Goal: Task Accomplishment & Management: Complete application form

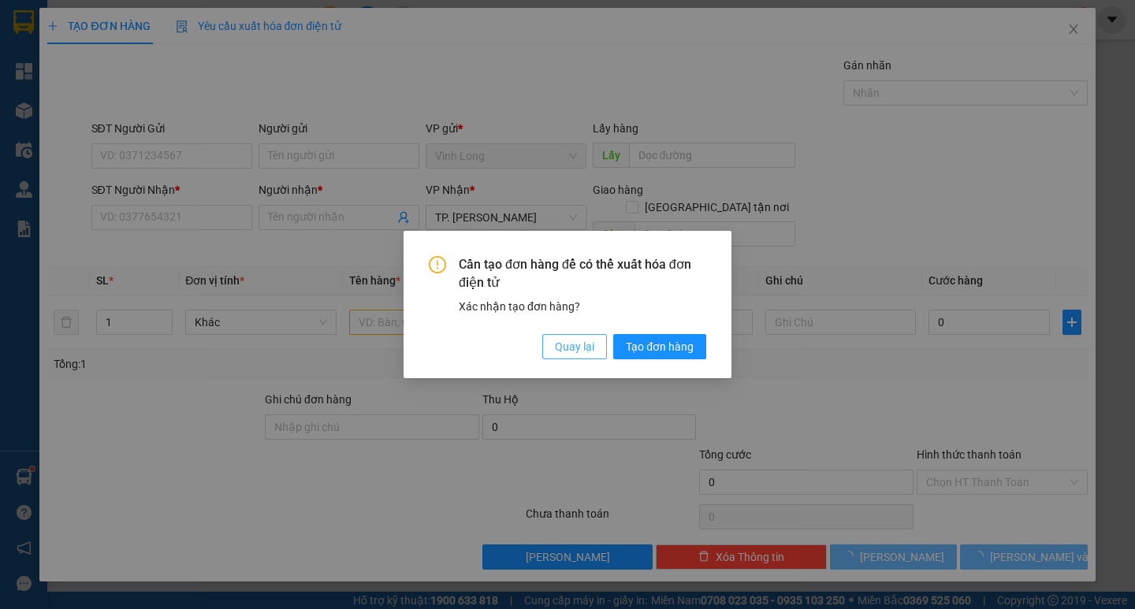
click at [558, 345] on span "Quay lại" at bounding box center [574, 346] width 39 height 17
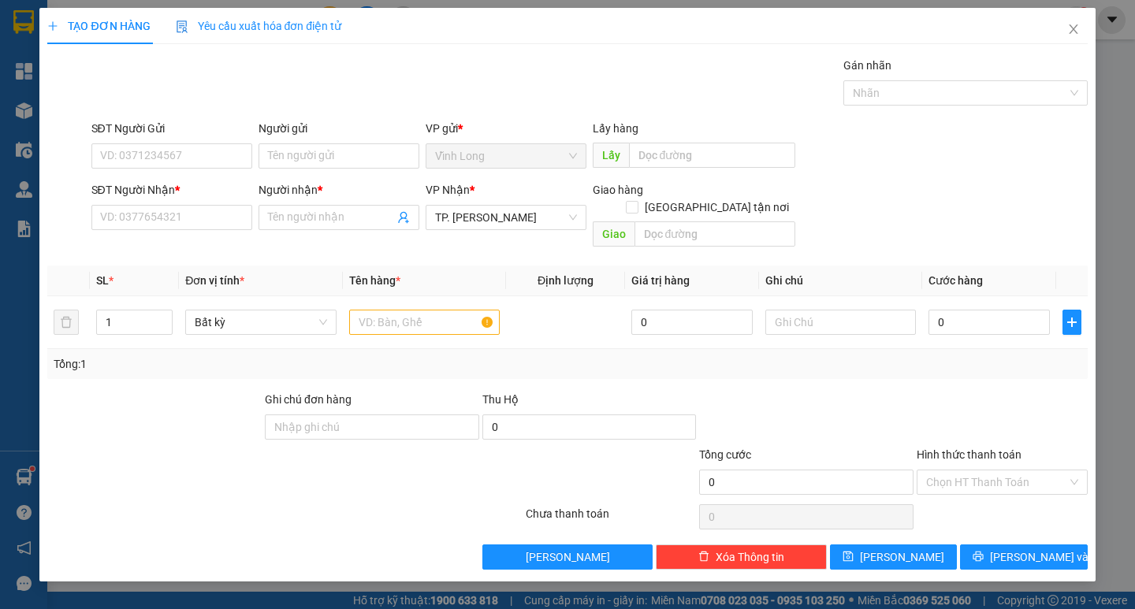
click at [356, 143] on div "Cần tạo đơn hàng để có thể xuất hóa đơn điện tử Xác nhận tạo đơn hàng? Quay lại…" at bounding box center [567, 304] width 1135 height 609
click at [356, 159] on input "Người gửi" at bounding box center [339, 155] width 161 height 25
type input "[PERSON_NAME]"
click at [170, 226] on input "SĐT Người Nhận *" at bounding box center [171, 217] width 161 height 25
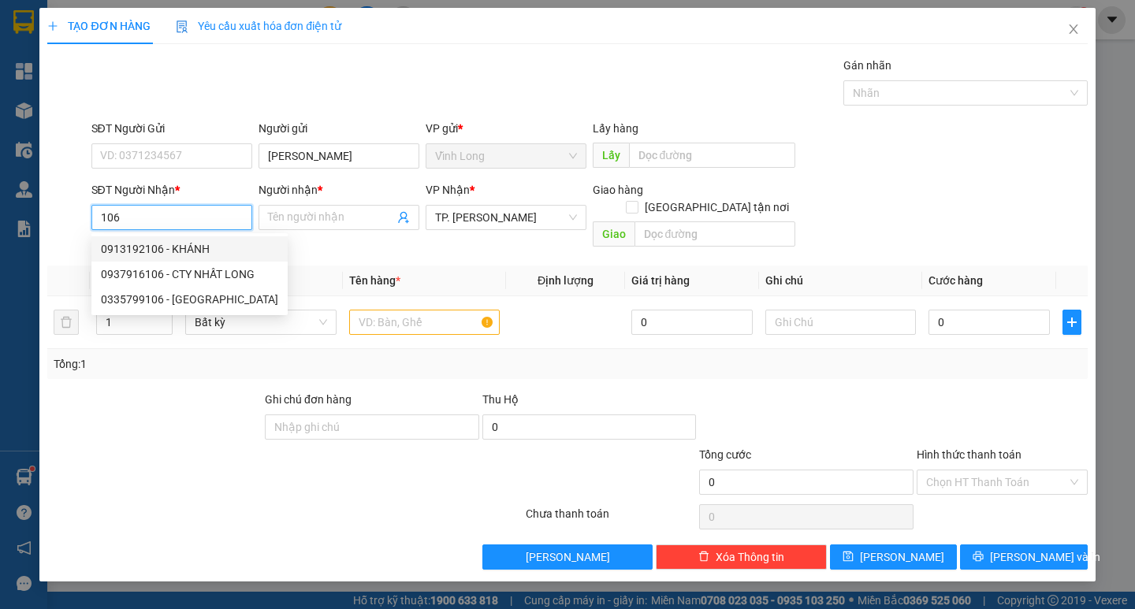
click at [195, 242] on div "0913192106 - KHÁNH" at bounding box center [189, 248] width 177 height 17
type input "0913192106"
type input "KHÁNH"
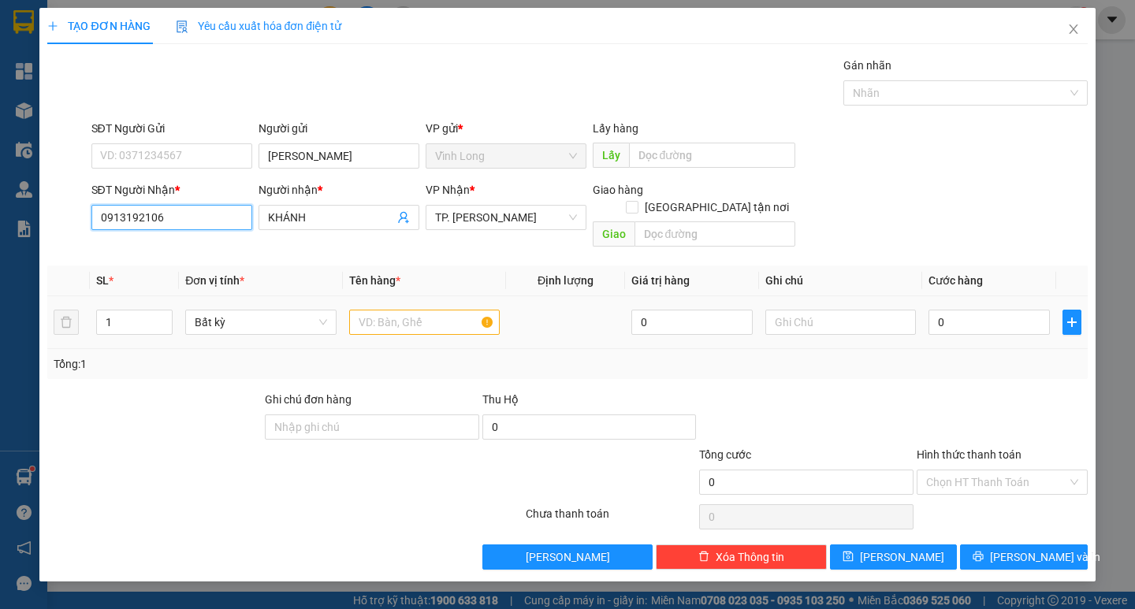
type input "0913192106"
click at [375, 310] on input "text" at bounding box center [424, 322] width 151 height 25
type input "THÙNG TAM GIÁC"
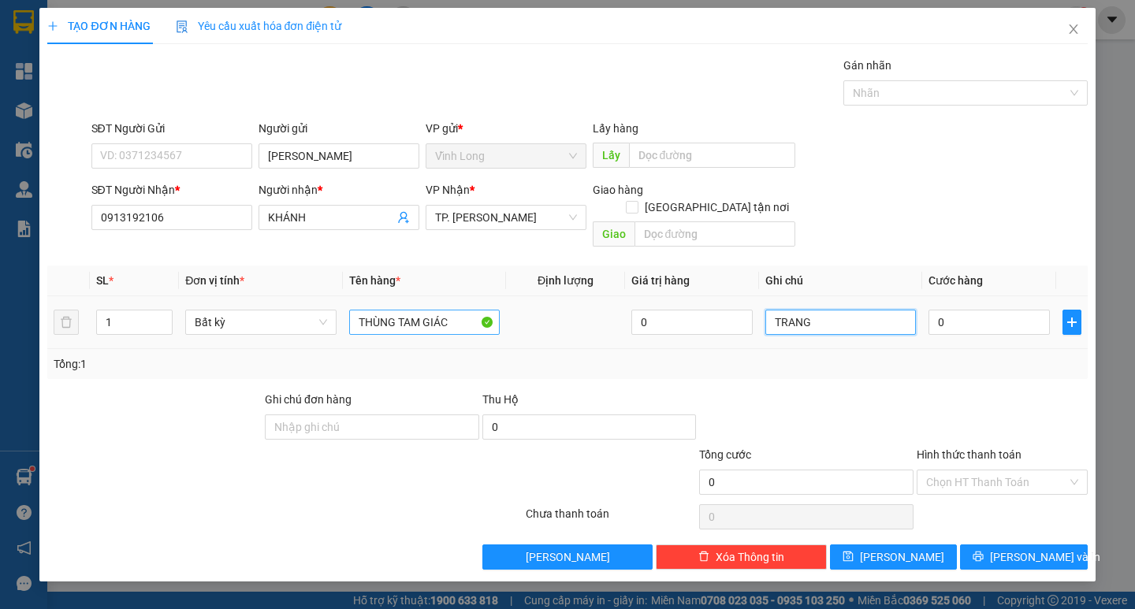
type input "TRANG"
type input "3"
type input "30"
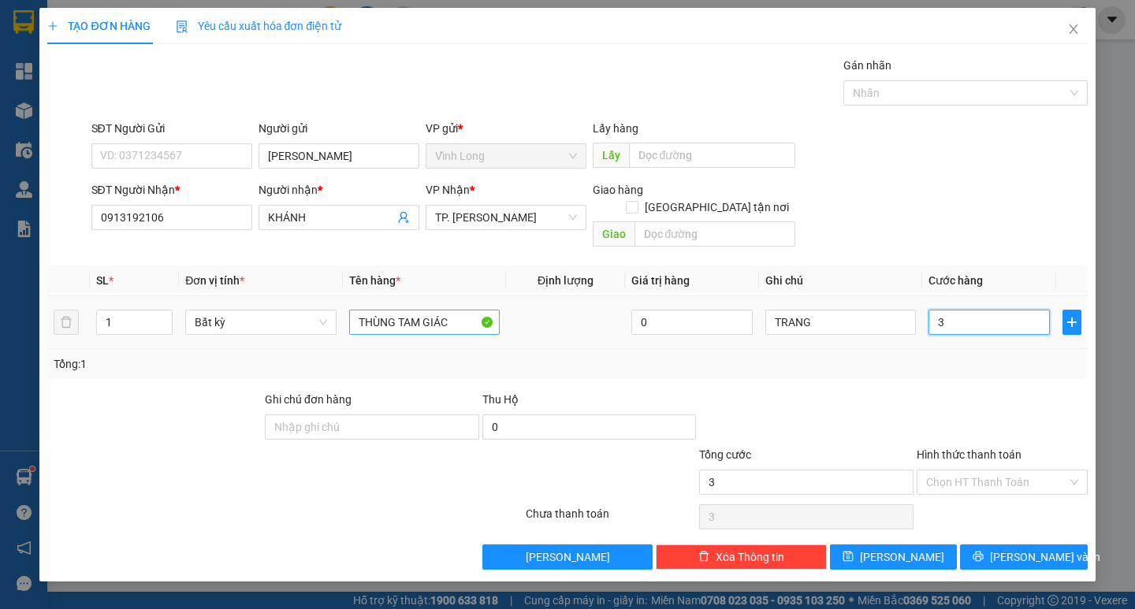
type input "30"
type input "30.000"
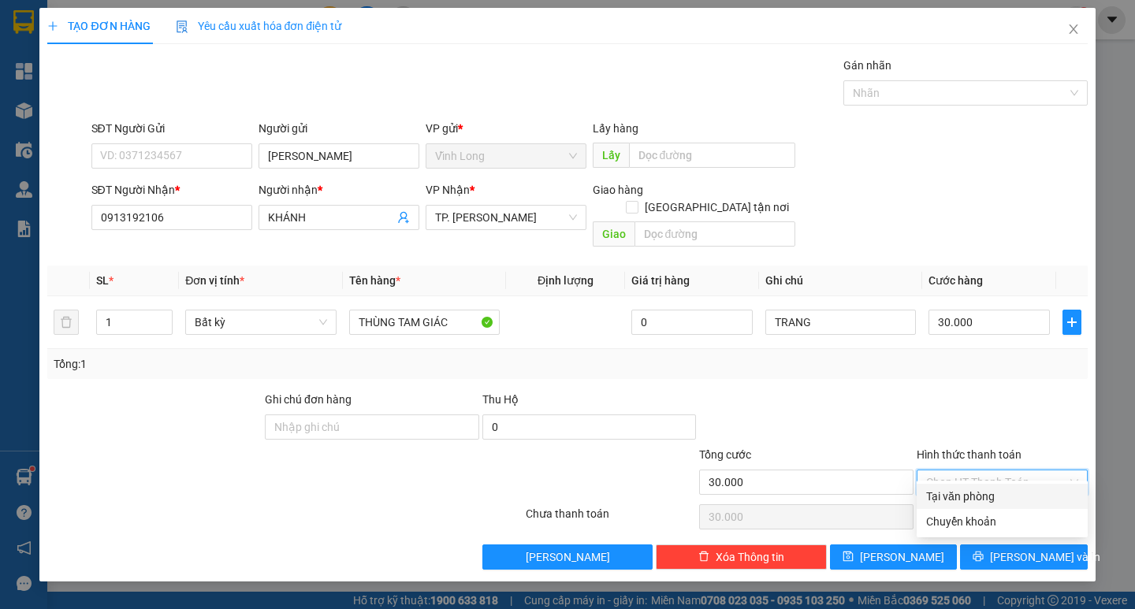
click at [976, 471] on input "Hình thức thanh toán" at bounding box center [996, 483] width 141 height 24
click at [972, 497] on div "Tại văn phòng" at bounding box center [1002, 496] width 152 height 17
type input "0"
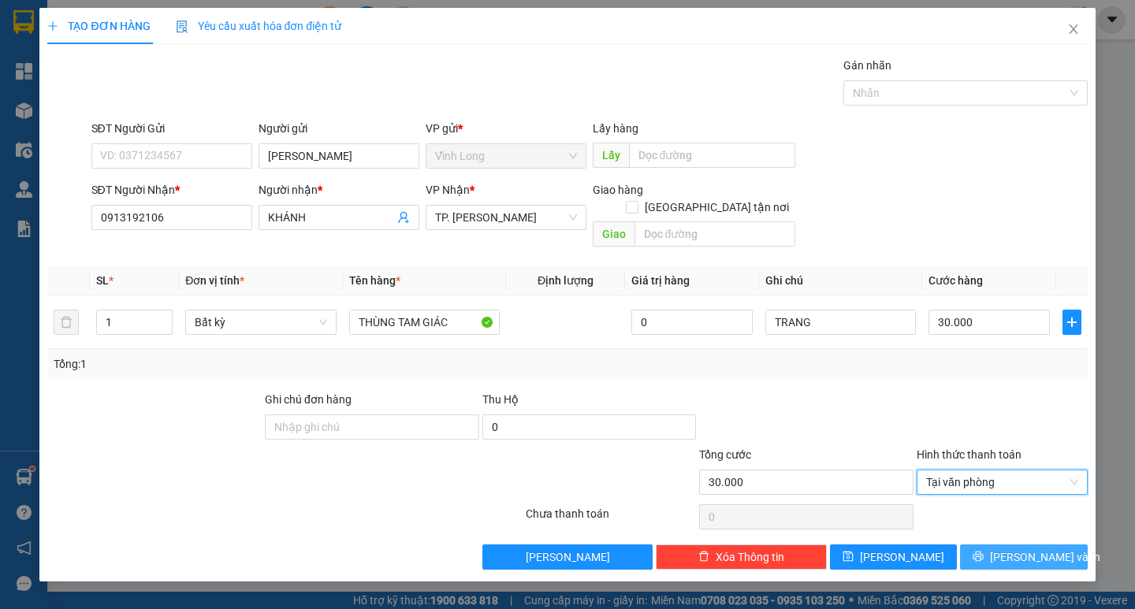
click at [1019, 549] on span "[PERSON_NAME] và In" at bounding box center [1045, 557] width 110 height 17
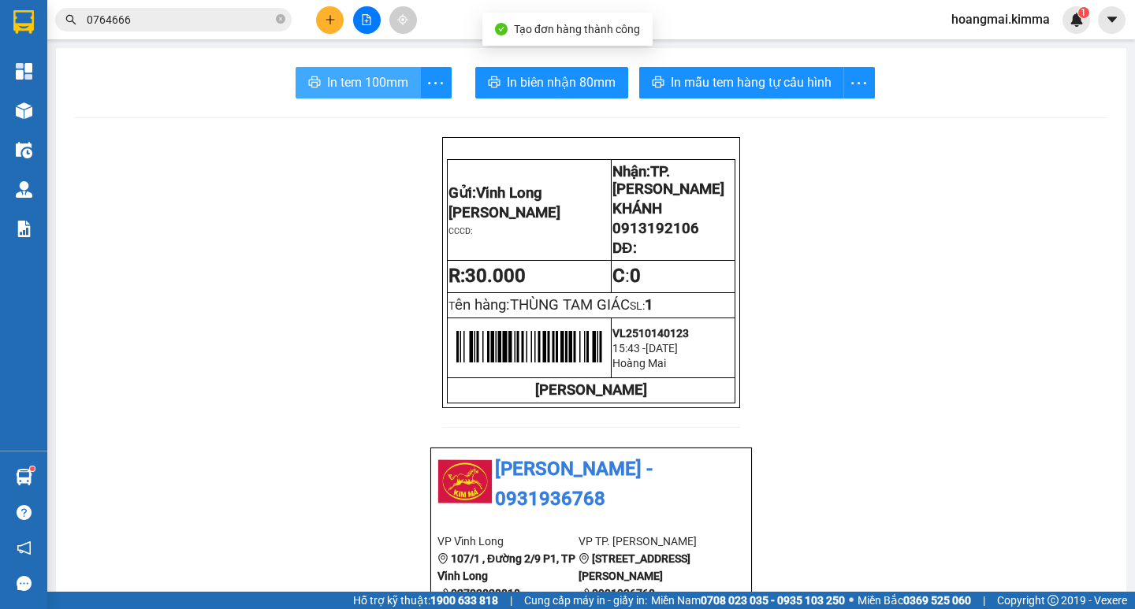
click at [369, 82] on span "In tem 100mm" at bounding box center [367, 83] width 81 height 20
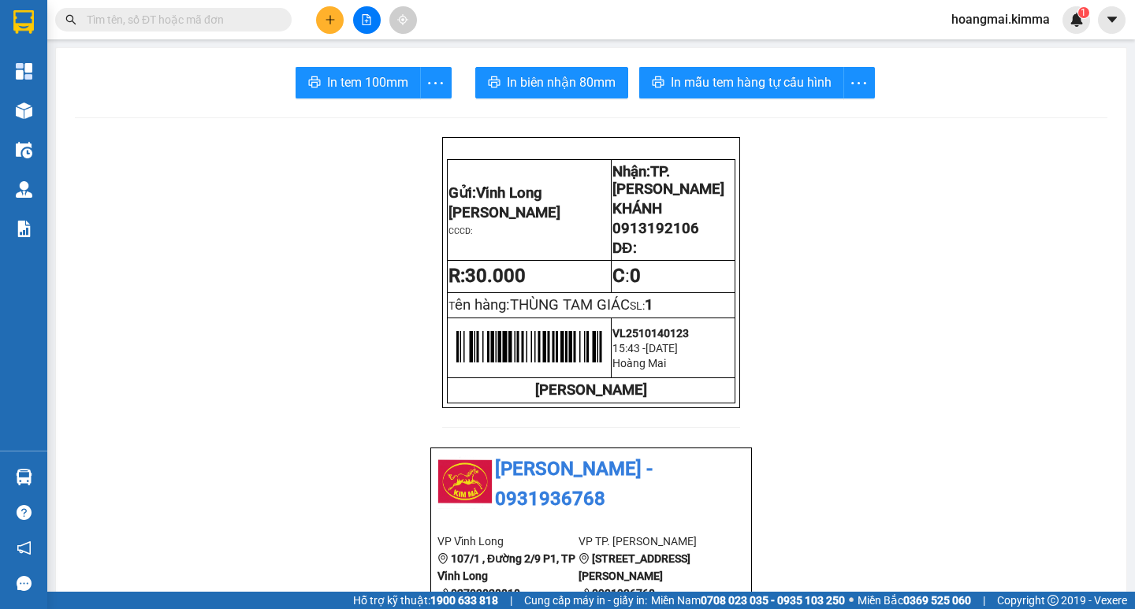
click at [330, 23] on icon "plus" at bounding box center [330, 19] width 11 height 11
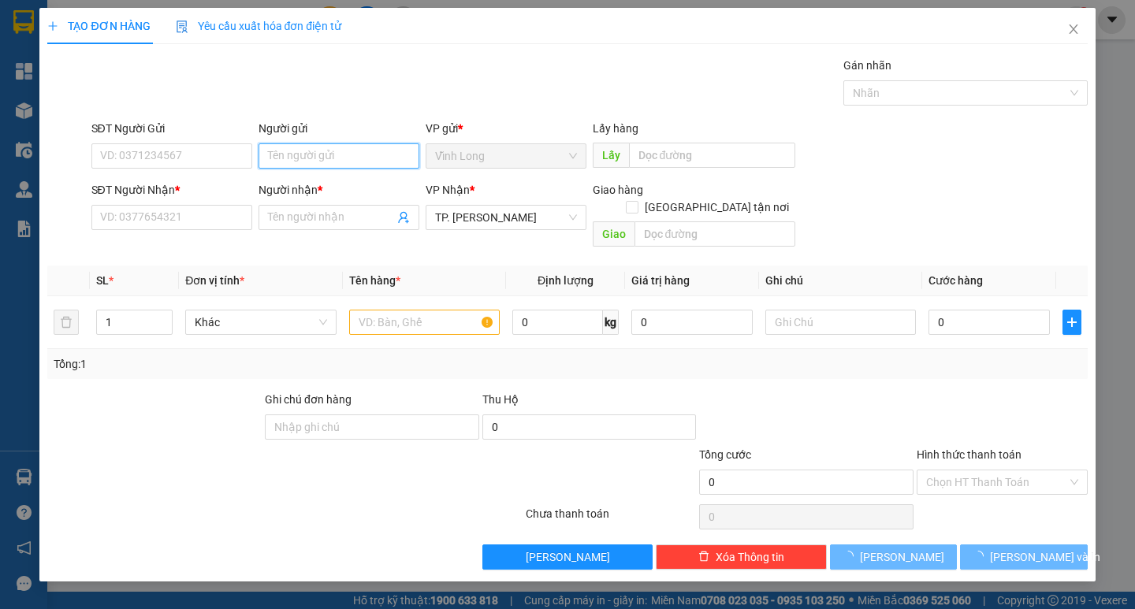
click at [307, 162] on input "Người gửi" at bounding box center [339, 155] width 161 height 25
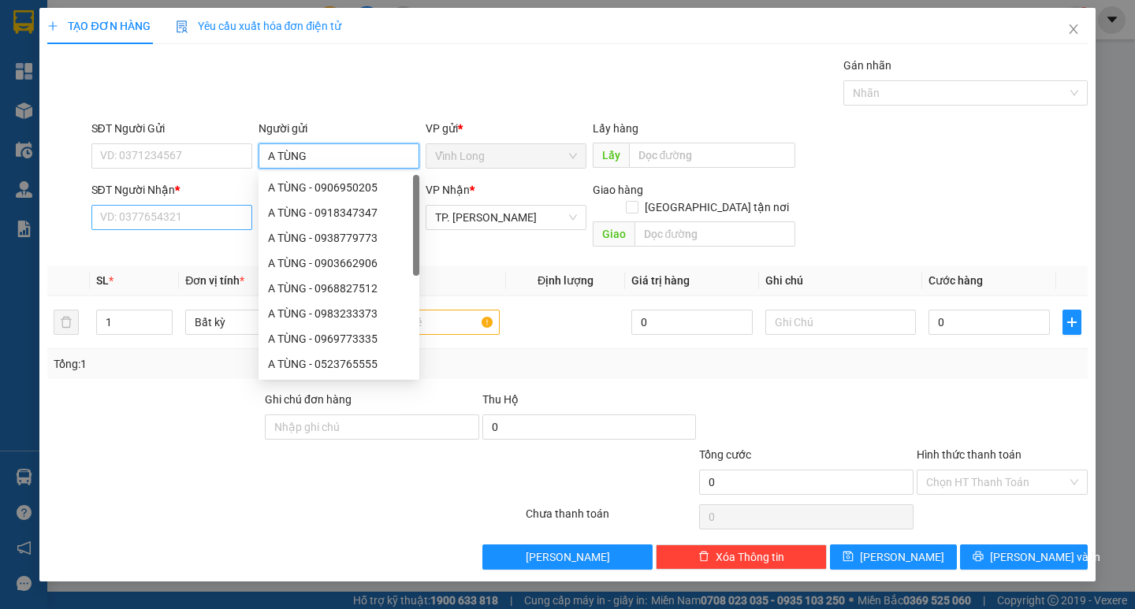
type input "A TÙNG"
click at [188, 213] on input "SĐT Người Nhận *" at bounding box center [171, 217] width 161 height 25
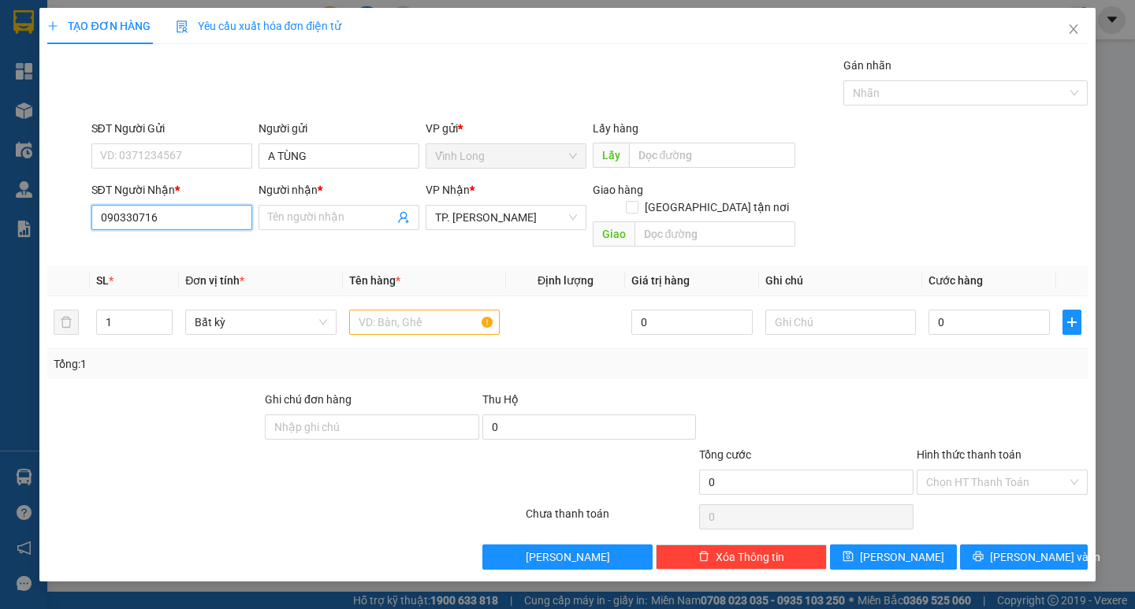
type input "0903307160"
click at [212, 239] on div "0903307160 - QUANG" at bounding box center [171, 249] width 161 height 25
type input "QUANG"
type input "0903307160"
click at [386, 310] on input "text" at bounding box center [424, 322] width 151 height 25
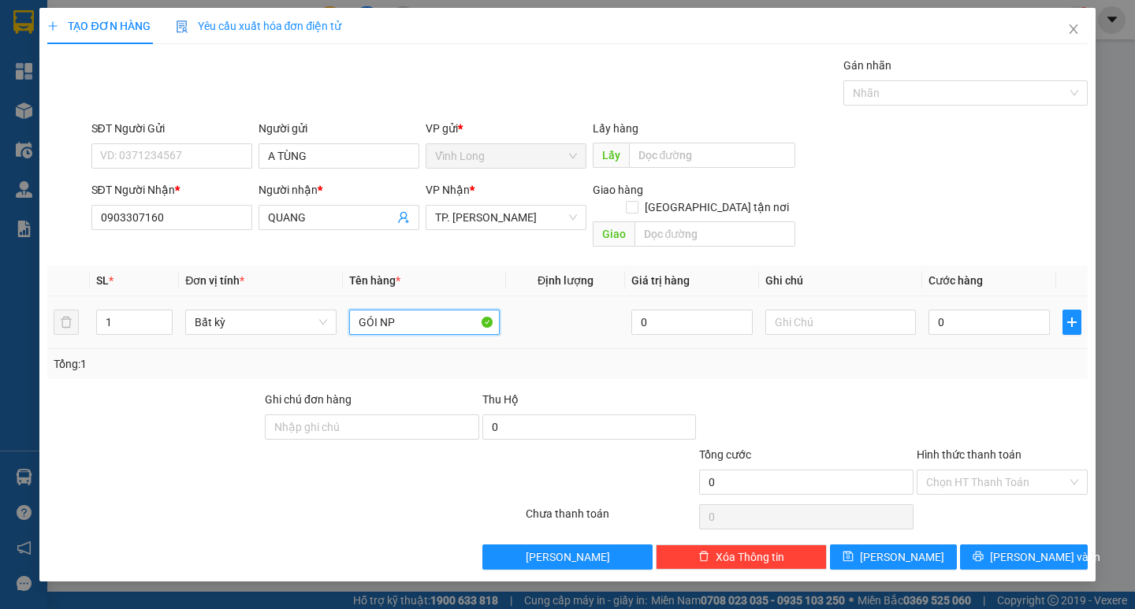
type input "GÓI NP"
type input "TRANG"
type input "4"
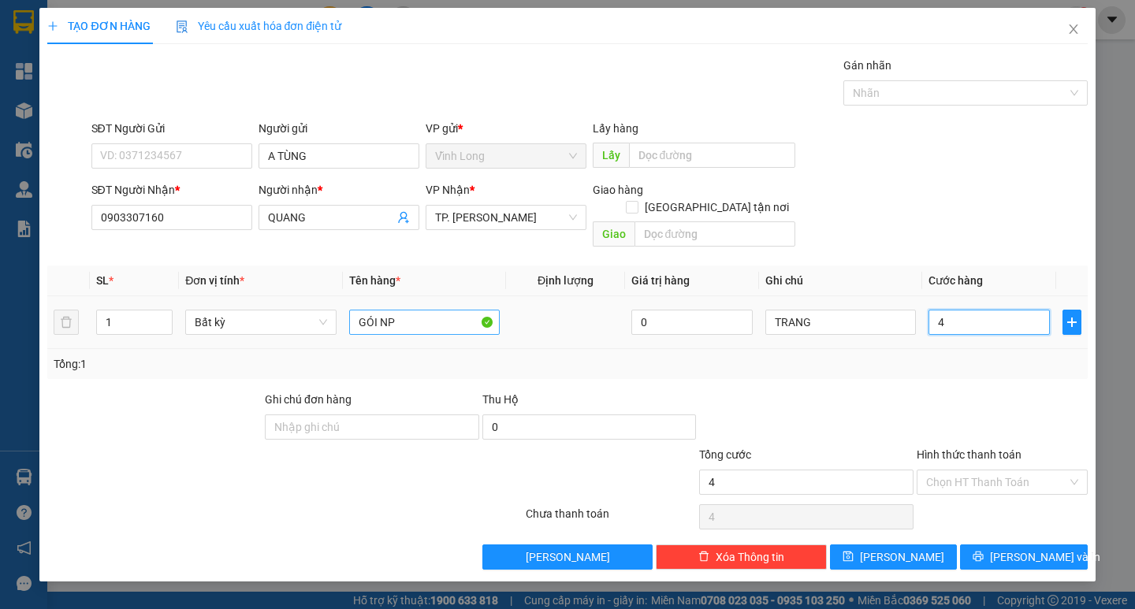
type input "40"
type input "40.000"
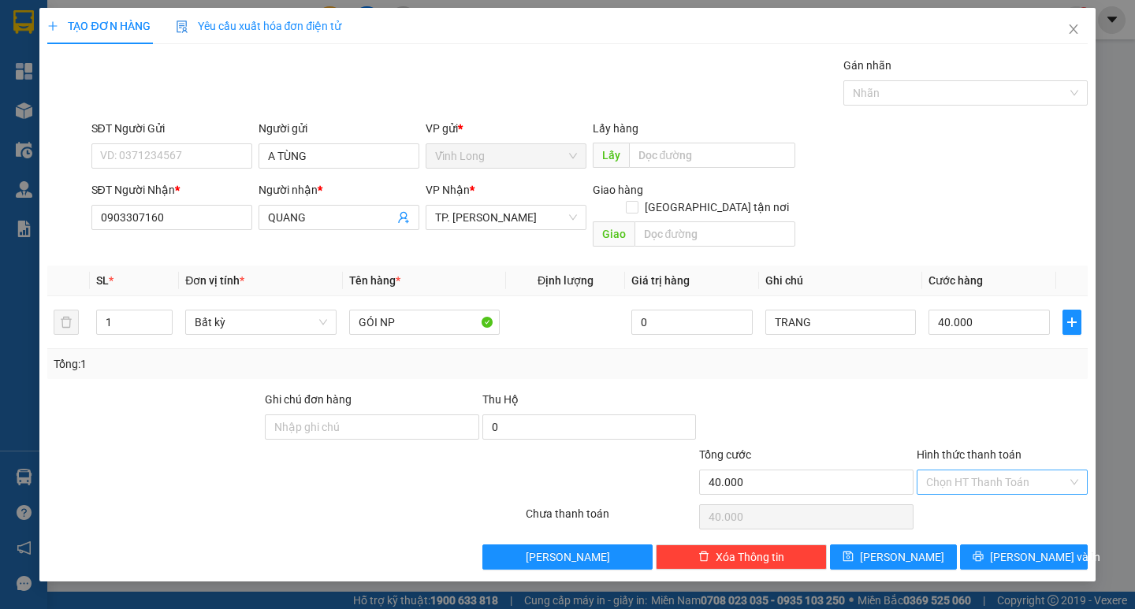
click at [989, 471] on input "Hình thức thanh toán" at bounding box center [996, 483] width 141 height 24
click at [991, 493] on div "Tại văn phòng" at bounding box center [1002, 496] width 152 height 17
type input "0"
click at [1012, 549] on span "[PERSON_NAME] và In" at bounding box center [1045, 557] width 110 height 17
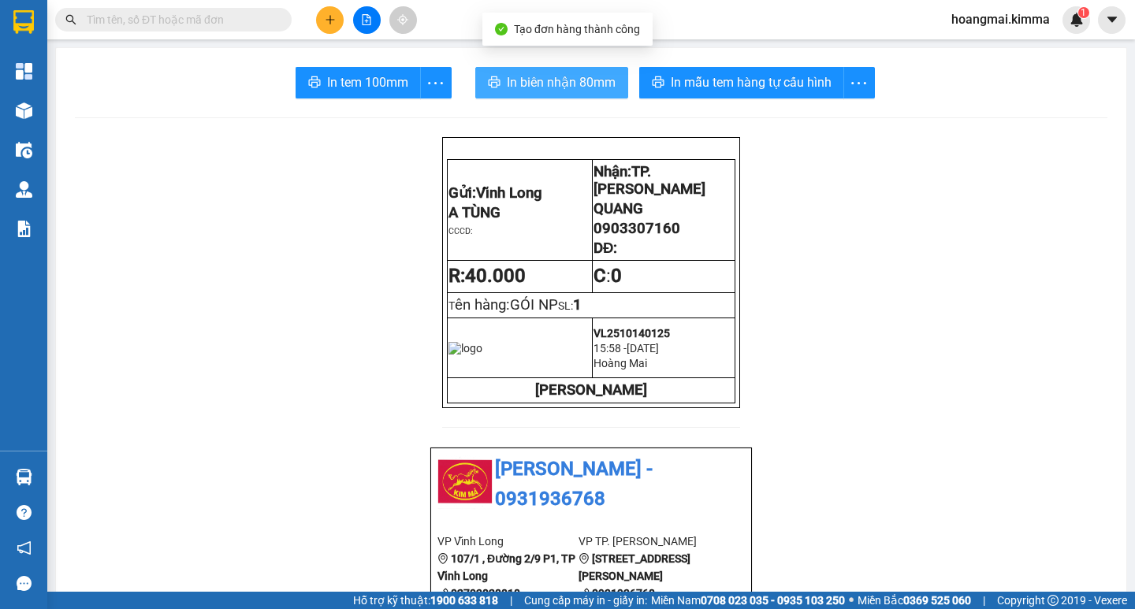
click at [507, 79] on span "In biên nhận 80mm" at bounding box center [561, 83] width 109 height 20
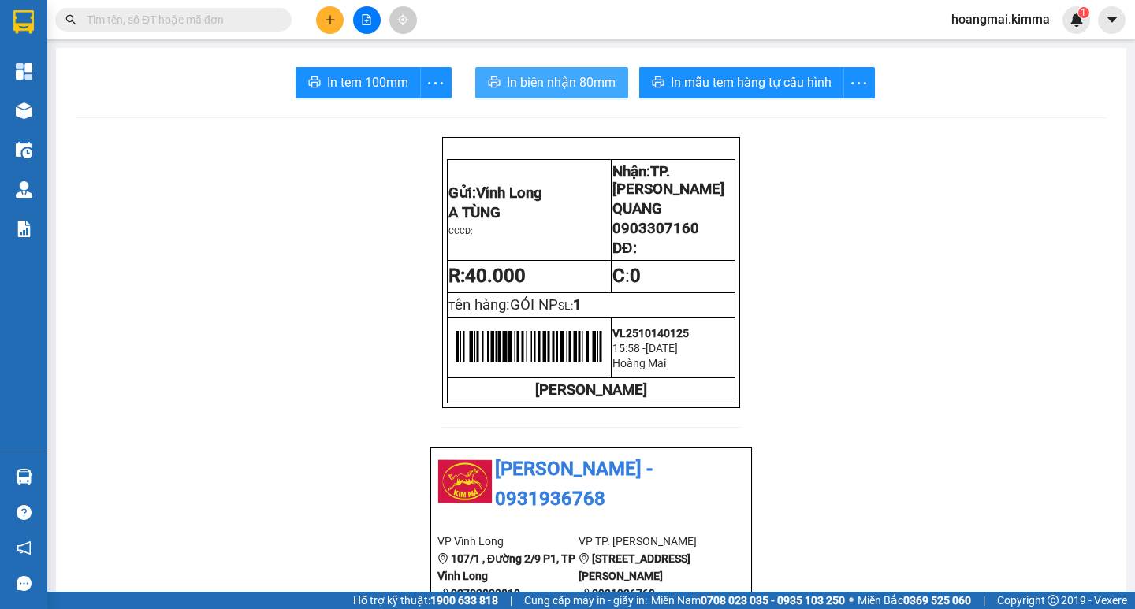
click at [539, 79] on span "In biên nhận 80mm" at bounding box center [561, 83] width 109 height 20
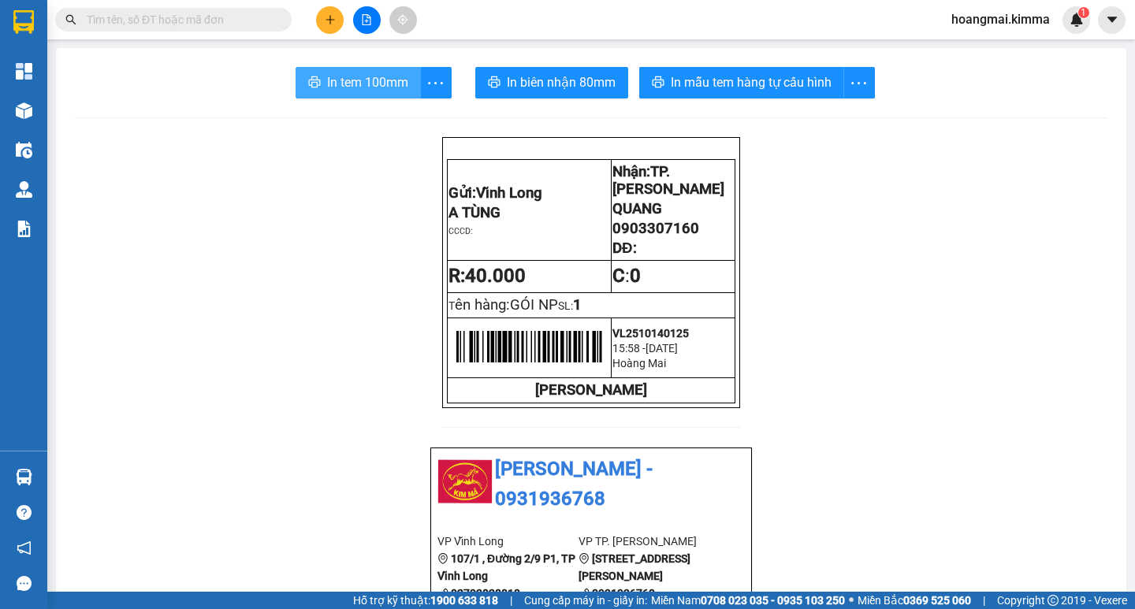
click at [341, 77] on span "In tem 100mm" at bounding box center [367, 83] width 81 height 20
click at [326, 29] on button at bounding box center [330, 20] width 28 height 28
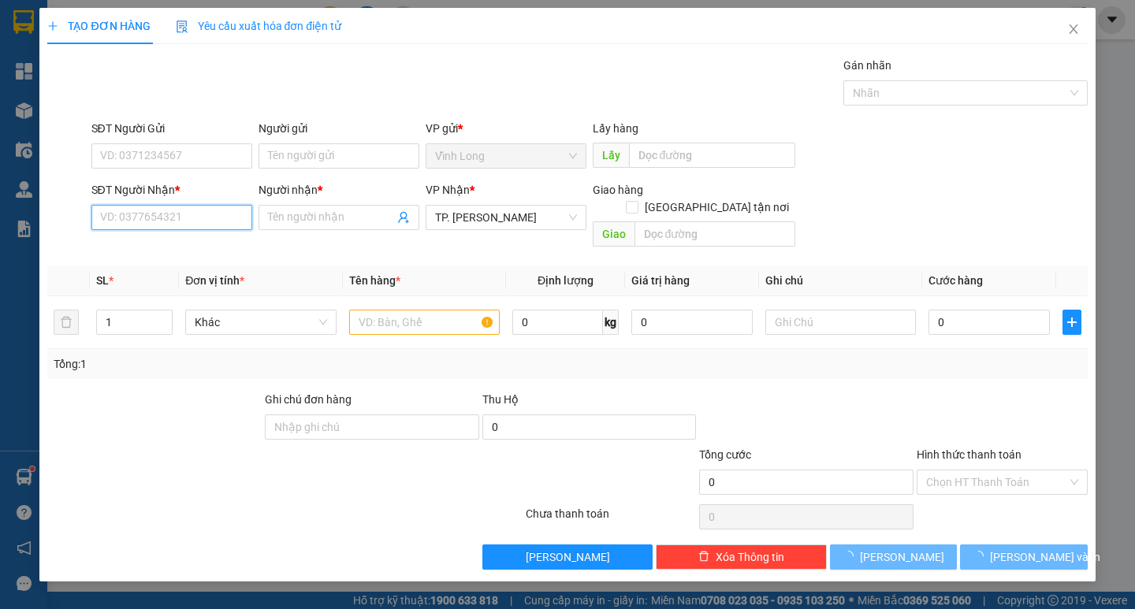
click at [186, 207] on input "SĐT Người Nhận *" at bounding box center [171, 217] width 161 height 25
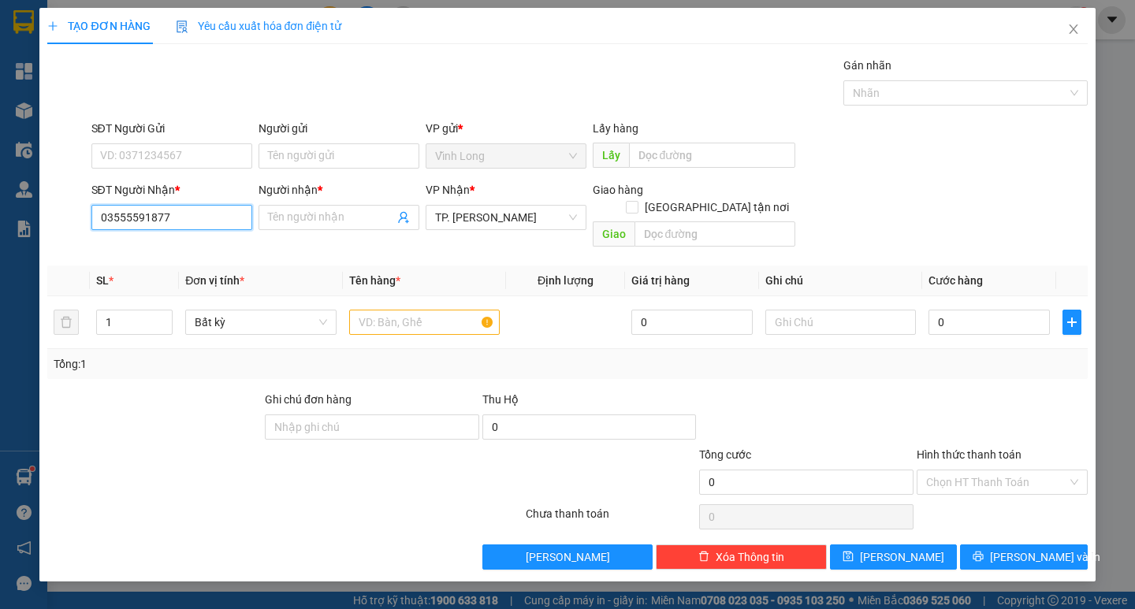
drag, startPoint x: 175, startPoint y: 215, endPoint x: 63, endPoint y: 214, distance: 112.0
click at [63, 214] on div "SĐT Người Nhận * 03555591877 03555591877 Người nhận * Tên người nhận VP Nhận * …" at bounding box center [567, 217] width 1043 height 73
click at [151, 221] on input "03555591877" at bounding box center [171, 217] width 161 height 25
click at [136, 218] on input "03555591877" at bounding box center [171, 217] width 161 height 25
type input "0346591877"
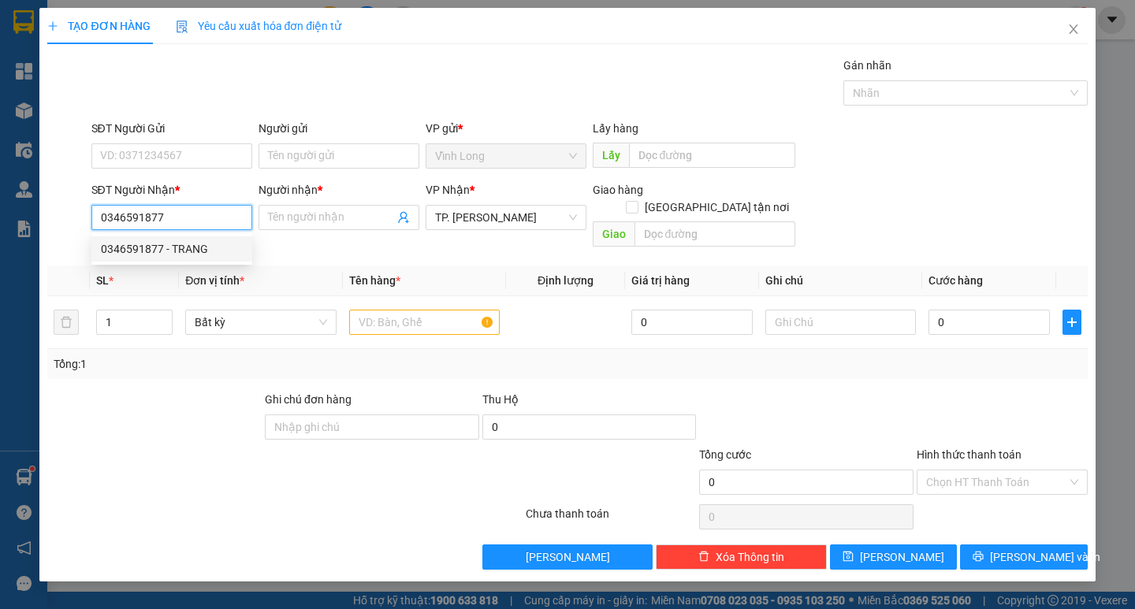
click at [169, 246] on div "0346591877 - TRANG" at bounding box center [172, 248] width 142 height 17
type input "TRANG"
type input "0346591877"
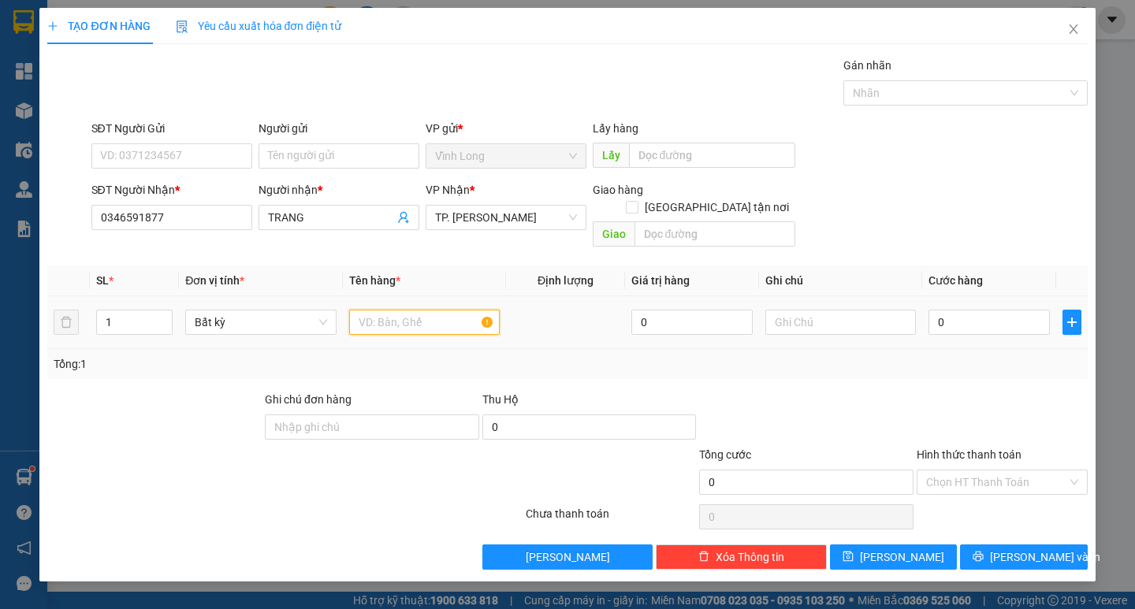
click at [423, 310] on input "text" at bounding box center [424, 322] width 151 height 25
type input "CÂY THƯỚC LÁI"
click at [345, 153] on input "Người gửi" at bounding box center [339, 155] width 161 height 25
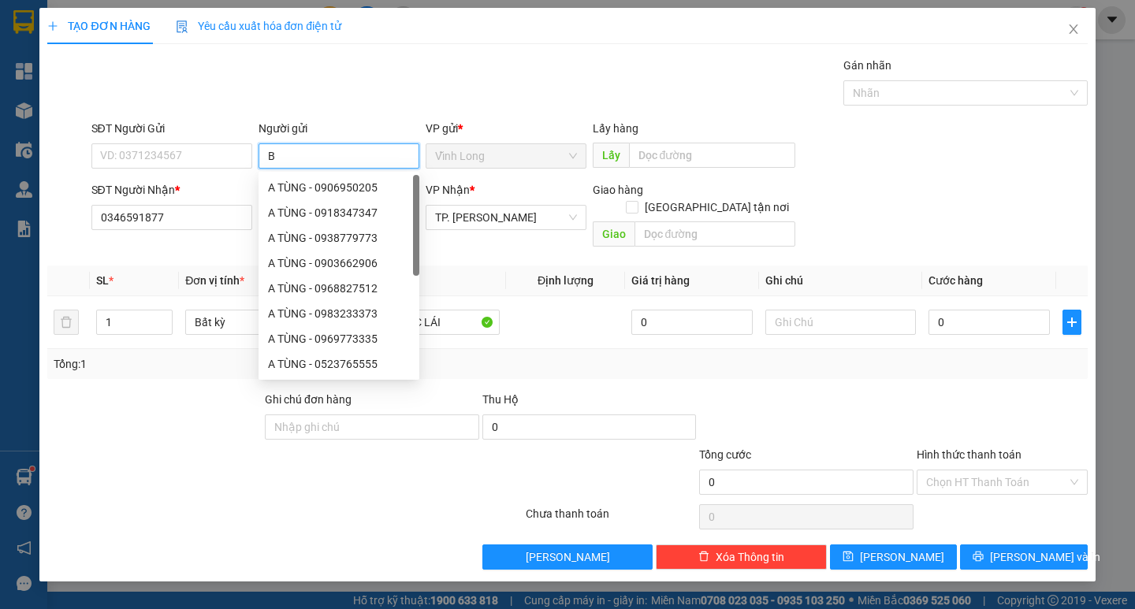
type input "BÁ"
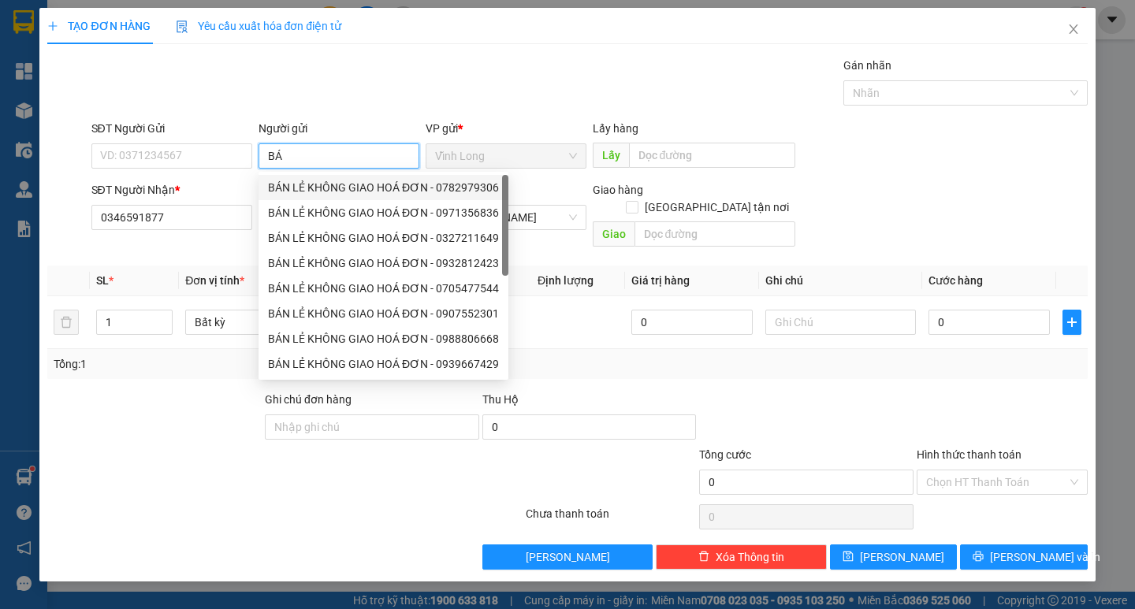
click at [352, 188] on div "BÁN LẺ KHÔNG GIAO HOÁ ĐƠN - 0782979306" at bounding box center [383, 187] width 231 height 17
type input "0782979306"
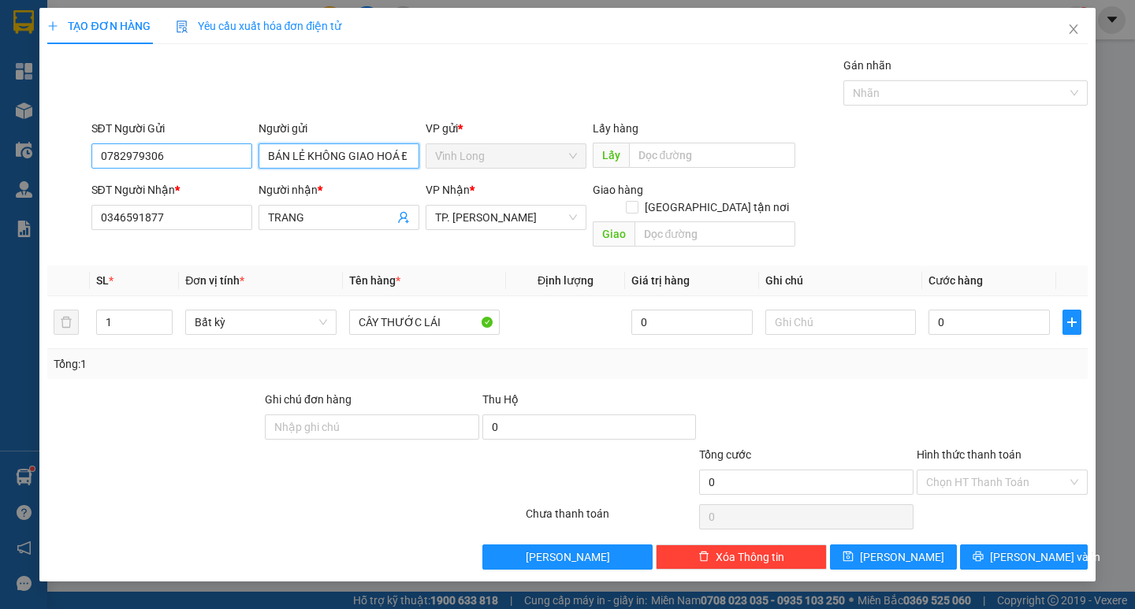
type input "BÁN LẺ KHÔNG GIAO HOÁ ĐƠN"
drag, startPoint x: 207, startPoint y: 156, endPoint x: 58, endPoint y: 164, distance: 150.0
click at [58, 164] on div "SĐT Người Gửi 0782979306 0782979306 Người gửi BÁN LẺ KHÔNG GIAO HOÁ ĐƠN VP gửi …" at bounding box center [567, 147] width 1043 height 55
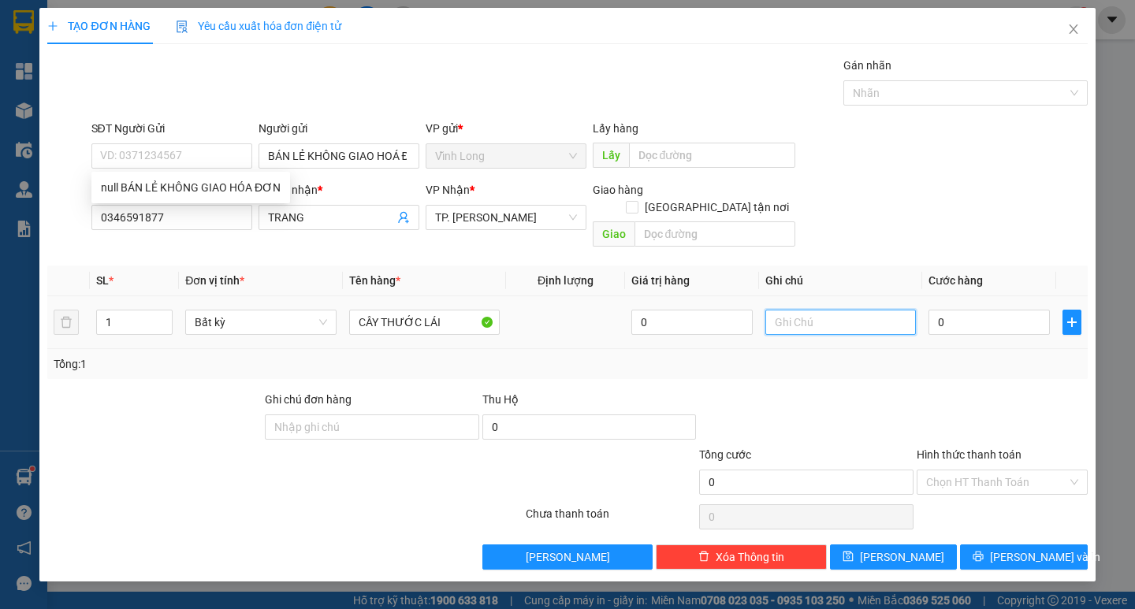
click at [861, 310] on input "text" at bounding box center [841, 322] width 151 height 25
type input "TRANG"
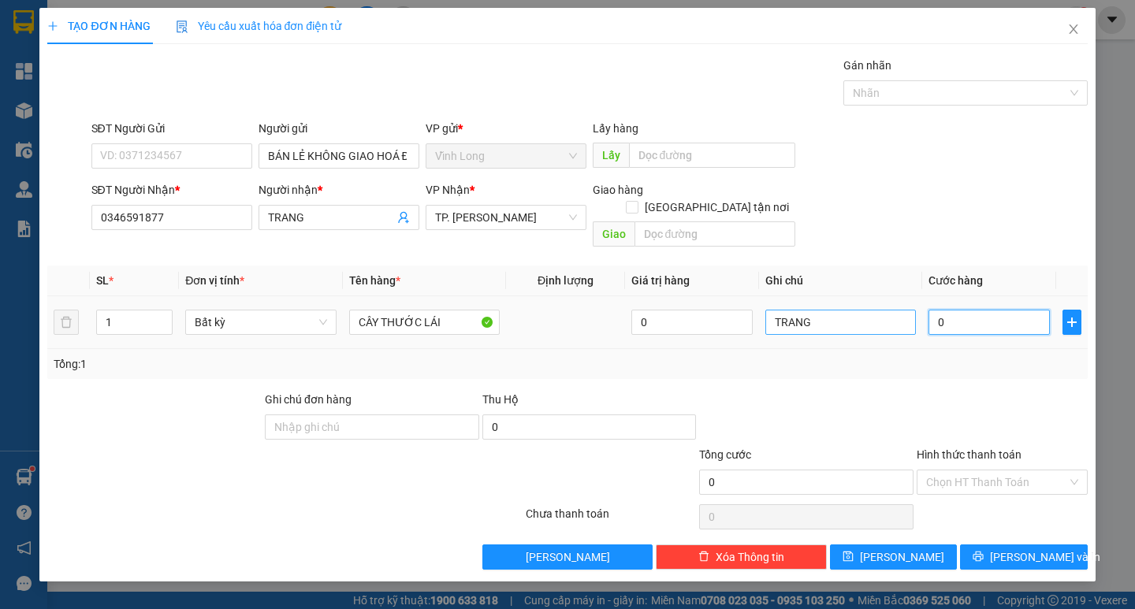
type input "3"
type input "30"
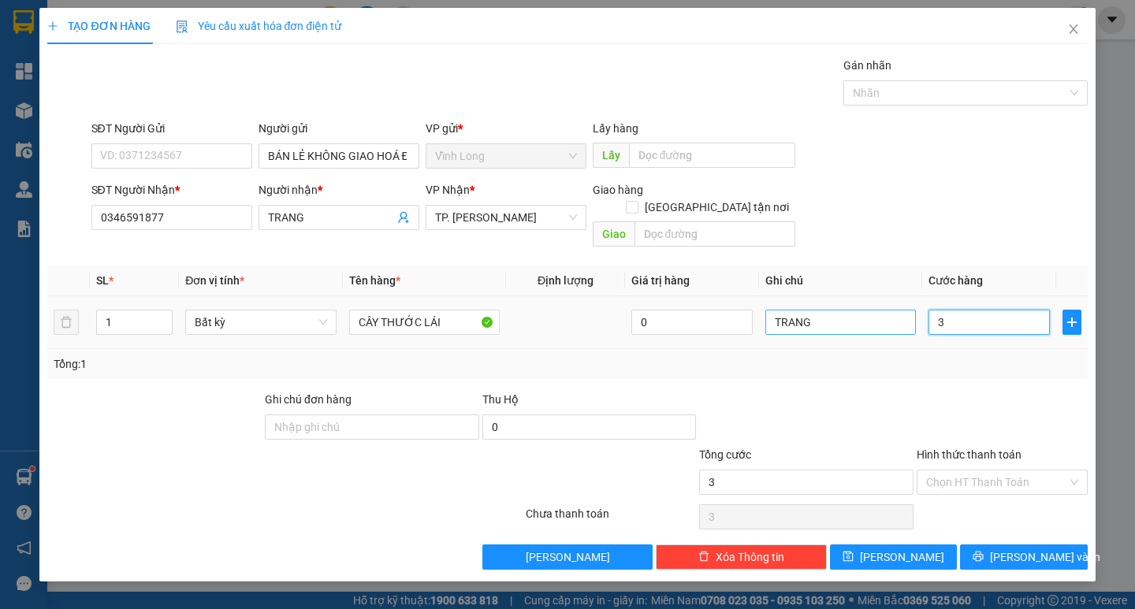
type input "30"
type input "30.000"
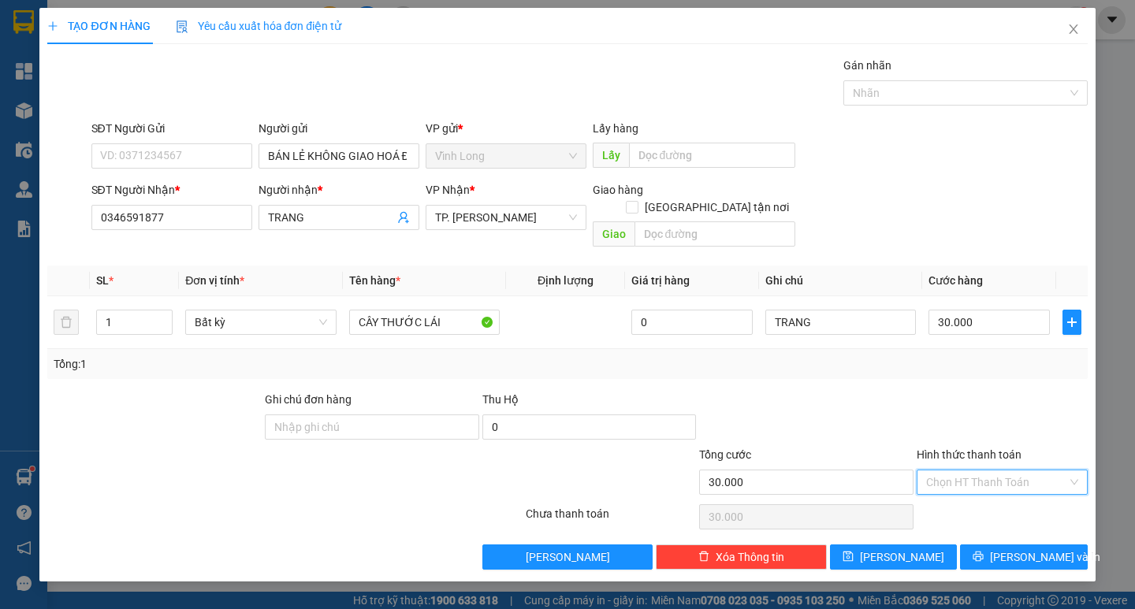
click at [1007, 474] on input "Hình thức thanh toán" at bounding box center [996, 483] width 141 height 24
click at [995, 490] on div "Tại văn phòng" at bounding box center [1002, 496] width 152 height 17
type input "0"
click at [984, 552] on icon "printer" at bounding box center [979, 557] width 10 height 10
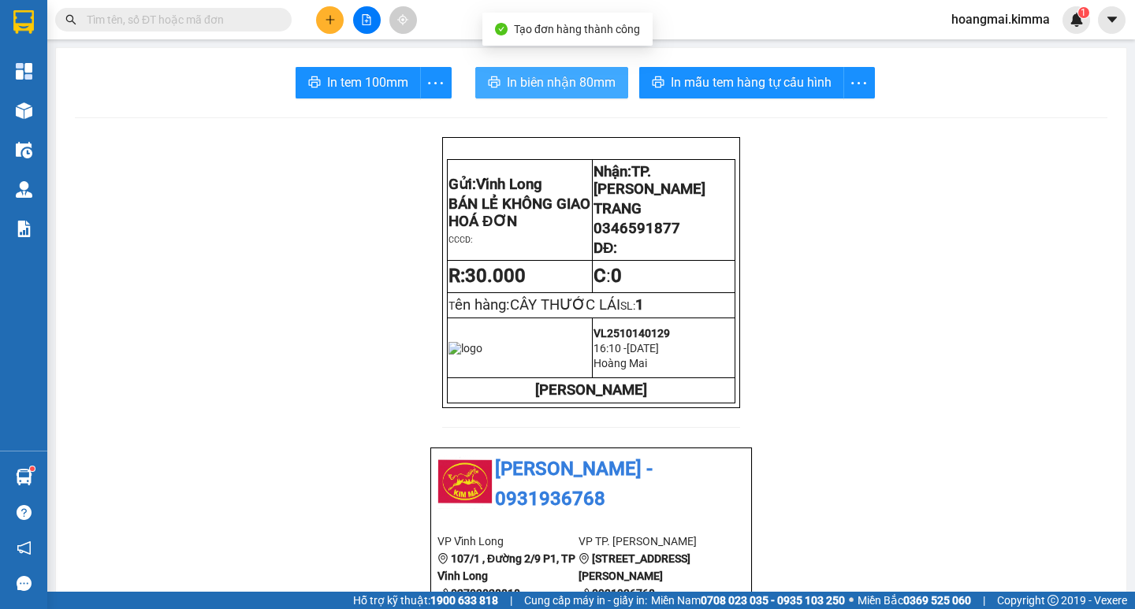
click at [610, 84] on button "In biên nhận 80mm" at bounding box center [551, 83] width 153 height 32
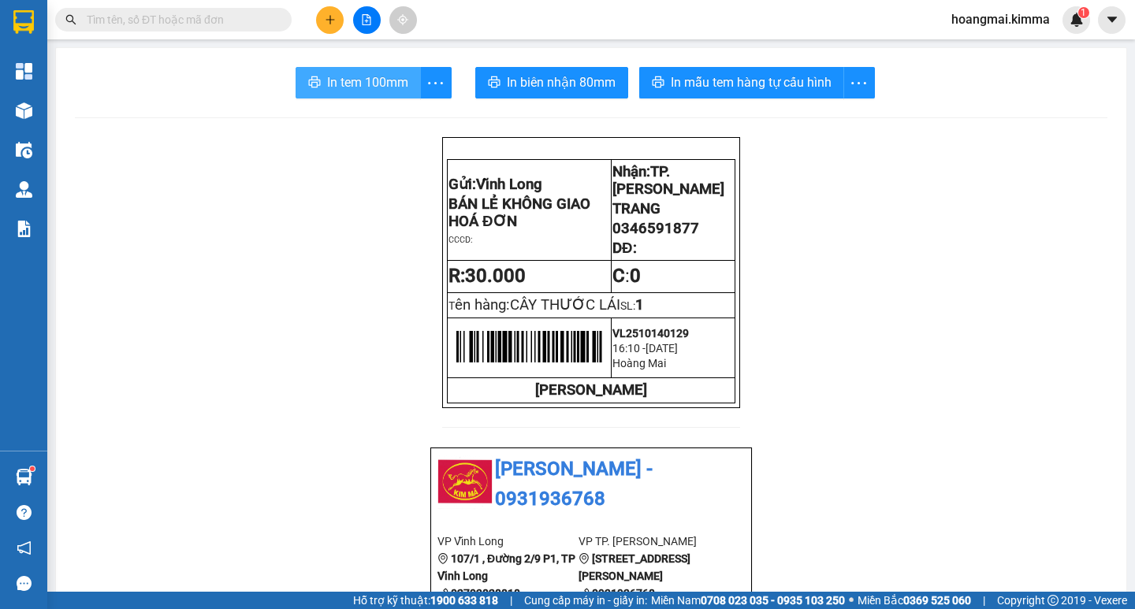
click at [366, 82] on span "In tem 100mm" at bounding box center [367, 83] width 81 height 20
click at [345, 75] on span "In tem 100mm" at bounding box center [367, 83] width 81 height 20
click at [323, 19] on button at bounding box center [330, 20] width 28 height 28
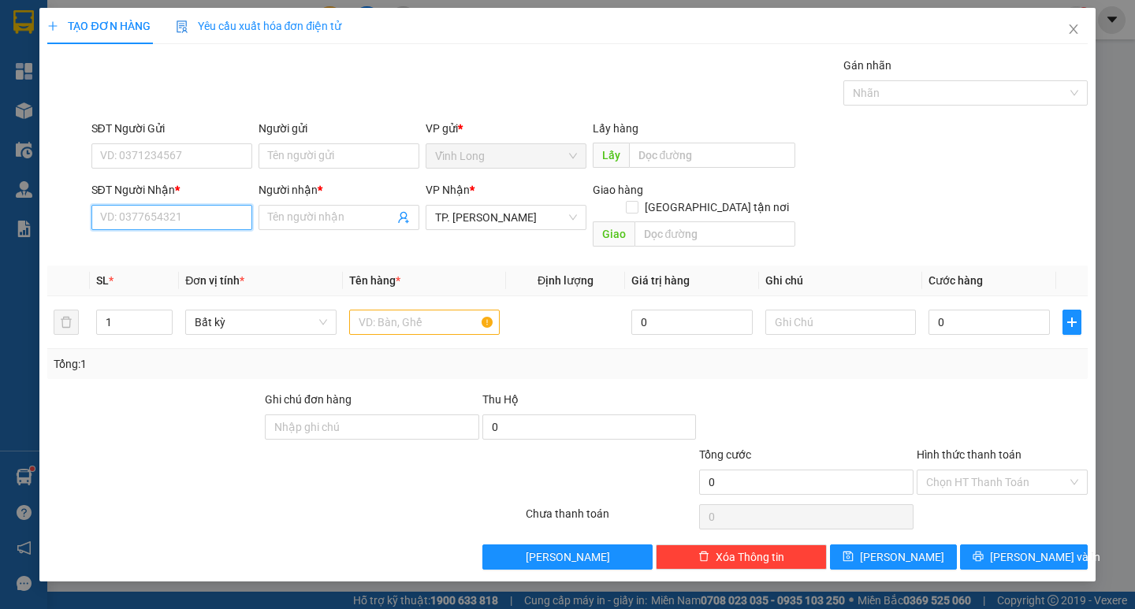
click at [199, 212] on input "SĐT Người Nhận *" at bounding box center [171, 217] width 161 height 25
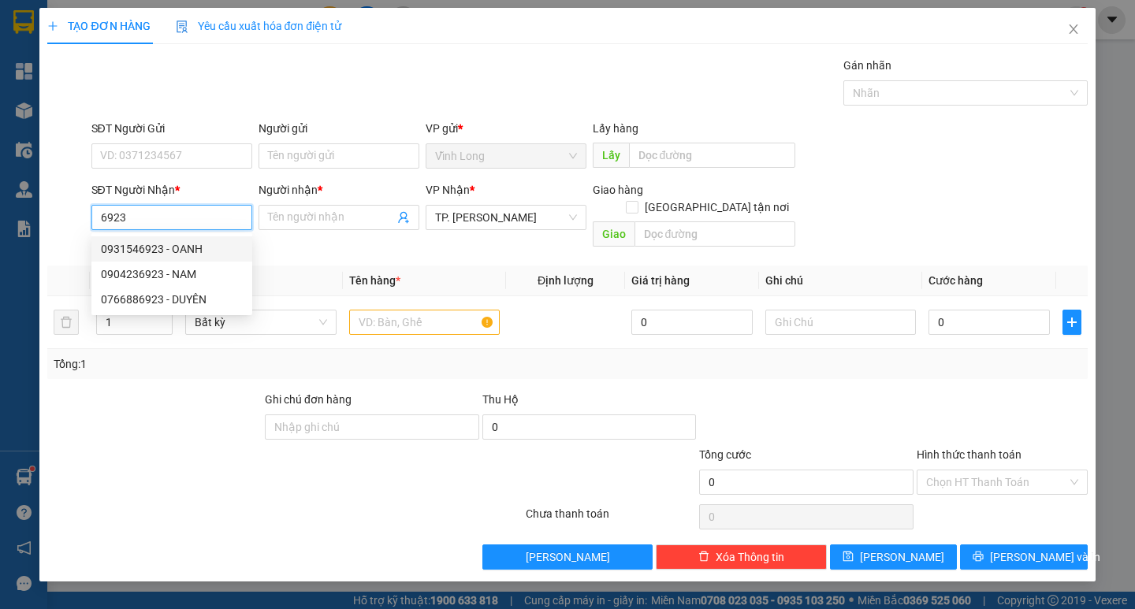
click at [189, 248] on div "0931546923 - OANH" at bounding box center [172, 248] width 142 height 17
type input "0931546923"
type input "OANH"
type input "0931546923"
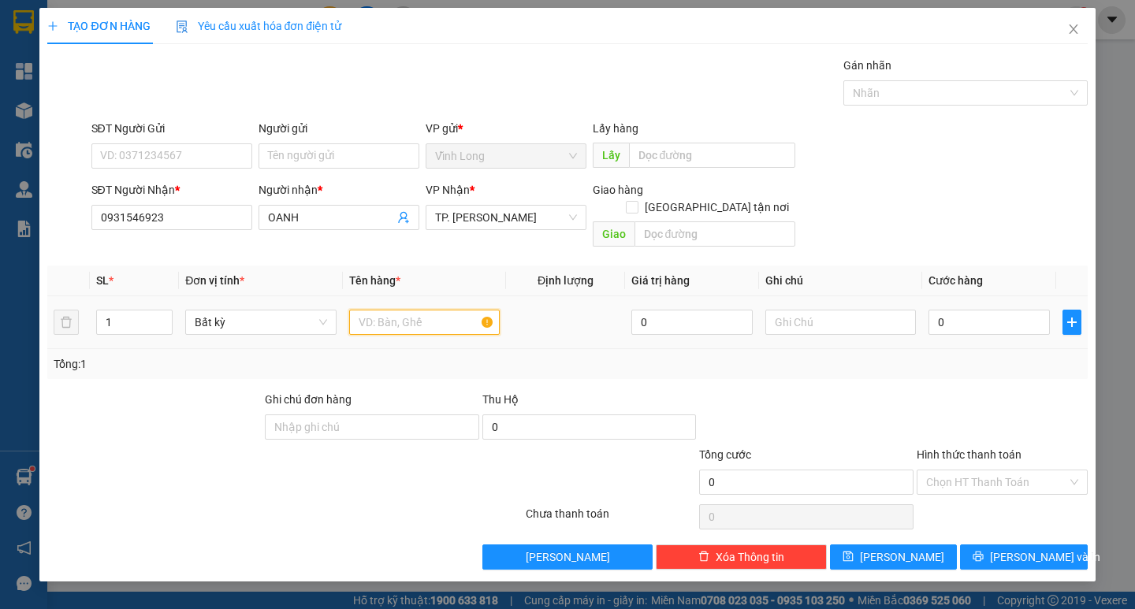
click at [393, 313] on input "text" at bounding box center [424, 322] width 151 height 25
type input "GÓI VS"
type input "R"
type input "TRANG"
type input "2"
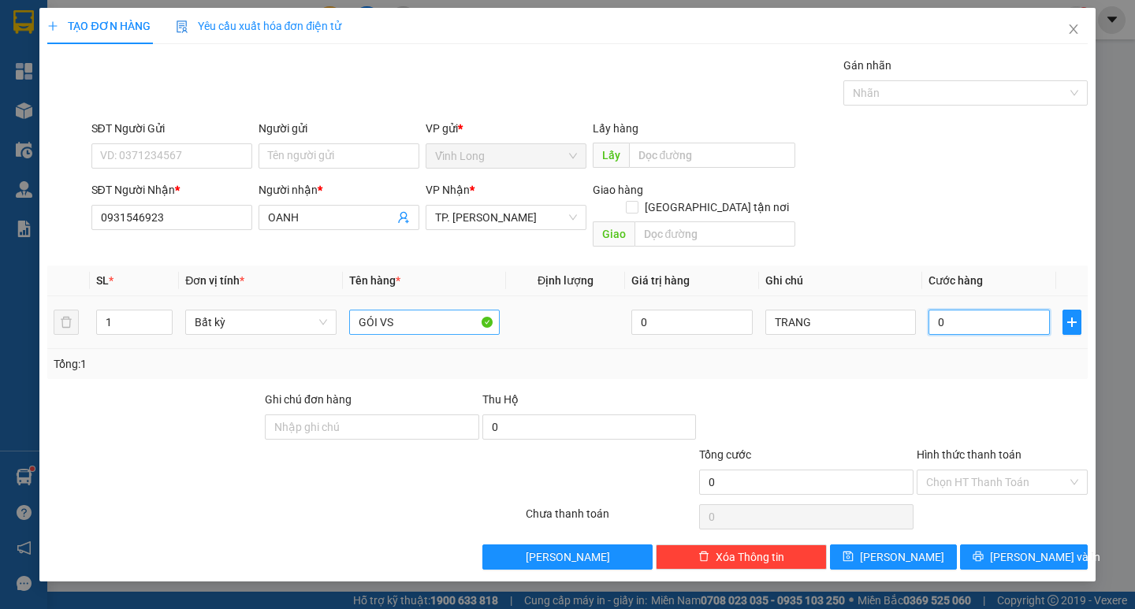
type input "2"
type input "20"
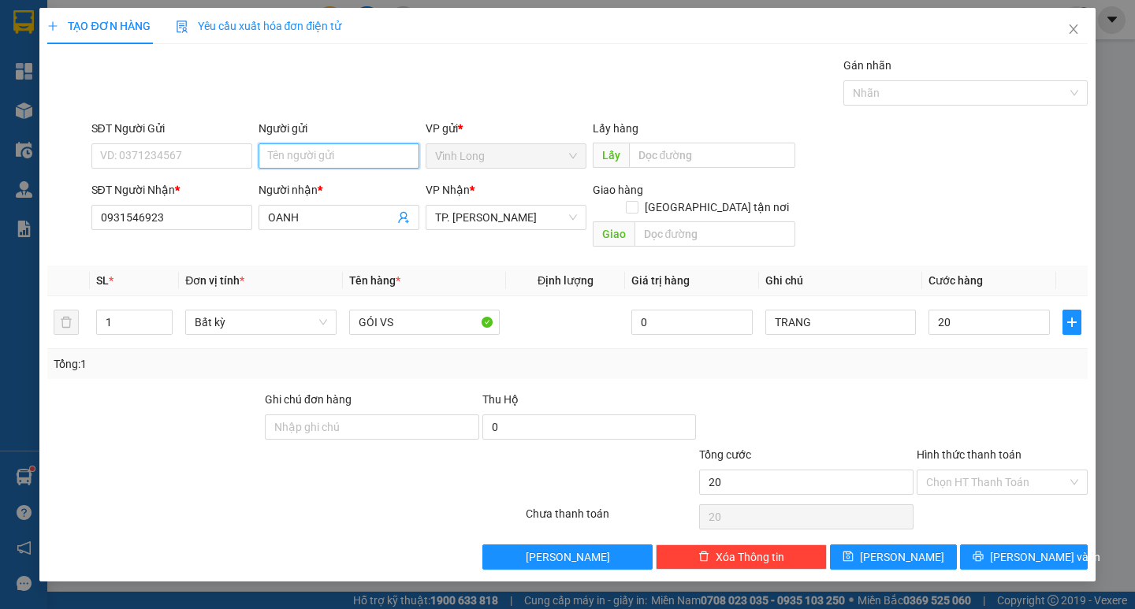
type input "20.000"
click at [327, 158] on input "Người gửi" at bounding box center [339, 155] width 161 height 25
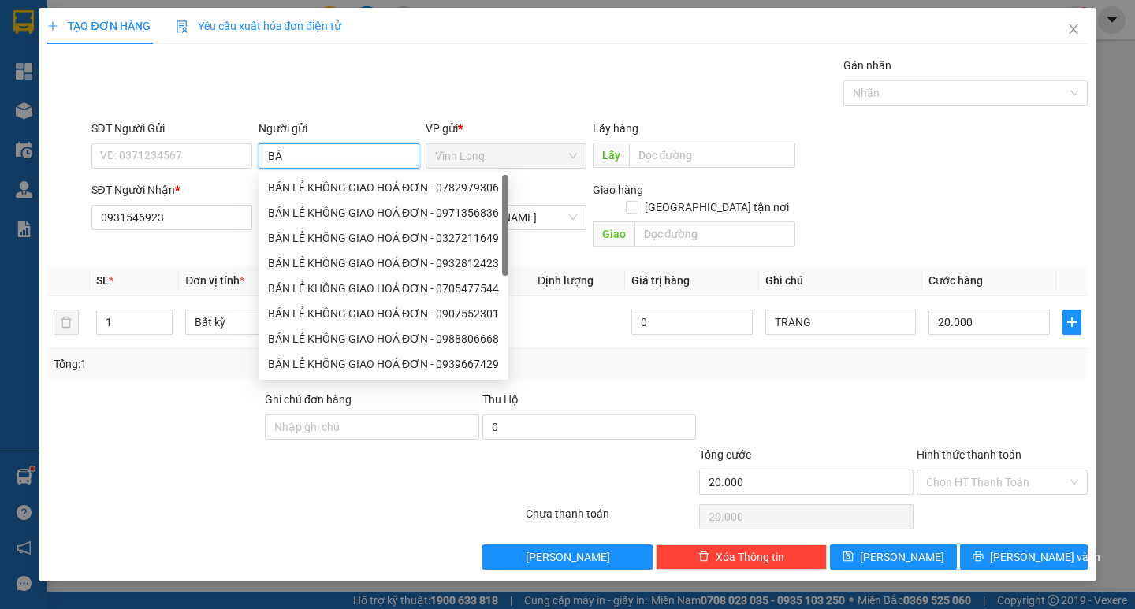
type input "BÁN"
click at [332, 182] on div "BÁN LẺ KHÔNG GIAO HOÁ ĐƠN - 0782979306" at bounding box center [383, 187] width 231 height 17
type input "0782979306"
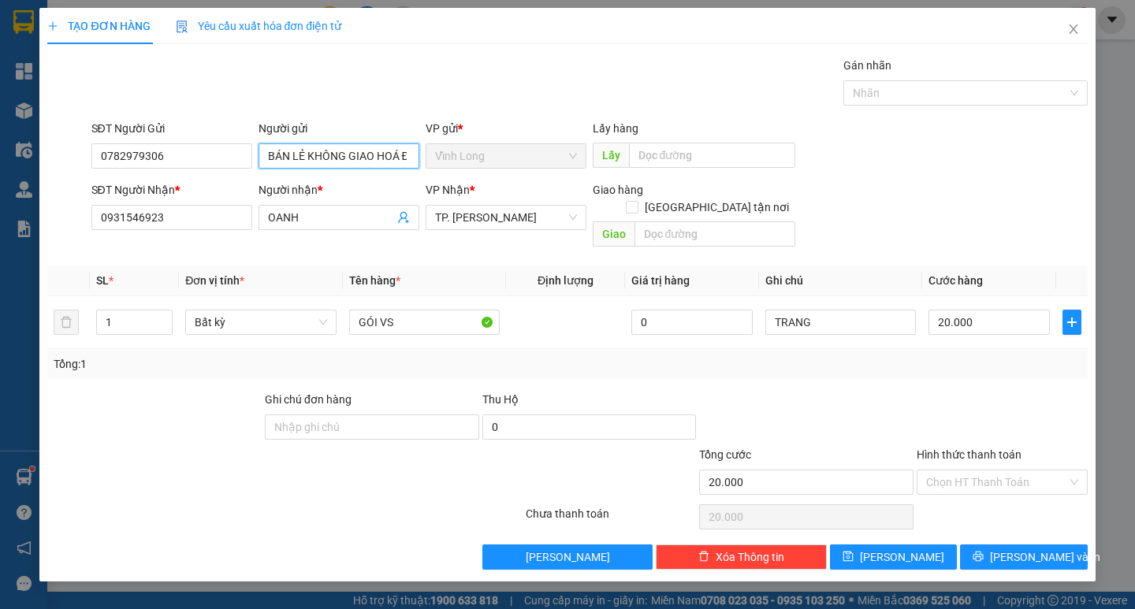
type input "BÁN LẺ KHÔNG GIAO HOÁ ĐƠN"
click at [60, 165] on div "SĐT Người Gửi 0782979306 Người gửi BÁN LẺ KHÔNG GIAO HOÁ ĐƠN BÁN LẺ KHÔNG GIAO …" at bounding box center [567, 147] width 1043 height 55
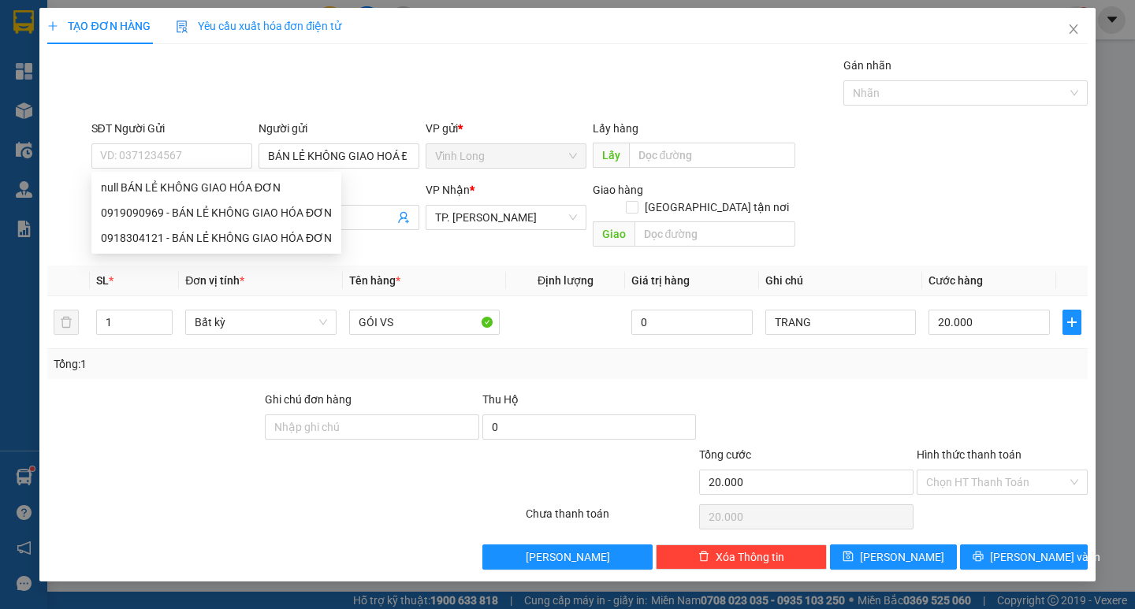
click at [733, 35] on div "TẠO ĐƠN HÀNG Yêu cầu xuất hóa đơn điện tử" at bounding box center [567, 26] width 1040 height 36
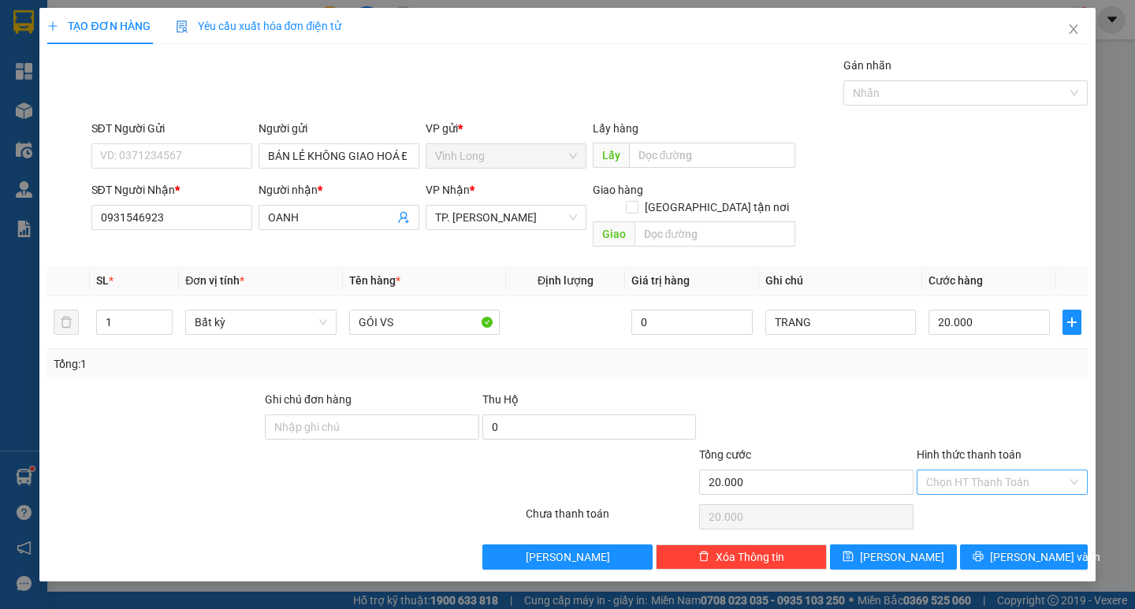
click at [963, 471] on input "Hình thức thanh toán" at bounding box center [996, 483] width 141 height 24
click at [978, 504] on div "Tại văn phòng" at bounding box center [1002, 496] width 152 height 17
type input "0"
click at [985, 545] on button "[PERSON_NAME] và In" at bounding box center [1023, 557] width 127 height 25
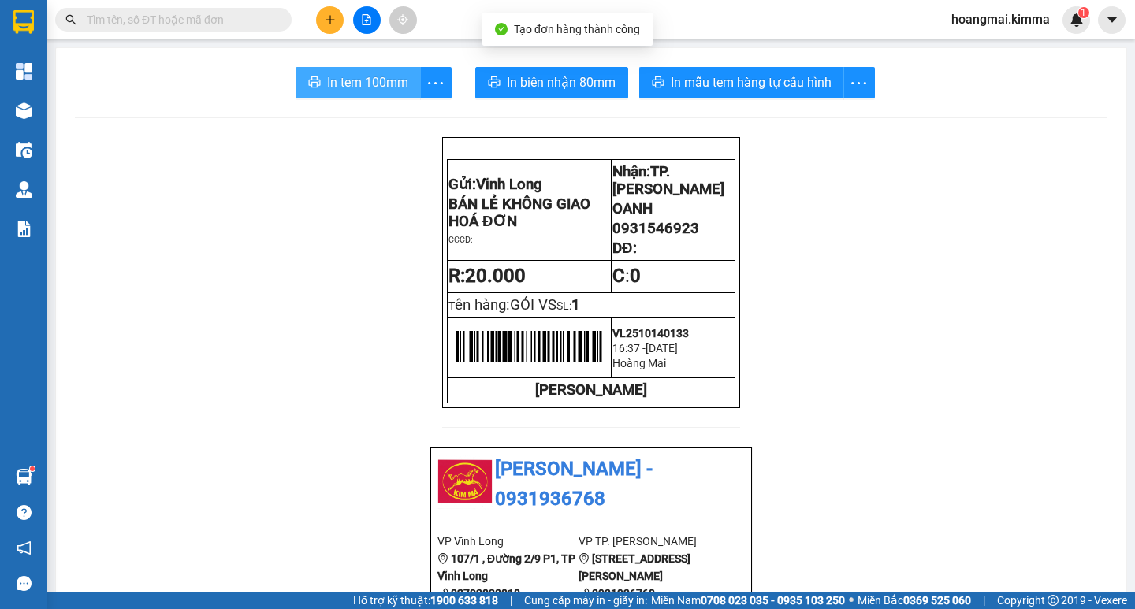
click at [372, 78] on span "In tem 100mm" at bounding box center [367, 83] width 81 height 20
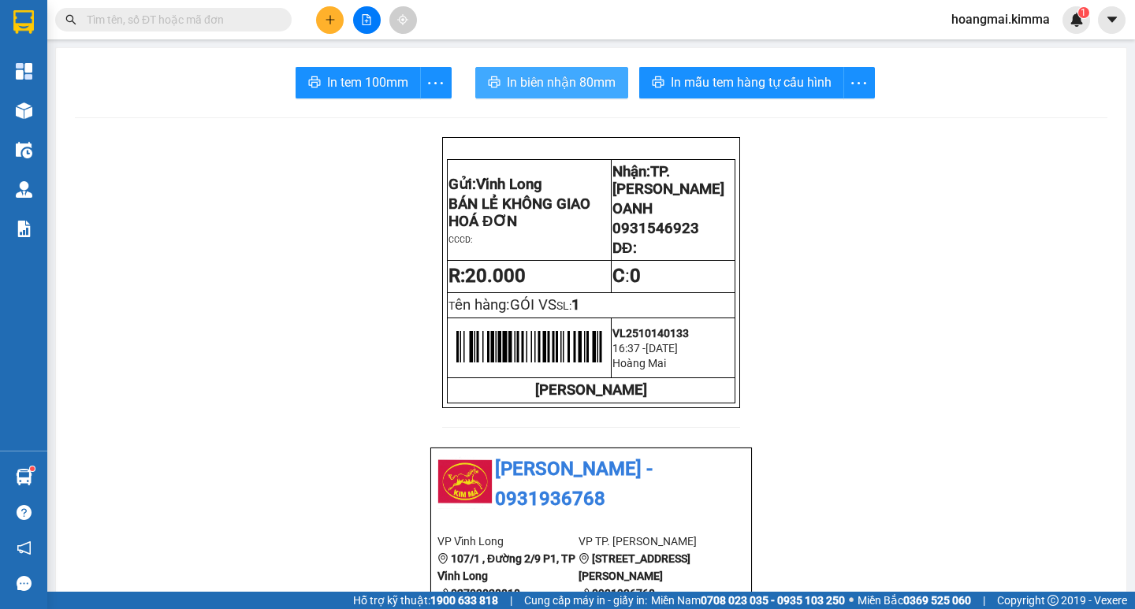
click at [551, 88] on span "In biên nhận 80mm" at bounding box center [561, 83] width 109 height 20
click at [330, 31] on button at bounding box center [330, 20] width 28 height 28
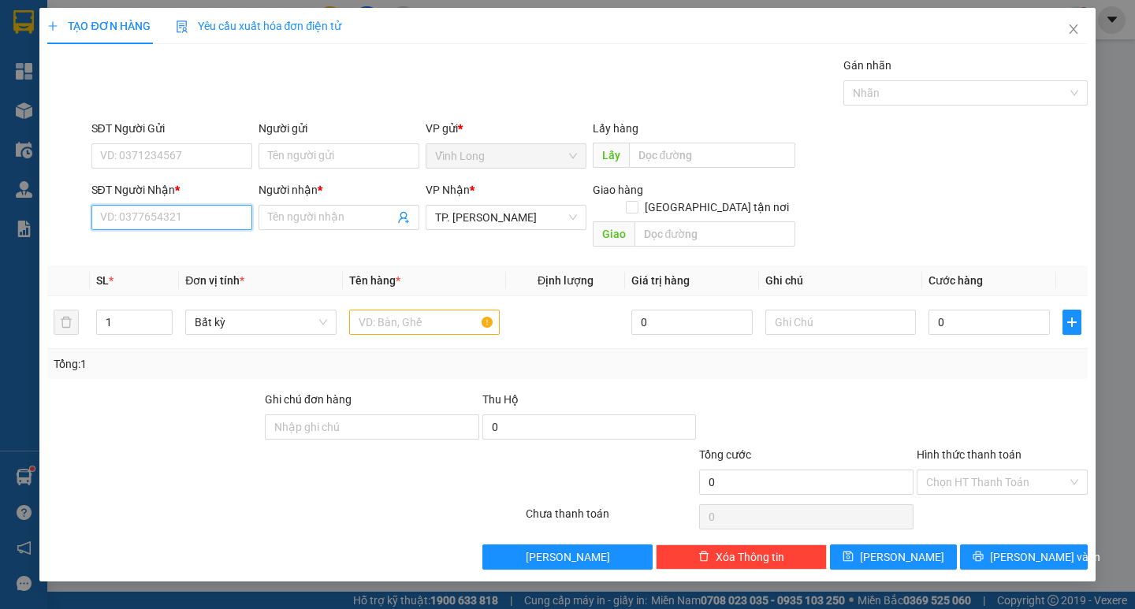
click at [190, 206] on input "SĐT Người Nhận *" at bounding box center [171, 217] width 161 height 25
click at [187, 246] on div "0978817772 - TOÀN" at bounding box center [172, 248] width 142 height 17
type input "0978817772"
type input "TOÀN"
type input "0978817772"
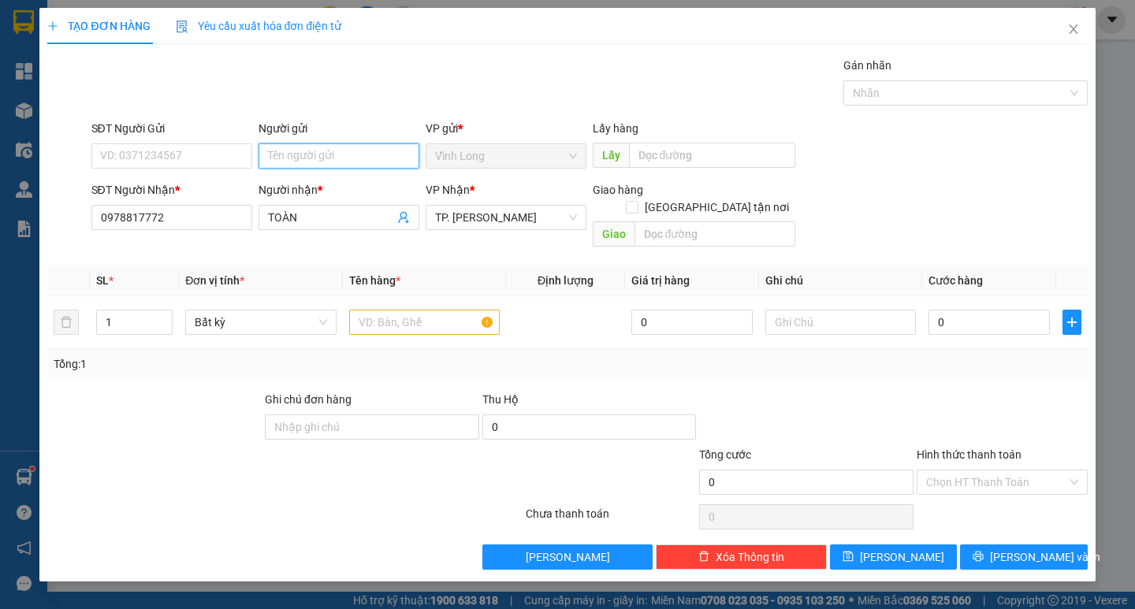
click at [319, 158] on input "Người gửi" at bounding box center [339, 155] width 161 height 25
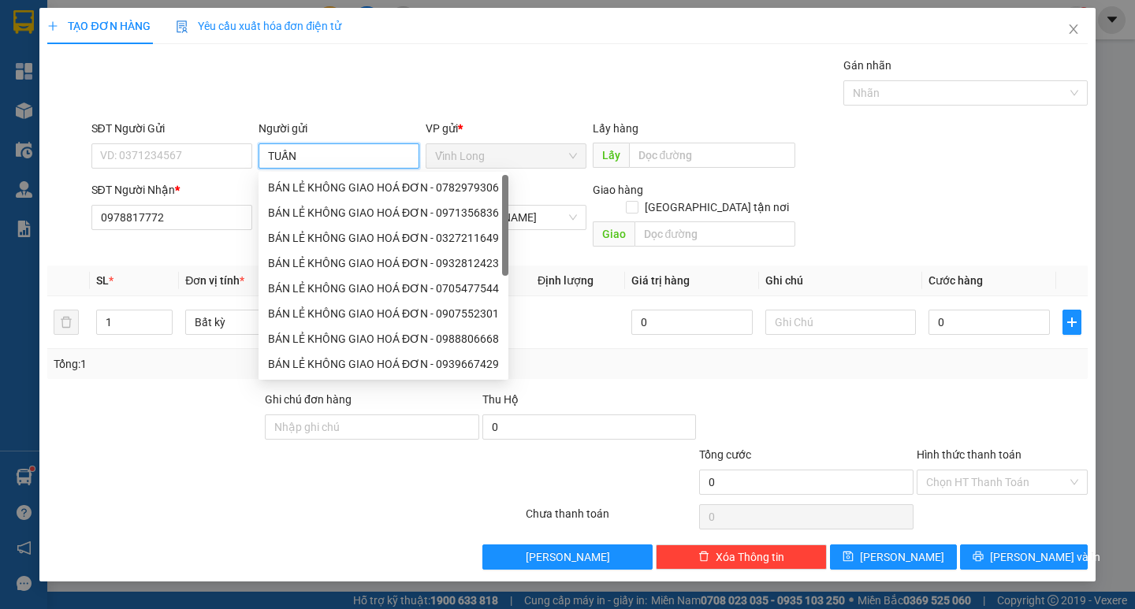
type input "TUẤN"
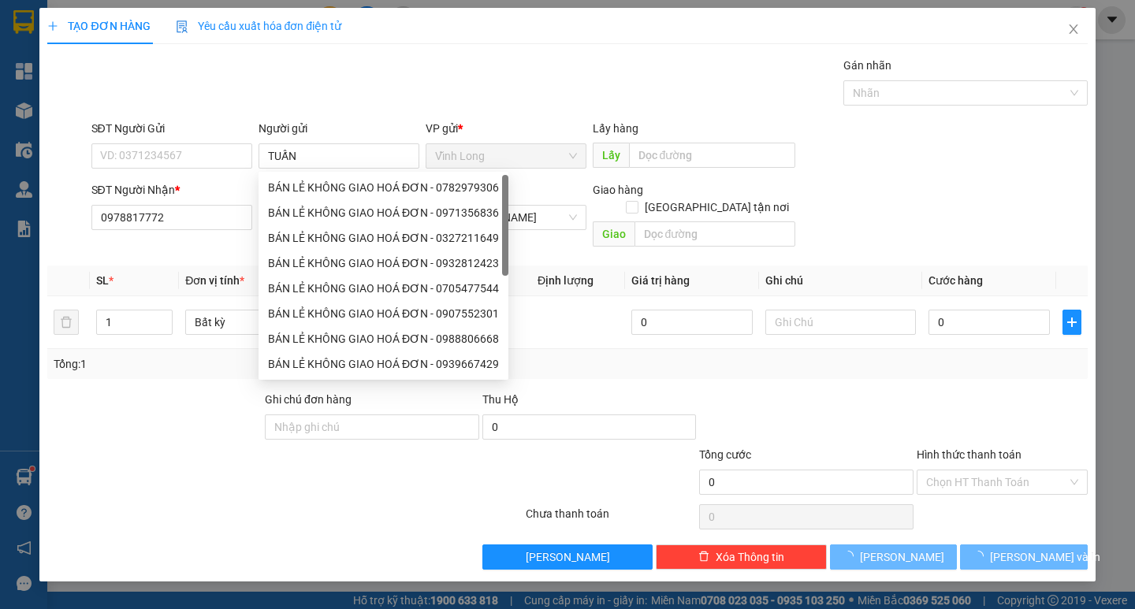
drag, startPoint x: 365, startPoint y: 77, endPoint x: 420, endPoint y: 130, distance: 76.4
click at [367, 77] on div "Gói vận chuyển * Tiêu chuẩn Gán nhãn Nhãn" at bounding box center [589, 84] width 1003 height 55
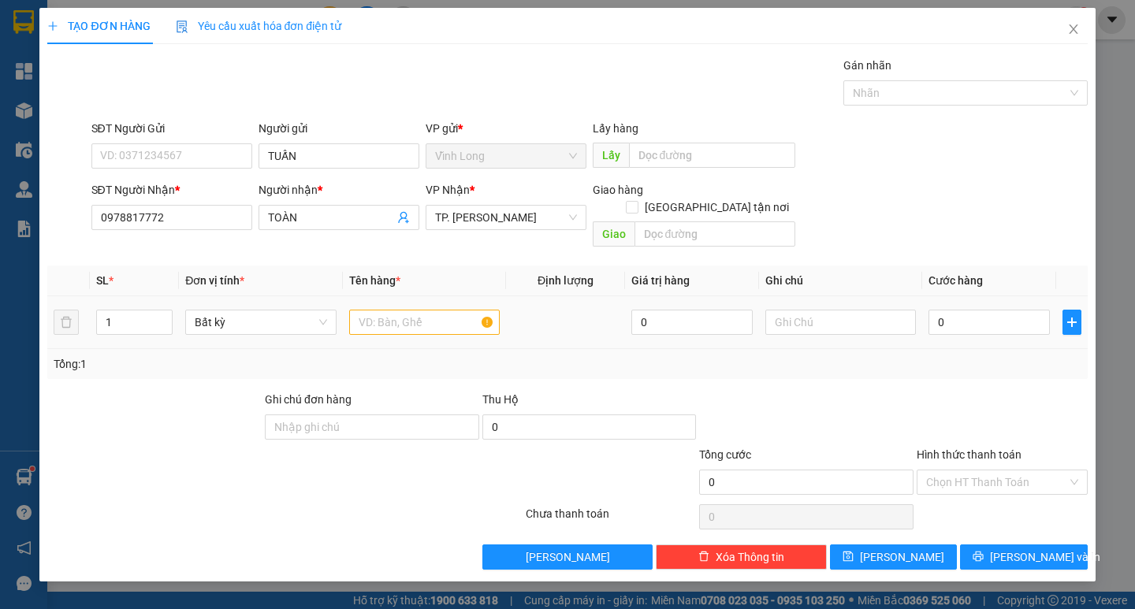
click at [403, 307] on div at bounding box center [424, 323] width 151 height 32
click at [403, 310] on input "text" at bounding box center [424, 322] width 151 height 25
type input "GÓI VS"
type input "TRANG"
type input "2"
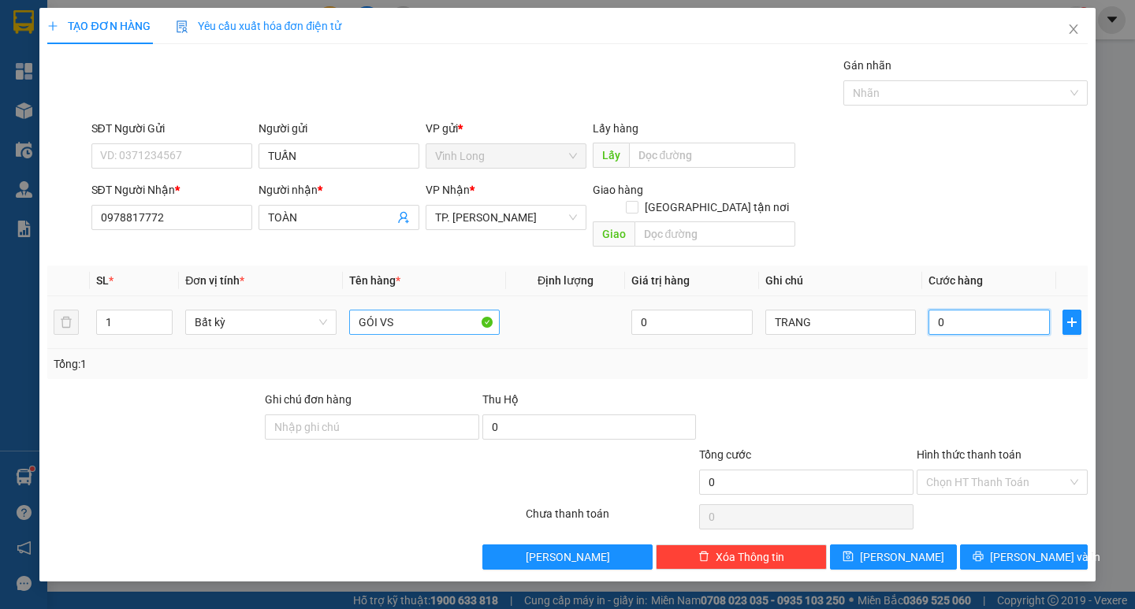
type input "2"
type input "20"
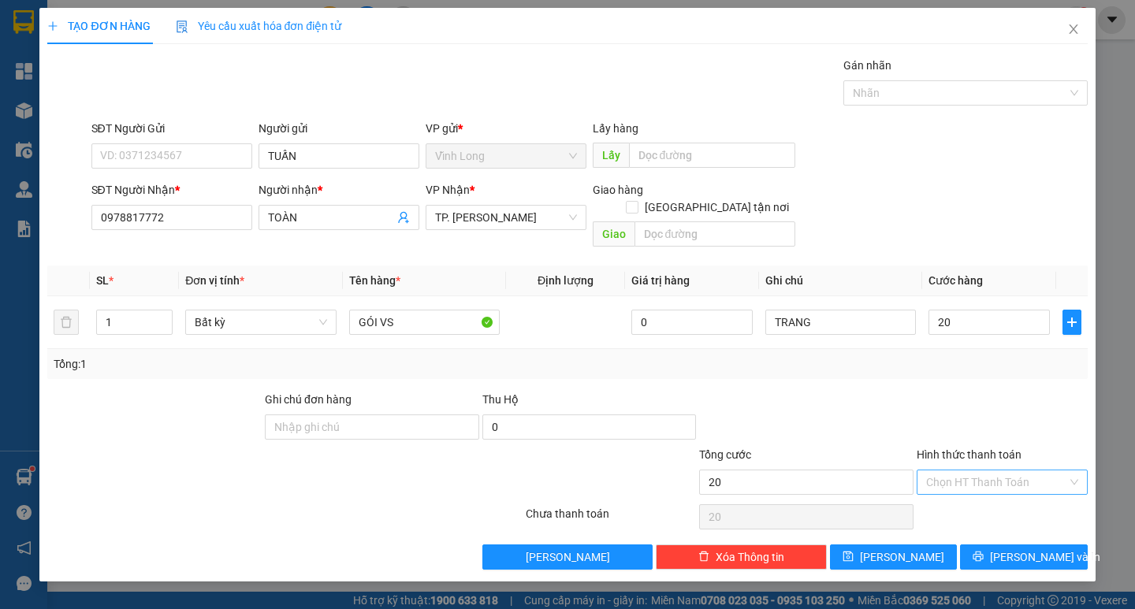
type input "20.000"
click at [946, 471] on input "Hình thức thanh toán" at bounding box center [996, 483] width 141 height 24
click at [963, 501] on div "Tại văn phòng" at bounding box center [1002, 496] width 152 height 17
type input "0"
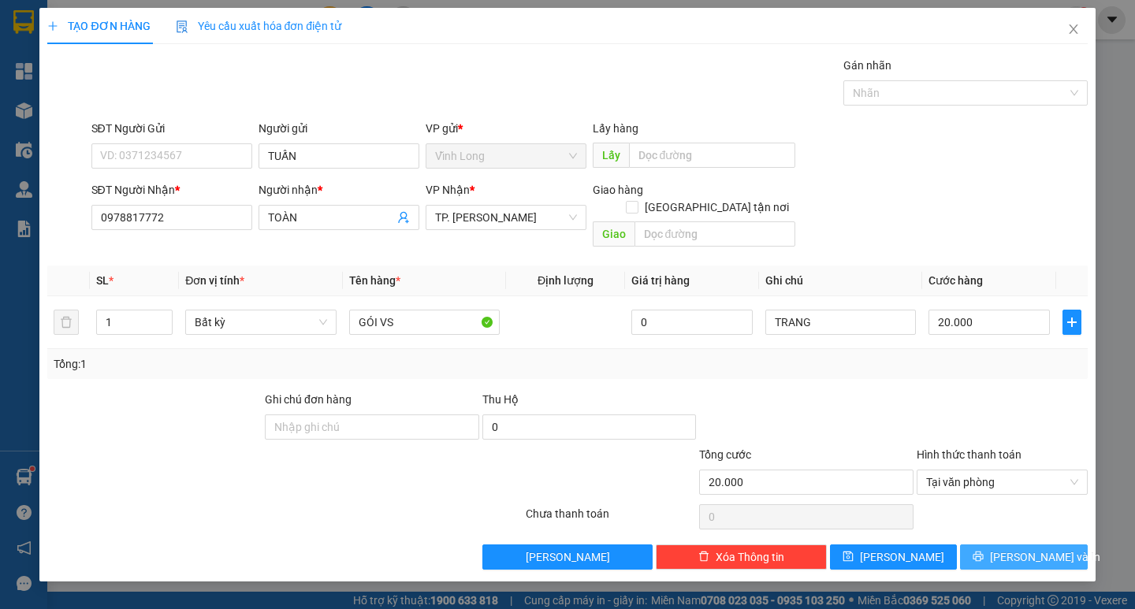
click at [1001, 545] on button "[PERSON_NAME] và In" at bounding box center [1023, 557] width 127 height 25
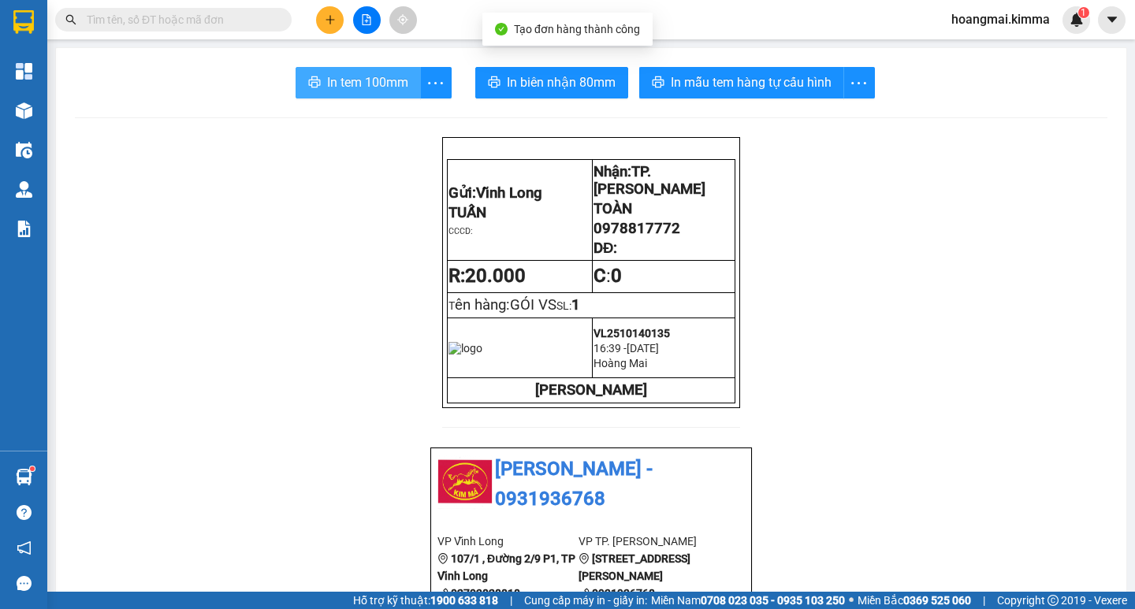
click at [360, 86] on span "In tem 100mm" at bounding box center [367, 83] width 81 height 20
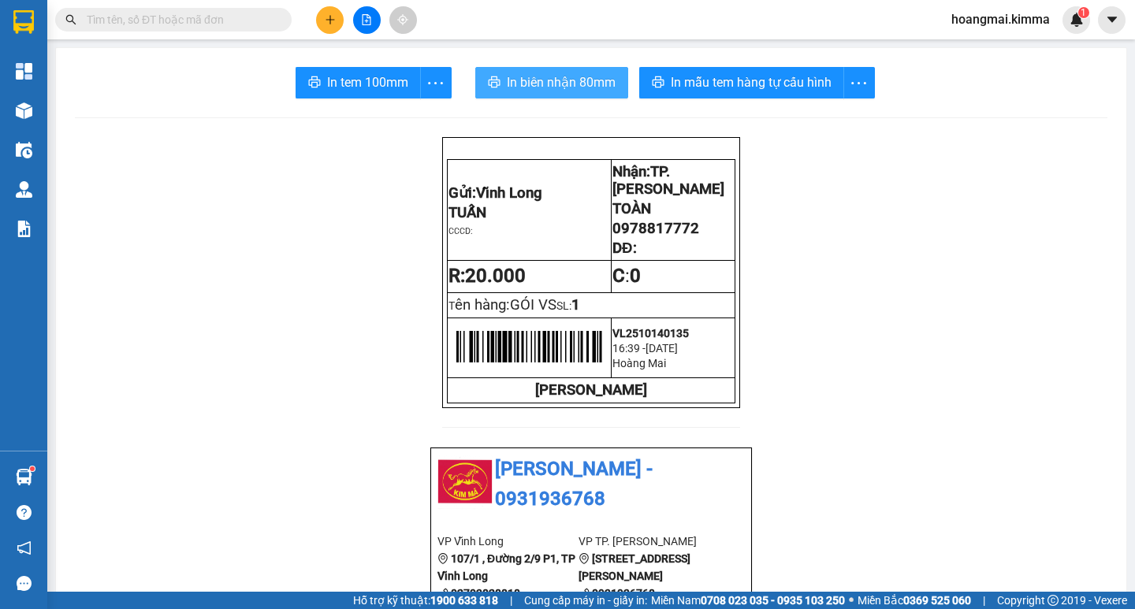
click at [559, 67] on button "In biên nhận 80mm" at bounding box center [551, 83] width 153 height 32
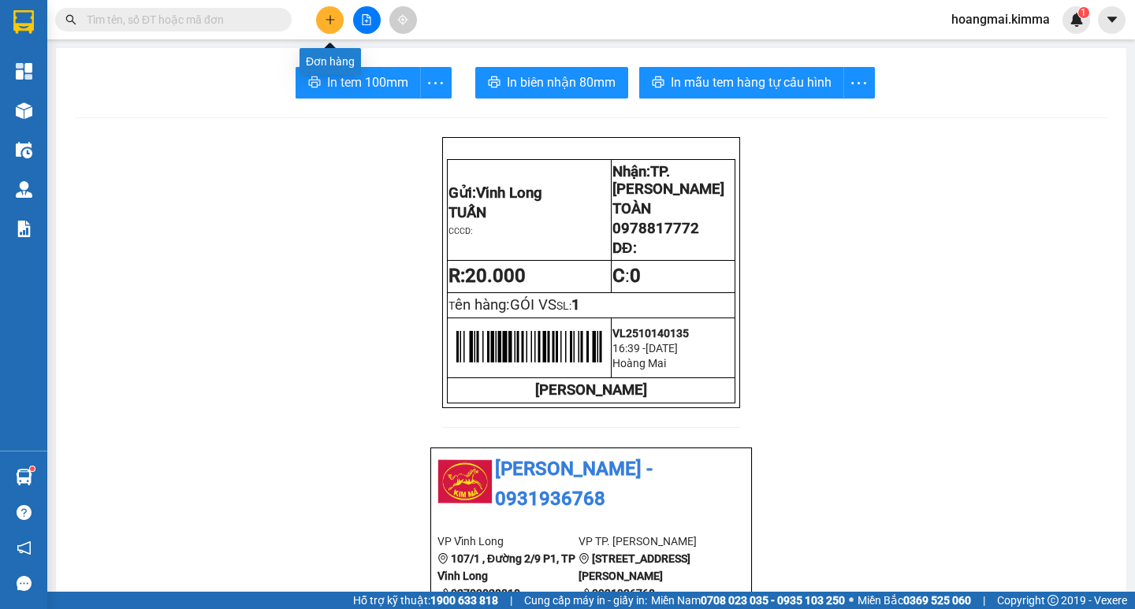
click at [337, 20] on button at bounding box center [330, 20] width 28 height 28
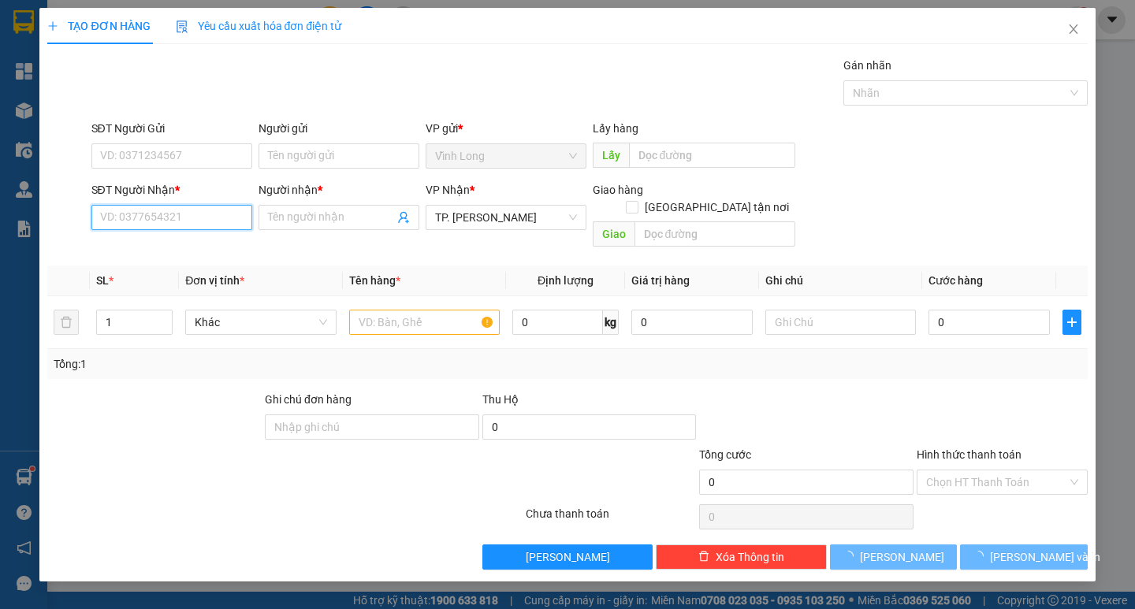
click at [196, 211] on input "SĐT Người Nhận *" at bounding box center [171, 217] width 161 height 25
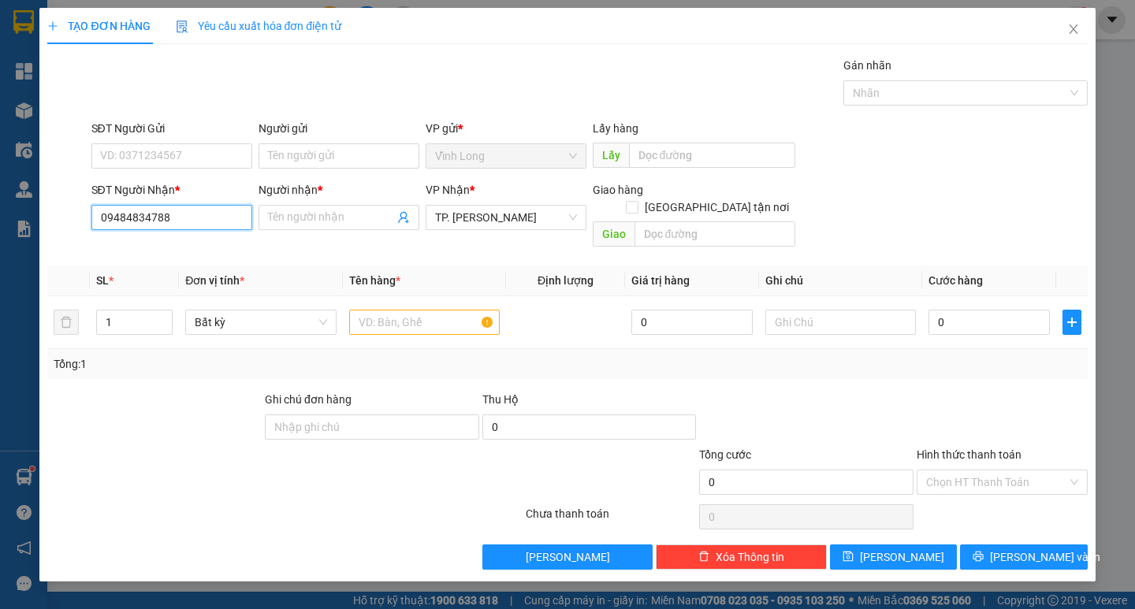
click at [158, 218] on input "09484834788" at bounding box center [171, 217] width 161 height 25
type input "0948483478"
click at [196, 244] on div "0948483478 - [GEOGRAPHIC_DATA]" at bounding box center [189, 248] width 177 height 17
type input "ANH ÚT"
type input "0948483478"
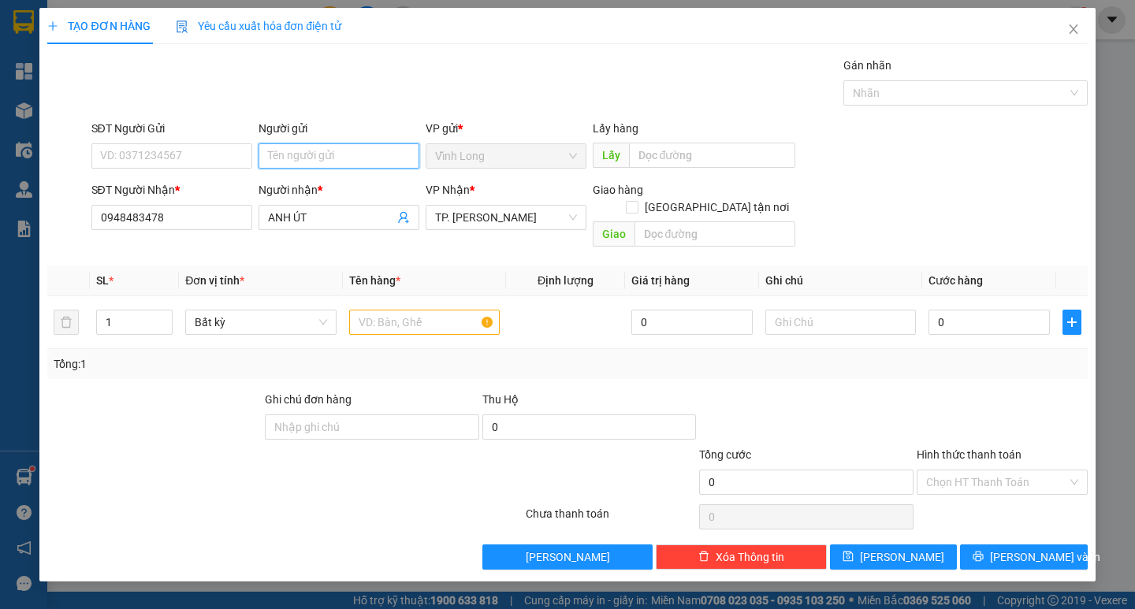
click at [364, 152] on input "Người gửi" at bounding box center [339, 155] width 161 height 25
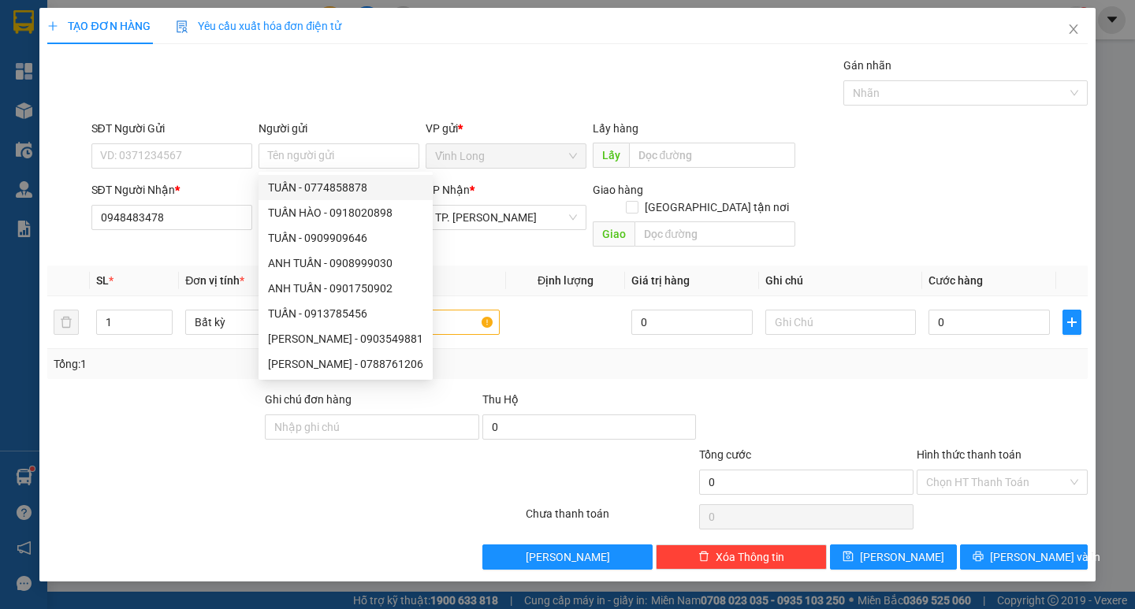
click at [173, 235] on div "SĐT Người Nhận * 0948483478" at bounding box center [171, 208] width 161 height 55
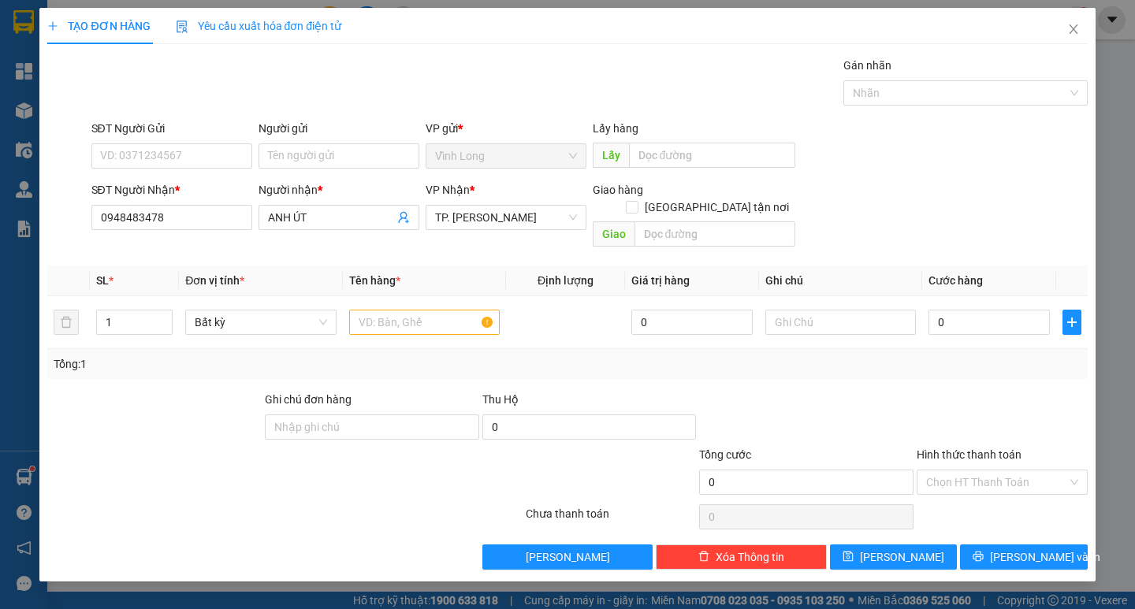
drag, startPoint x: 359, startPoint y: 196, endPoint x: 313, endPoint y: 196, distance: 46.5
click at [268, 196] on div "Người nhận *" at bounding box center [339, 189] width 161 height 17
click at [268, 209] on input "ANH ÚT" at bounding box center [331, 217] width 126 height 17
click at [331, 213] on input "ANH ÚT" at bounding box center [331, 217] width 126 height 17
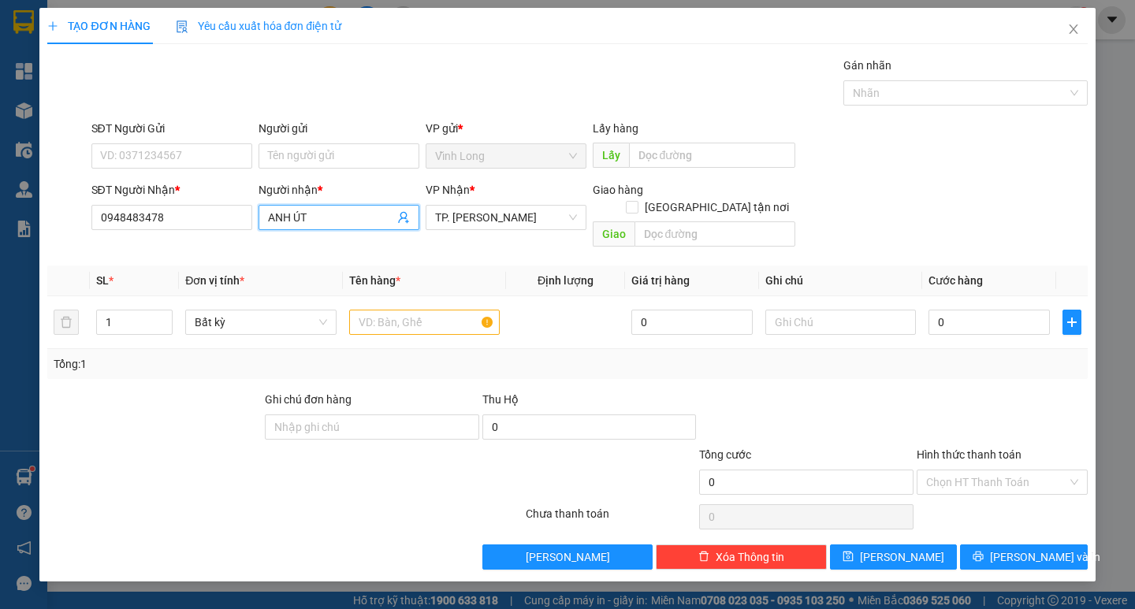
click at [331, 213] on input "ANH ÚT" at bounding box center [331, 217] width 126 height 17
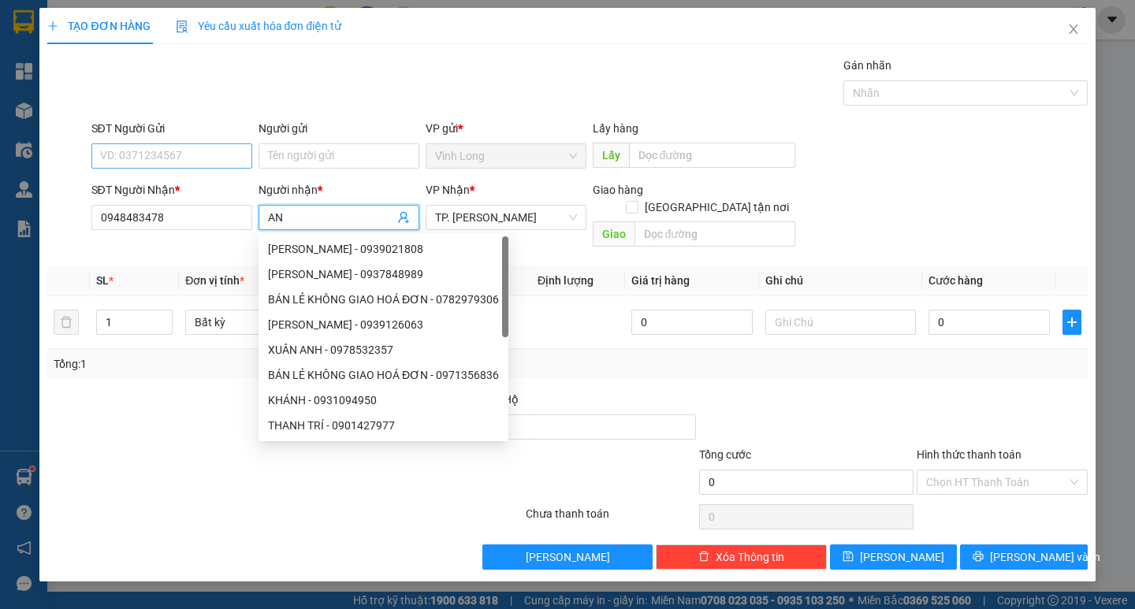
type input "AN"
click at [229, 161] on input "SĐT Người Gửi" at bounding box center [171, 155] width 161 height 25
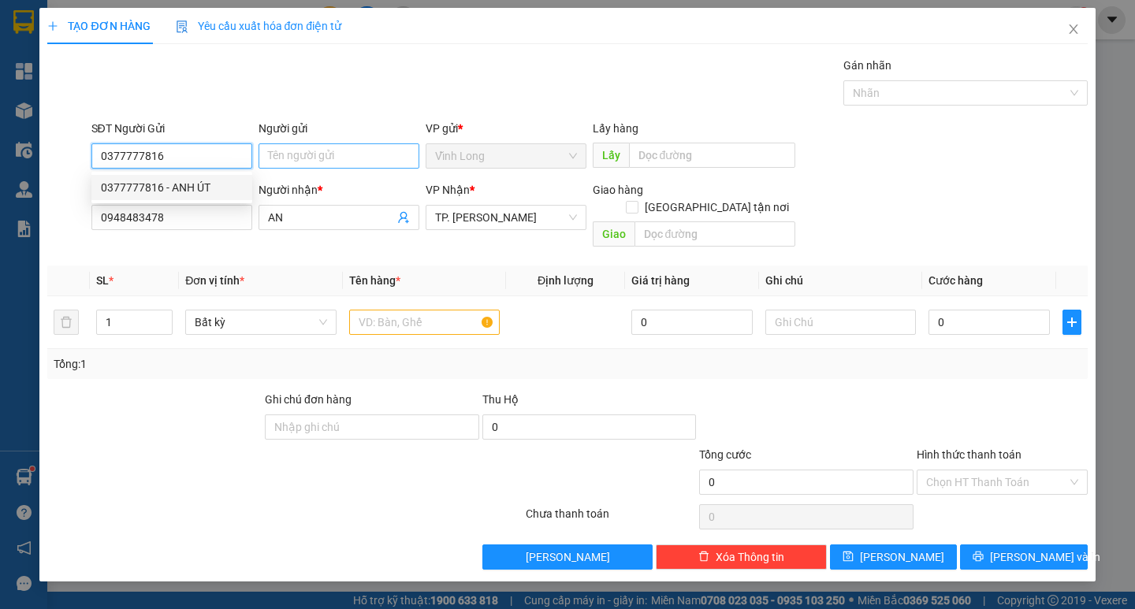
type input "0377777816"
click at [274, 158] on input "Người gửi" at bounding box center [339, 155] width 161 height 25
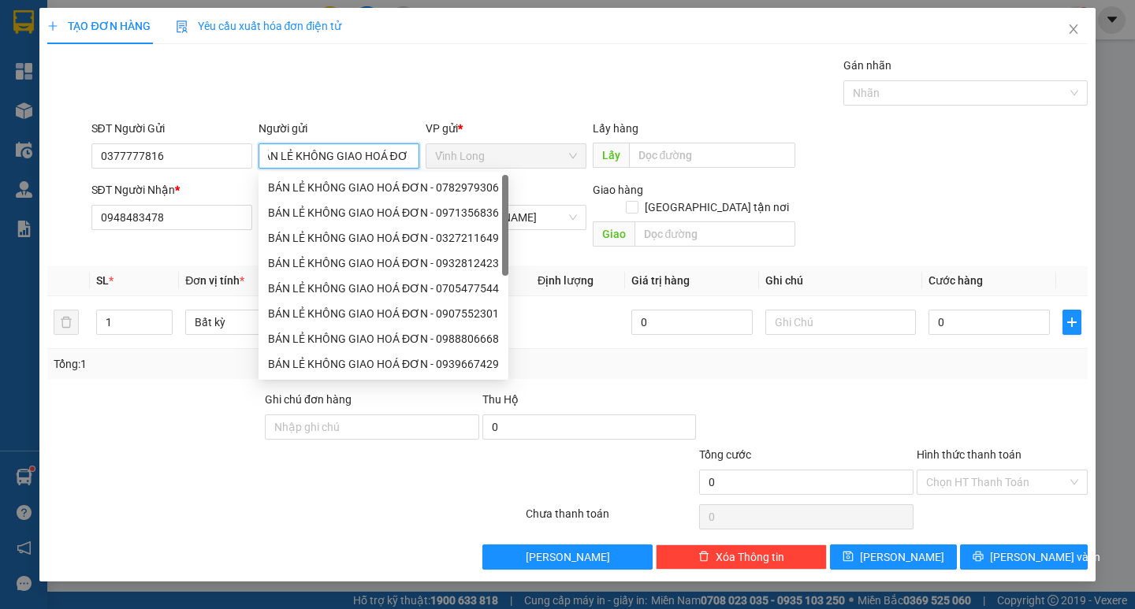
scroll to position [0, 20]
type input "BÁN LẺ KHÔNG GIAO HOÁ ĐƠN"
click at [803, 310] on input "text" at bounding box center [841, 322] width 151 height 25
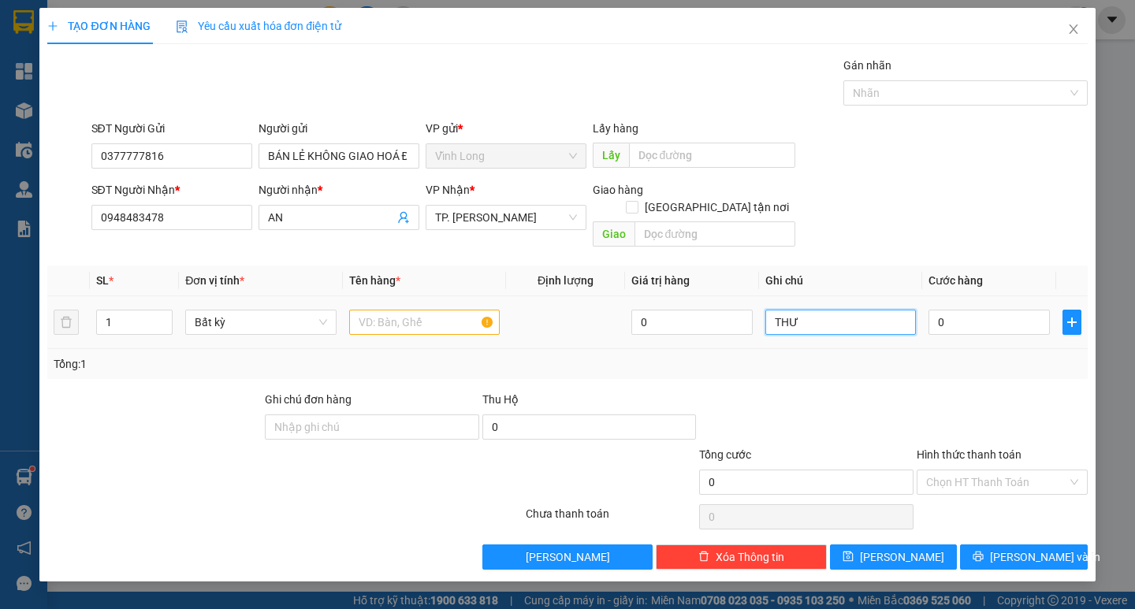
type input "THƯ"
type input "3"
type input "30"
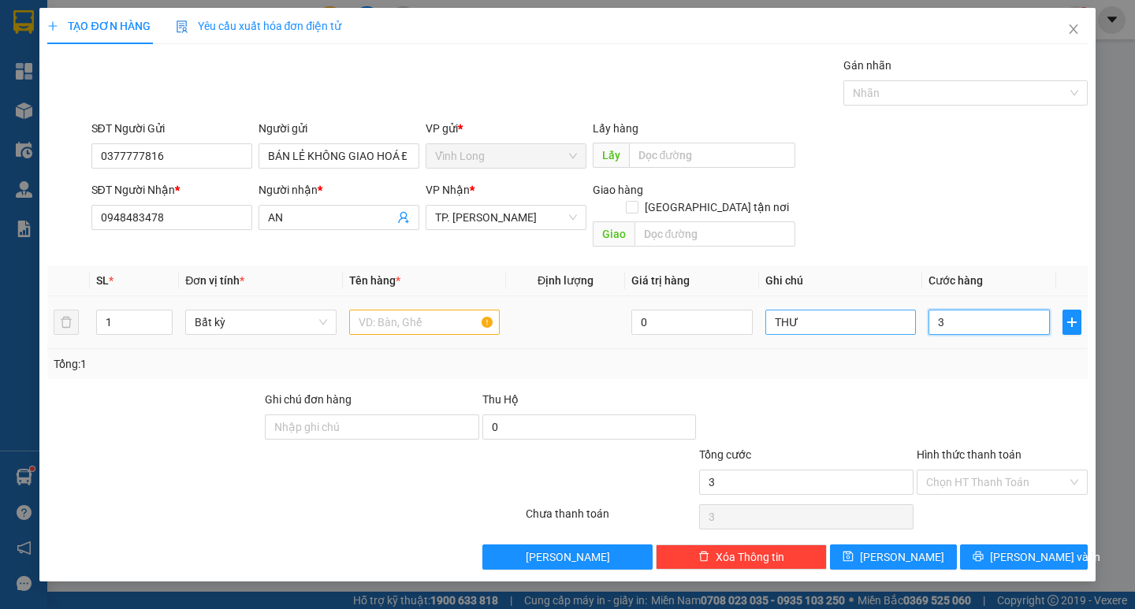
type input "30"
type input "30.000"
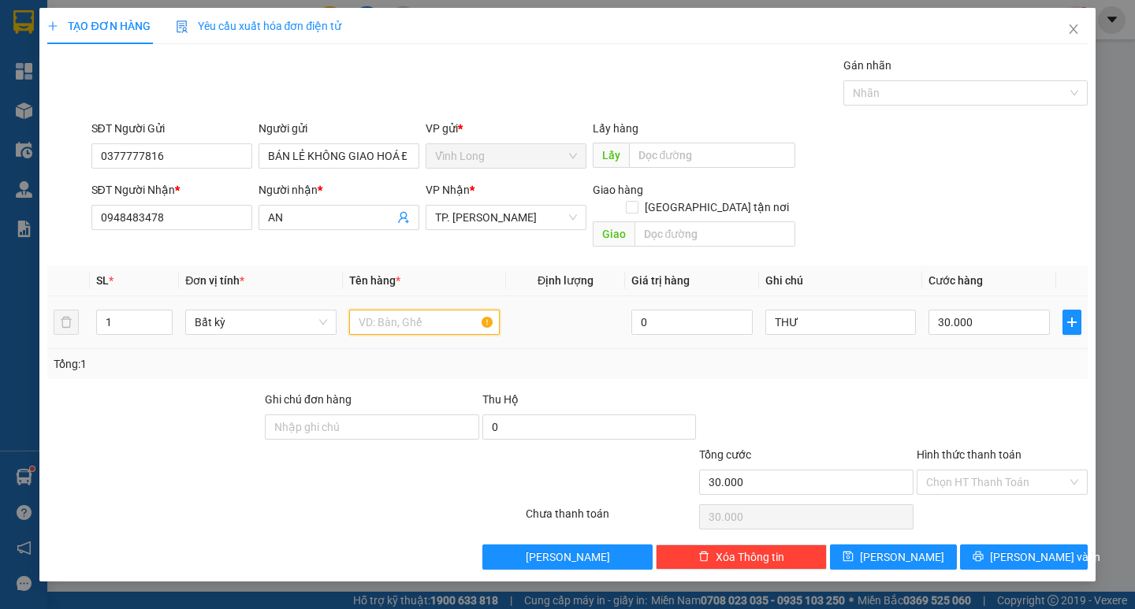
click at [413, 314] on input "text" at bounding box center [424, 322] width 151 height 25
type input "THÙNG MUSS"
click at [970, 391] on div at bounding box center [1002, 418] width 174 height 55
drag, startPoint x: 999, startPoint y: 450, endPoint x: 1004, endPoint y: 470, distance: 20.3
click at [1001, 450] on div "Hình thức thanh toán" at bounding box center [1002, 458] width 171 height 24
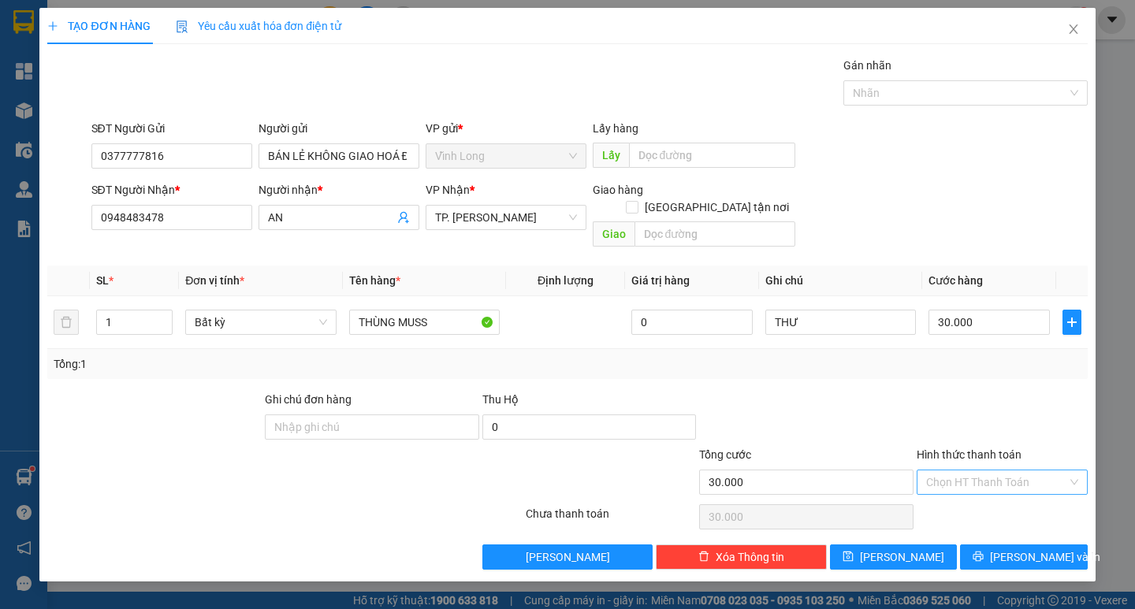
click at [1024, 471] on input "Hình thức thanh toán" at bounding box center [996, 483] width 141 height 24
click at [1001, 496] on div "Tại văn phòng" at bounding box center [1002, 496] width 152 height 17
type input "0"
click at [1025, 549] on span "[PERSON_NAME] và In" at bounding box center [1045, 557] width 110 height 17
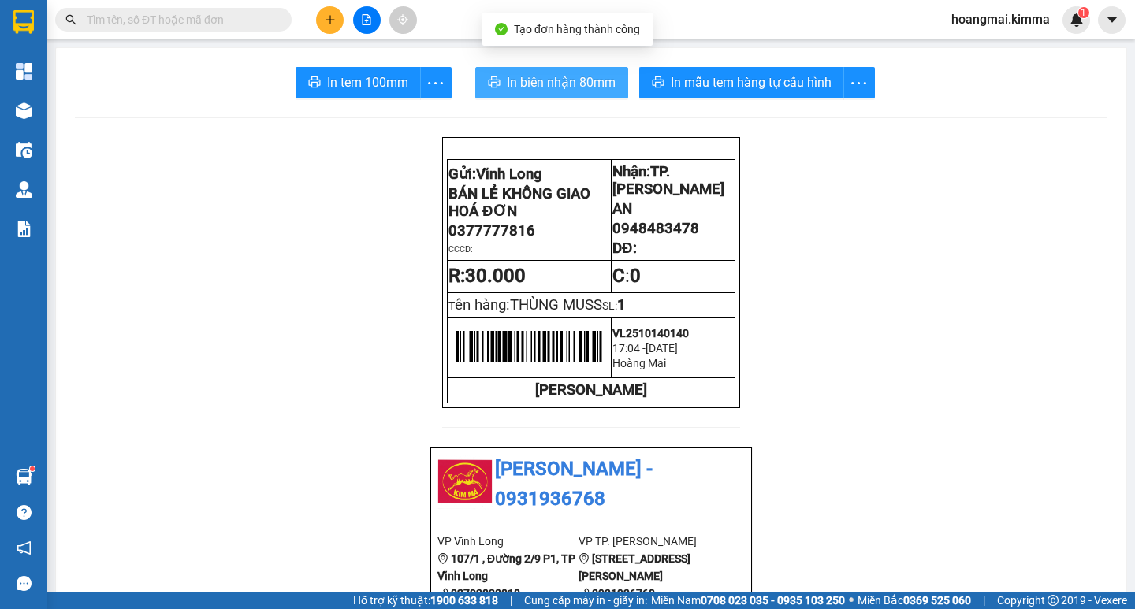
click at [550, 74] on span "In biên nhận 80mm" at bounding box center [561, 83] width 109 height 20
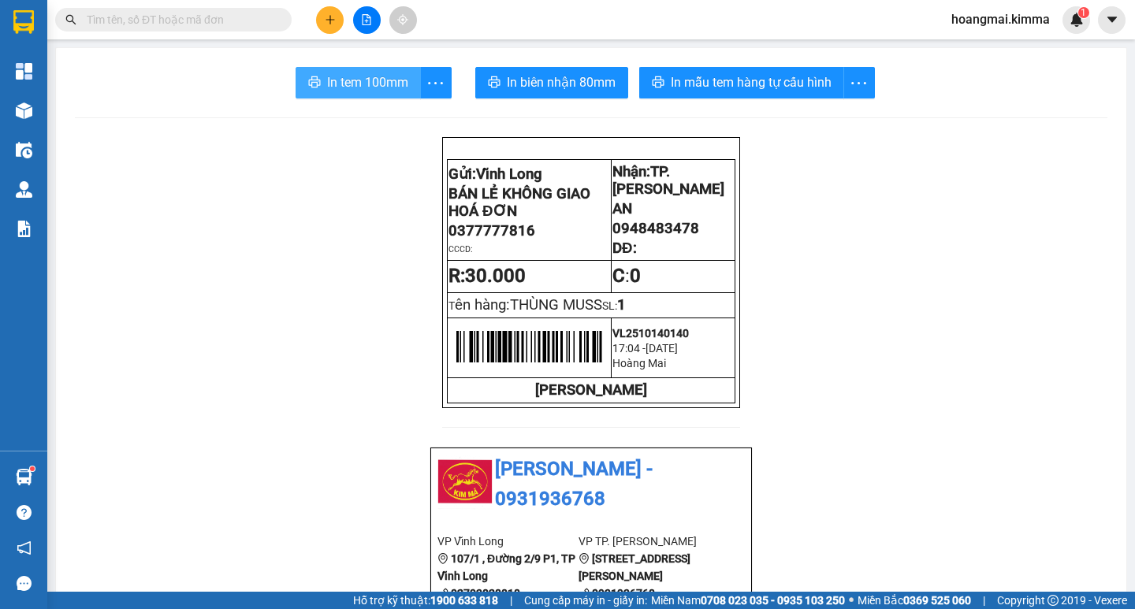
click at [345, 88] on span "In tem 100mm" at bounding box center [367, 83] width 81 height 20
click at [333, 24] on icon "plus" at bounding box center [330, 19] width 11 height 11
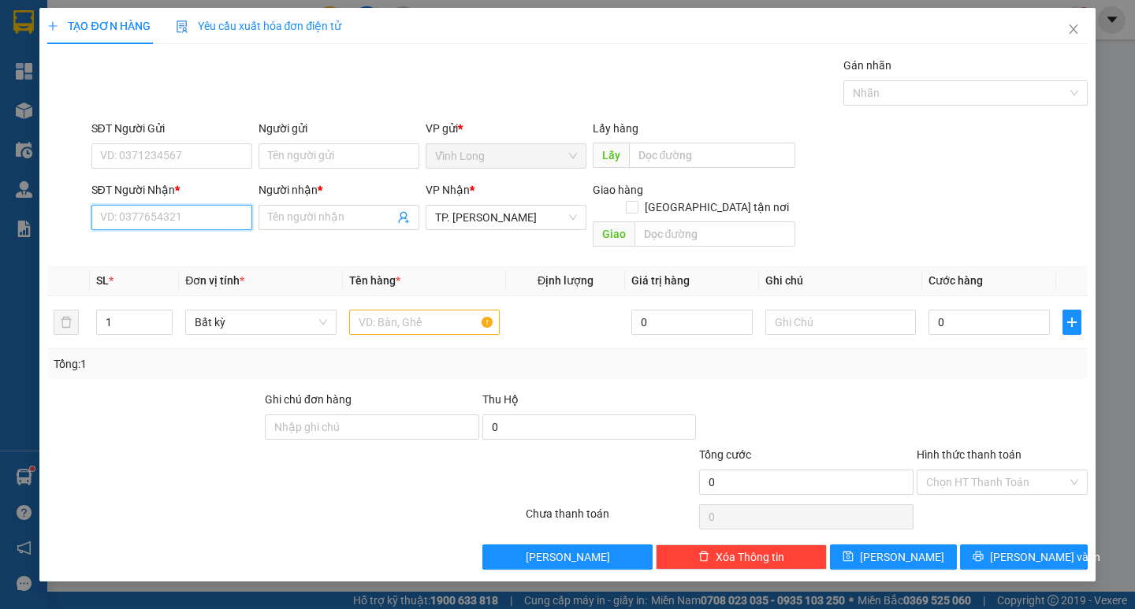
click at [213, 229] on input "SĐT Người Nhận *" at bounding box center [171, 217] width 161 height 25
click at [414, 310] on input "text" at bounding box center [424, 322] width 151 height 25
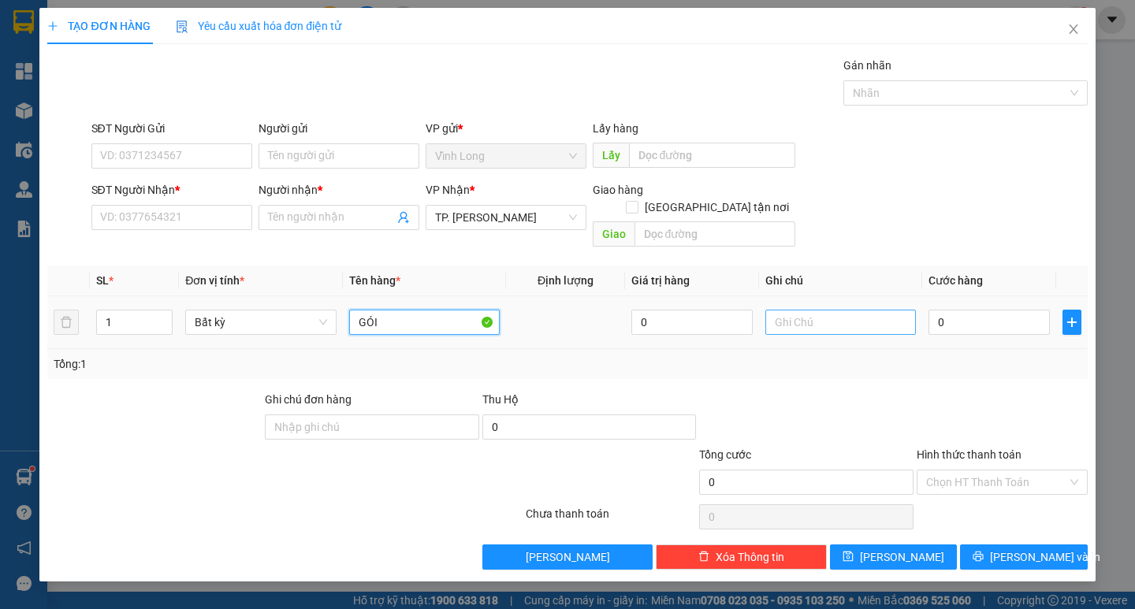
type input "GÓI"
click at [801, 310] on input "text" at bounding box center [841, 322] width 151 height 25
type input "THƯ"
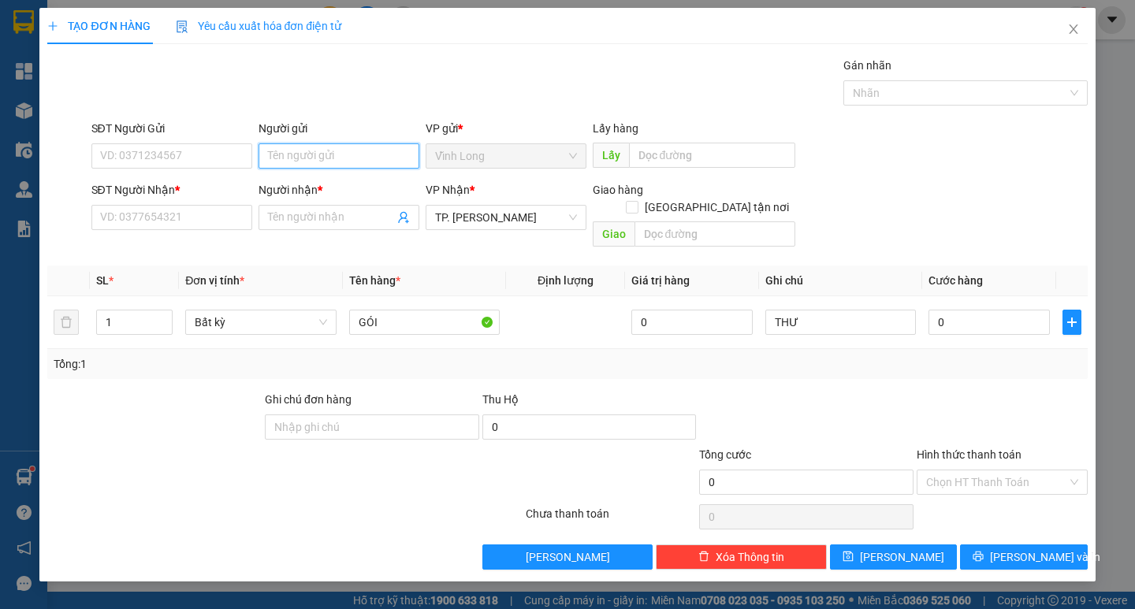
click at [352, 166] on input "Người gửi" at bounding box center [339, 155] width 161 height 25
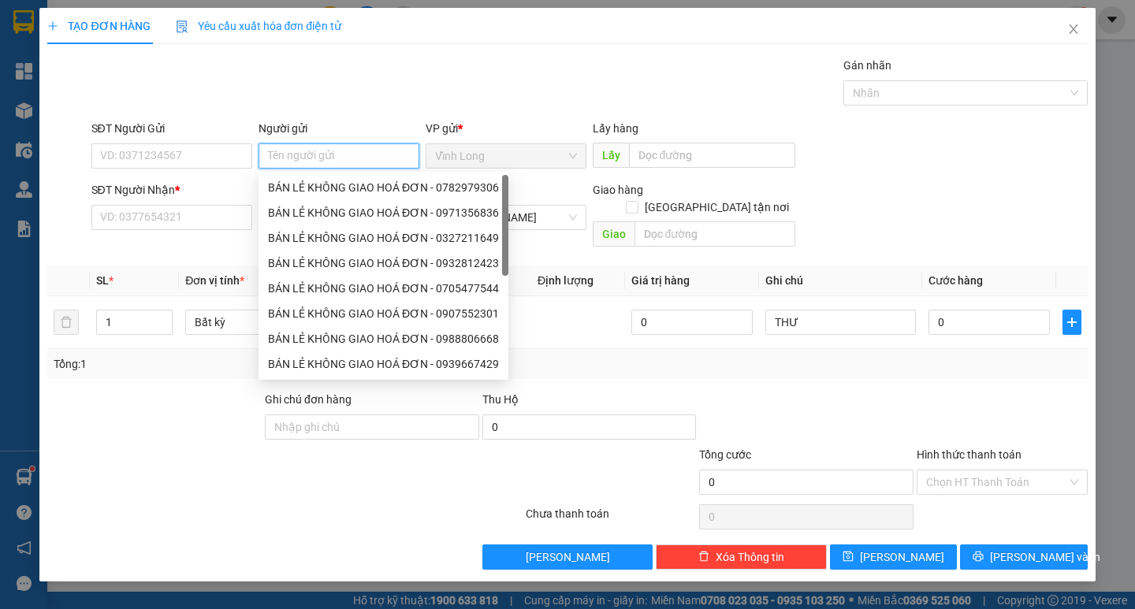
type input "D"
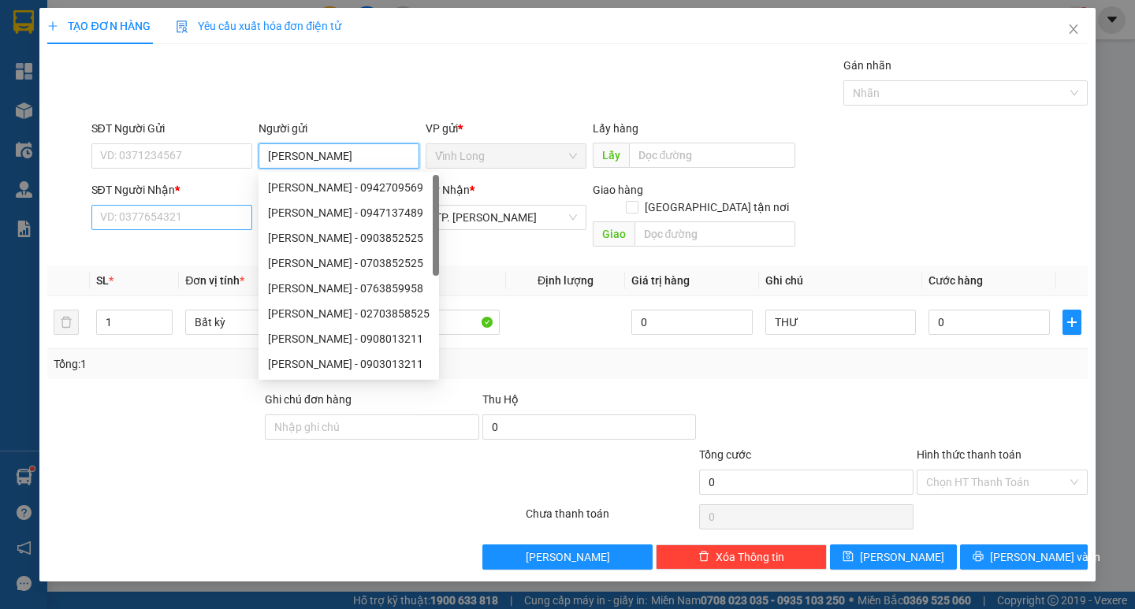
type input "[PERSON_NAME]"
click at [168, 222] on input "SĐT Người Nhận *" at bounding box center [171, 217] width 161 height 25
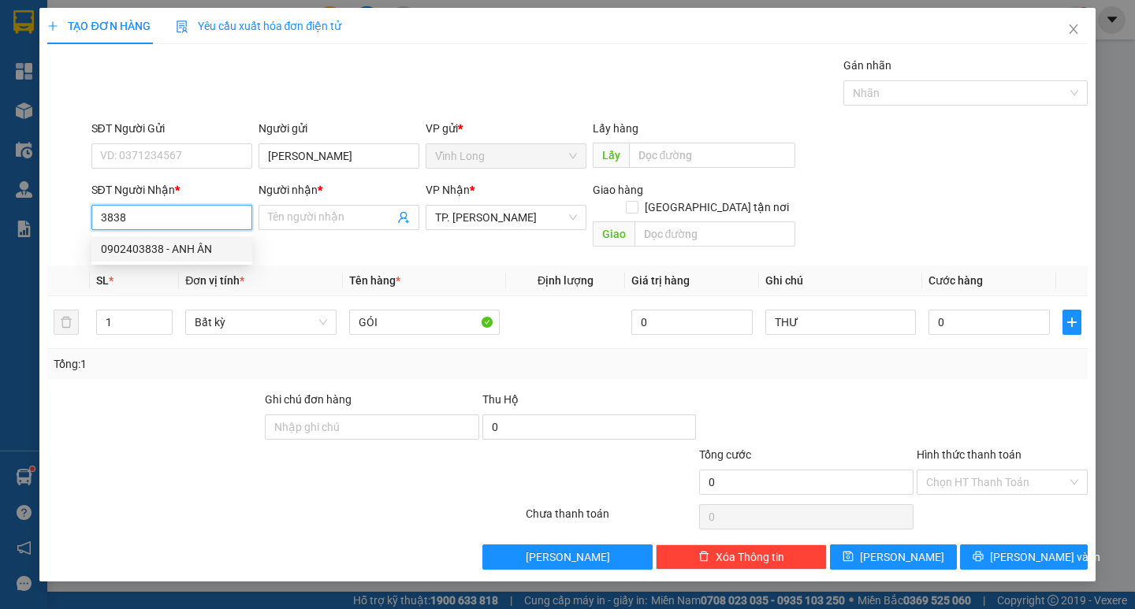
click at [161, 249] on div "0902403838 - ANH ÂN" at bounding box center [172, 248] width 142 height 17
type input "0902403838"
type input "ANH ÂN"
type input "0902403838"
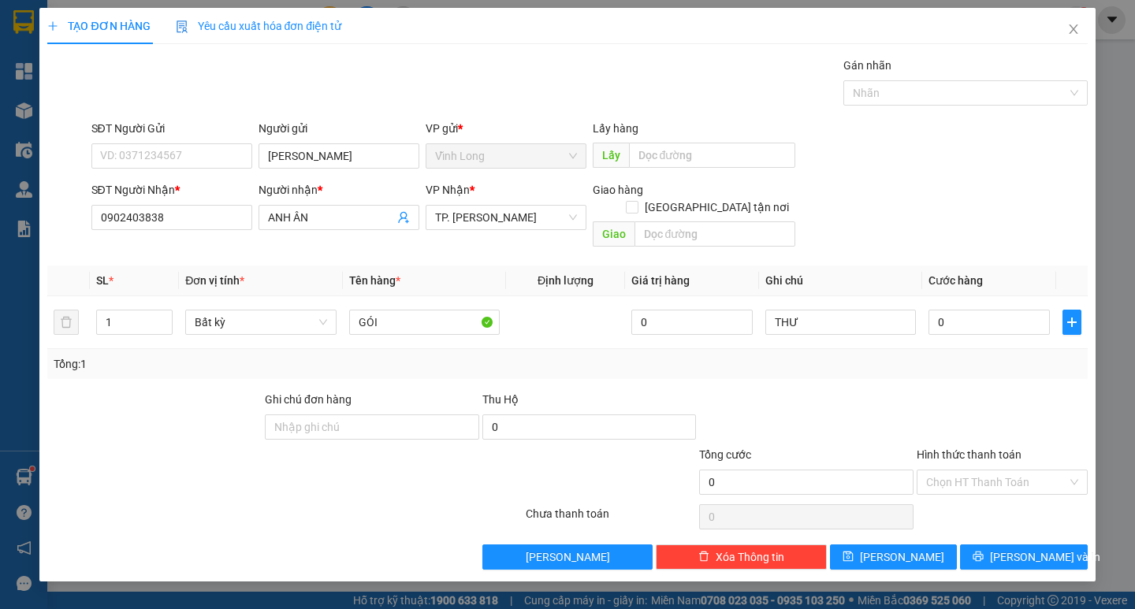
click at [978, 391] on div at bounding box center [1002, 418] width 174 height 55
click at [1001, 310] on input "0" at bounding box center [989, 322] width 121 height 25
type input "4"
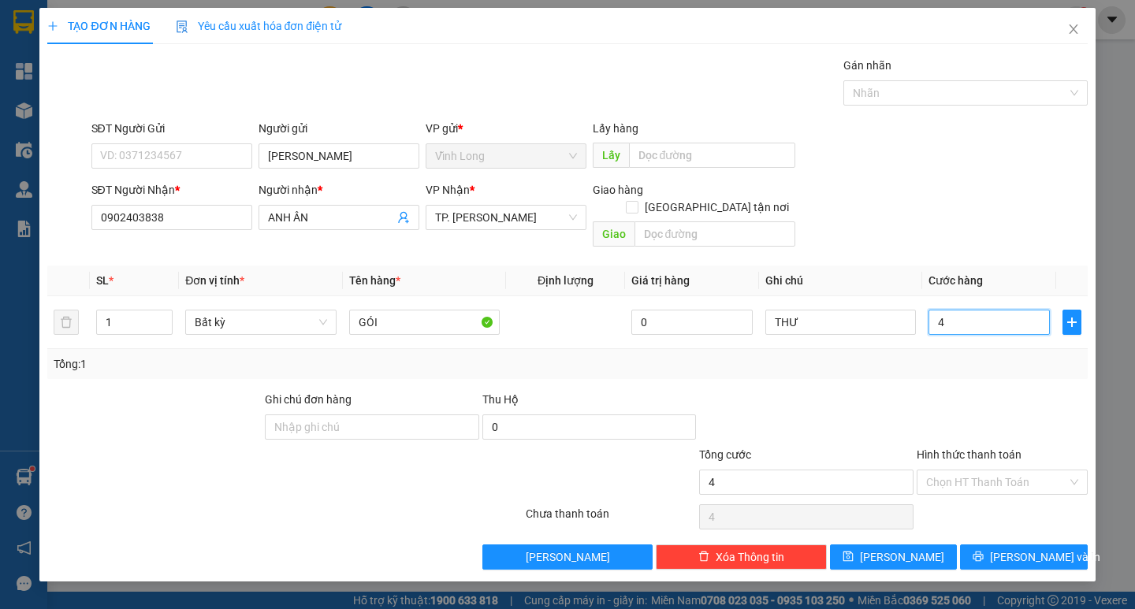
type input "40"
type input "40.000"
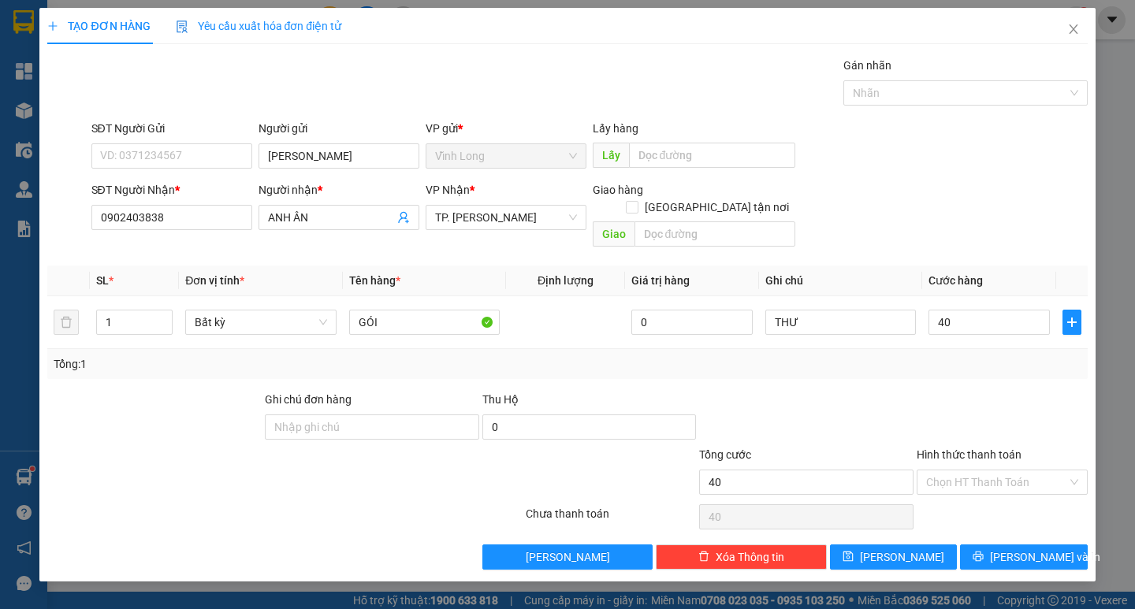
type input "40.000"
click at [1046, 391] on div at bounding box center [1002, 418] width 174 height 55
click at [841, 311] on input "THƯ" at bounding box center [841, 322] width 151 height 25
click at [908, 391] on div at bounding box center [807, 418] width 218 height 55
click at [839, 310] on input "THƯ" at bounding box center [841, 322] width 151 height 25
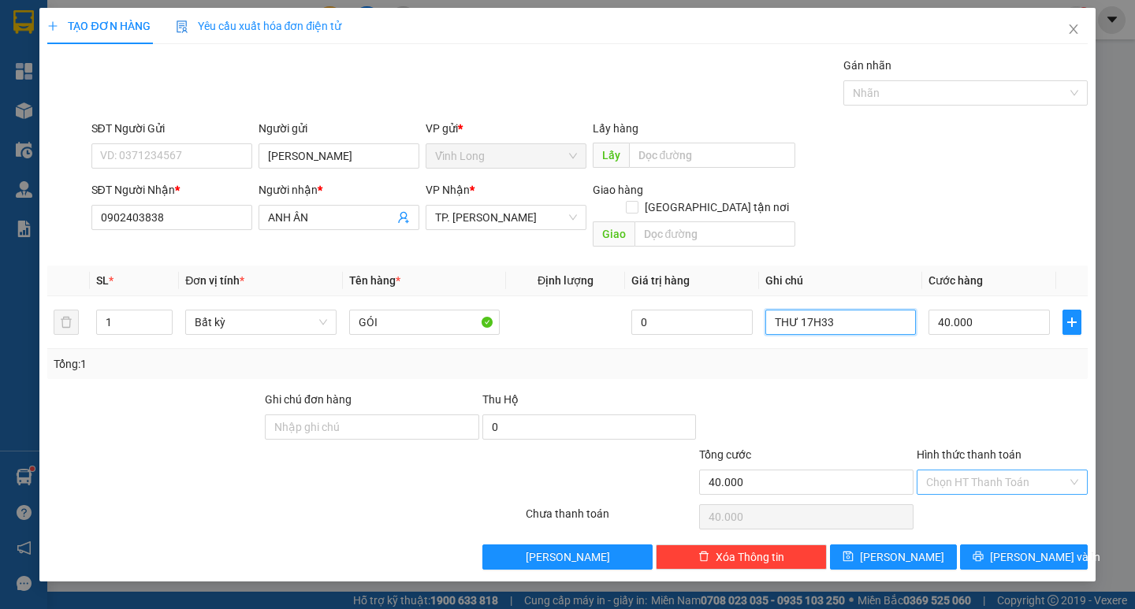
type input "THƯ 17H33"
click at [1013, 471] on input "Hình thức thanh toán" at bounding box center [996, 483] width 141 height 24
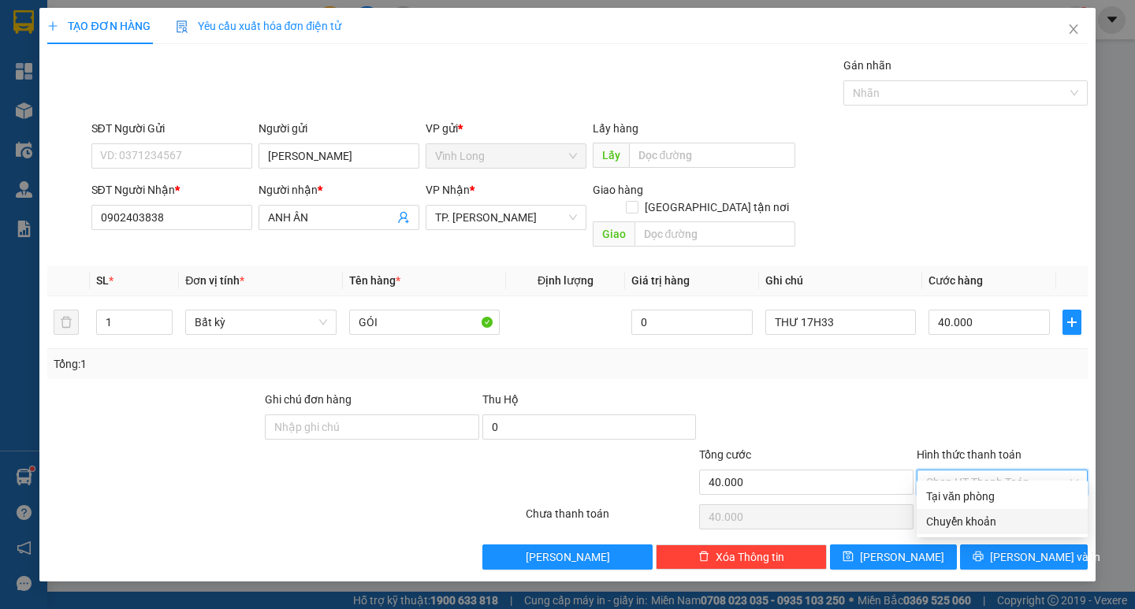
click at [1000, 517] on div "Chuyển khoản" at bounding box center [1002, 521] width 152 height 17
type input "0"
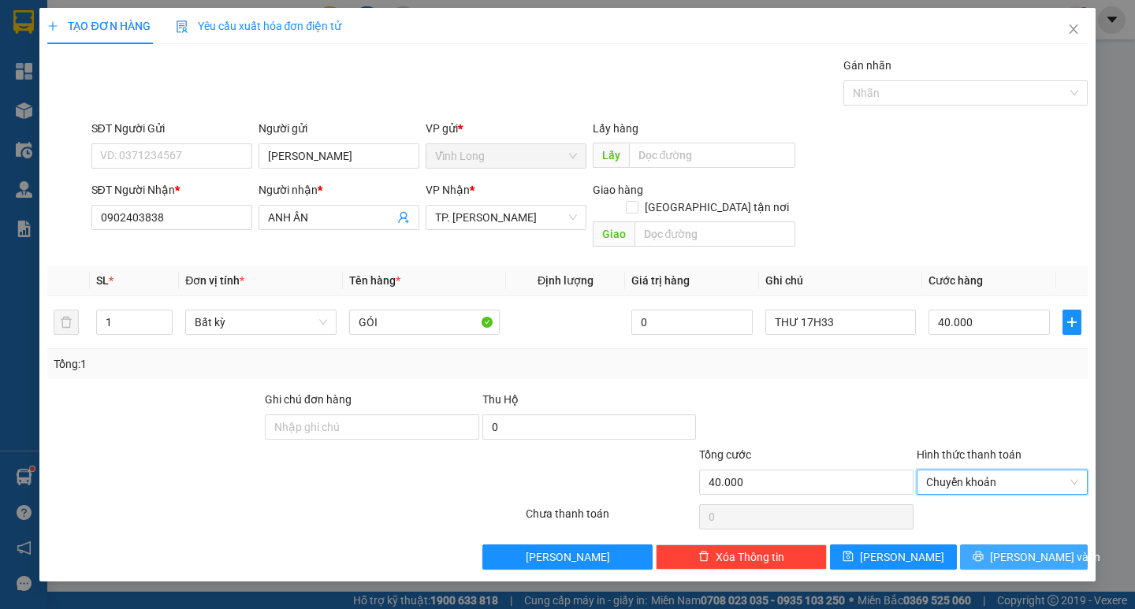
click at [1032, 549] on span "[PERSON_NAME] và In" at bounding box center [1045, 557] width 110 height 17
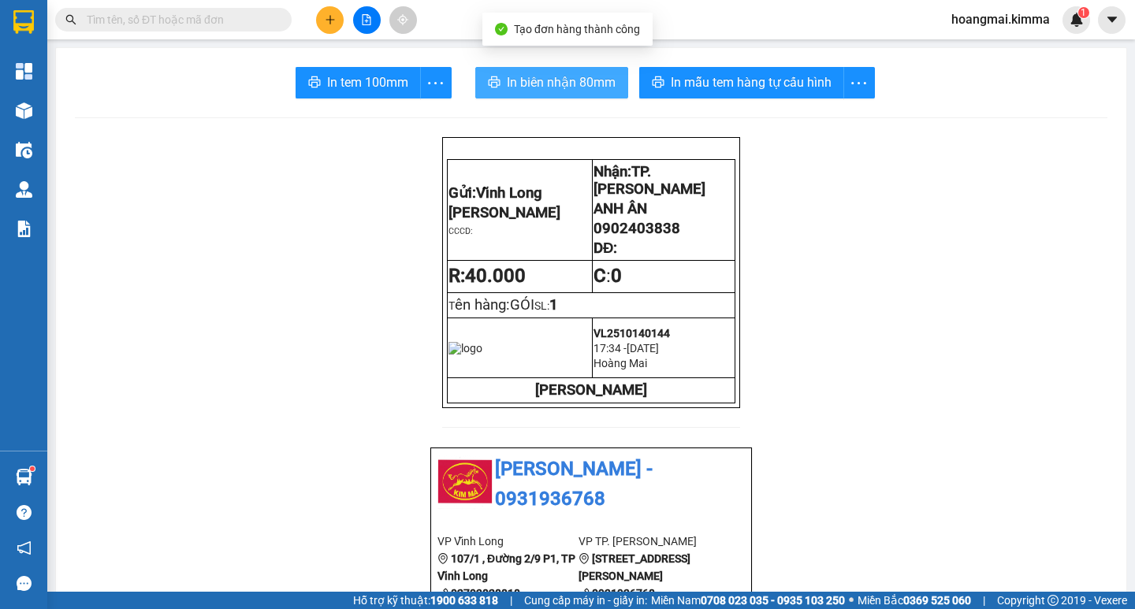
click at [507, 81] on span "In biên nhận 80mm" at bounding box center [561, 83] width 109 height 20
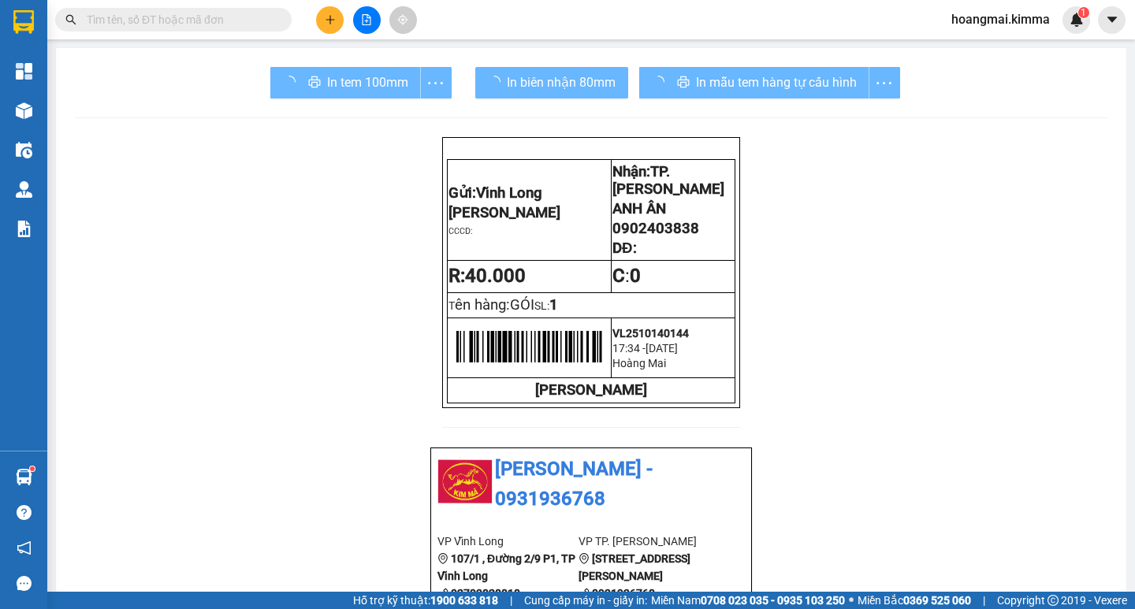
click at [345, 91] on div "In tem 100mm" at bounding box center [360, 83] width 181 height 32
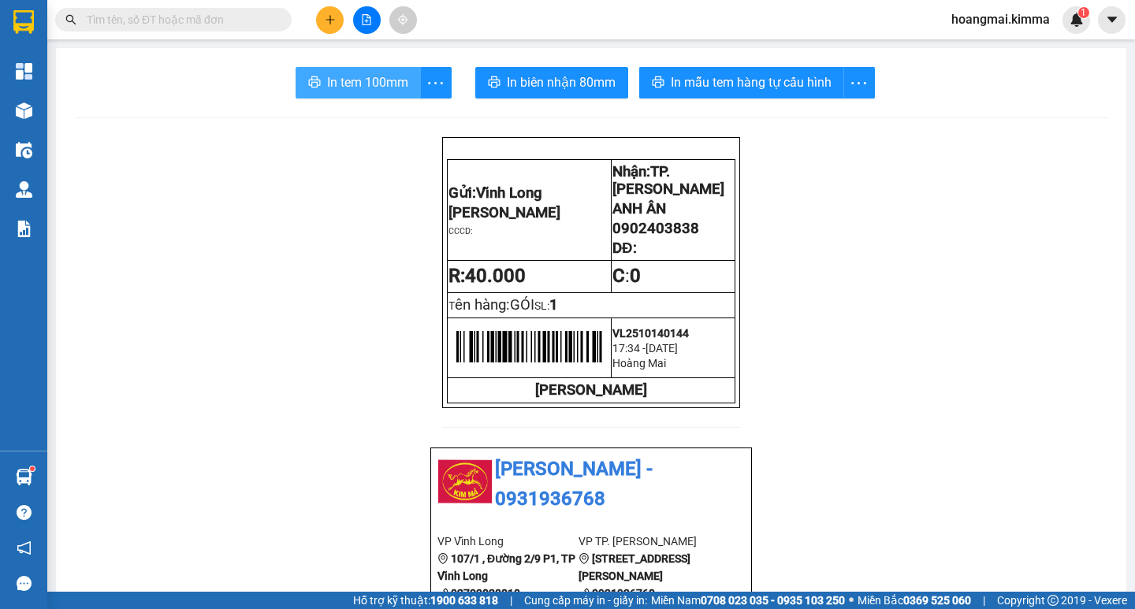
click at [345, 91] on span "In tem 100mm" at bounding box center [367, 83] width 81 height 20
click at [330, 20] on icon "plus" at bounding box center [330, 19] width 1 height 9
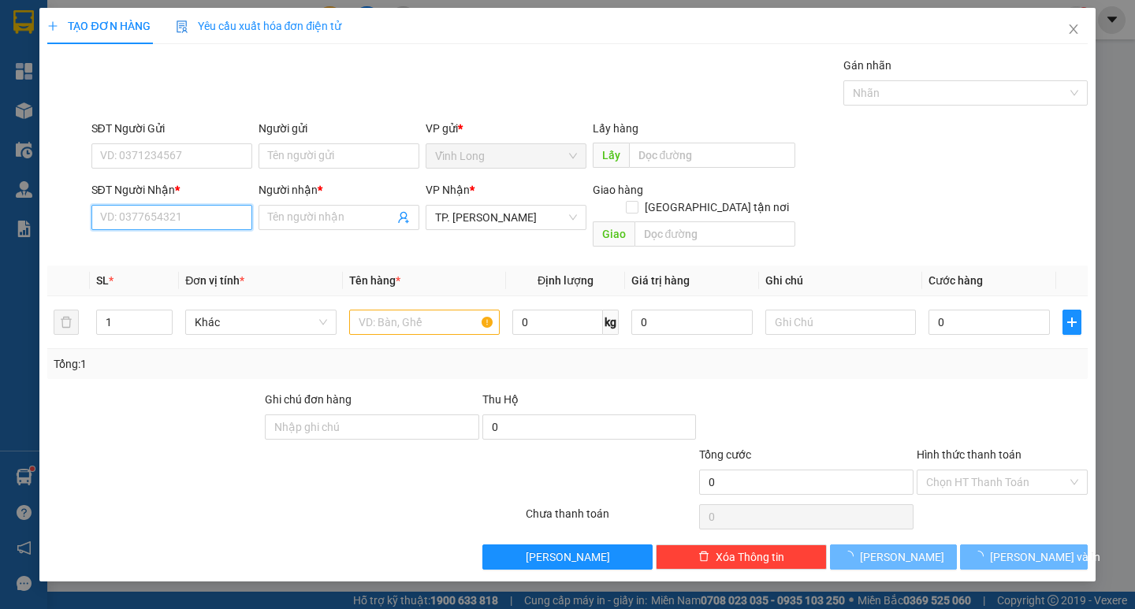
click at [204, 218] on input "SĐT Người Nhận *" at bounding box center [171, 217] width 161 height 25
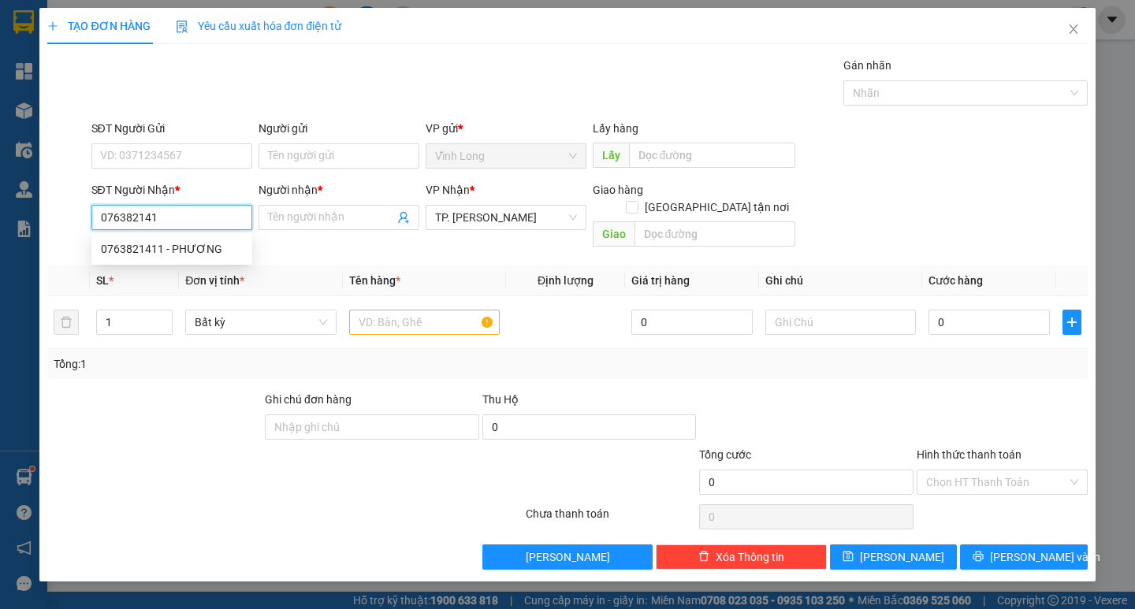
type input "0763821411"
click at [182, 244] on div "0763821411 - PHƯƠNG" at bounding box center [172, 248] width 142 height 17
type input "PHƯƠNG"
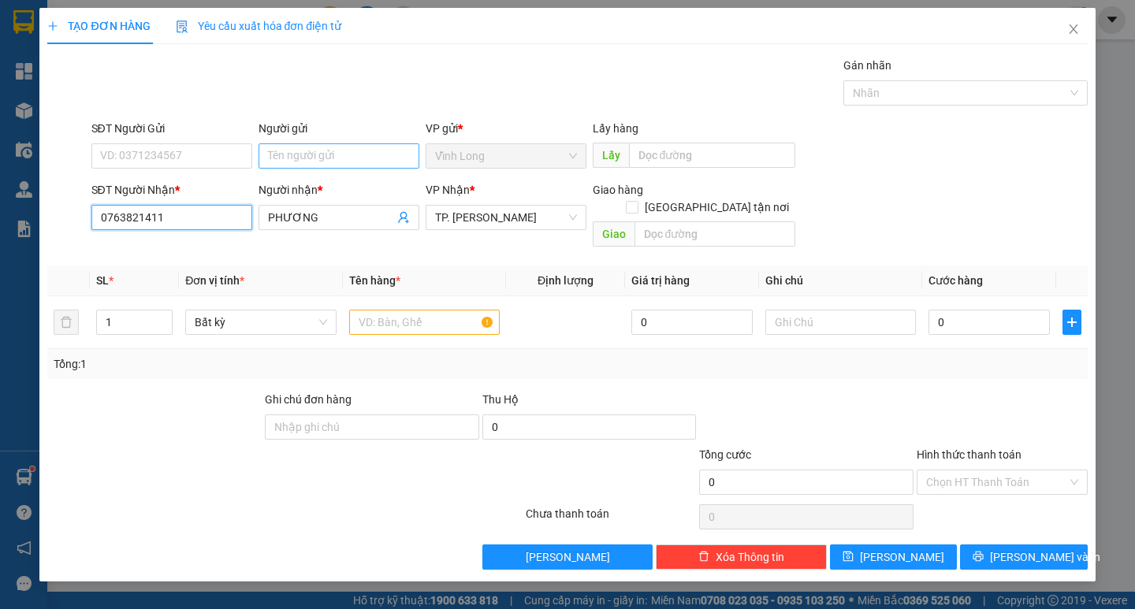
type input "0763821411"
click at [311, 160] on input "Người gửi" at bounding box center [339, 155] width 161 height 25
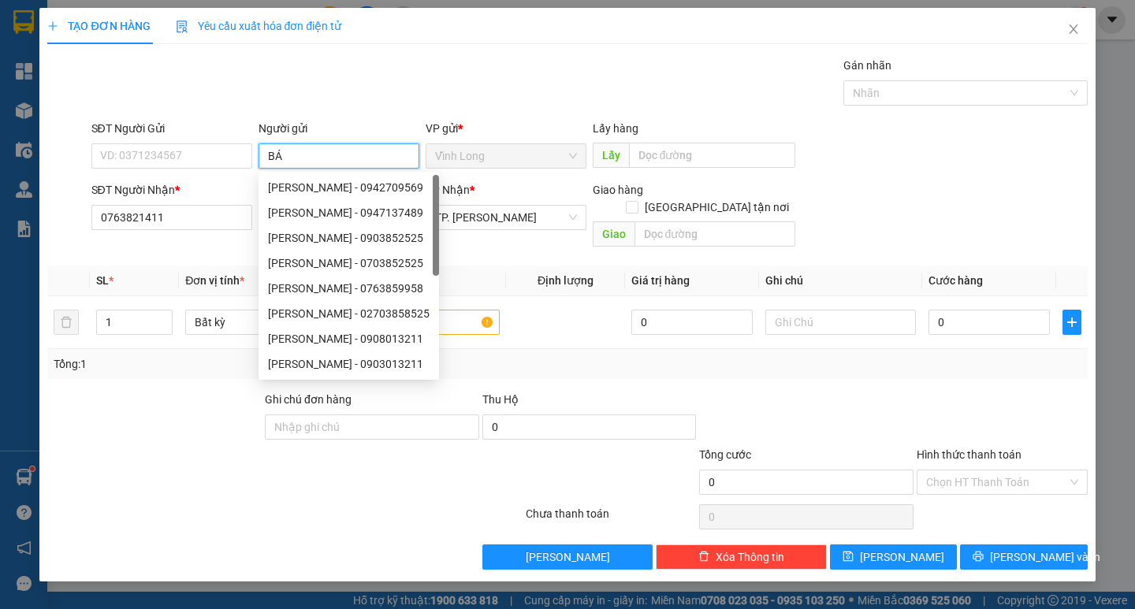
type input "BÁN"
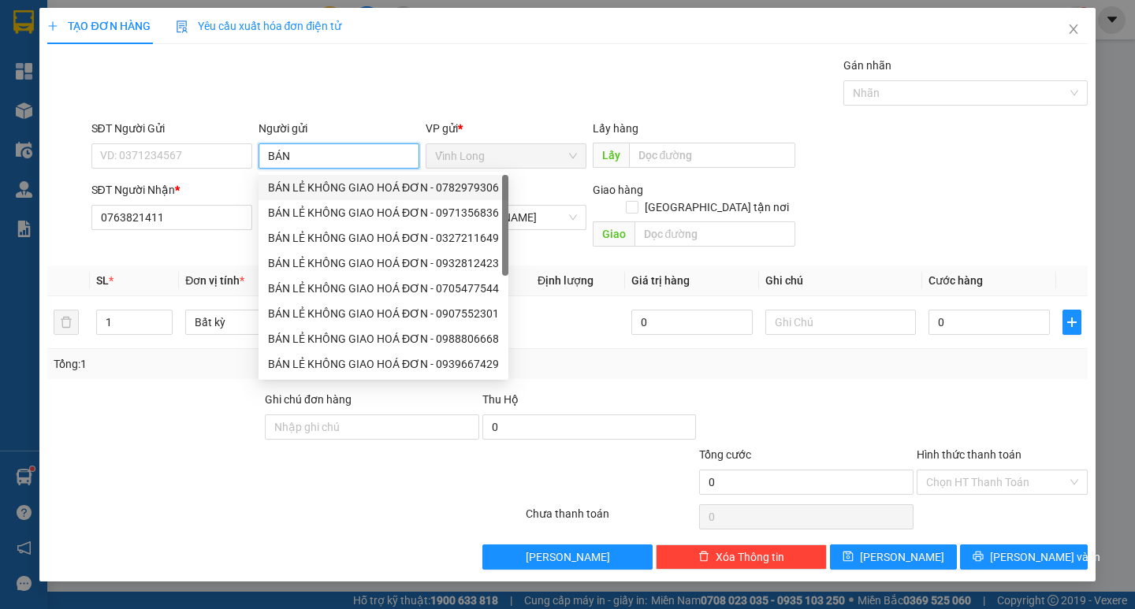
click at [322, 180] on div "BÁN LẺ KHÔNG GIAO HOÁ ĐƠN - 0782979306" at bounding box center [383, 187] width 231 height 17
type input "0782979306"
type input "BÁN LẺ KHÔNG GIAO HOÁ ĐƠN"
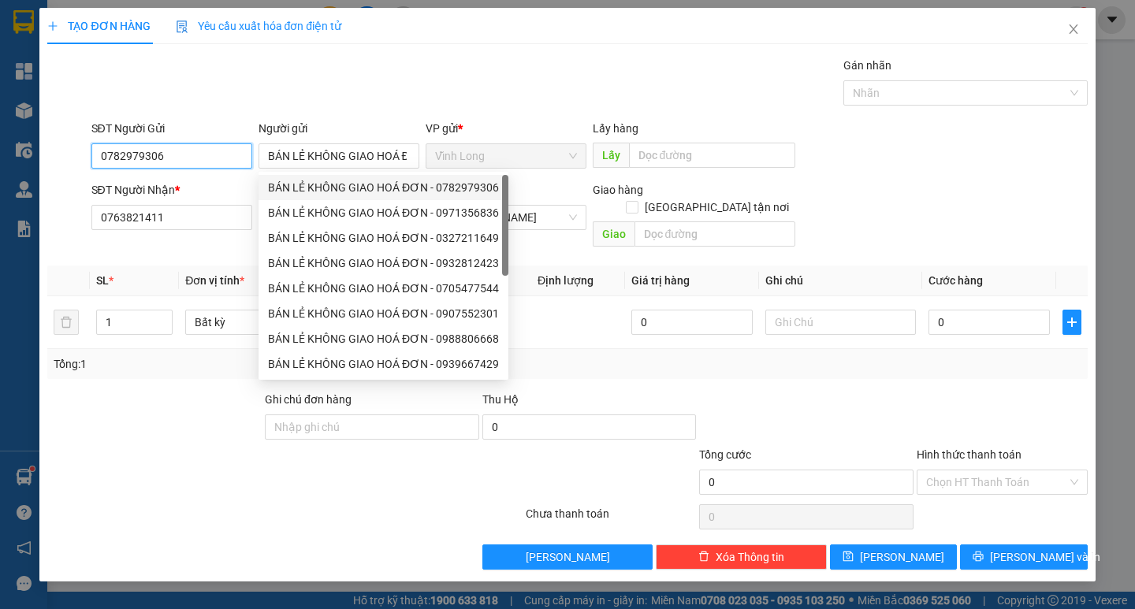
click at [215, 160] on input "0782979306" at bounding box center [171, 155] width 161 height 25
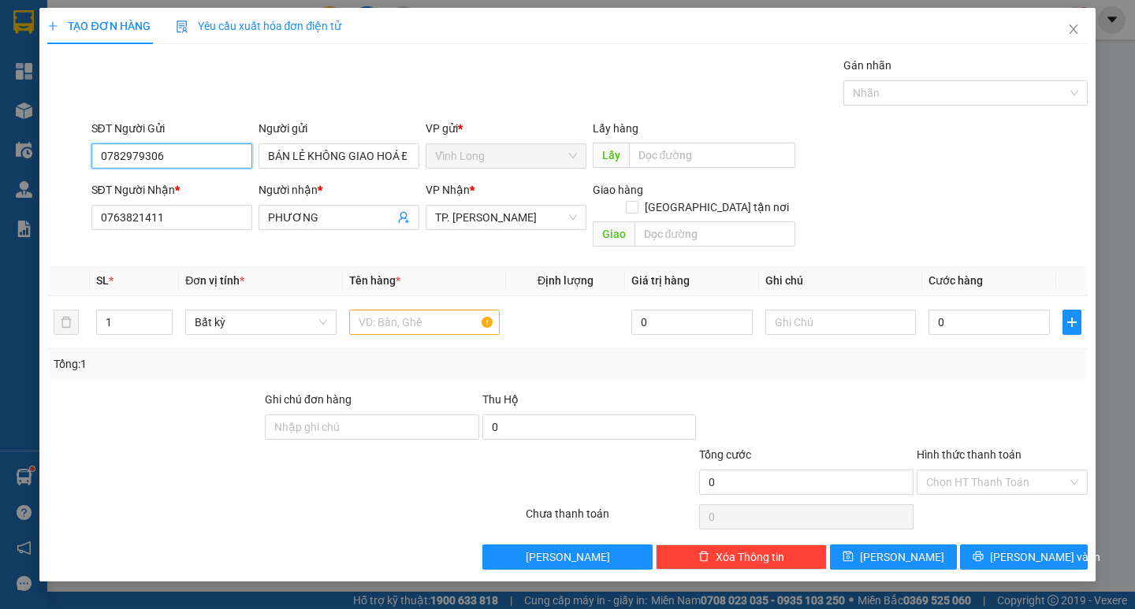
click at [215, 160] on input "0782979306" at bounding box center [171, 155] width 161 height 25
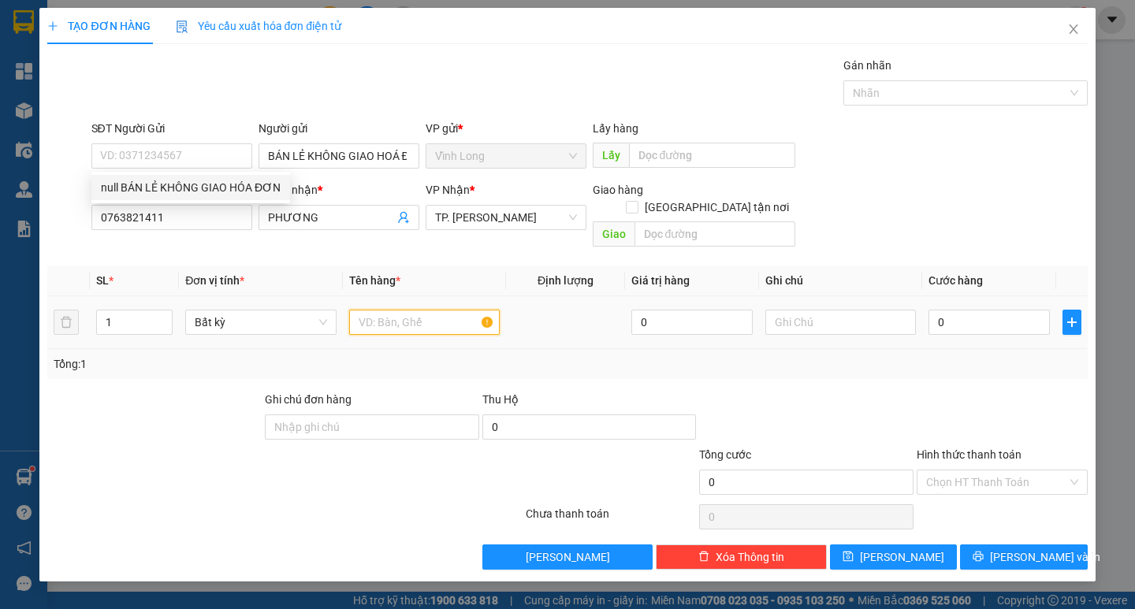
click at [397, 310] on input "text" at bounding box center [424, 322] width 151 height 25
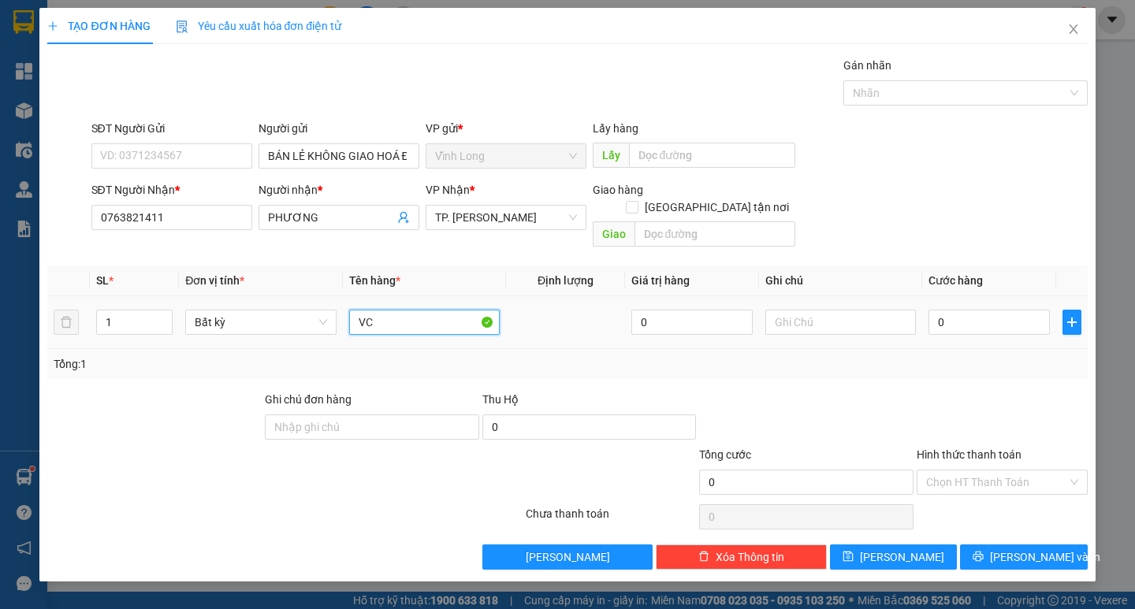
type input "V"
type input "CHAI"
type input "THƯ"
type input "2"
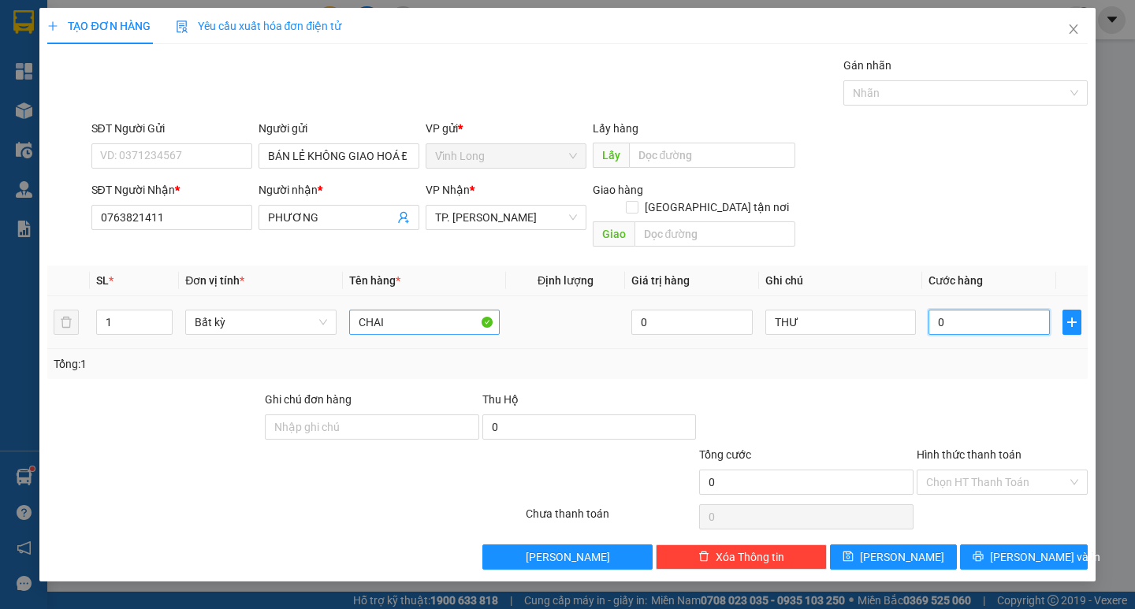
type input "2"
type input "20"
type input "20.000"
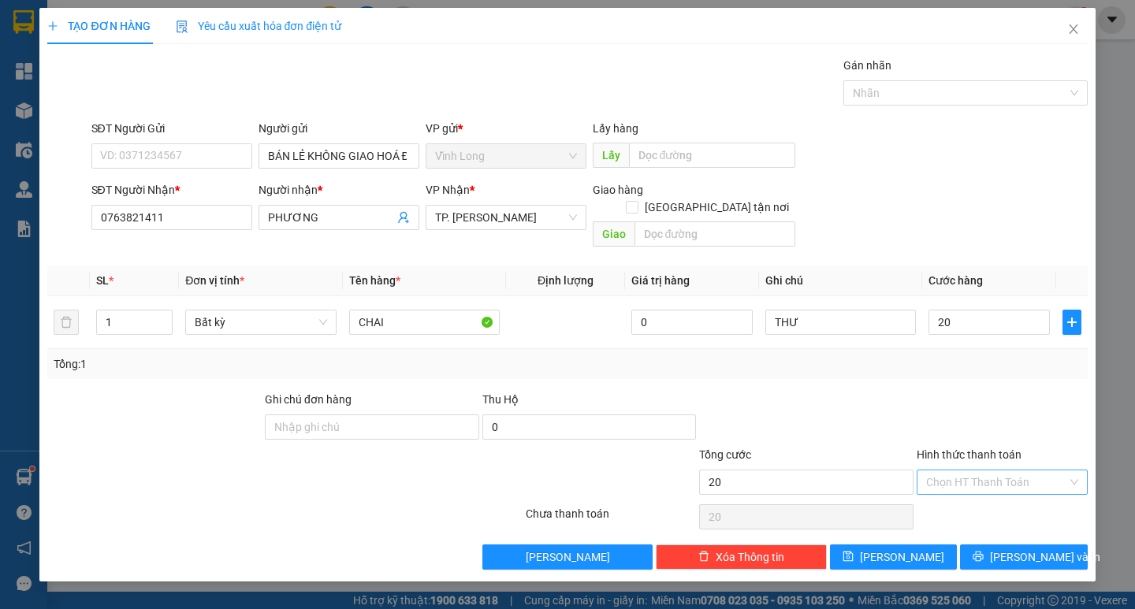
type input "20.000"
click at [989, 471] on input "Hình thức thanh toán" at bounding box center [996, 483] width 141 height 24
click at [1000, 490] on div "Tại văn phòng" at bounding box center [1002, 496] width 152 height 17
type input "0"
click at [1009, 545] on button "[PERSON_NAME] và In" at bounding box center [1023, 557] width 127 height 25
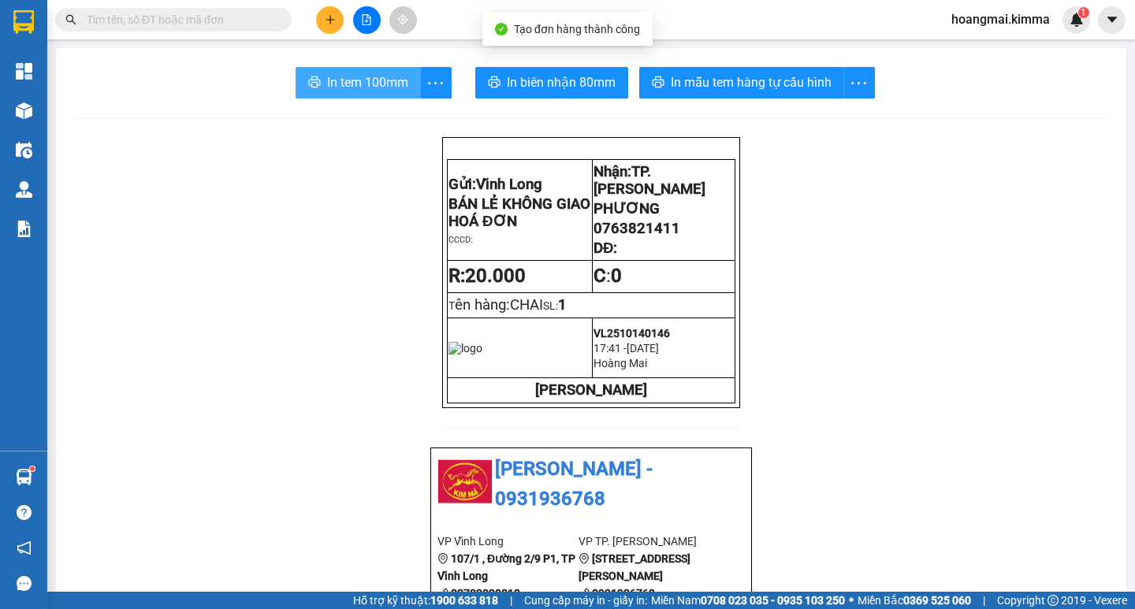
click at [349, 91] on span "In tem 100mm" at bounding box center [367, 83] width 81 height 20
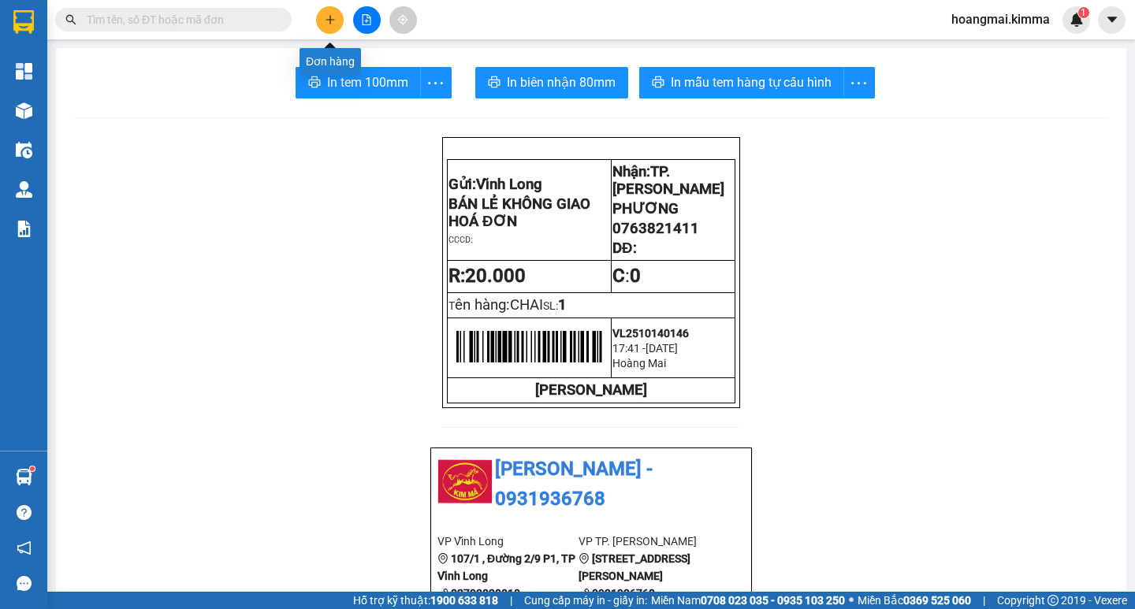
click at [329, 22] on icon "plus" at bounding box center [330, 19] width 11 height 11
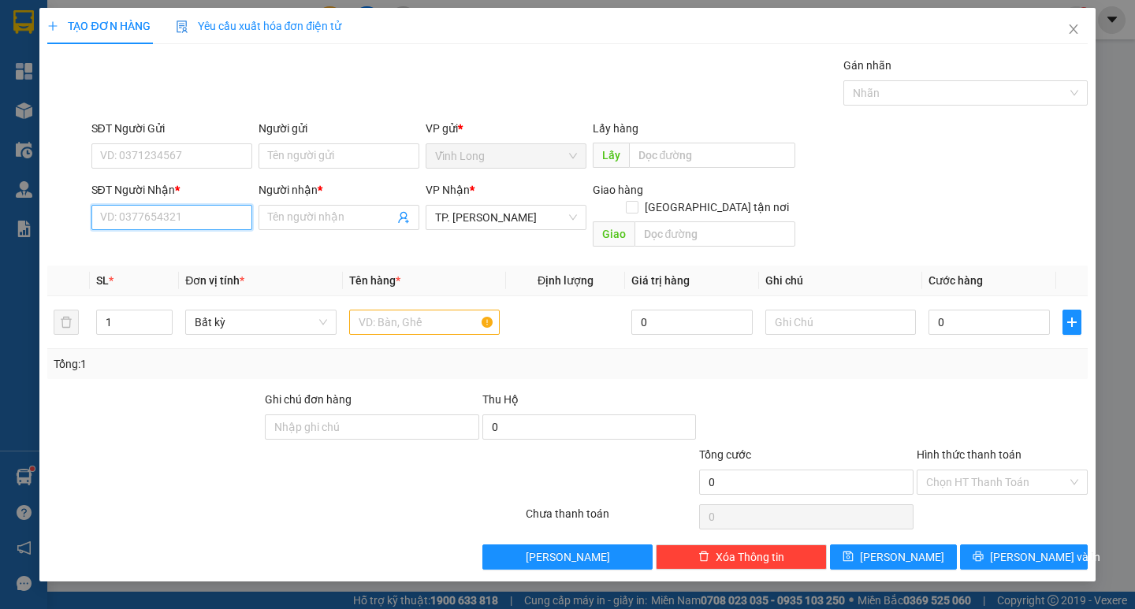
click at [198, 222] on input "SĐT Người Nhận *" at bounding box center [171, 217] width 161 height 25
type input "0907183412"
click at [349, 217] on input "Người nhận *" at bounding box center [331, 217] width 126 height 17
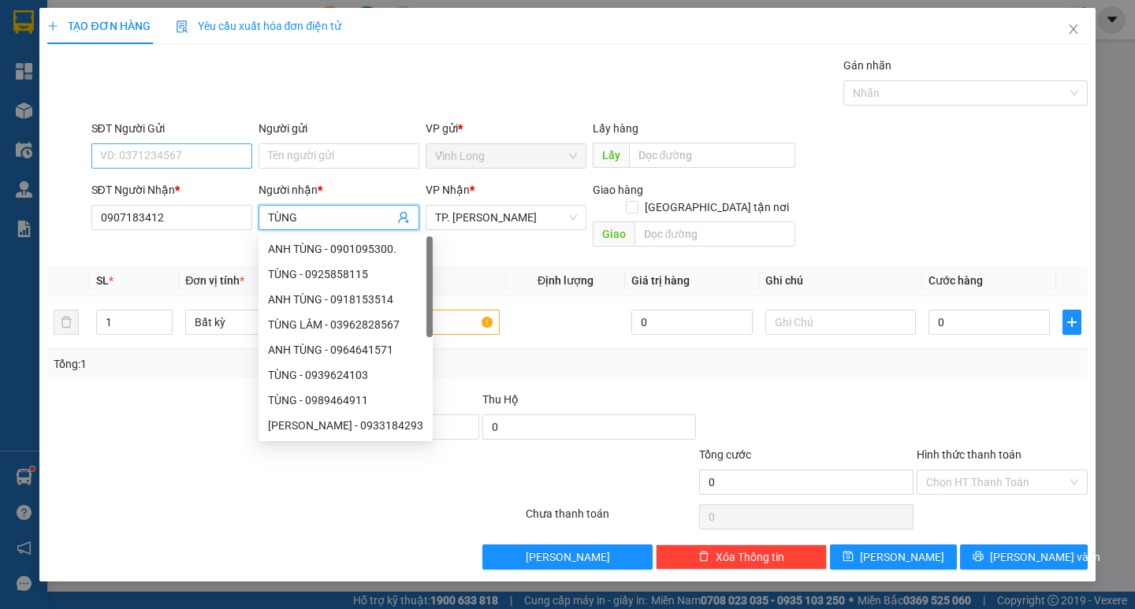
type input "TÙNG"
click at [179, 165] on input "SĐT Người Gửi" at bounding box center [171, 155] width 161 height 25
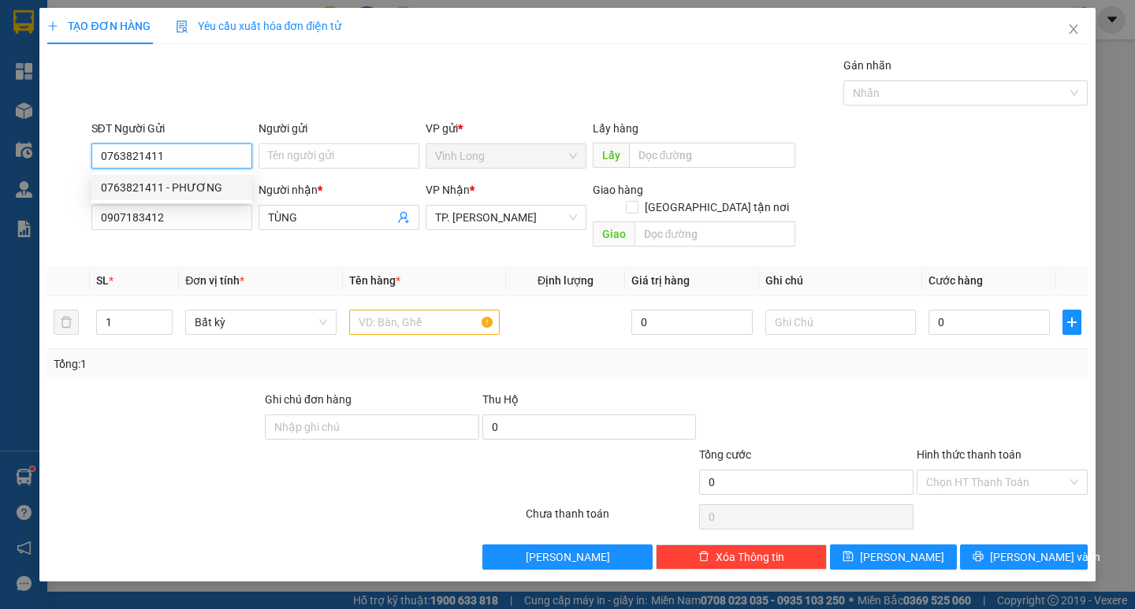
type input "0763821411"
click at [312, 142] on div "Người gửi" at bounding box center [339, 132] width 161 height 24
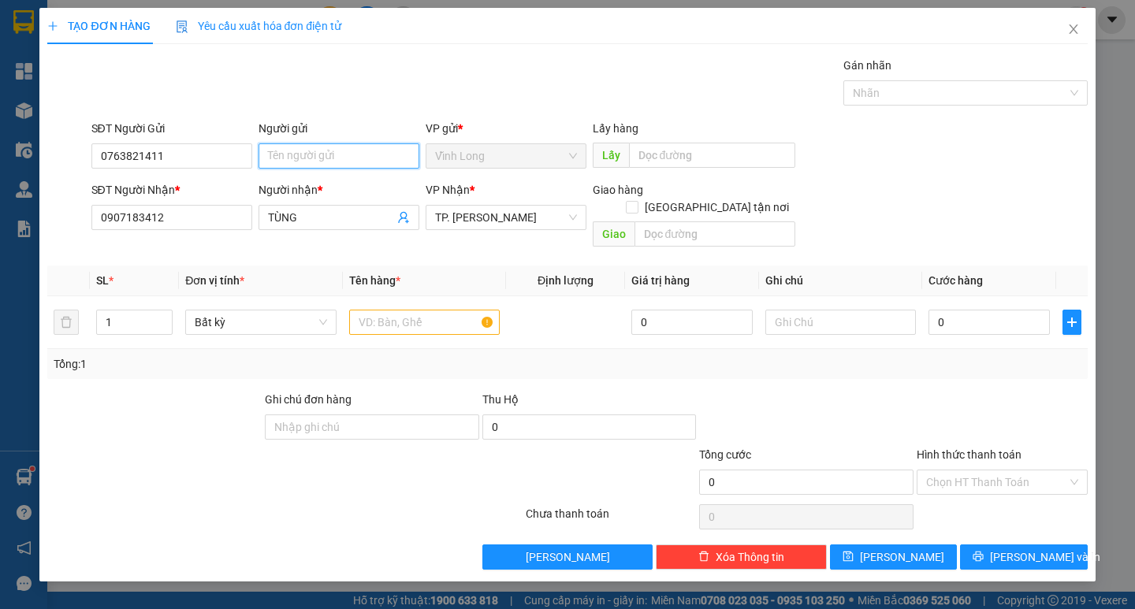
click at [330, 158] on input "Người gửi" at bounding box center [339, 155] width 161 height 25
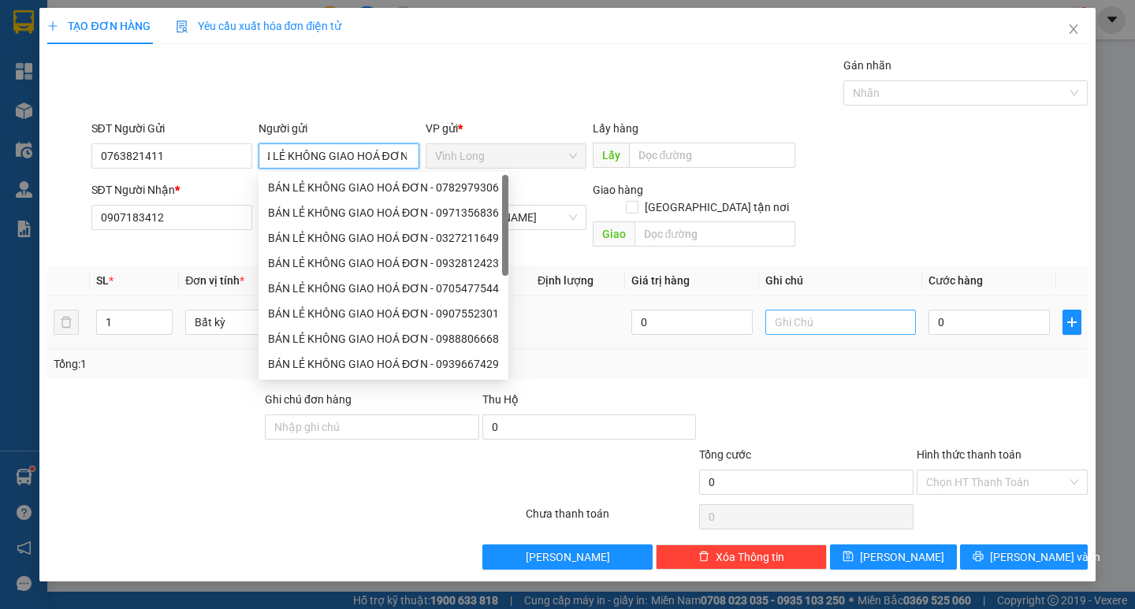
type input "BÁN LẺ KHÔNG GIAO HOÁ ĐƠN"
click at [825, 310] on input "text" at bounding box center [841, 322] width 151 height 25
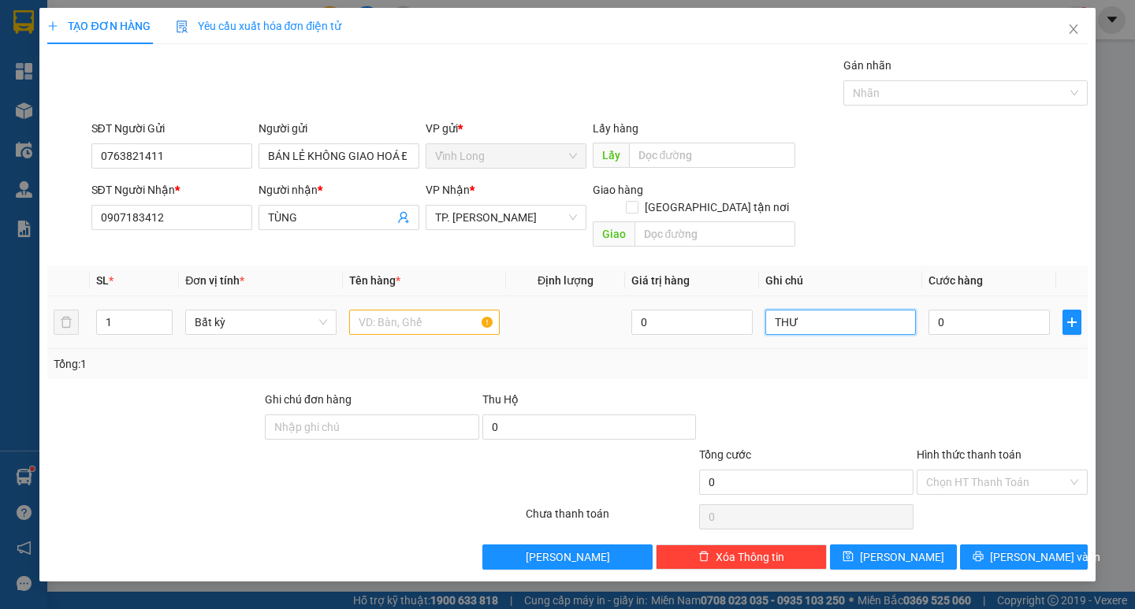
type input "THƯ"
type input "2"
type input "20"
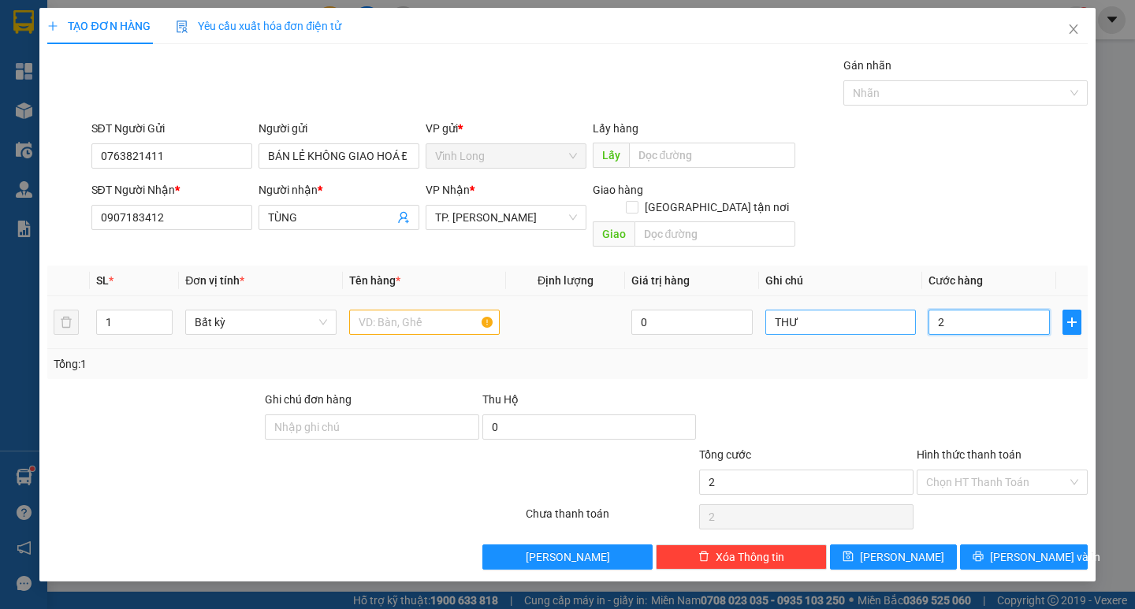
type input "20"
type input "20.000"
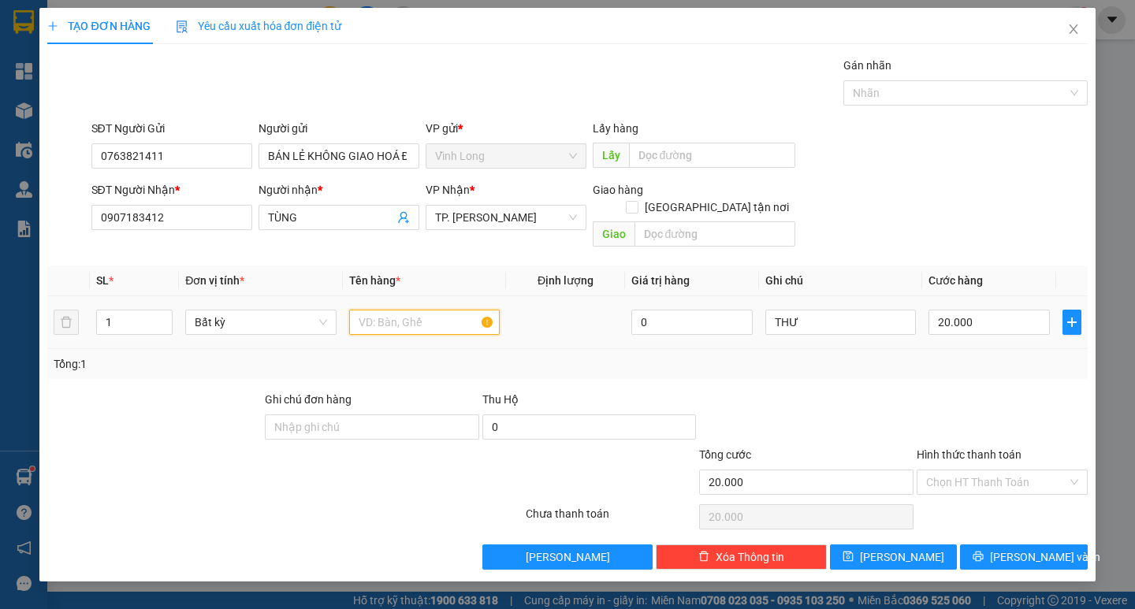
click at [385, 310] on input "text" at bounding box center [424, 322] width 151 height 25
type input "HỘP"
click at [1016, 356] on div "Tổng: 1" at bounding box center [567, 364] width 1027 height 17
click at [1030, 471] on input "Hình thức thanh toán" at bounding box center [996, 483] width 141 height 24
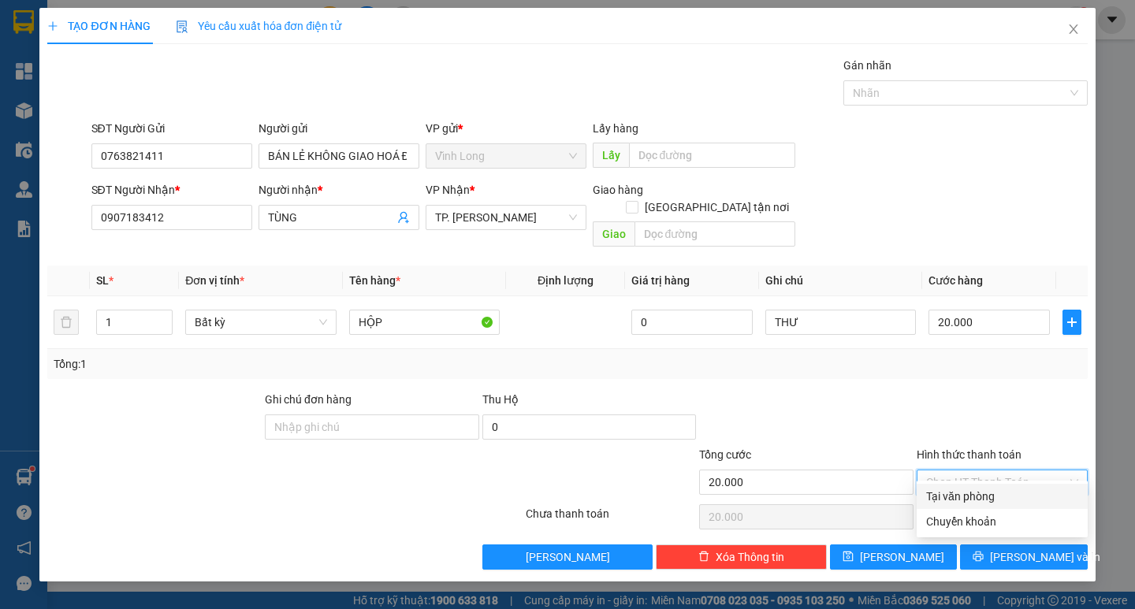
click at [1014, 494] on div "Tại văn phòng" at bounding box center [1002, 496] width 152 height 17
type input "0"
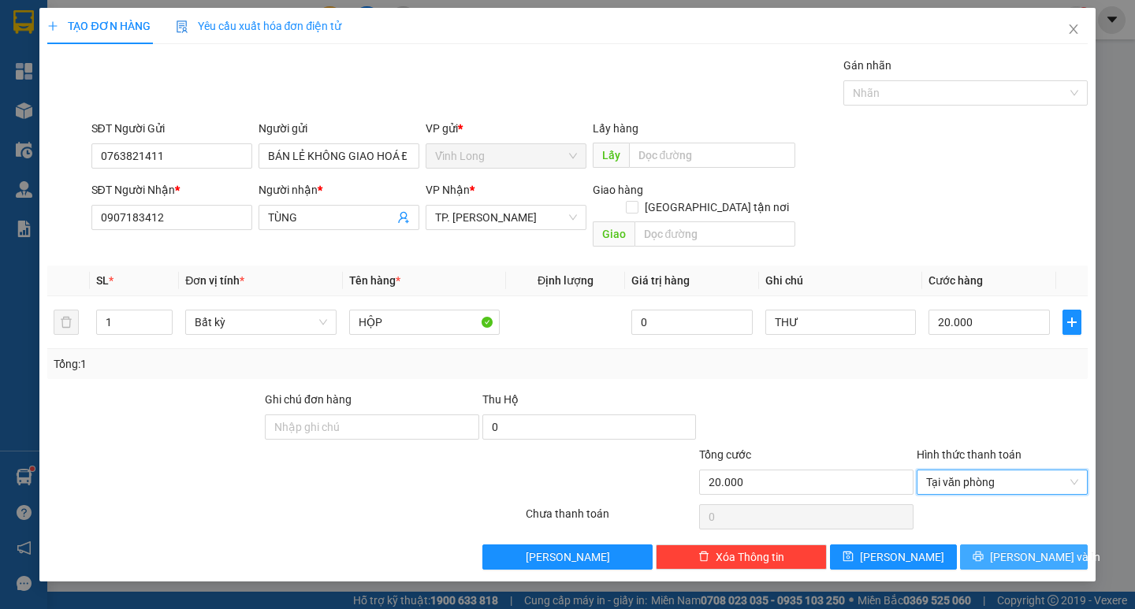
click at [1040, 549] on span "[PERSON_NAME] và In" at bounding box center [1045, 557] width 110 height 17
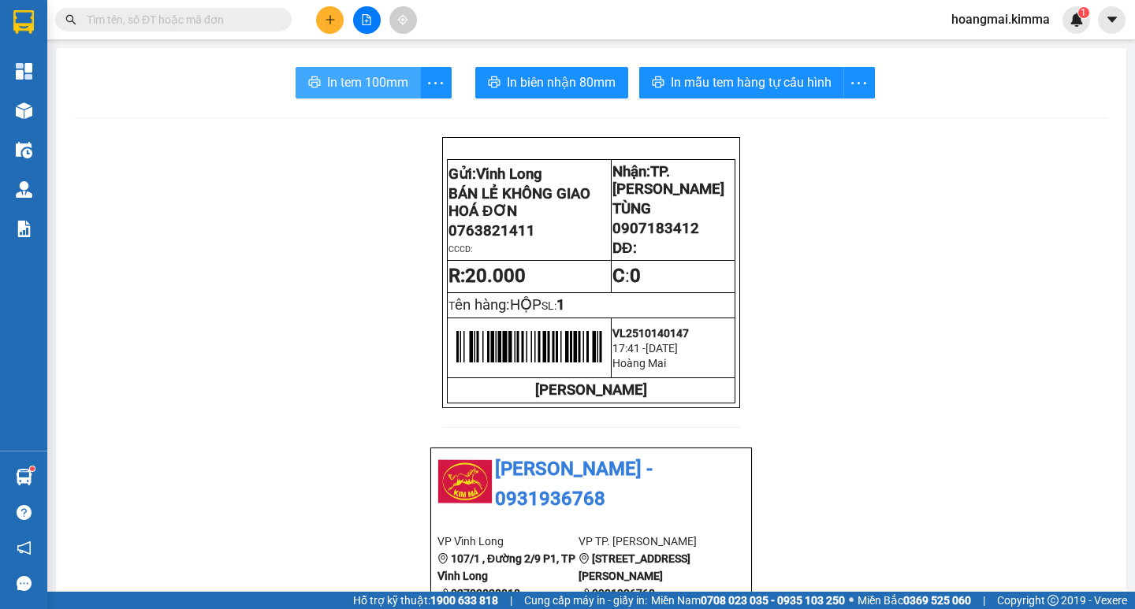
click at [354, 68] on button "In tem 100mm" at bounding box center [358, 83] width 125 height 32
click at [322, 20] on button at bounding box center [330, 20] width 28 height 28
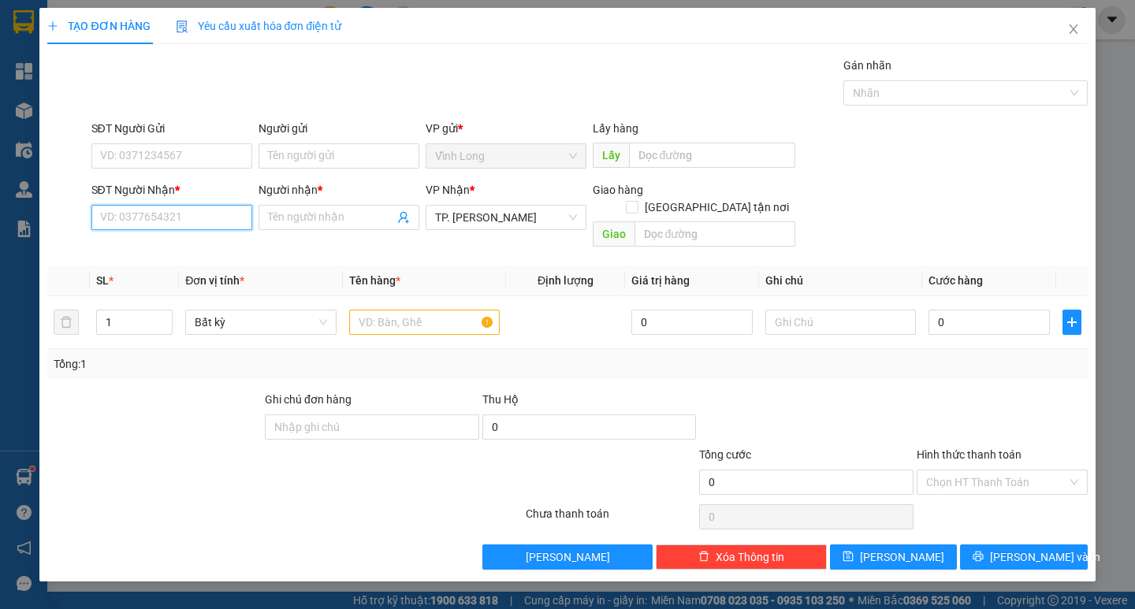
click at [206, 219] on input "SĐT Người Nhận *" at bounding box center [171, 217] width 161 height 25
click at [183, 210] on input "SĐT Người Nhận *" at bounding box center [171, 217] width 161 height 25
click at [438, 310] on input "text" at bounding box center [424, 322] width 151 height 25
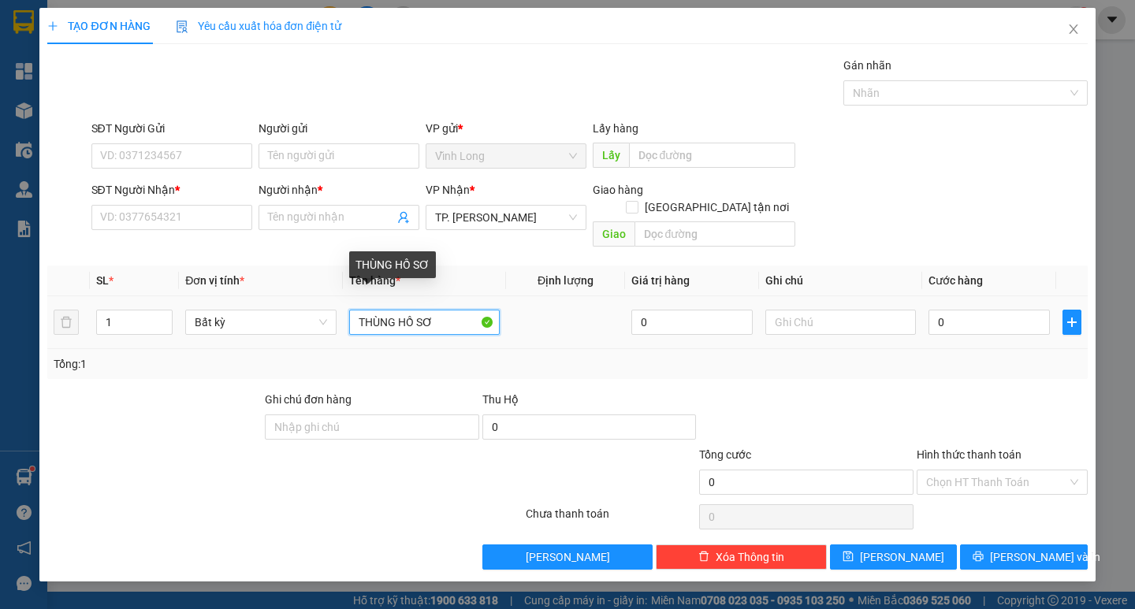
click at [374, 310] on input "THÙNG HỒ SƠ" at bounding box center [424, 322] width 151 height 25
type input "HỘP HỒ SƠ"
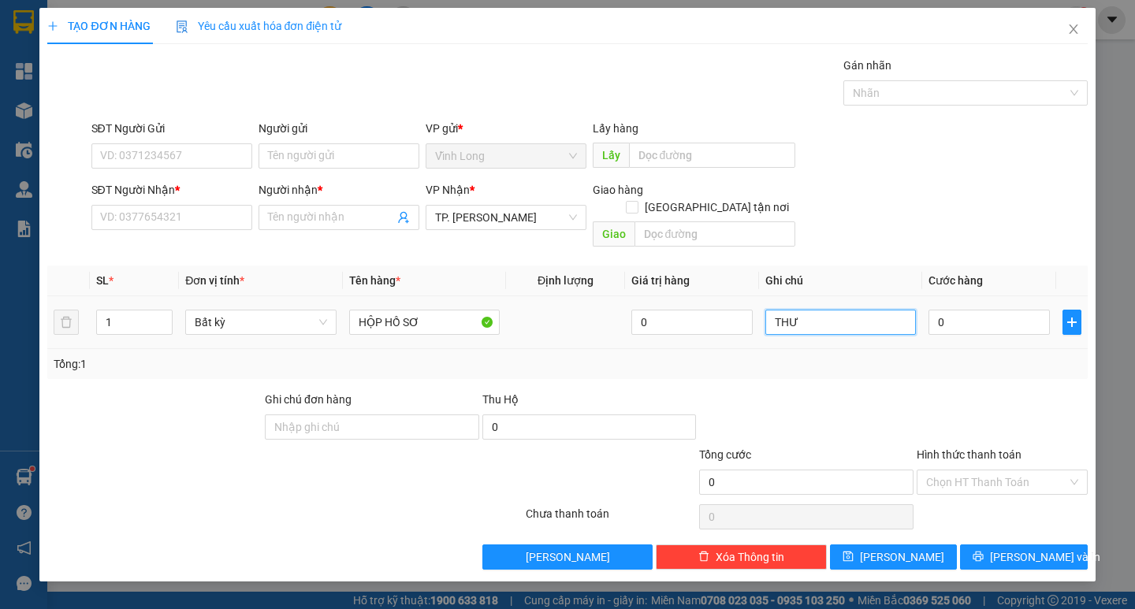
type input "THƯ"
type input "2"
type input "20"
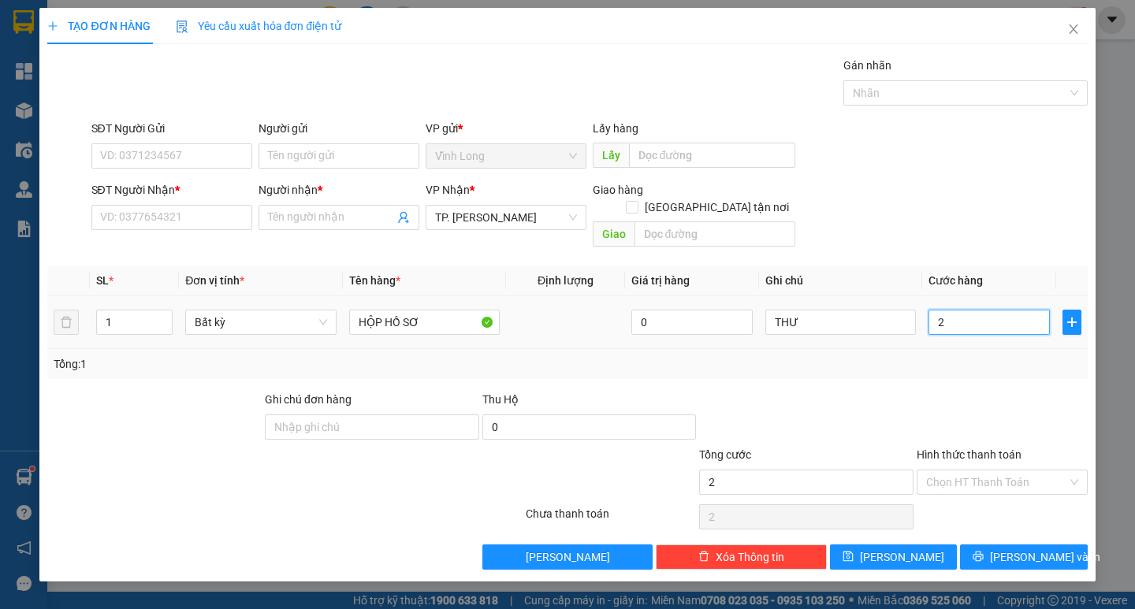
type input "20"
type input "20.000"
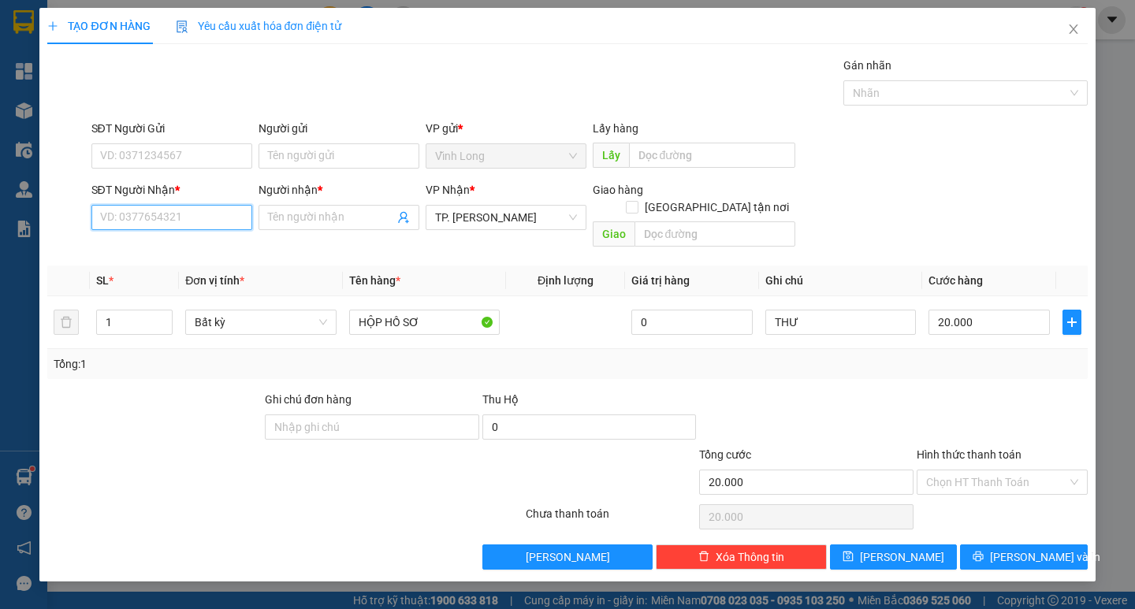
click at [164, 222] on input "SĐT Người Nhận *" at bounding box center [171, 217] width 161 height 25
type input "0936868187"
click at [211, 244] on div "0936868187 - HOÀNG" at bounding box center [172, 248] width 142 height 17
type input "HOÀNG"
type input "0936868187"
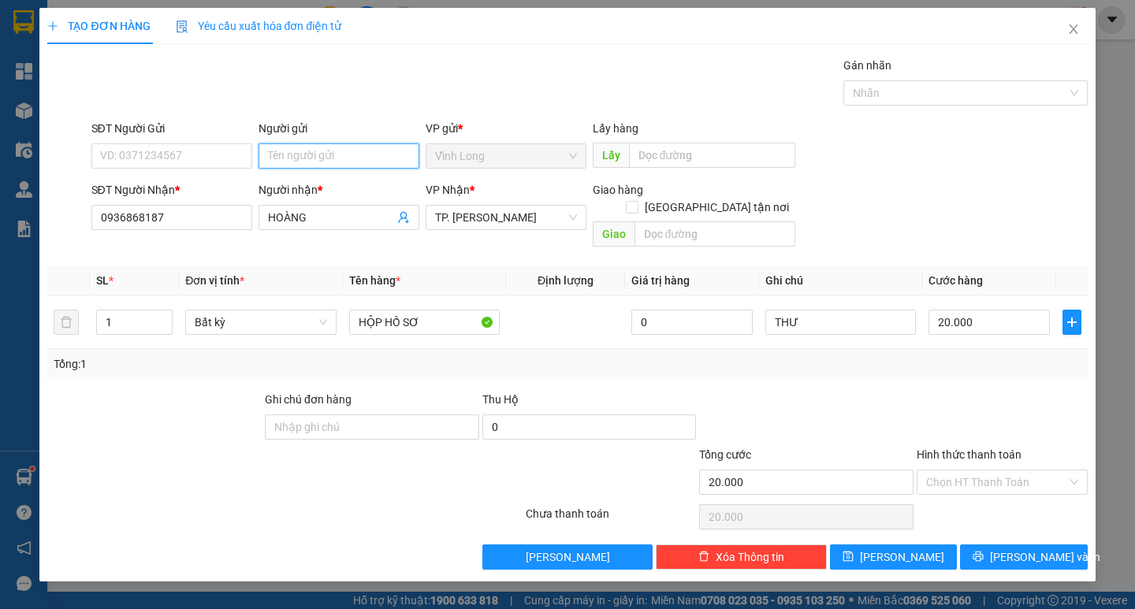
click at [352, 153] on input "Người gửi" at bounding box center [339, 155] width 161 height 25
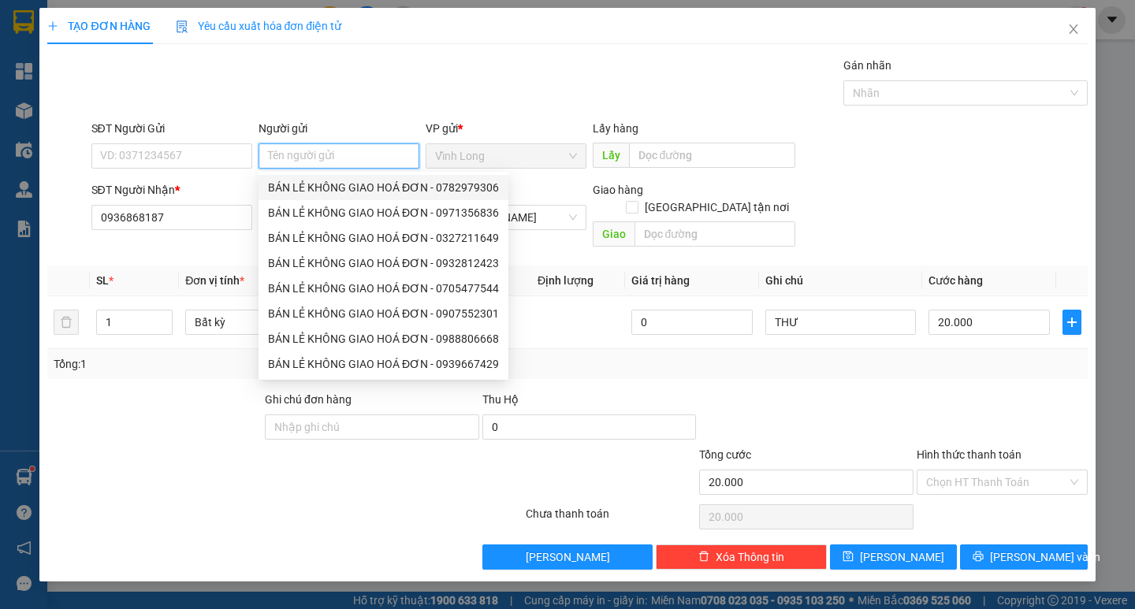
drag, startPoint x: 314, startPoint y: 192, endPoint x: 149, endPoint y: 139, distance: 173.0
click at [312, 192] on div "BÁN LẺ KHÔNG GIAO HOÁ ĐƠN - 0782979306" at bounding box center [383, 187] width 231 height 17
type input "0782979306"
type input "BÁN LẺ KHÔNG GIAO HOÁ ĐƠN"
drag, startPoint x: 162, startPoint y: 151, endPoint x: 185, endPoint y: 169, distance: 29.2
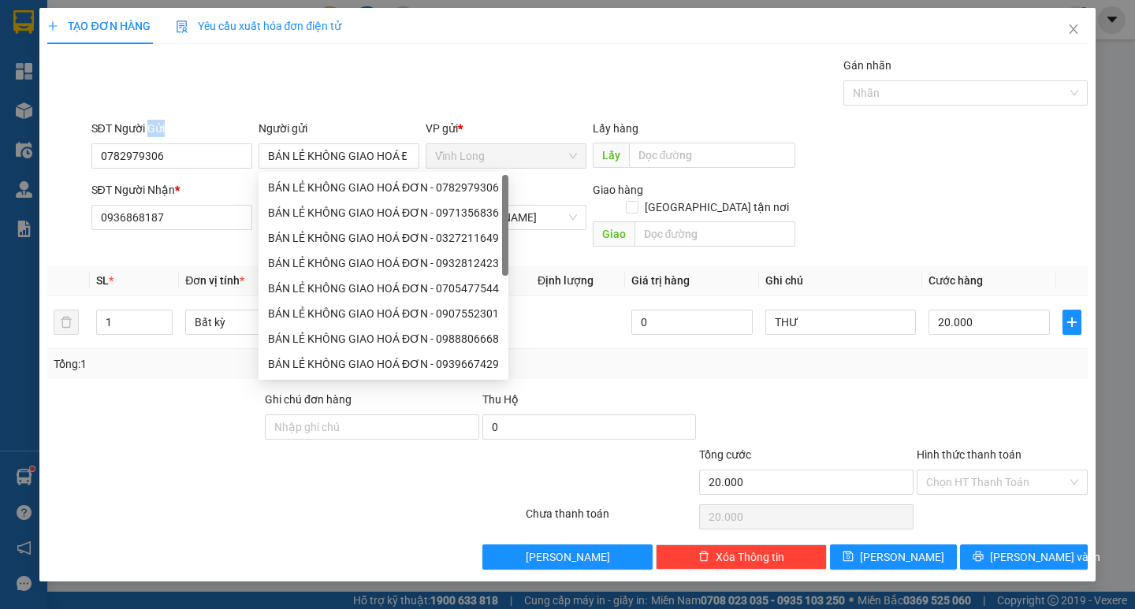
click at [179, 165] on div "SĐT Người Gửi 0782979306" at bounding box center [171, 147] width 161 height 55
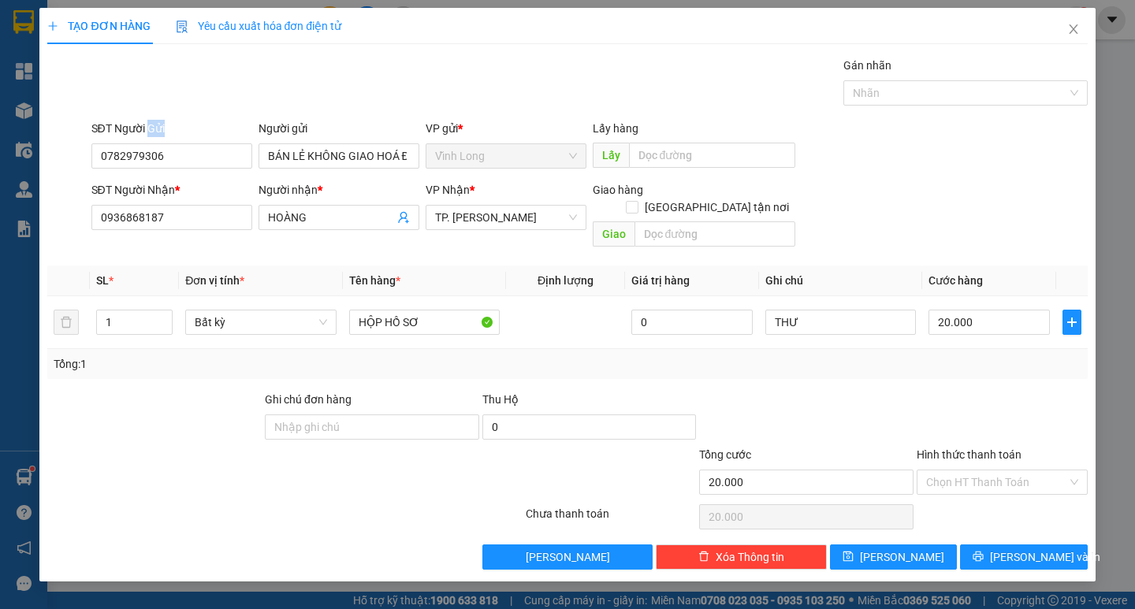
click at [192, 171] on div "SĐT Người Gửi 0782979306" at bounding box center [171, 147] width 161 height 55
click at [196, 154] on input "0782979306" at bounding box center [171, 155] width 161 height 25
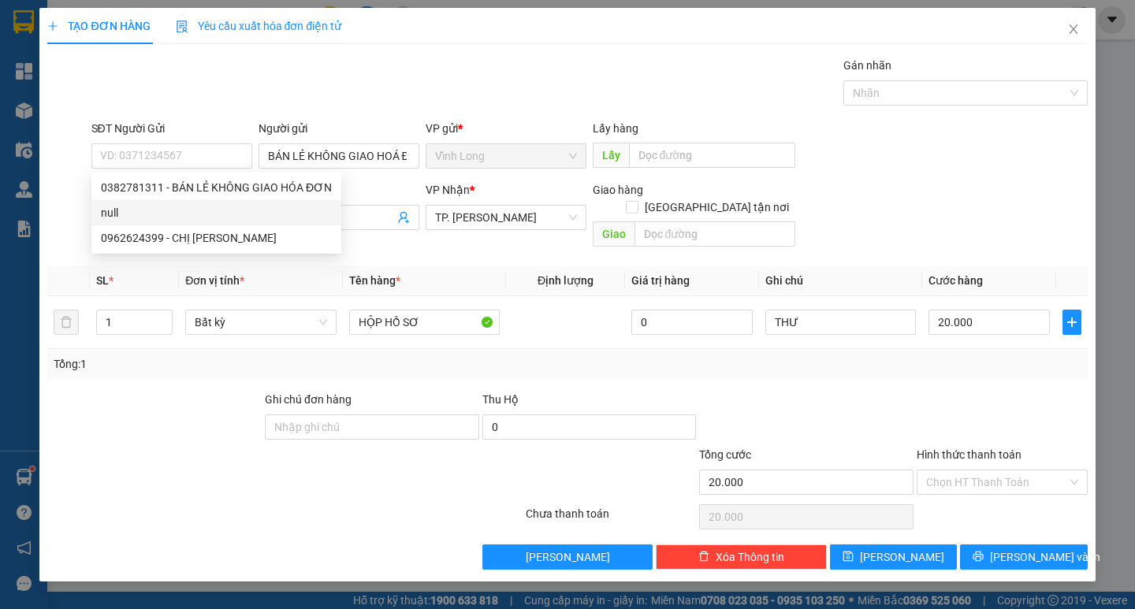
click at [961, 391] on div at bounding box center [1002, 418] width 174 height 55
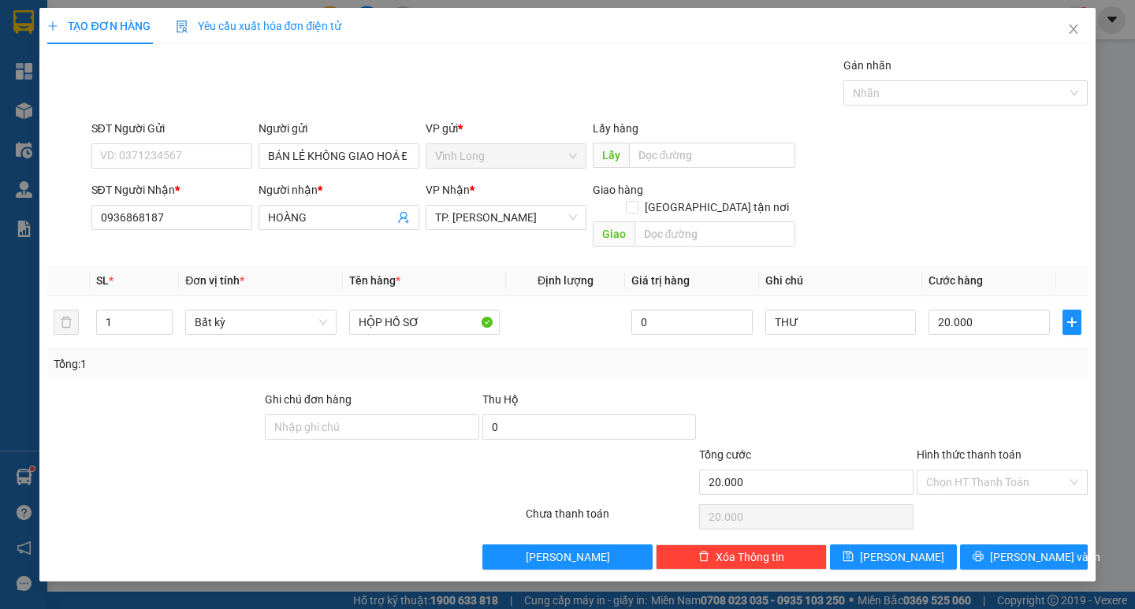
click at [959, 391] on div at bounding box center [1002, 418] width 174 height 55
click at [983, 391] on div at bounding box center [1002, 418] width 174 height 55
click at [951, 471] on input "Hình thức thanh toán" at bounding box center [996, 483] width 141 height 24
click at [1000, 490] on div "Tại văn phòng" at bounding box center [1002, 496] width 152 height 17
type input "0"
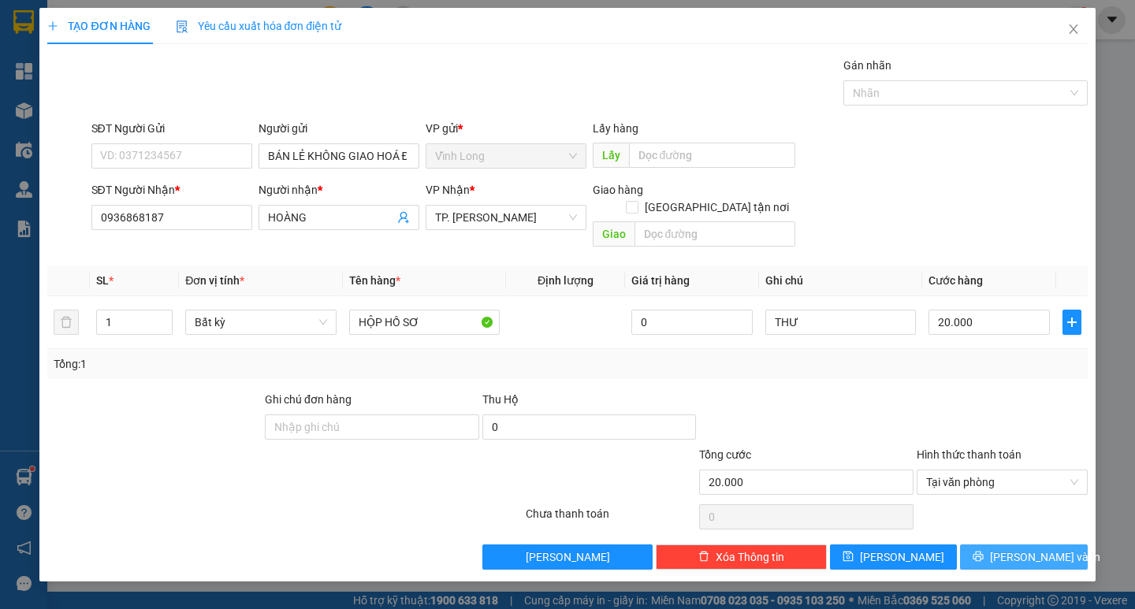
click at [1038, 549] on span "[PERSON_NAME] và In" at bounding box center [1045, 557] width 110 height 17
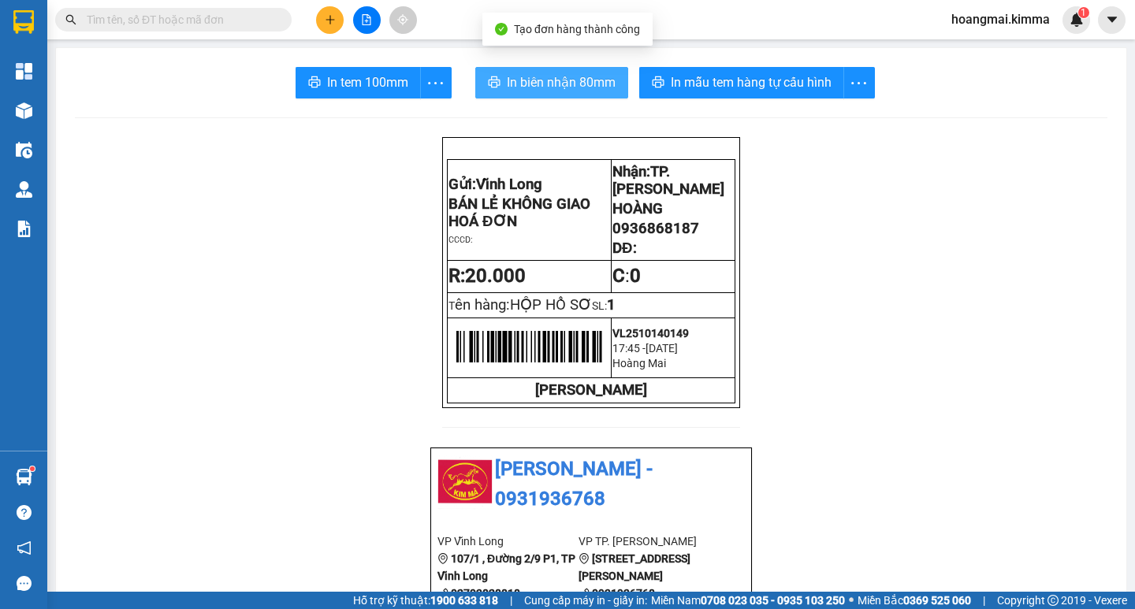
click at [549, 83] on span "In biên nhận 80mm" at bounding box center [561, 83] width 109 height 20
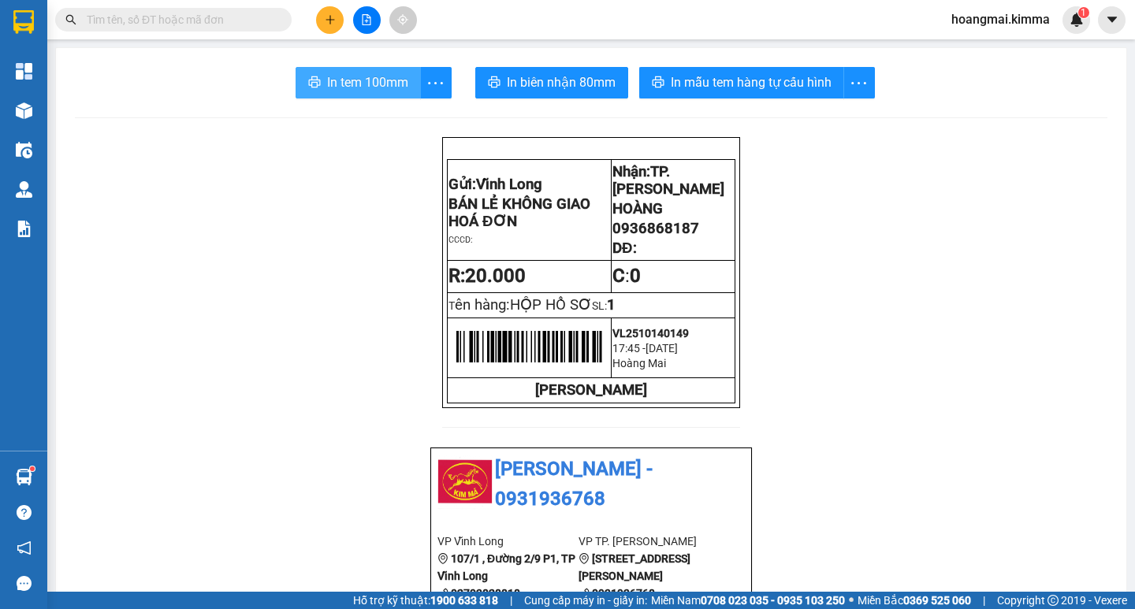
click at [367, 86] on span "In tem 100mm" at bounding box center [367, 83] width 81 height 20
click at [333, 21] on icon "plus" at bounding box center [330, 19] width 11 height 11
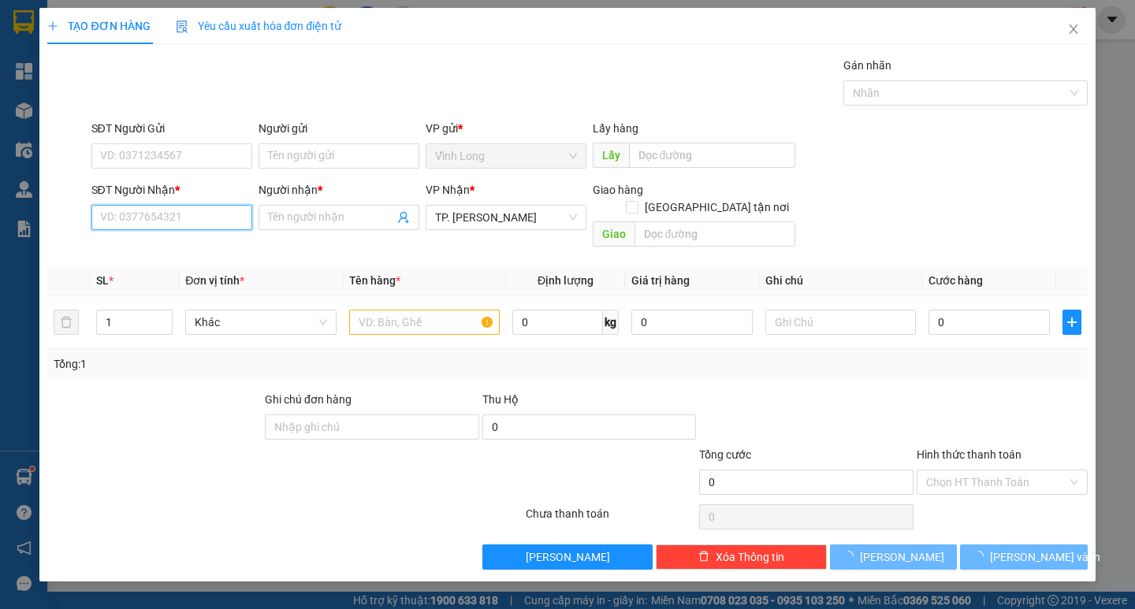
click at [209, 227] on input "SĐT Người Nhận *" at bounding box center [171, 217] width 161 height 25
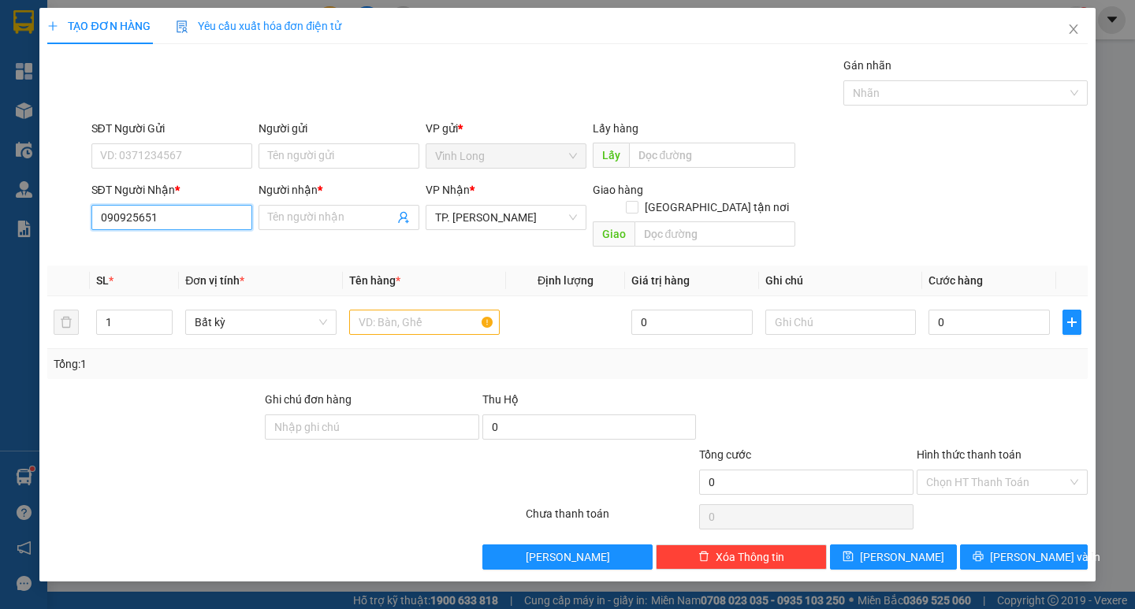
type input "0909256516"
click at [171, 245] on div "0909256516 - CHỊ THƯ" at bounding box center [172, 248] width 142 height 17
type input "CHỊ THƯ"
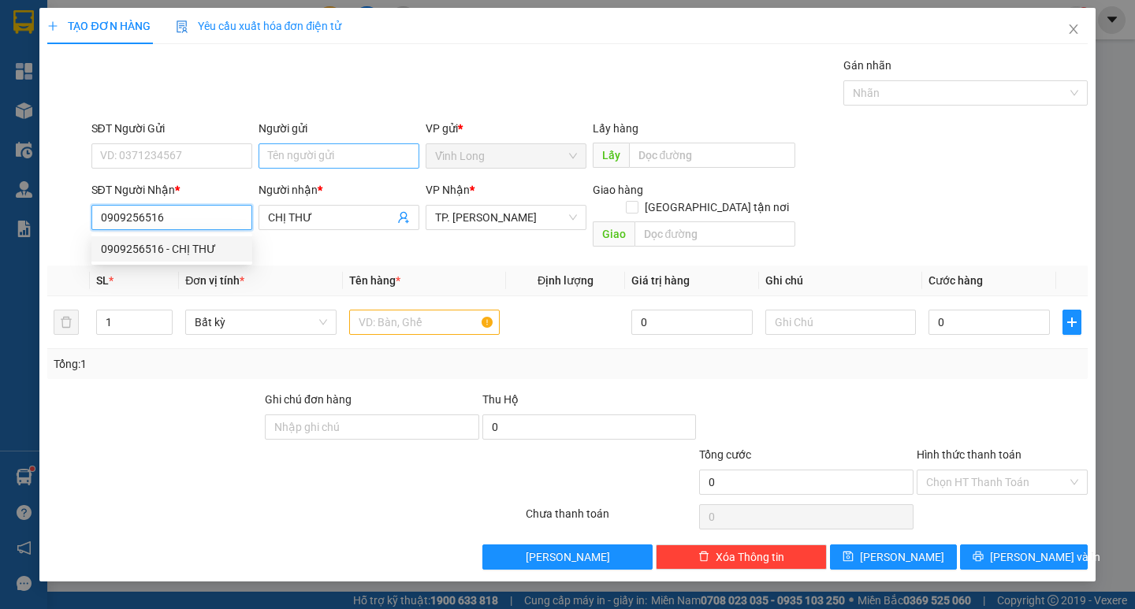
type input "0909256516"
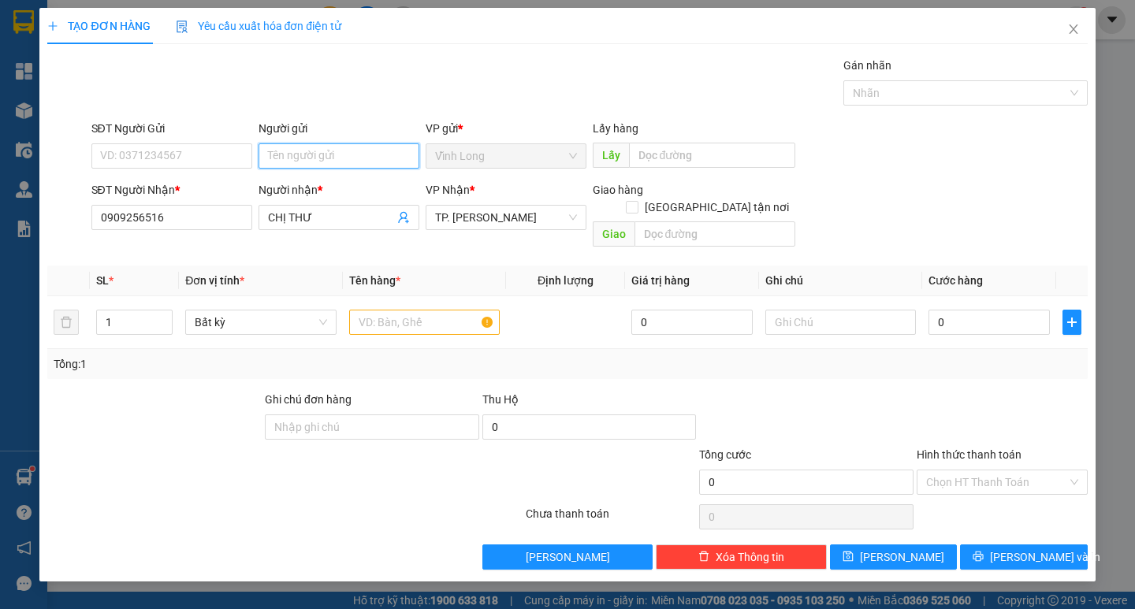
click at [318, 156] on input "Người gửi" at bounding box center [339, 155] width 161 height 25
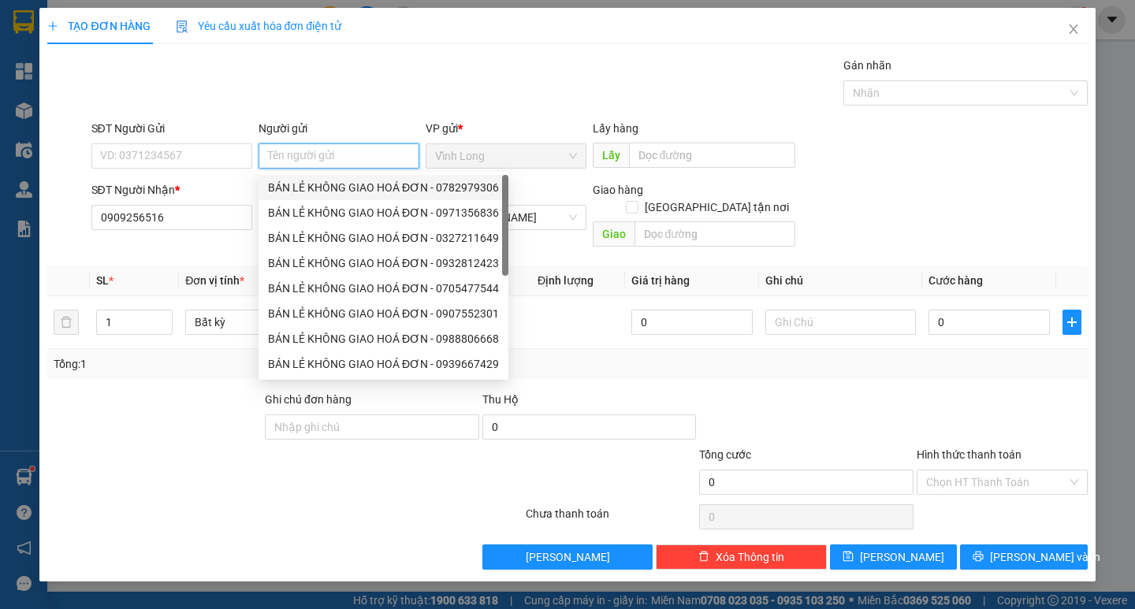
drag, startPoint x: 332, startPoint y: 188, endPoint x: 265, endPoint y: 176, distance: 68.0
click at [322, 188] on div "BÁN LẺ KHÔNG GIAO HOÁ ĐƠN - 0782979306" at bounding box center [383, 187] width 231 height 17
type input "0782979306"
type input "BÁN LẺ KHÔNG GIAO HOÁ ĐƠN"
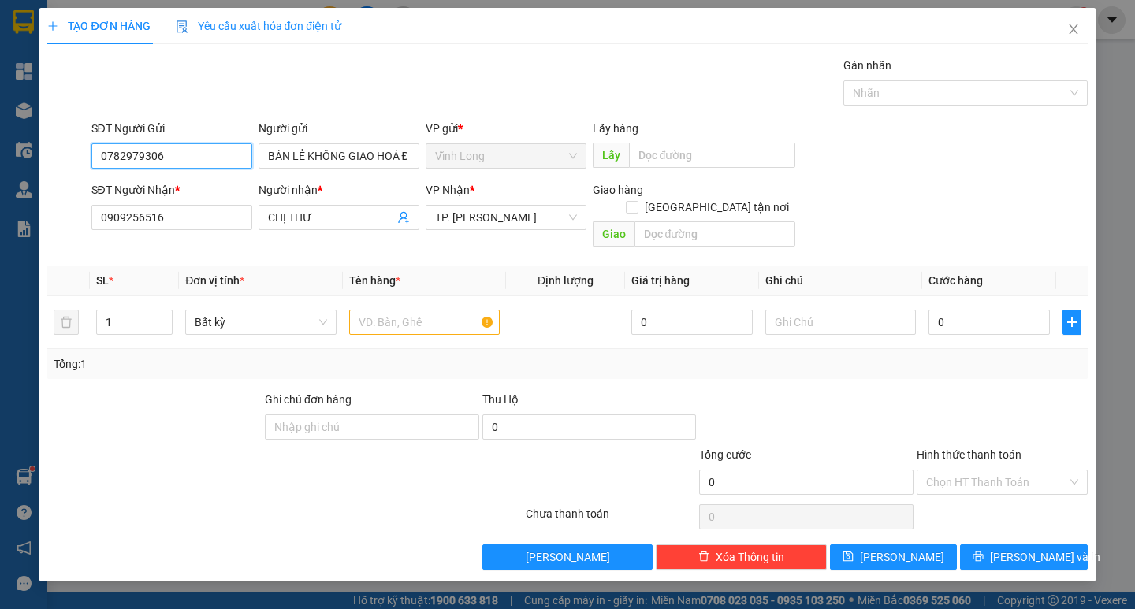
click at [236, 157] on input "0782979306" at bounding box center [171, 155] width 161 height 25
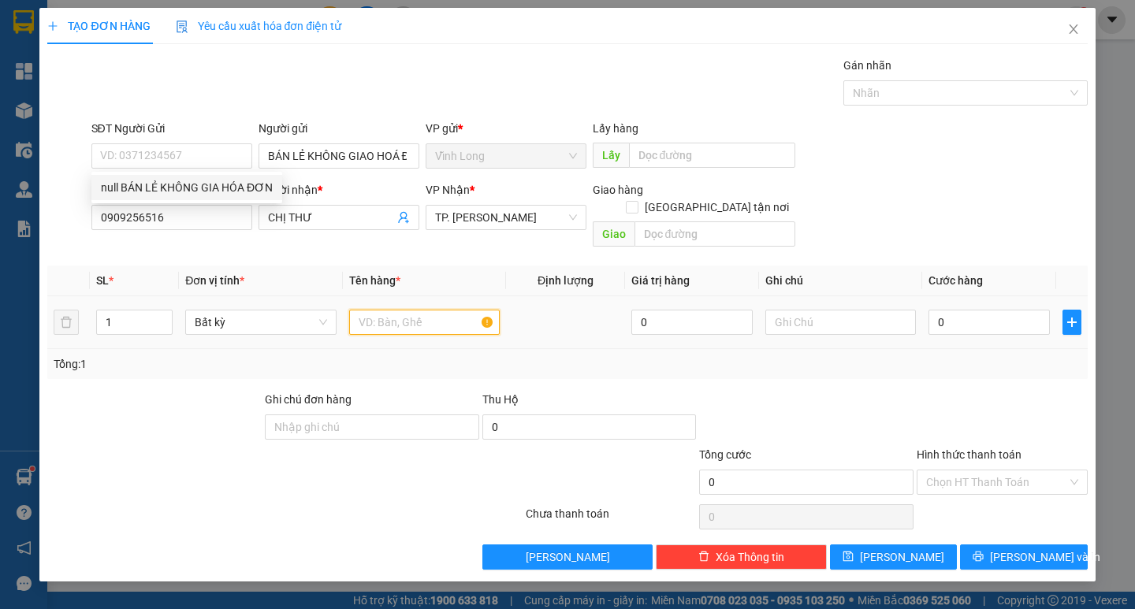
click at [376, 310] on input "text" at bounding box center [424, 322] width 151 height 25
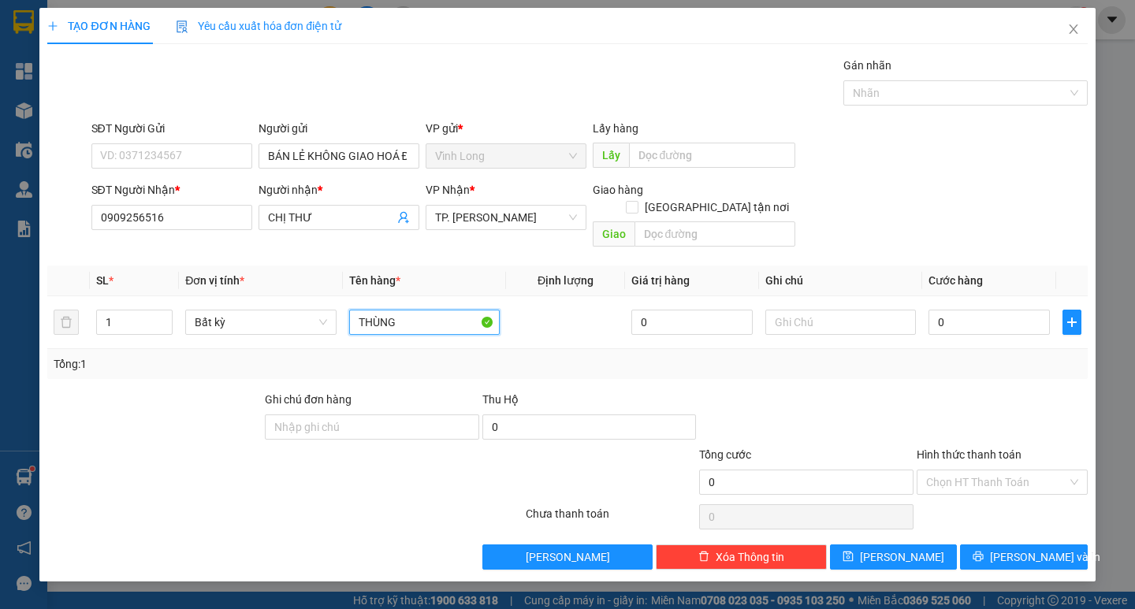
type input "THÙNG"
type input "THƯ"
type input "3"
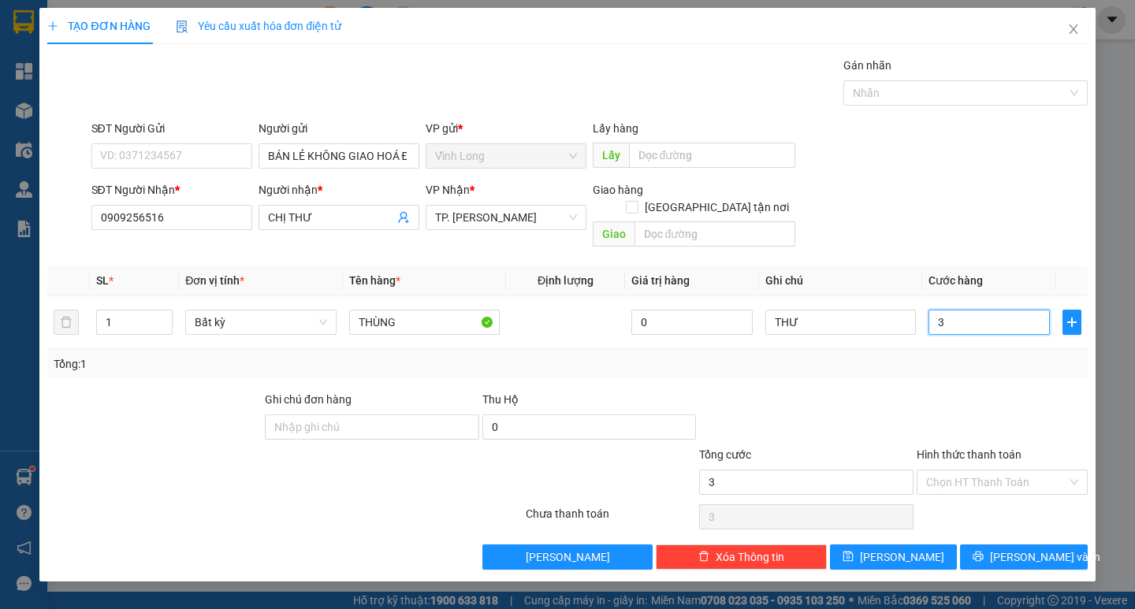
type input "30"
type input "30.000"
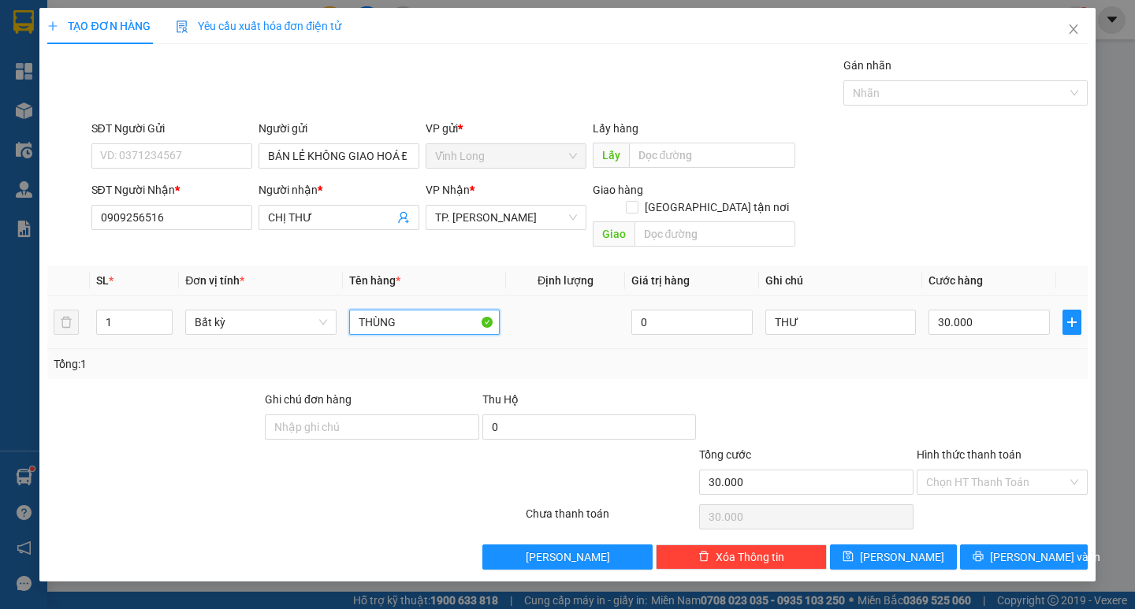
click at [441, 310] on input "THÙNG" at bounding box center [424, 322] width 151 height 25
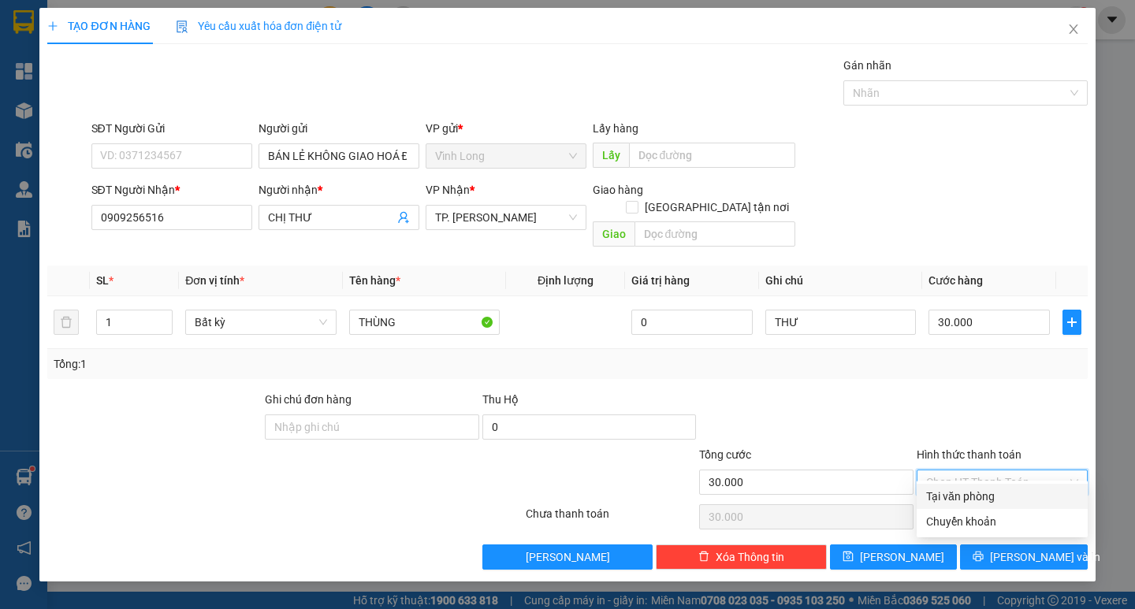
click at [982, 471] on input "Hình thức thanh toán" at bounding box center [996, 483] width 141 height 24
click at [999, 491] on div "Tại văn phòng" at bounding box center [1002, 496] width 152 height 17
type input "0"
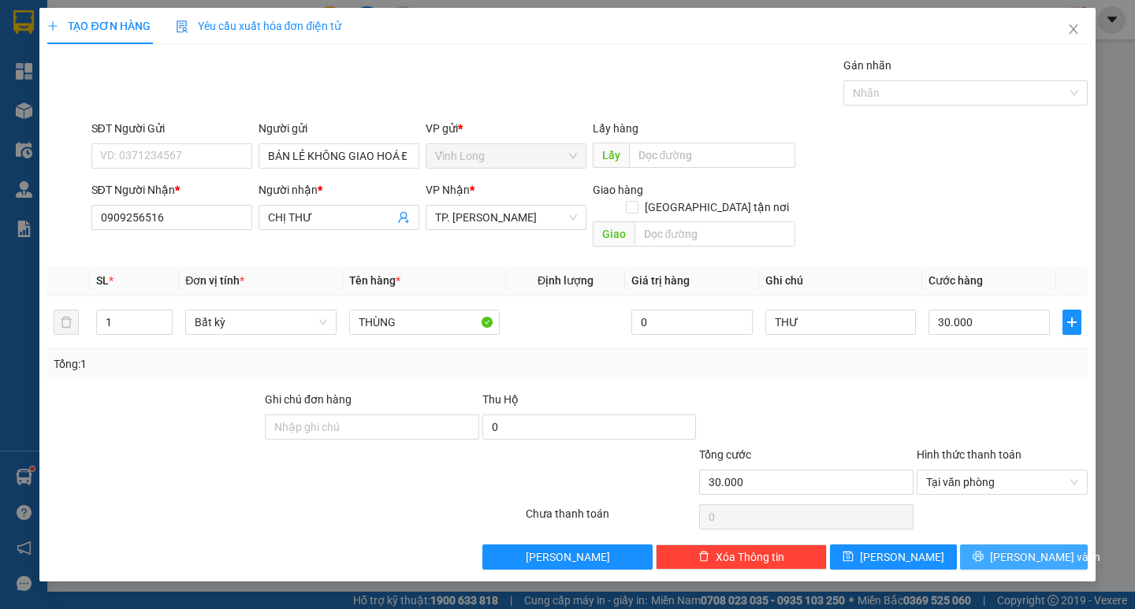
click at [1014, 549] on span "[PERSON_NAME] và In" at bounding box center [1045, 557] width 110 height 17
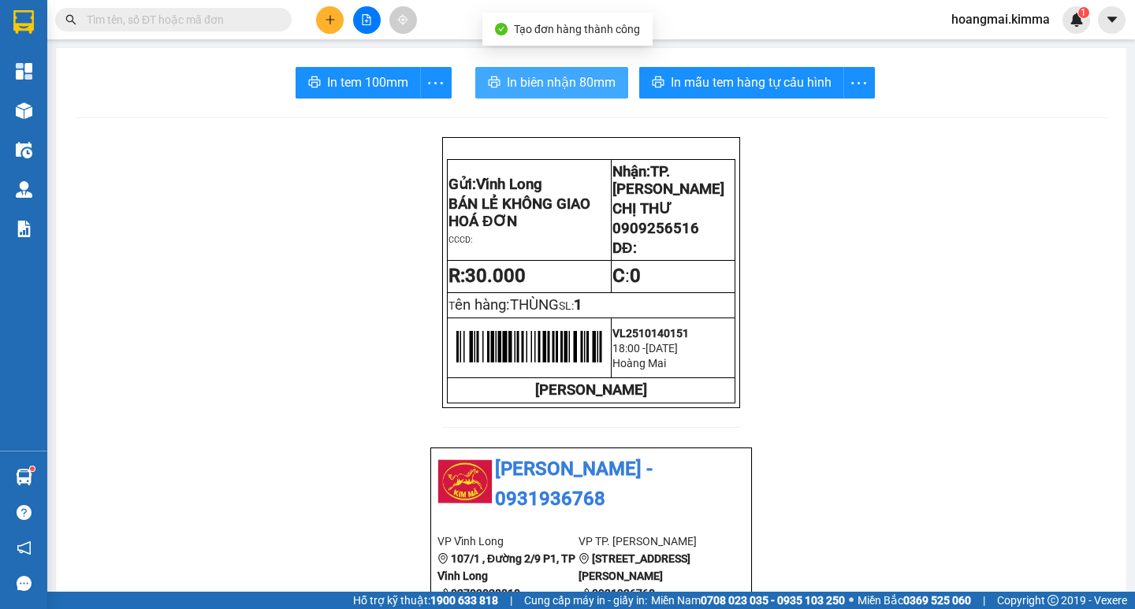
click at [568, 67] on button "In biên nhận 80mm" at bounding box center [551, 83] width 153 height 32
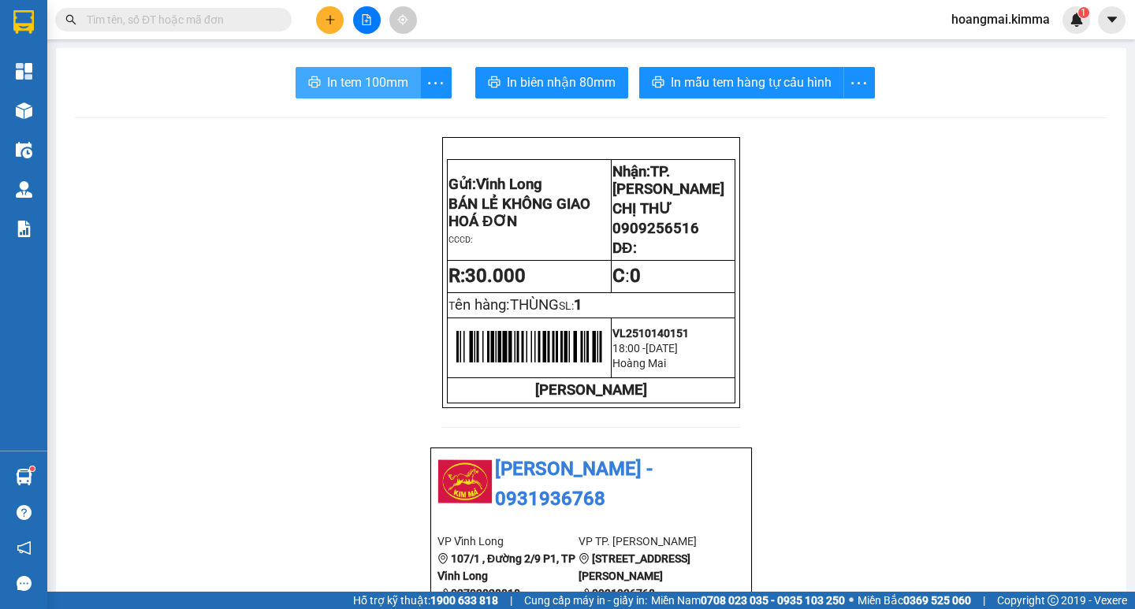
drag, startPoint x: 356, startPoint y: 78, endPoint x: 588, endPoint y: 257, distance: 293.5
click at [363, 76] on span "In tem 100mm" at bounding box center [367, 83] width 81 height 20
click at [326, 21] on icon "plus" at bounding box center [330, 19] width 11 height 11
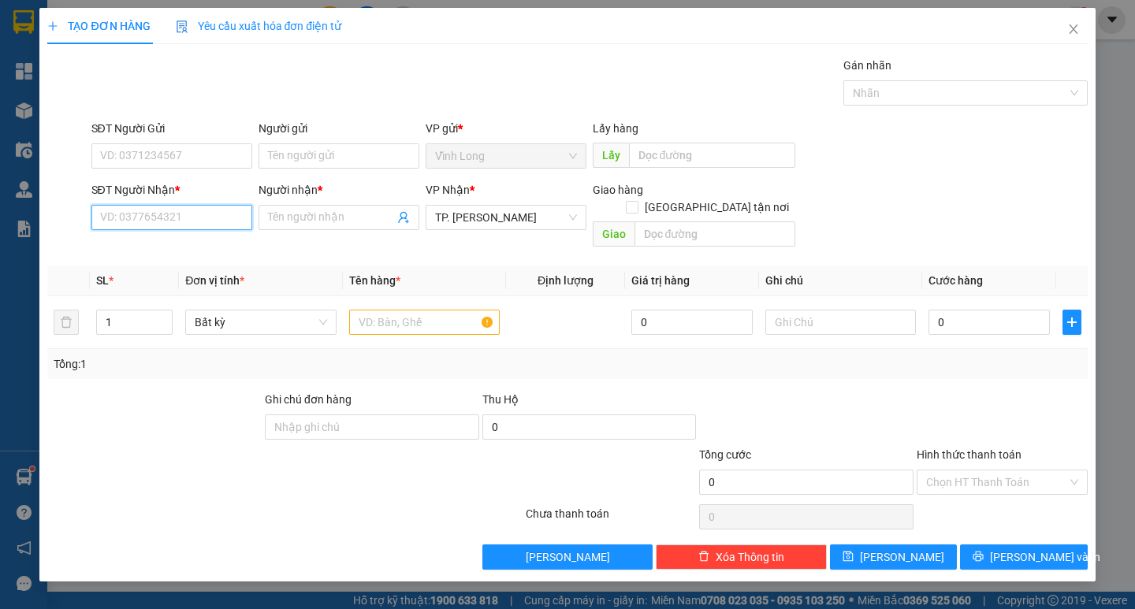
click at [143, 225] on input "SĐT Người Nhận *" at bounding box center [171, 217] width 161 height 25
type input "0906844262"
click at [212, 245] on div "0906844262 - LABO HAPPY" at bounding box center [172, 248] width 142 height 17
type input "LABO HAPPY"
type input "0906844262"
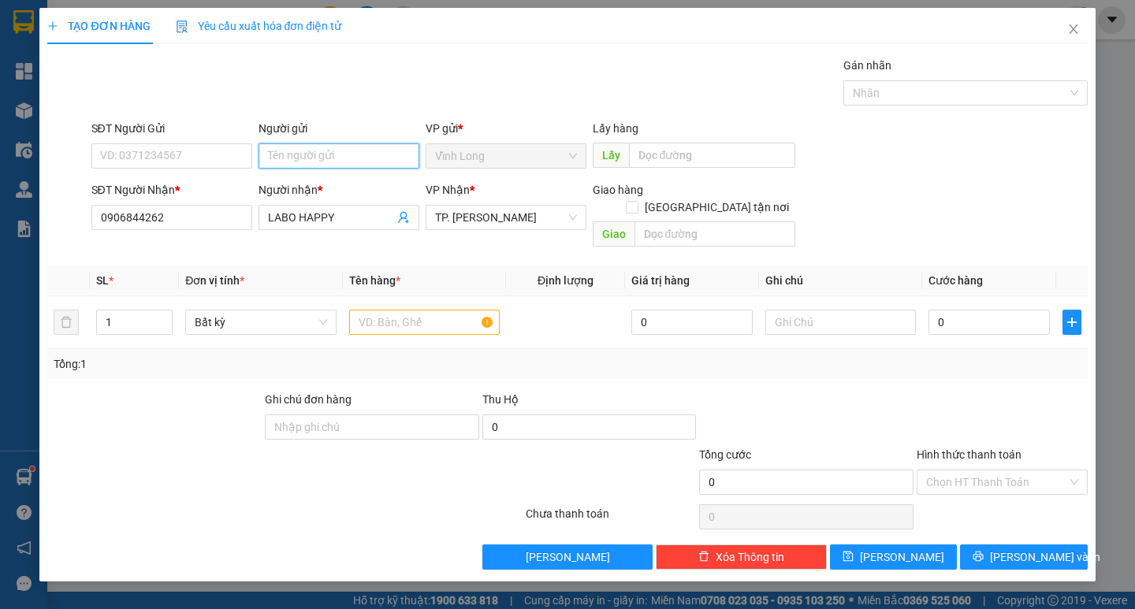
click at [309, 147] on input "Người gửi" at bounding box center [339, 155] width 161 height 25
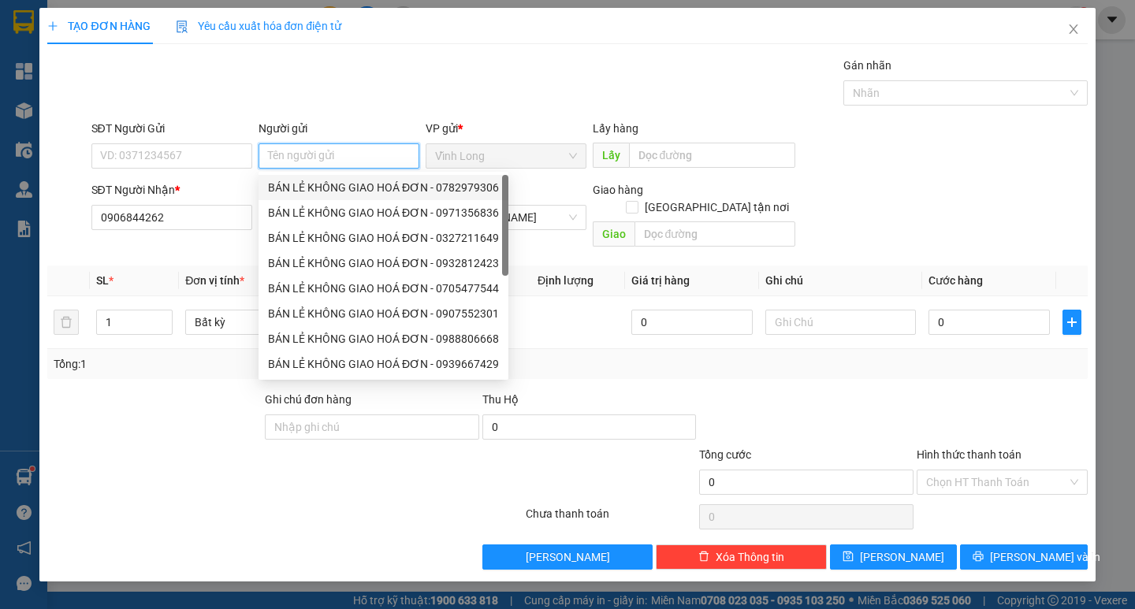
click at [344, 189] on div "BÁN LẺ KHÔNG GIAO HOÁ ĐƠN - 0782979306" at bounding box center [383, 187] width 231 height 17
type input "0782979306"
type input "BÁN LẺ KHÔNG GIAO HOÁ ĐƠN"
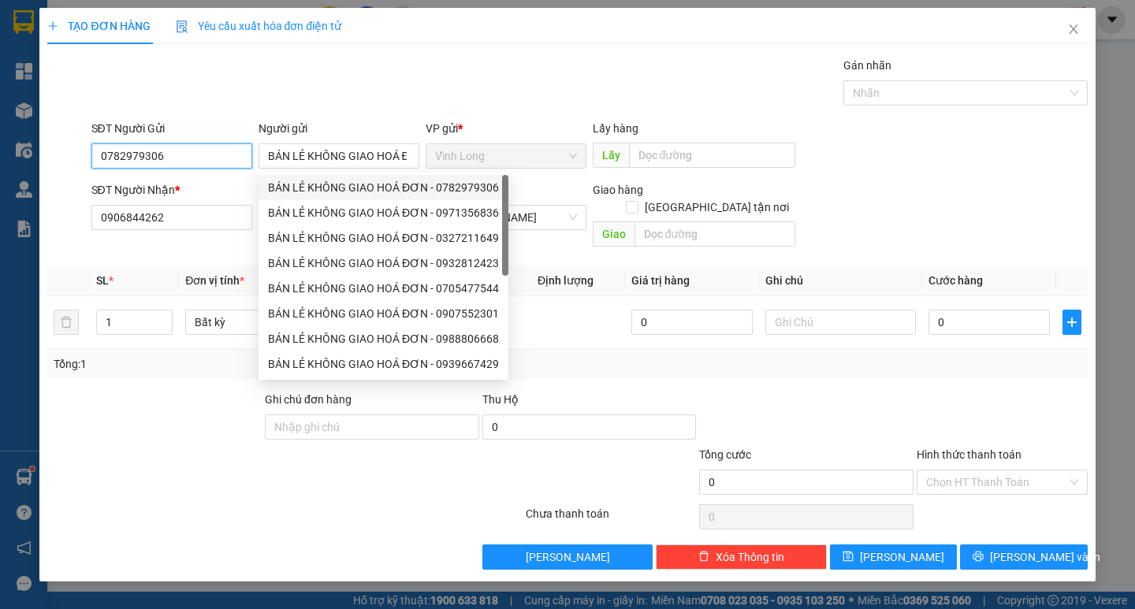
click at [226, 162] on input "0782979306" at bounding box center [171, 155] width 161 height 25
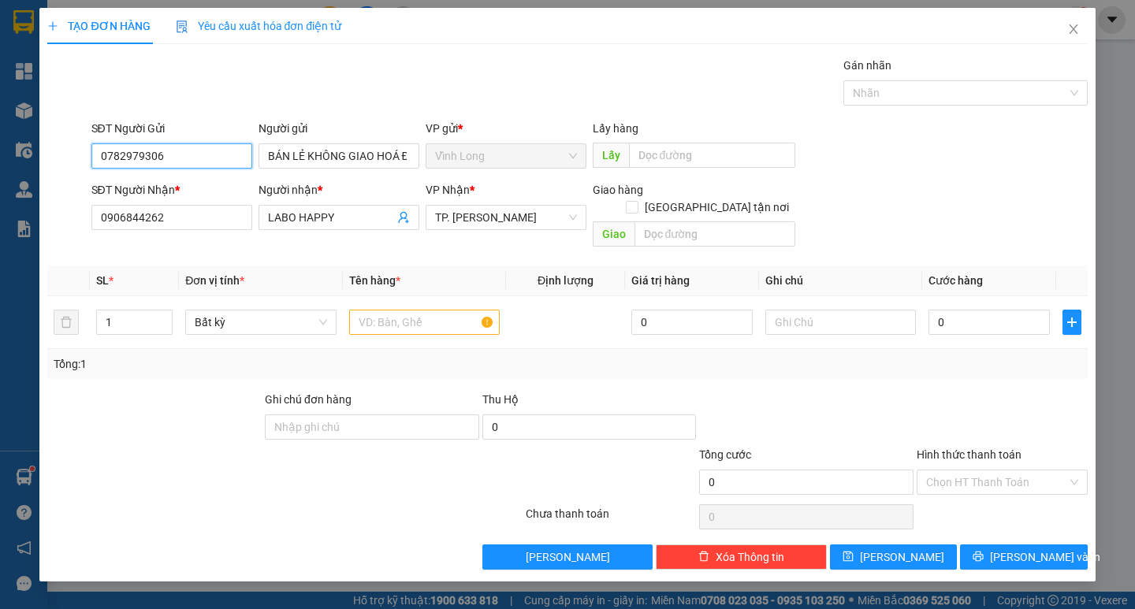
click at [226, 162] on input "0782979306" at bounding box center [171, 155] width 161 height 25
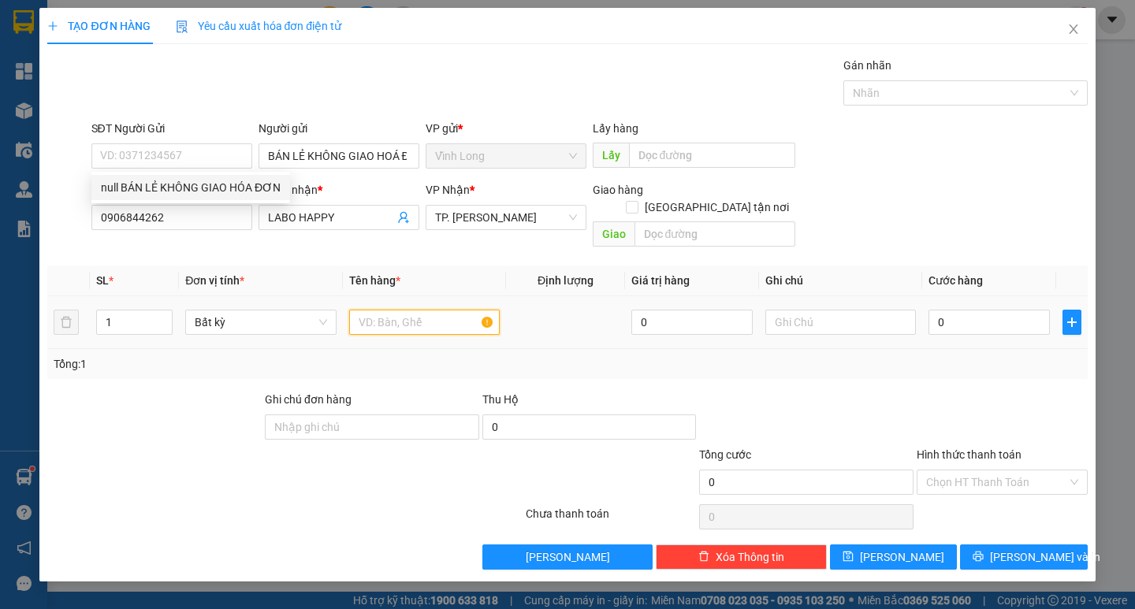
click at [364, 310] on input "text" at bounding box center [424, 322] width 151 height 25
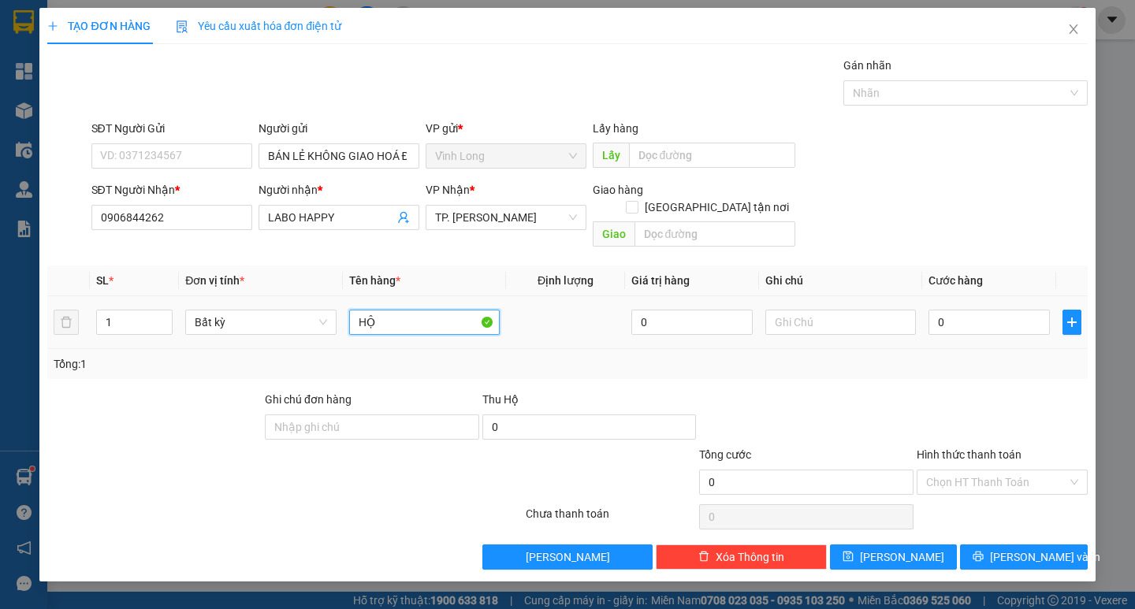
type input "HỘP"
type input "THƯ"
type input "2"
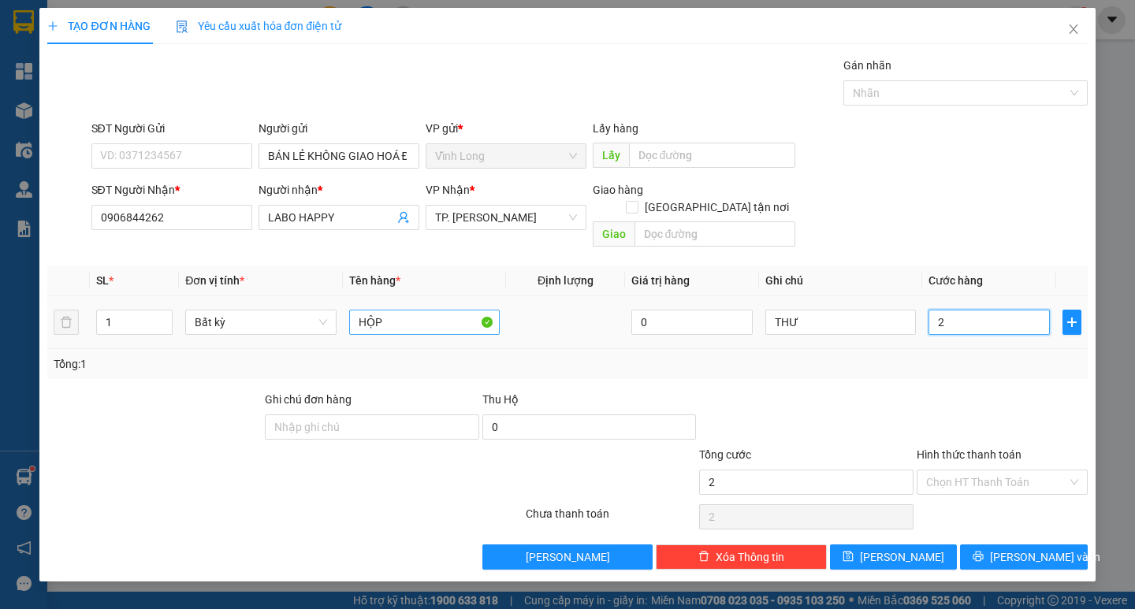
type input "20"
type input "20.000"
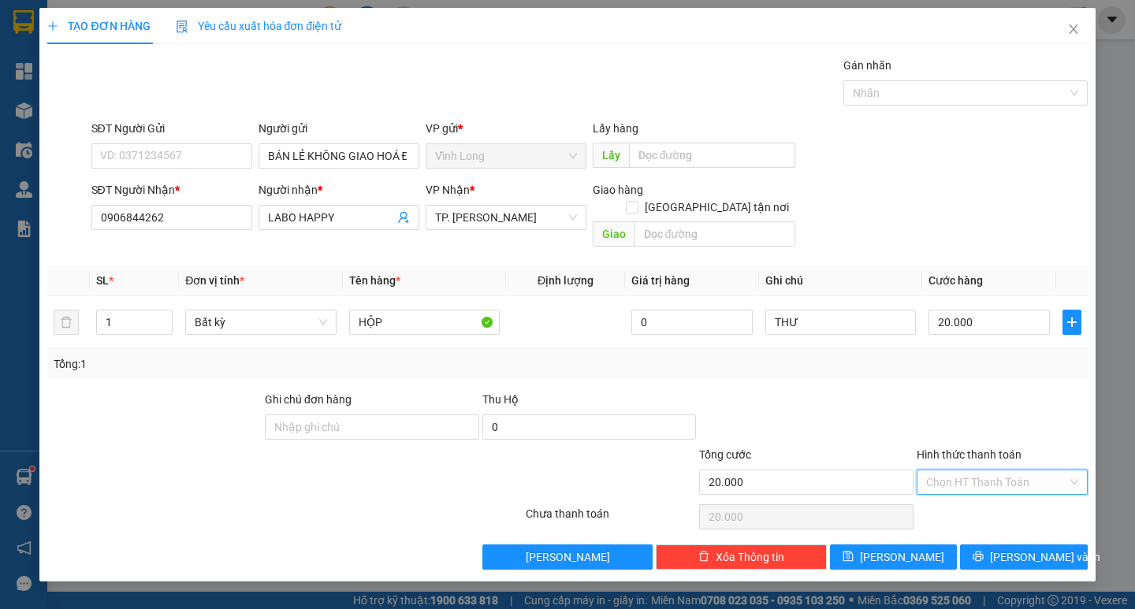
drag, startPoint x: 971, startPoint y: 464, endPoint x: 985, endPoint y: 494, distance: 32.8
click at [970, 471] on input "Hình thức thanh toán" at bounding box center [996, 483] width 141 height 24
click at [985, 494] on div "Tại văn phòng" at bounding box center [1002, 496] width 152 height 17
type input "0"
click at [1022, 549] on span "[PERSON_NAME] và In" at bounding box center [1045, 557] width 110 height 17
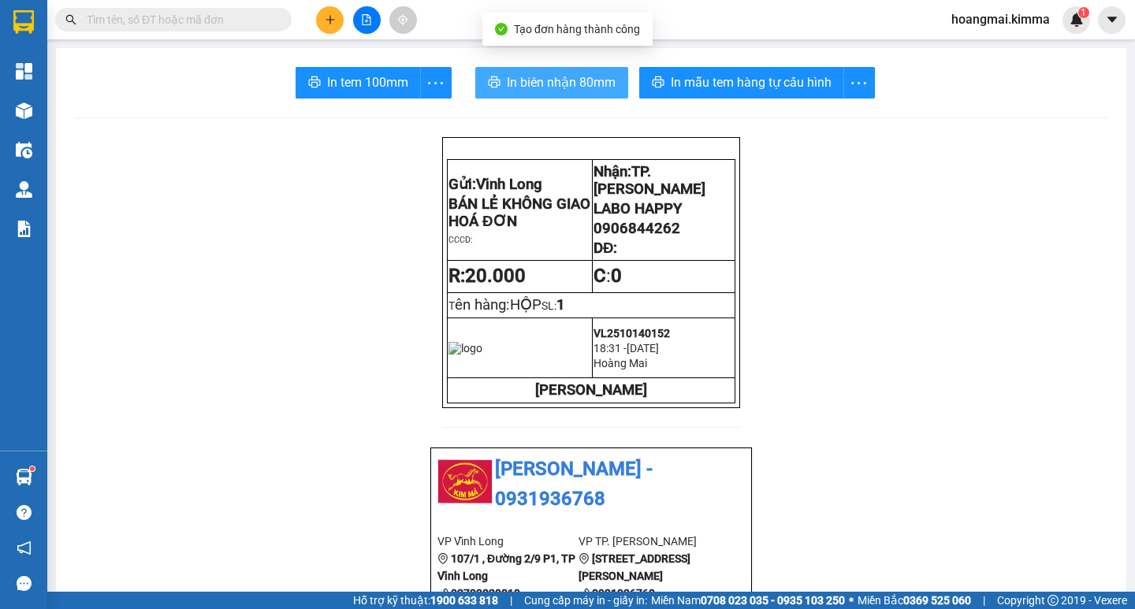
drag, startPoint x: 522, startPoint y: 88, endPoint x: 508, endPoint y: 94, distance: 14.8
click at [519, 89] on span "In biên nhận 80mm" at bounding box center [561, 83] width 109 height 20
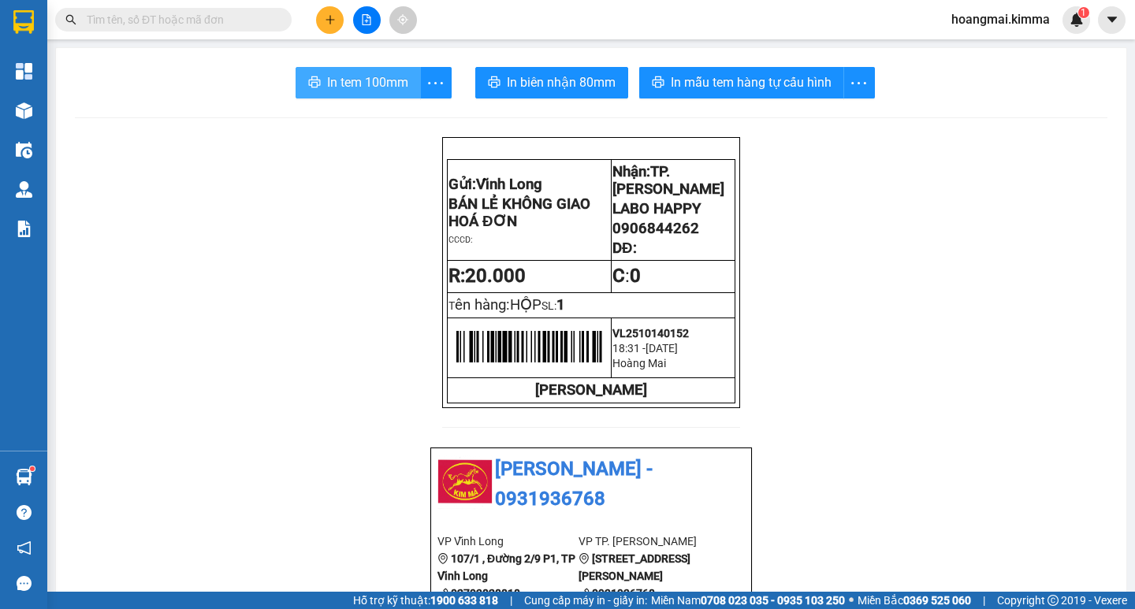
drag, startPoint x: 356, startPoint y: 80, endPoint x: 671, endPoint y: 475, distance: 505.4
click at [328, 69] on button "In tem 100mm" at bounding box center [358, 83] width 125 height 32
click at [328, 26] on button at bounding box center [330, 20] width 28 height 28
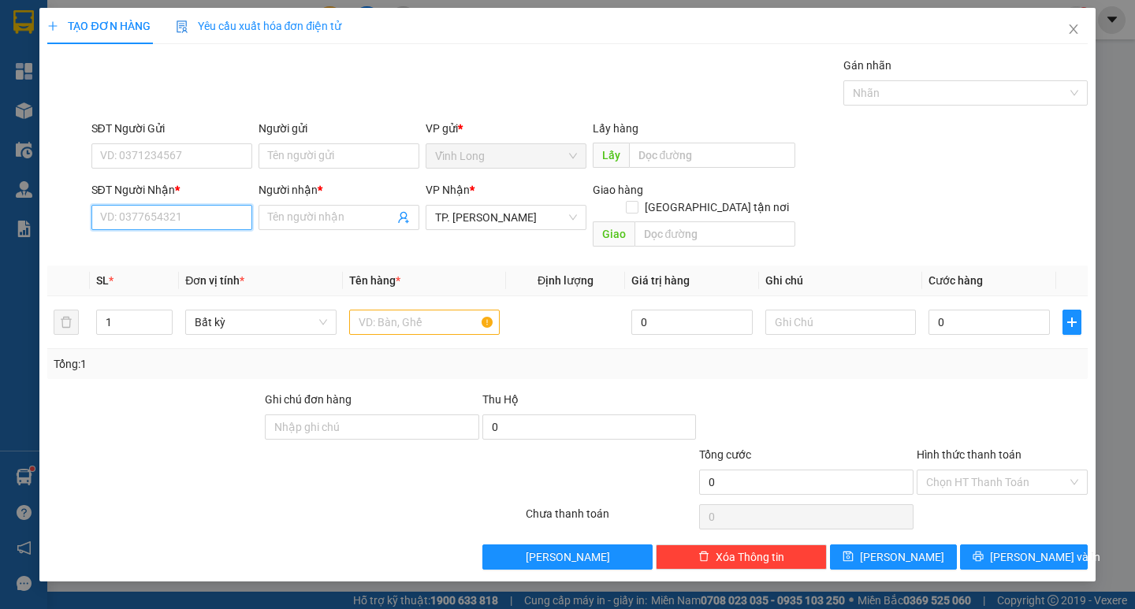
click at [214, 218] on input "SĐT Người Nhận *" at bounding box center [171, 217] width 161 height 25
type input "0903996388"
click at [195, 249] on div "0903996388 - CHÚ HUY ( XUÂN )" at bounding box center [181, 248] width 161 height 17
type input "CHÚ HUY ( XUÂN )"
type input "0903996388"
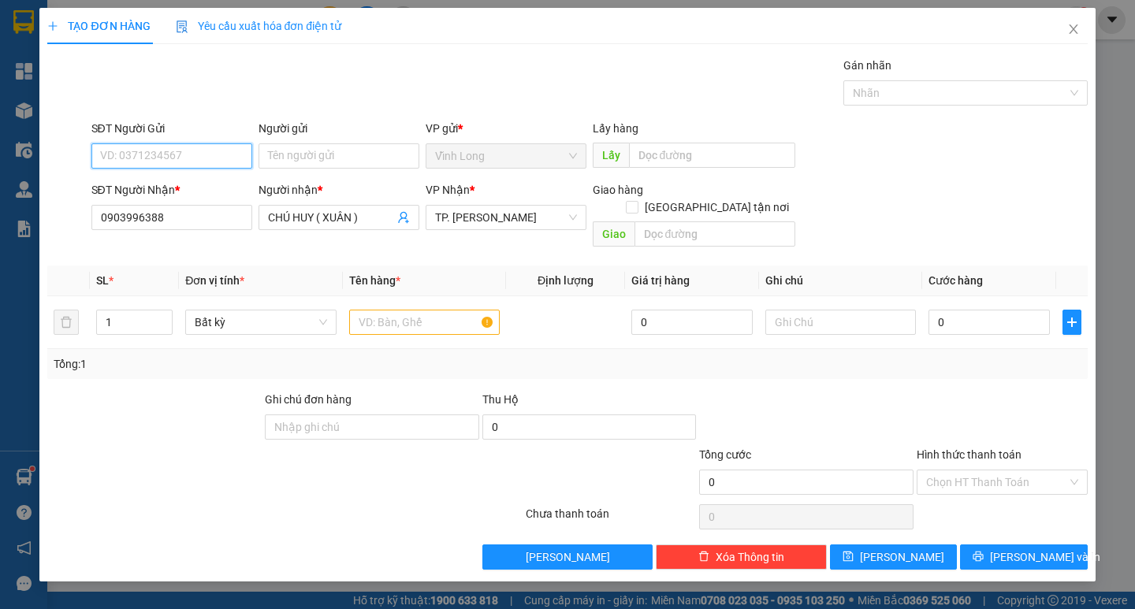
click at [207, 164] on input "SĐT Người Gửi" at bounding box center [171, 155] width 161 height 25
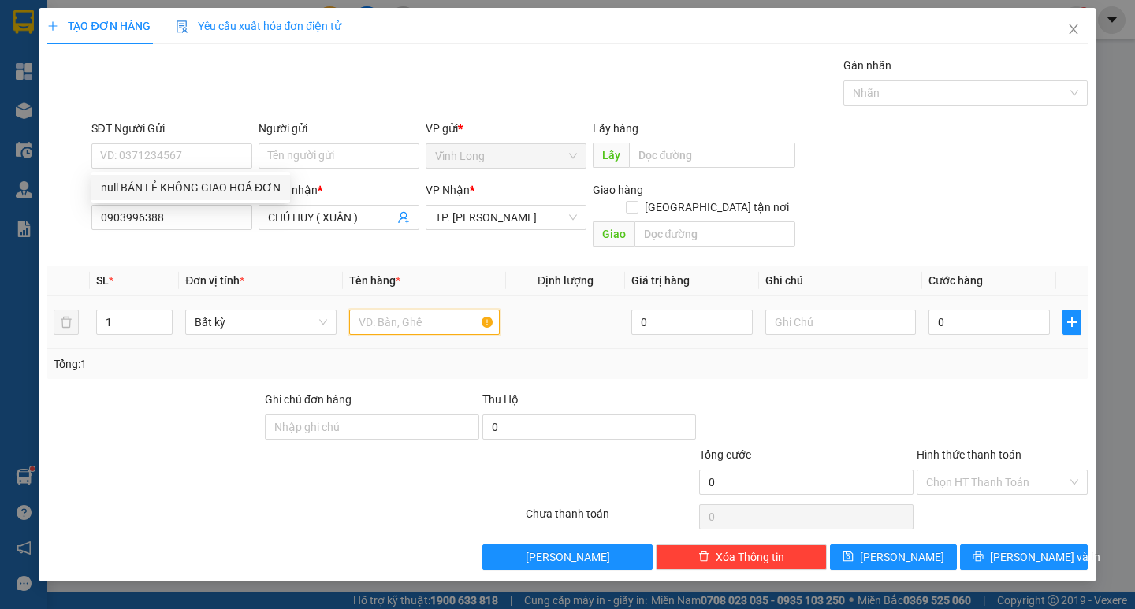
click at [391, 310] on input "text" at bounding box center [424, 322] width 151 height 25
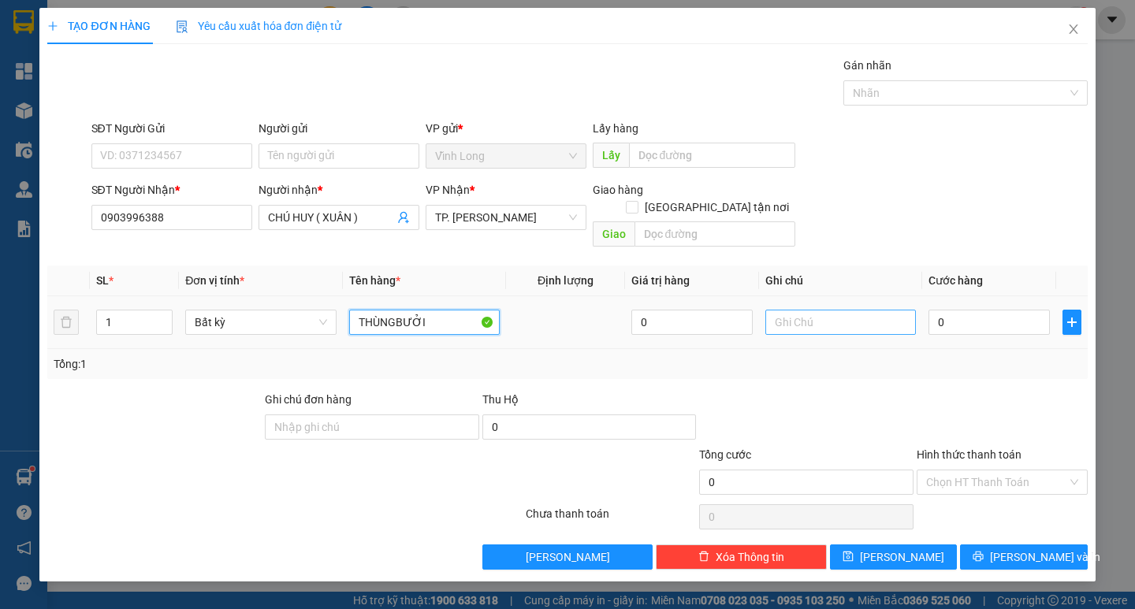
type input "THÙNGBƯỞI"
click at [832, 311] on input "text" at bounding box center [841, 322] width 151 height 25
type input "THƯ"
type input "5"
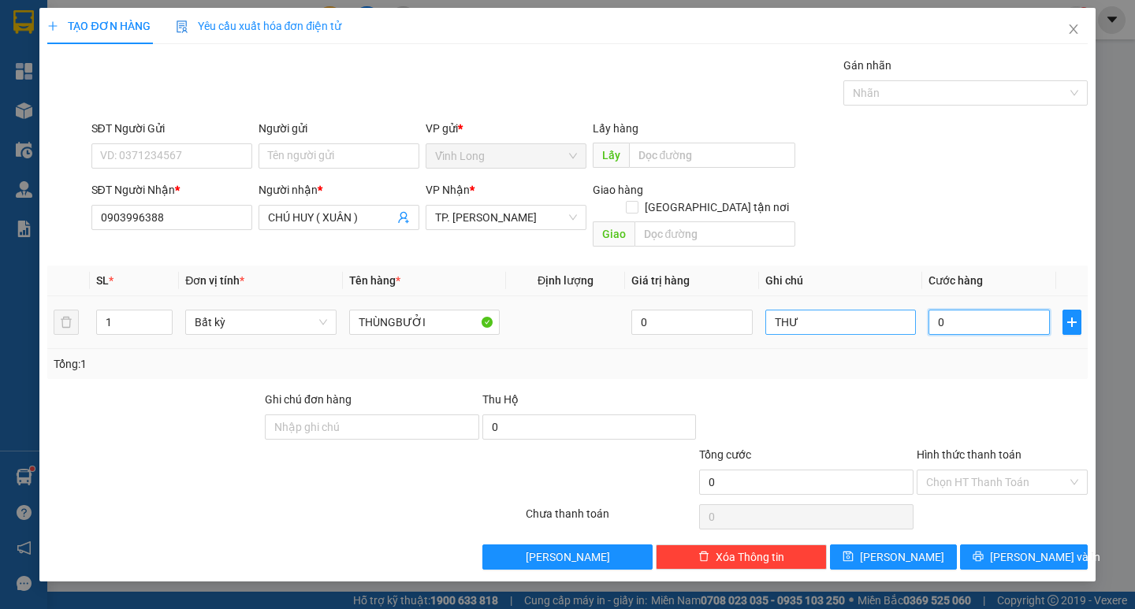
type input "5"
type input "50"
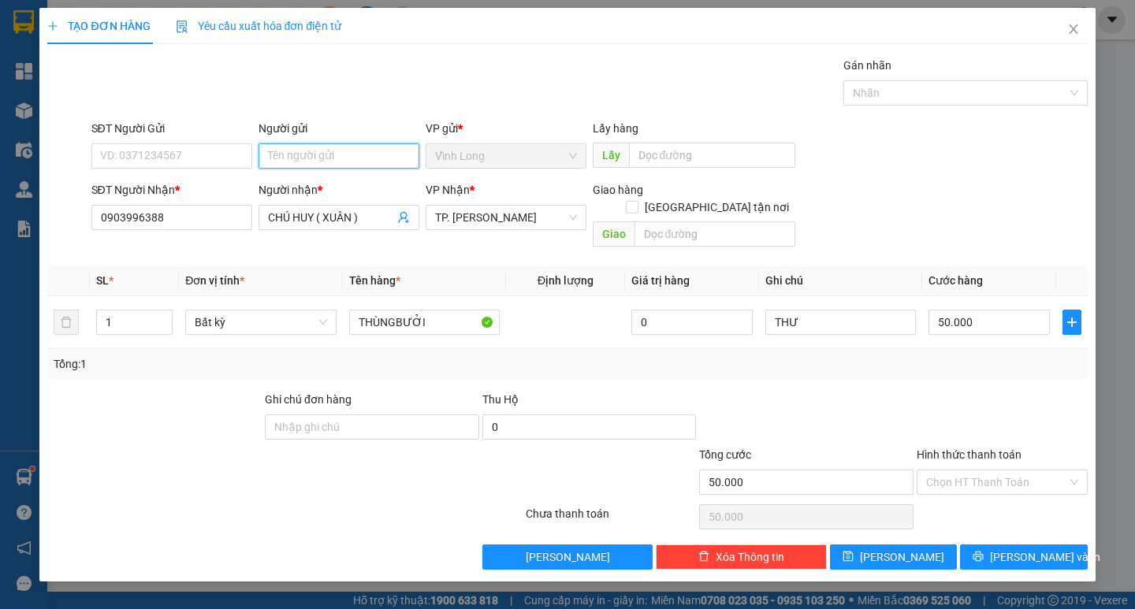
click at [326, 160] on input "Người gửi" at bounding box center [339, 155] width 161 height 25
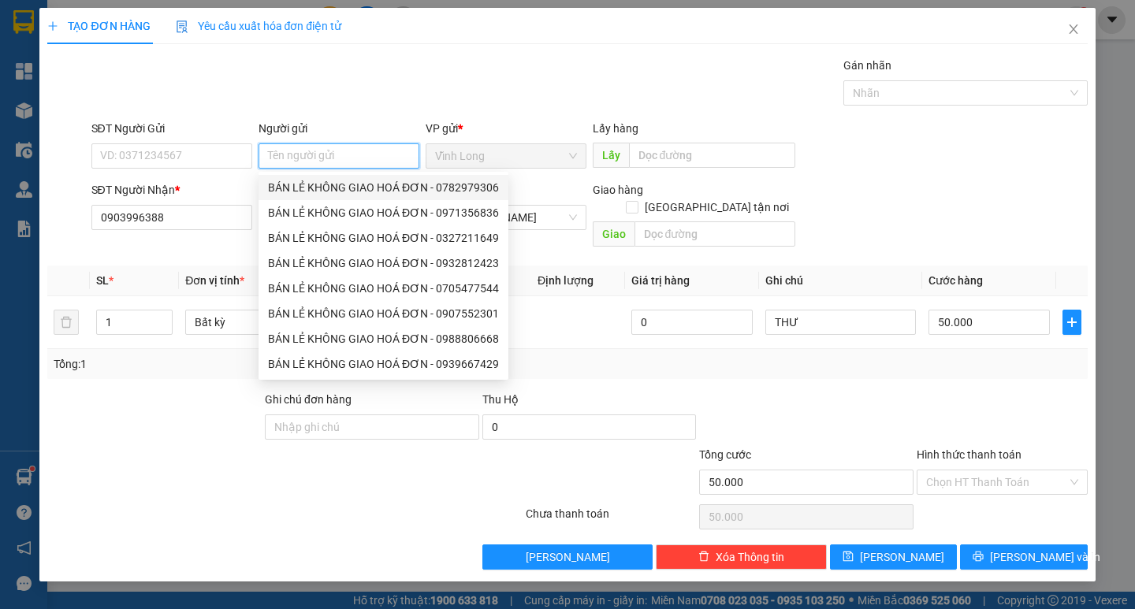
drag, startPoint x: 326, startPoint y: 186, endPoint x: 264, endPoint y: 172, distance: 63.1
click at [325, 186] on div "BÁN LẺ KHÔNG GIAO HOÁ ĐƠN - 0782979306" at bounding box center [383, 187] width 231 height 17
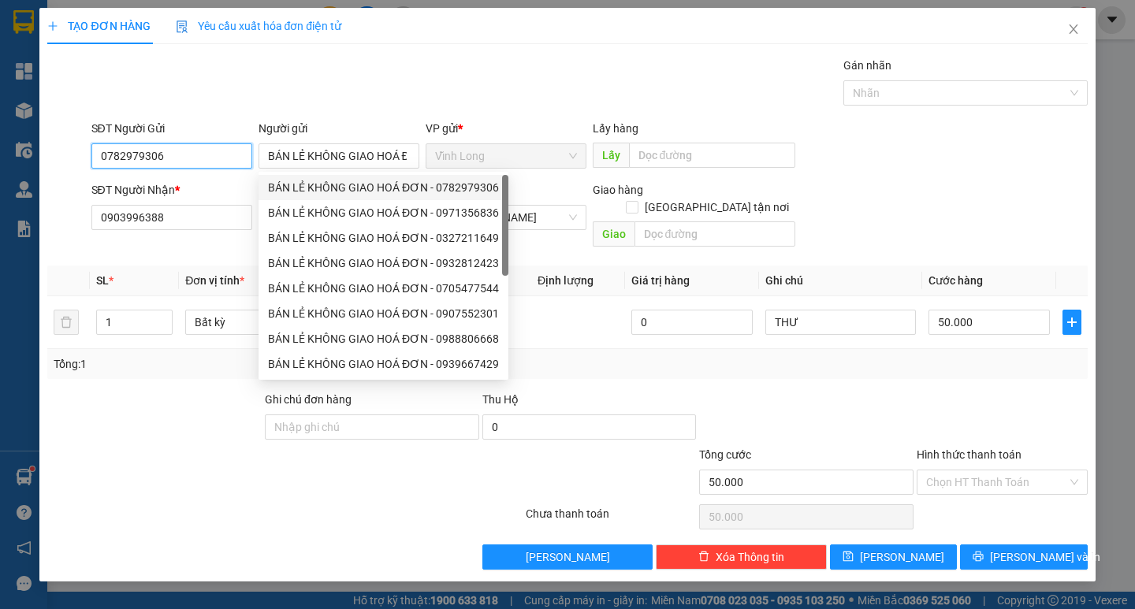
click at [217, 158] on input "0782979306" at bounding box center [171, 155] width 161 height 25
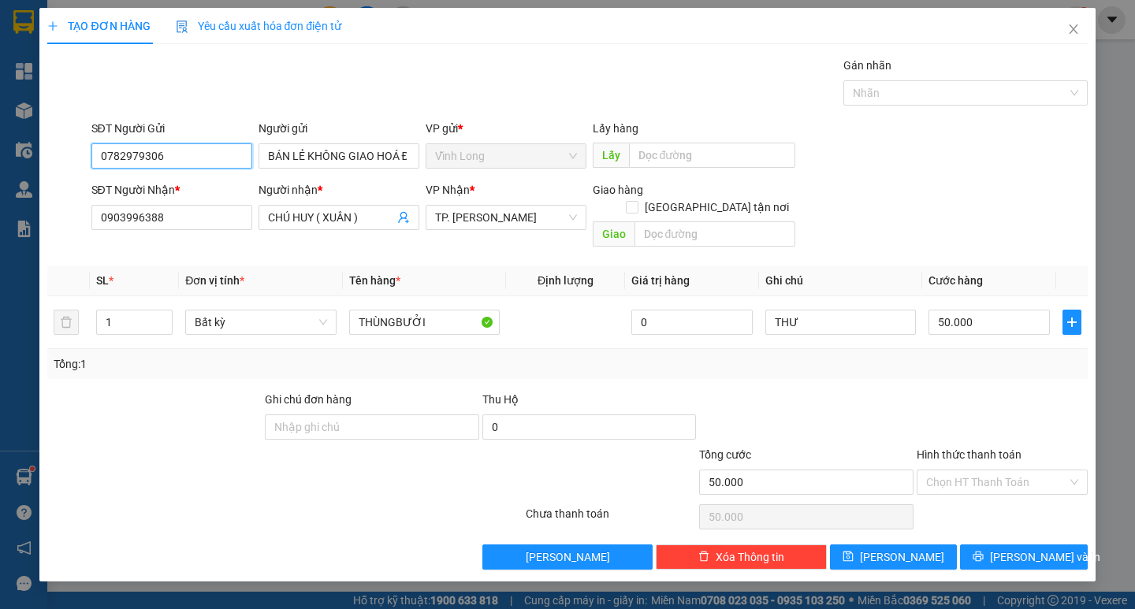
click at [217, 158] on input "0782979306" at bounding box center [171, 155] width 161 height 25
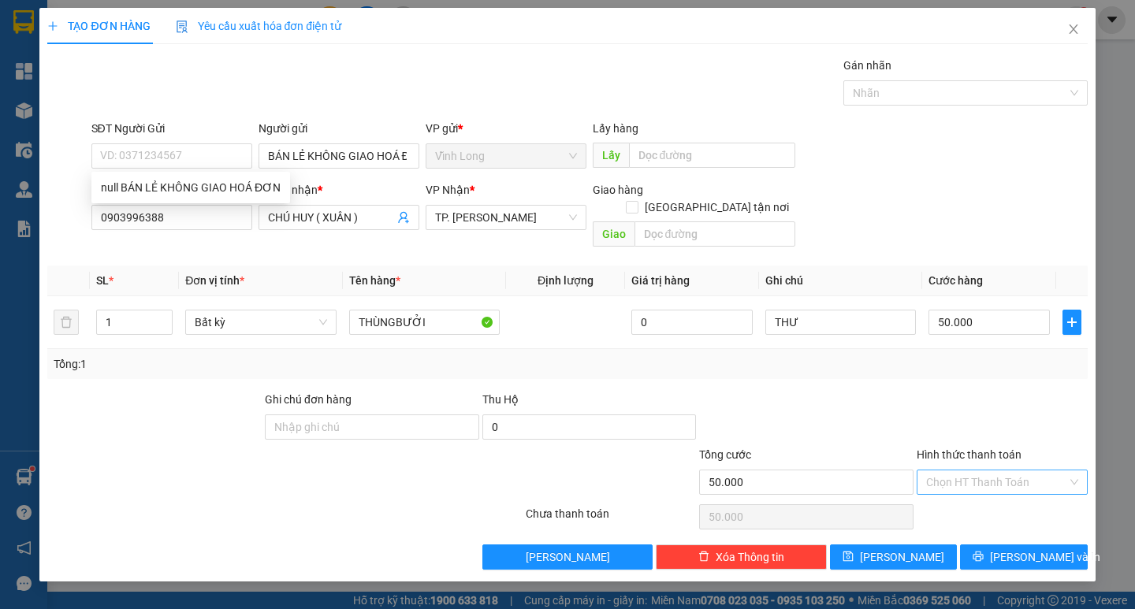
click at [993, 471] on input "Hình thức thanh toán" at bounding box center [996, 483] width 141 height 24
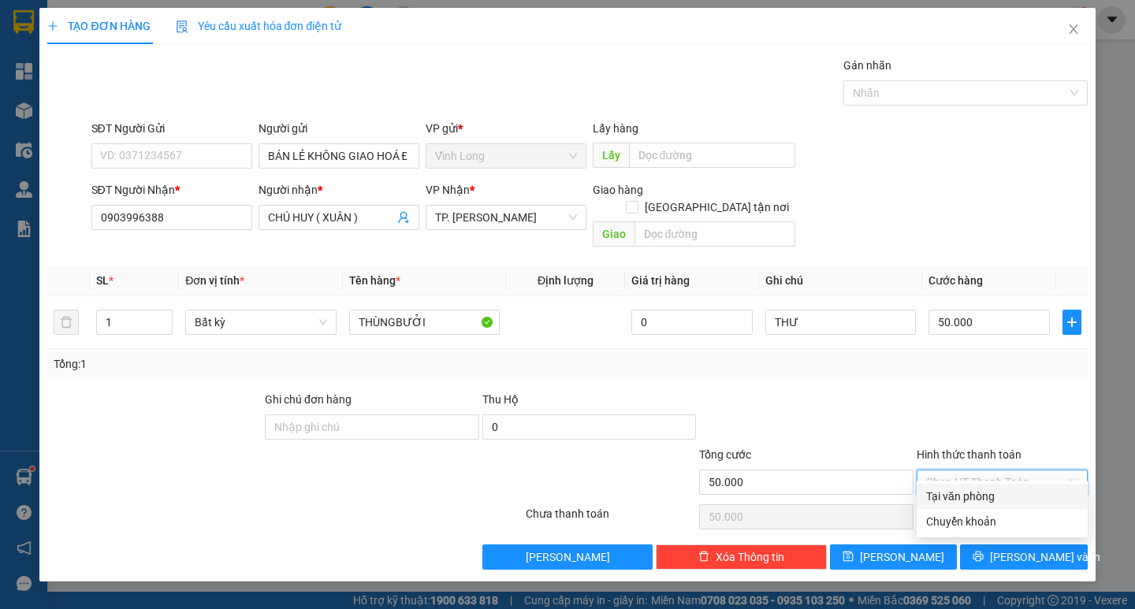
click at [994, 490] on div "Tại văn phòng" at bounding box center [1002, 496] width 152 height 17
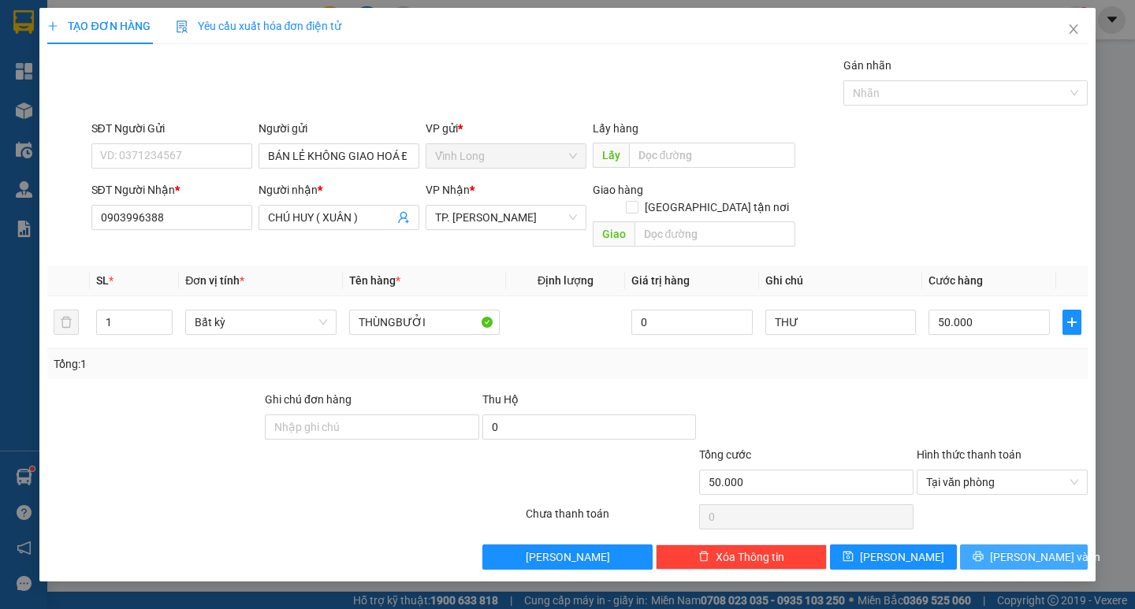
click at [1015, 549] on span "[PERSON_NAME] và In" at bounding box center [1045, 557] width 110 height 17
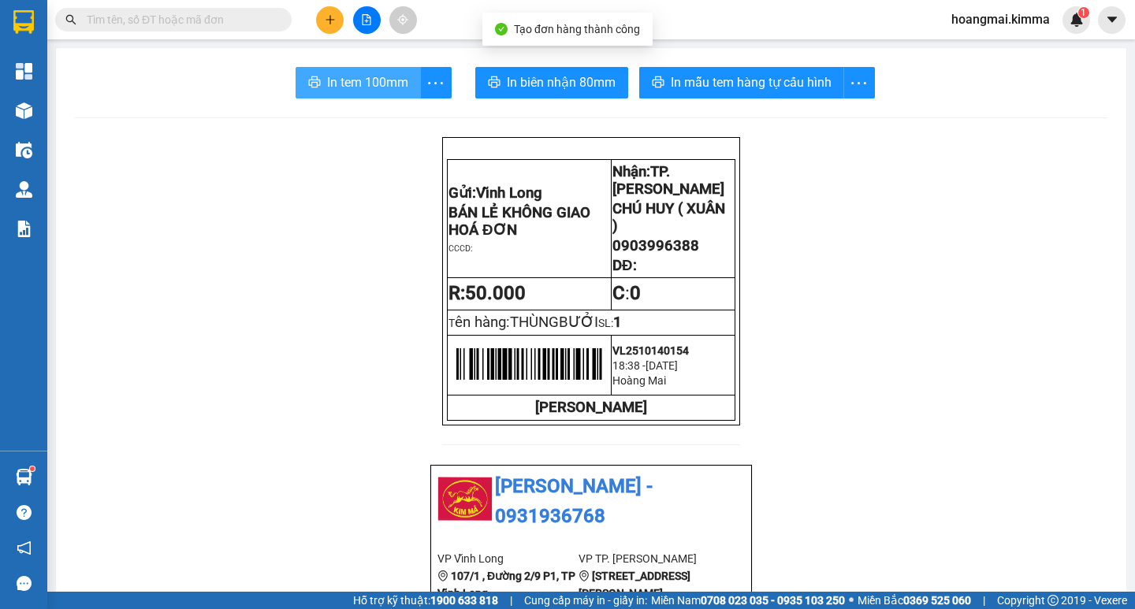
click at [366, 78] on span "In tem 100mm" at bounding box center [367, 83] width 81 height 20
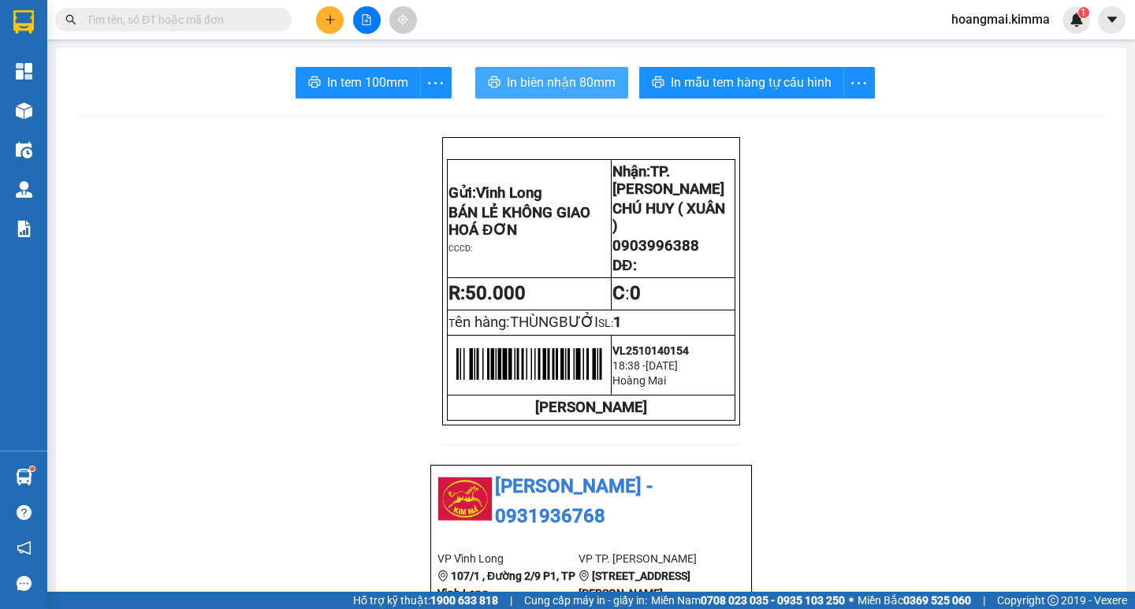
click at [525, 88] on span "In biên nhận 80mm" at bounding box center [561, 83] width 109 height 20
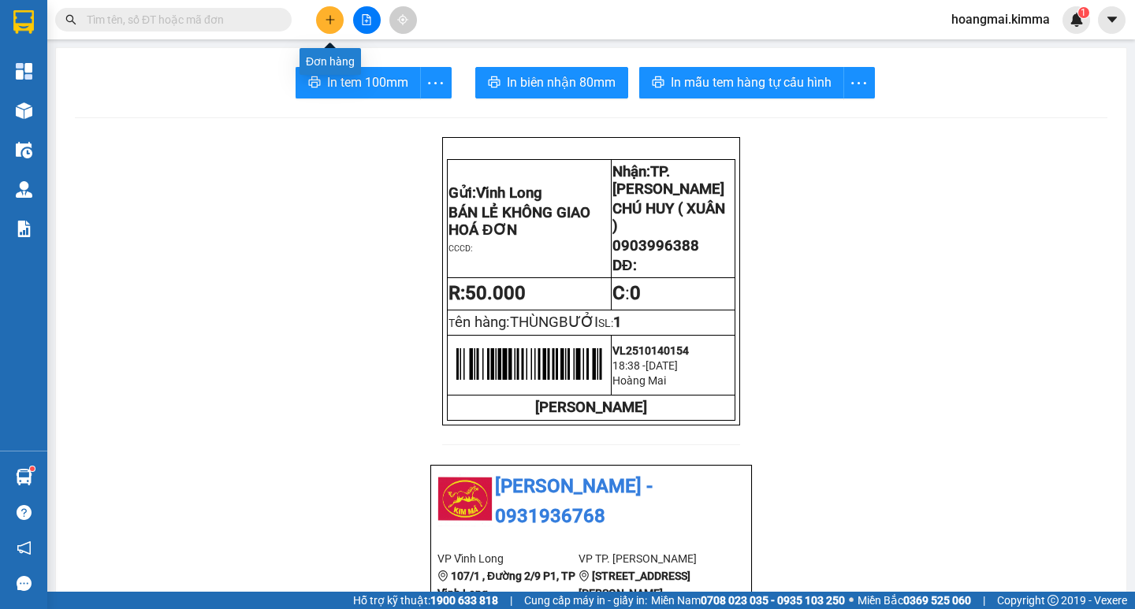
click at [330, 20] on icon "plus" at bounding box center [330, 19] width 9 height 1
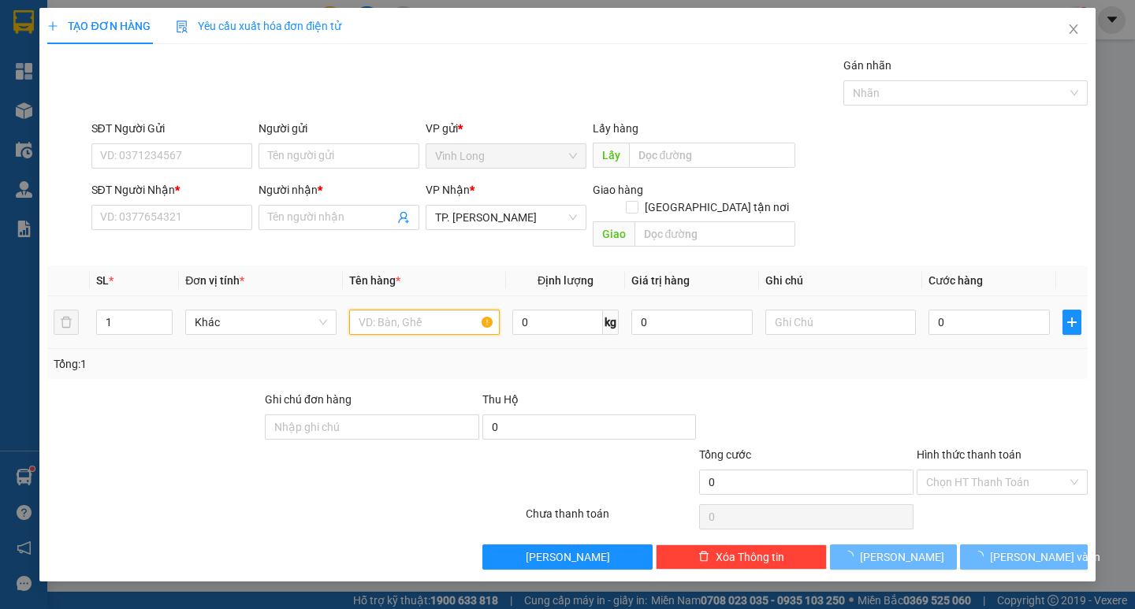
click at [406, 311] on input "text" at bounding box center [424, 322] width 151 height 25
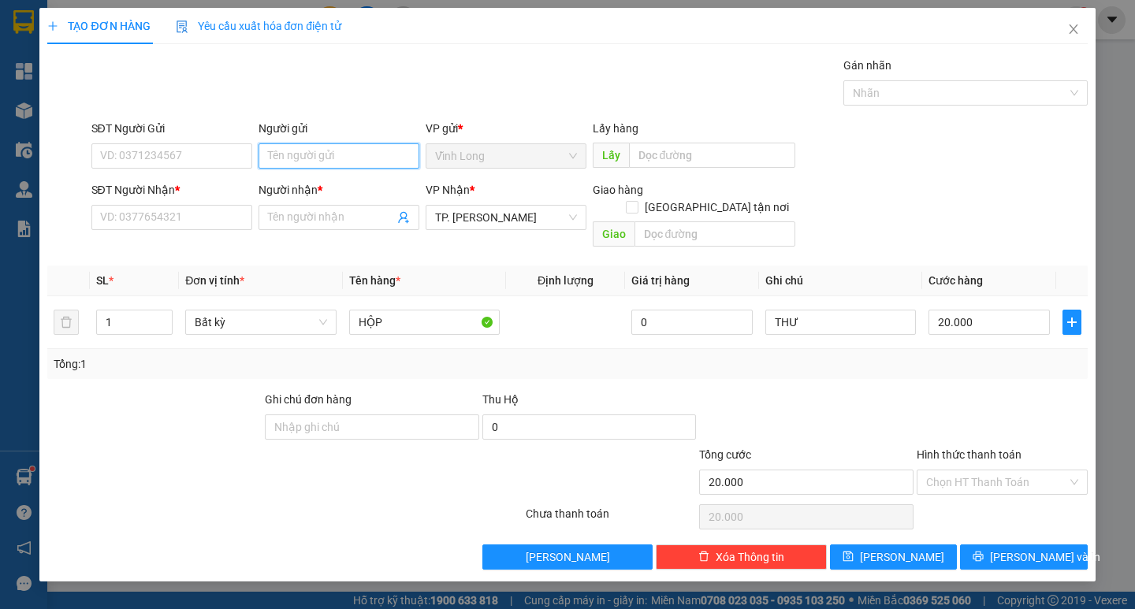
click at [378, 157] on input "Người gửi" at bounding box center [339, 155] width 161 height 25
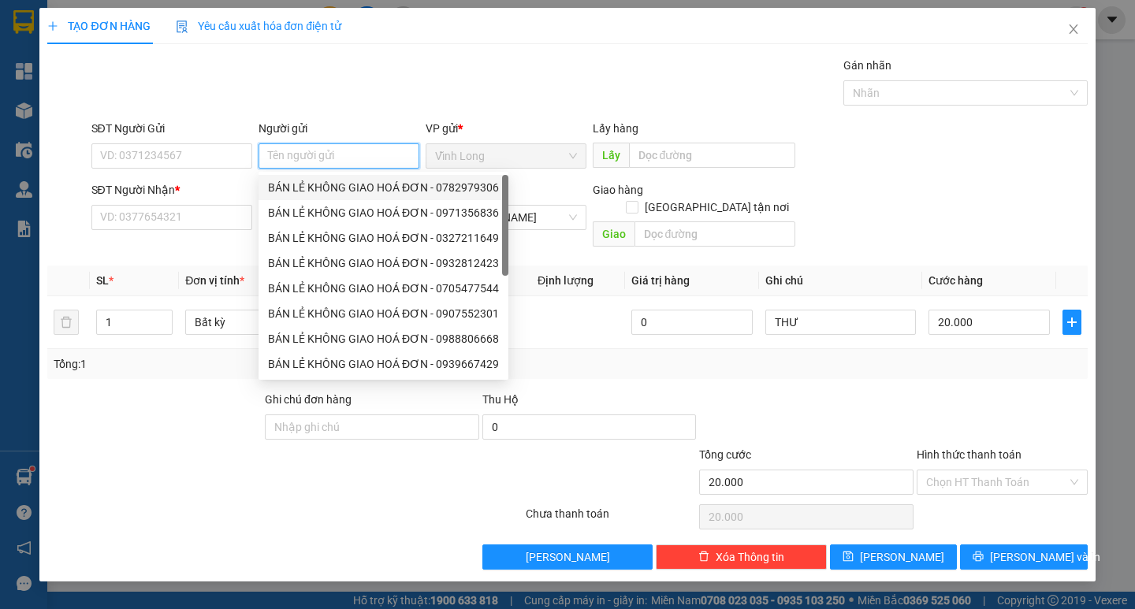
click at [365, 182] on div "BÁN LẺ KHÔNG GIAO HOÁ ĐƠN - 0782979306" at bounding box center [383, 187] width 231 height 17
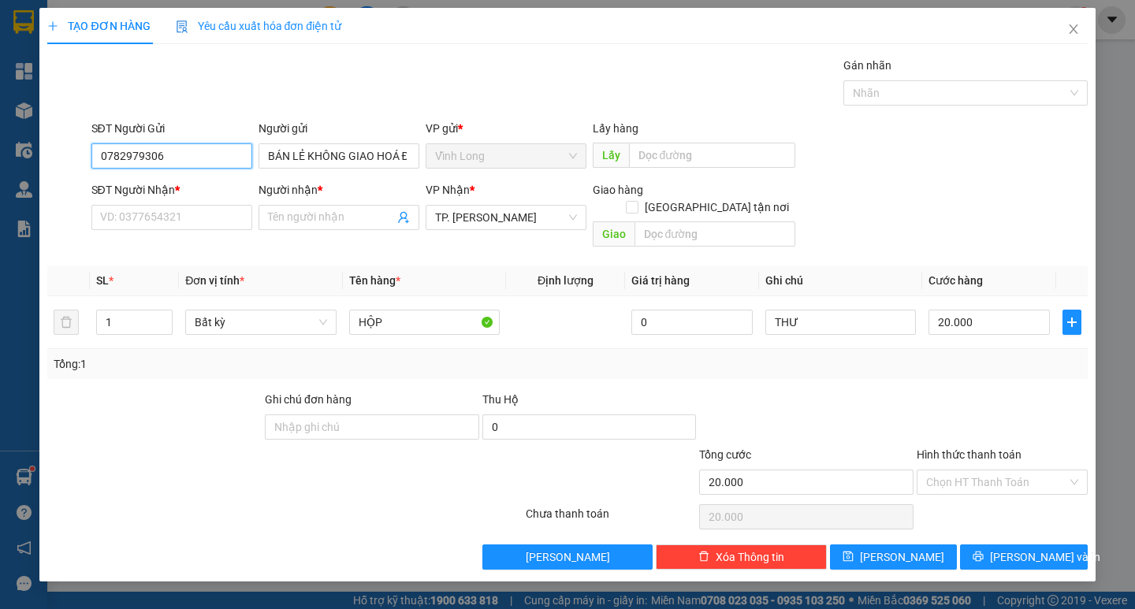
click at [230, 156] on input "0782979306" at bounding box center [171, 155] width 161 height 25
click at [210, 224] on input "SĐT Người Nhận *" at bounding box center [171, 217] width 161 height 25
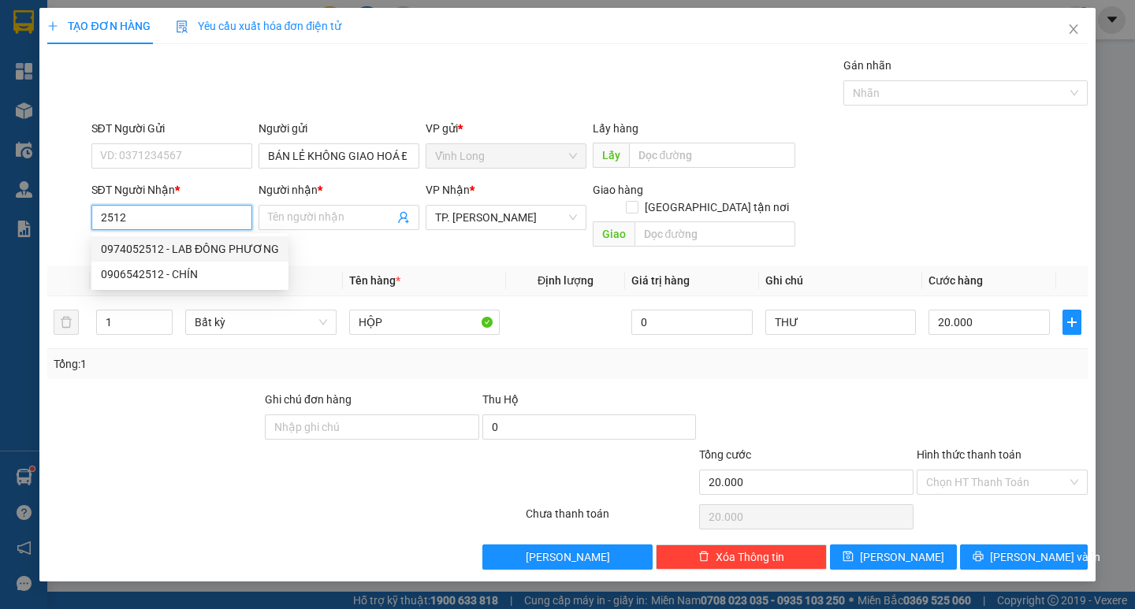
click at [158, 244] on div "0974052512 - LAB ĐÔNG PHƯƠNG" at bounding box center [190, 248] width 178 height 17
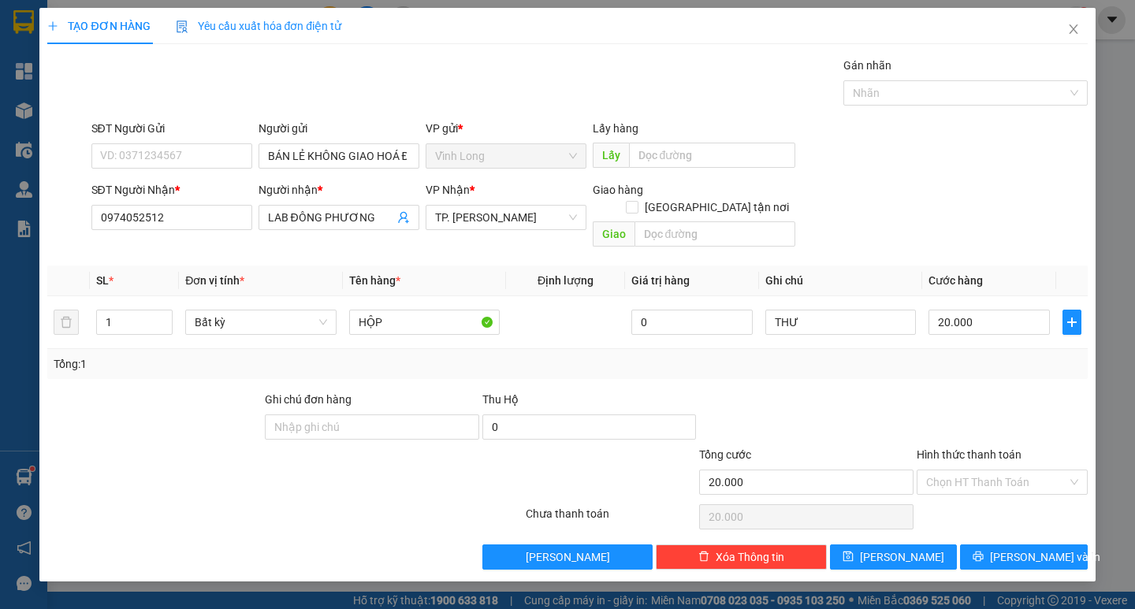
click at [1007, 398] on div at bounding box center [1002, 418] width 174 height 55
click at [1044, 471] on input "Hình thức thanh toán" at bounding box center [996, 483] width 141 height 24
click at [998, 496] on div "Tại văn phòng" at bounding box center [1002, 496] width 152 height 17
click at [1036, 549] on span "[PERSON_NAME] và In" at bounding box center [1045, 557] width 110 height 17
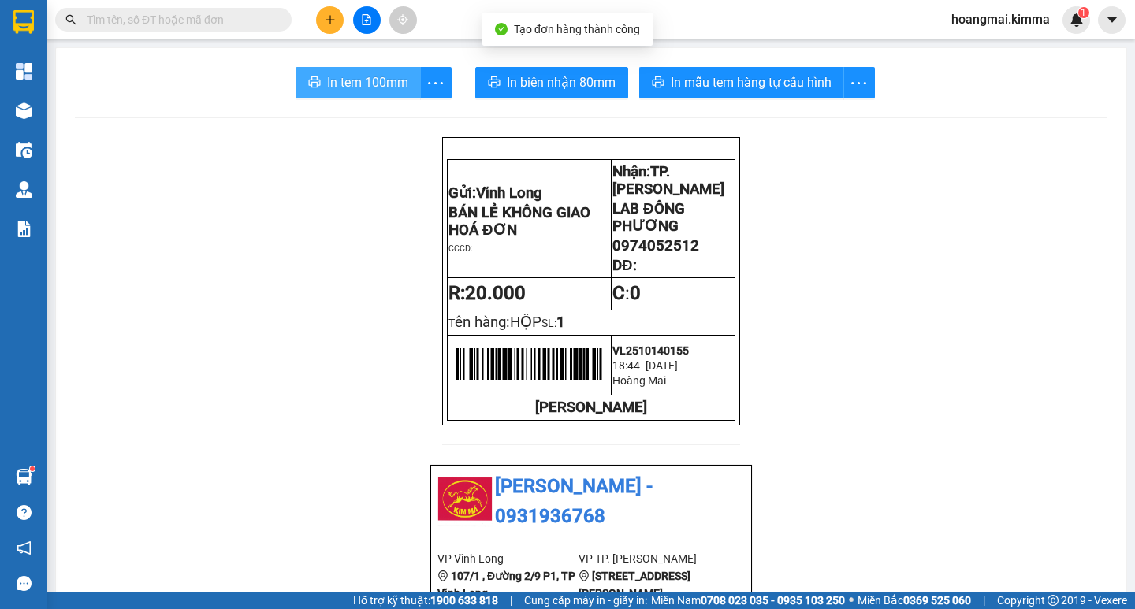
click at [341, 90] on span "In tem 100mm" at bounding box center [367, 83] width 81 height 20
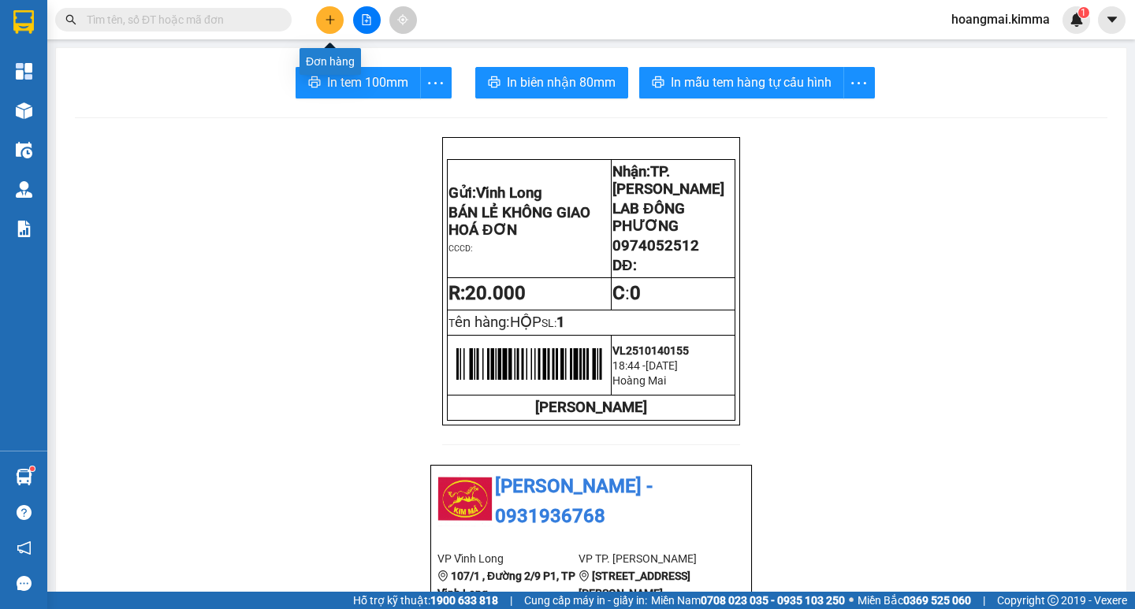
click at [330, 13] on button at bounding box center [330, 20] width 28 height 28
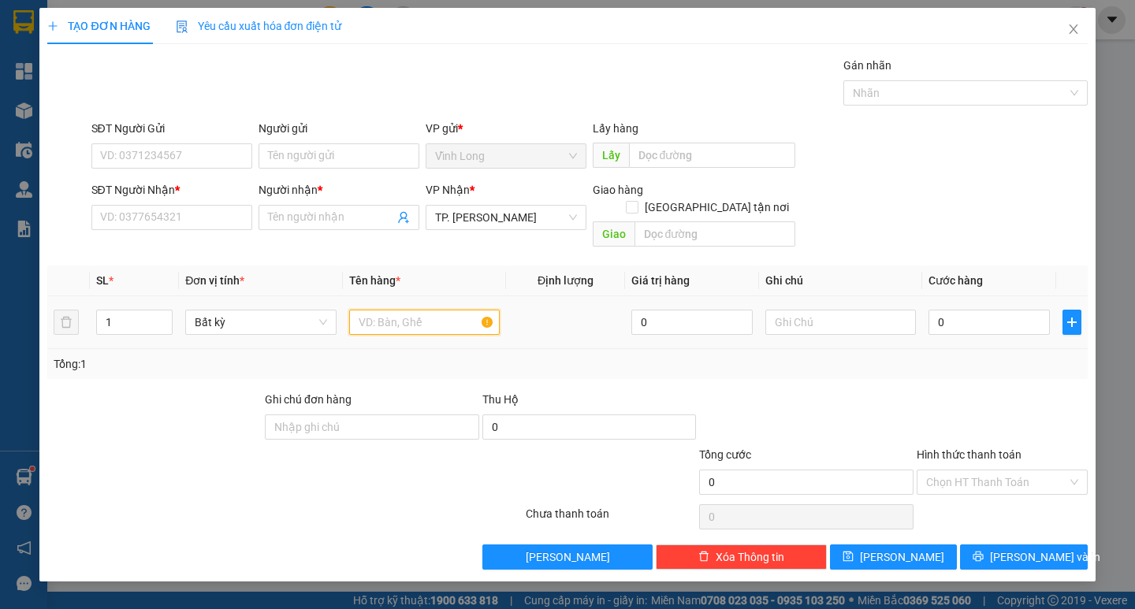
click at [396, 311] on input "text" at bounding box center [424, 322] width 151 height 25
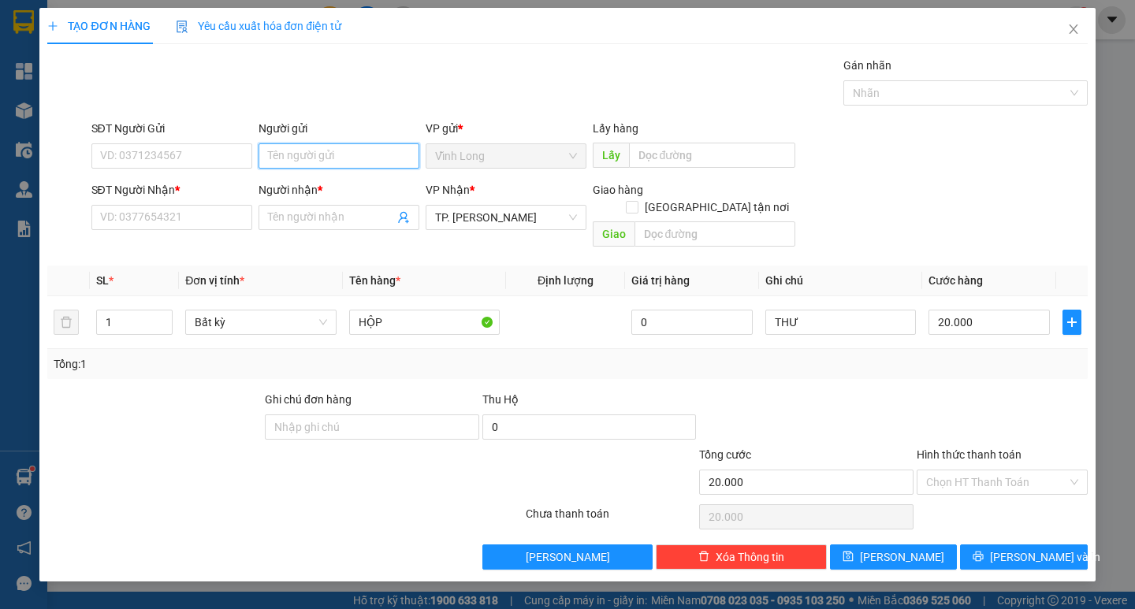
click at [309, 158] on input "Người gửi" at bounding box center [339, 155] width 161 height 25
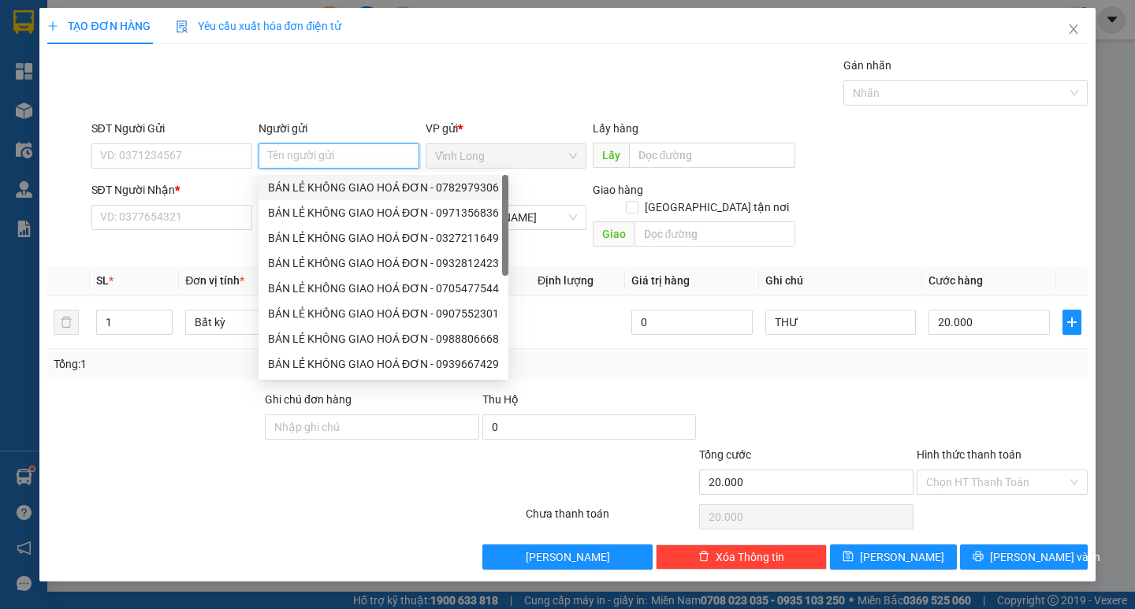
click at [314, 181] on div "BÁN LẺ KHÔNG GIAO HOÁ ĐƠN - 0782979306" at bounding box center [383, 187] width 231 height 17
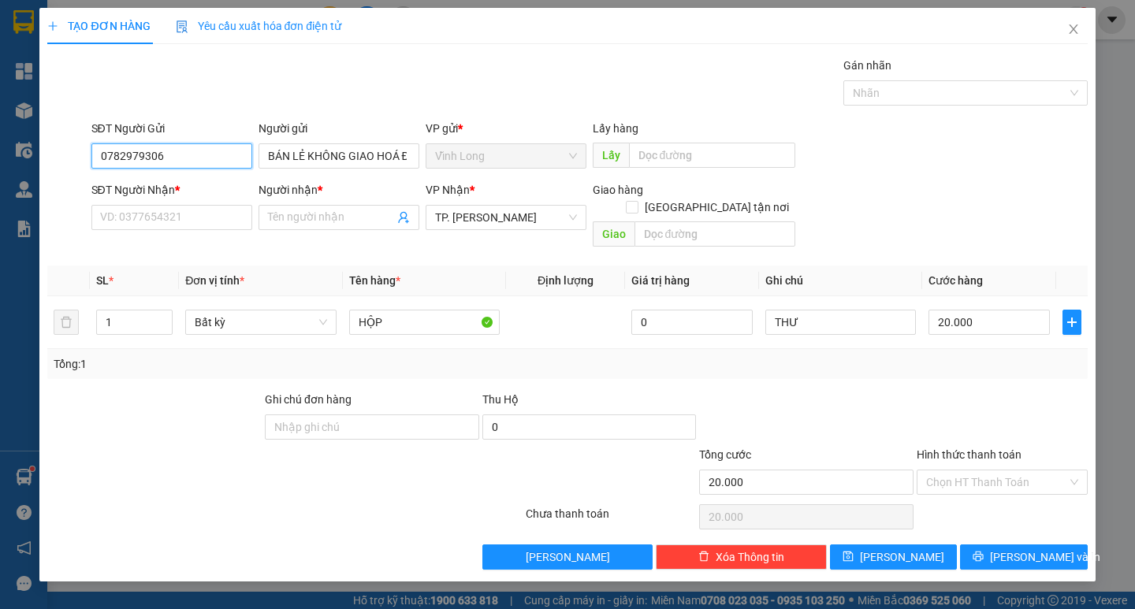
click at [162, 161] on input "0782979306" at bounding box center [171, 155] width 161 height 25
click at [183, 214] on input "SĐT Người Nhận *" at bounding box center [171, 217] width 161 height 25
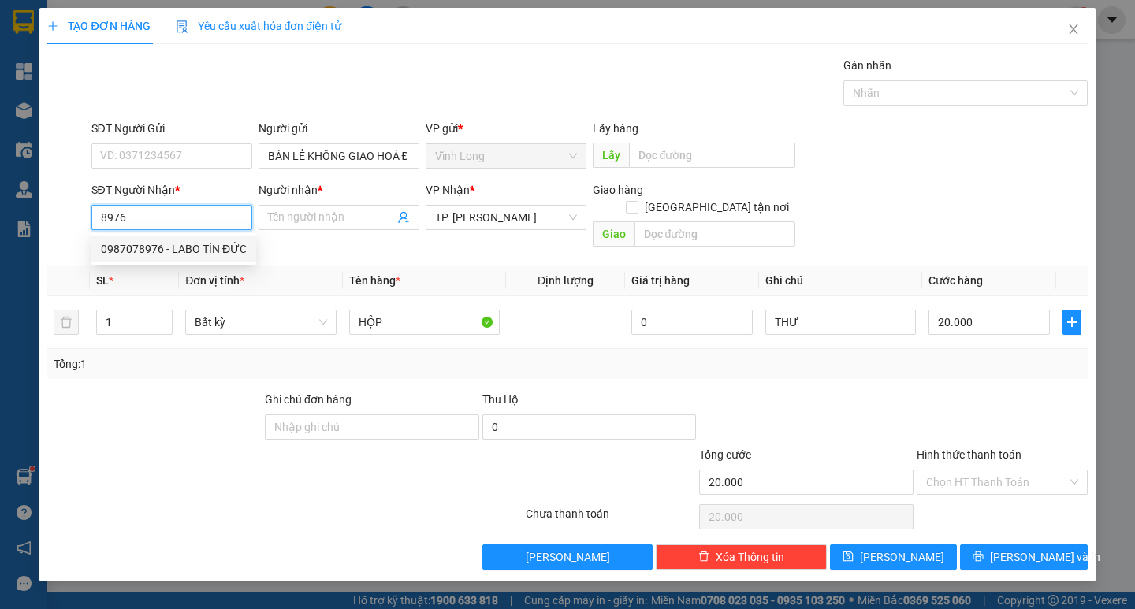
click at [219, 251] on div "0987078976 - LABO TÍN ĐỨC" at bounding box center [174, 248] width 146 height 17
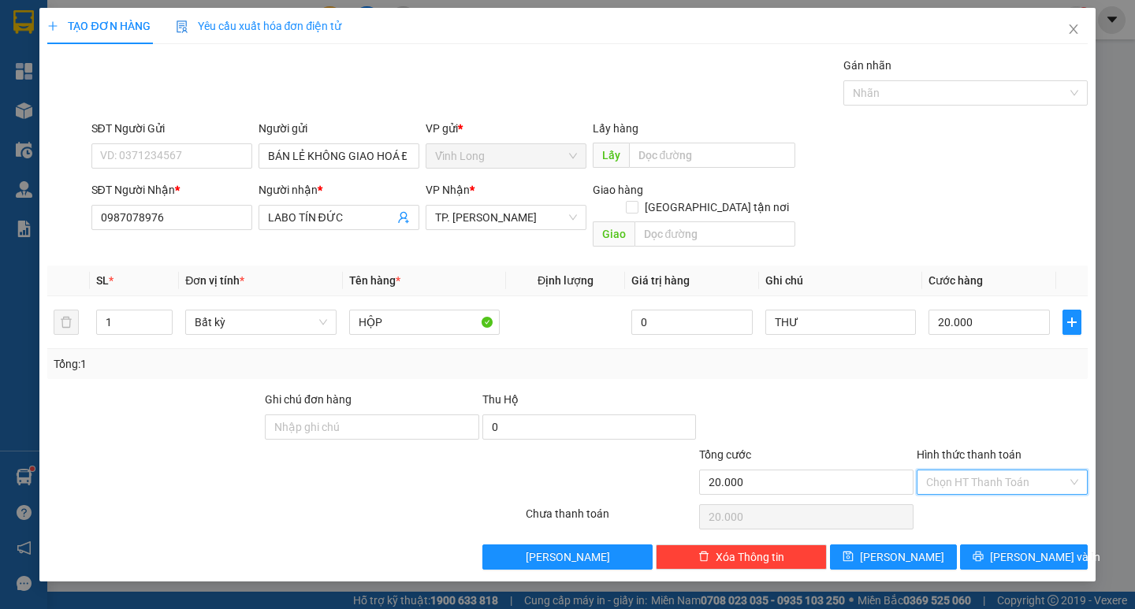
click at [1045, 472] on input "Hình thức thanh toán" at bounding box center [996, 483] width 141 height 24
click at [1026, 492] on div "Tại văn phòng" at bounding box center [1002, 496] width 152 height 17
click at [1019, 549] on span "[PERSON_NAME] và In" at bounding box center [1045, 557] width 110 height 17
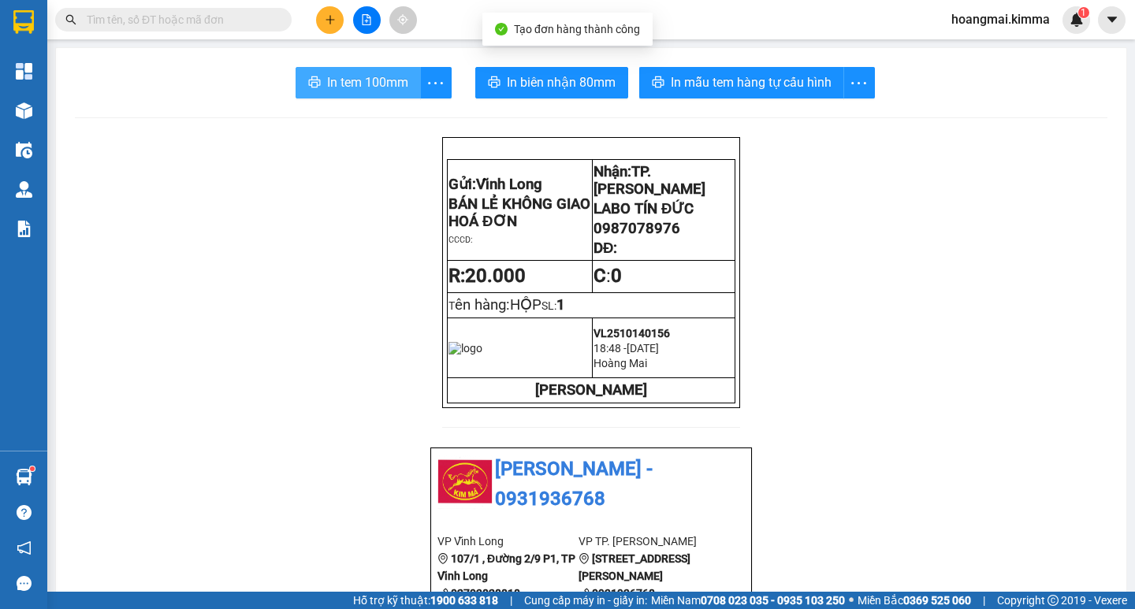
click at [337, 80] on span "In tem 100mm" at bounding box center [367, 83] width 81 height 20
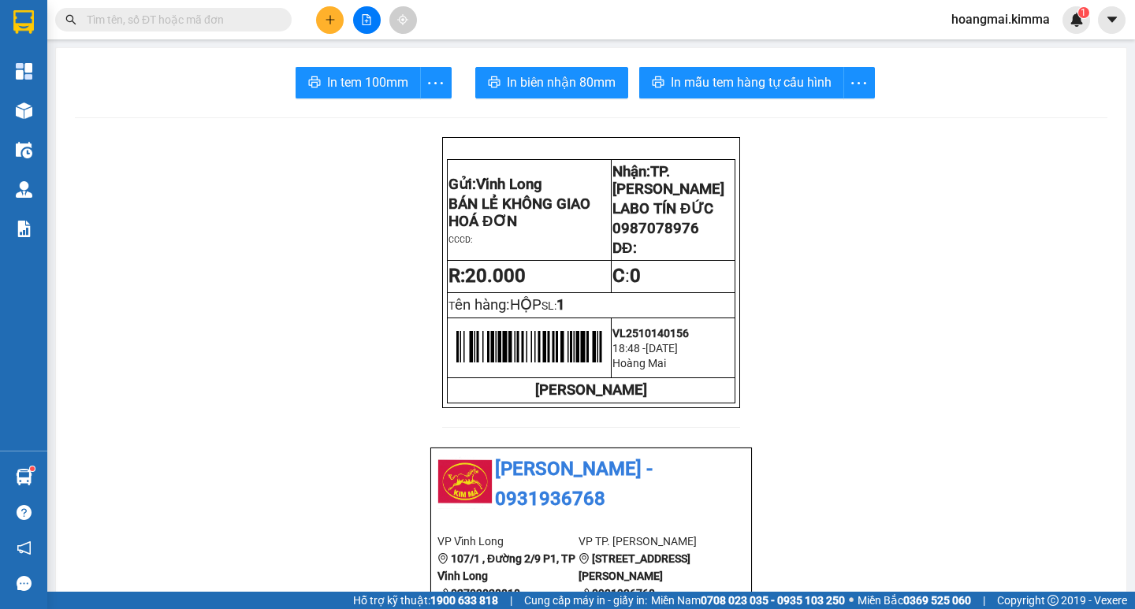
click at [325, 22] on icon "plus" at bounding box center [330, 19] width 11 height 11
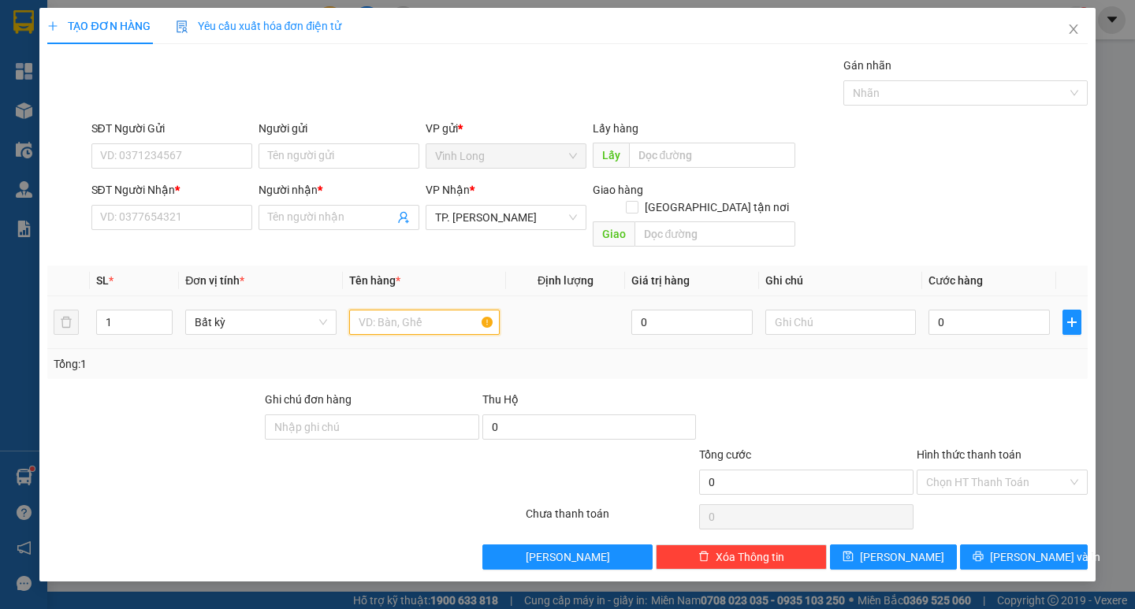
click at [434, 310] on input "text" at bounding box center [424, 322] width 151 height 25
click at [1069, 32] on icon "close" at bounding box center [1073, 29] width 13 height 13
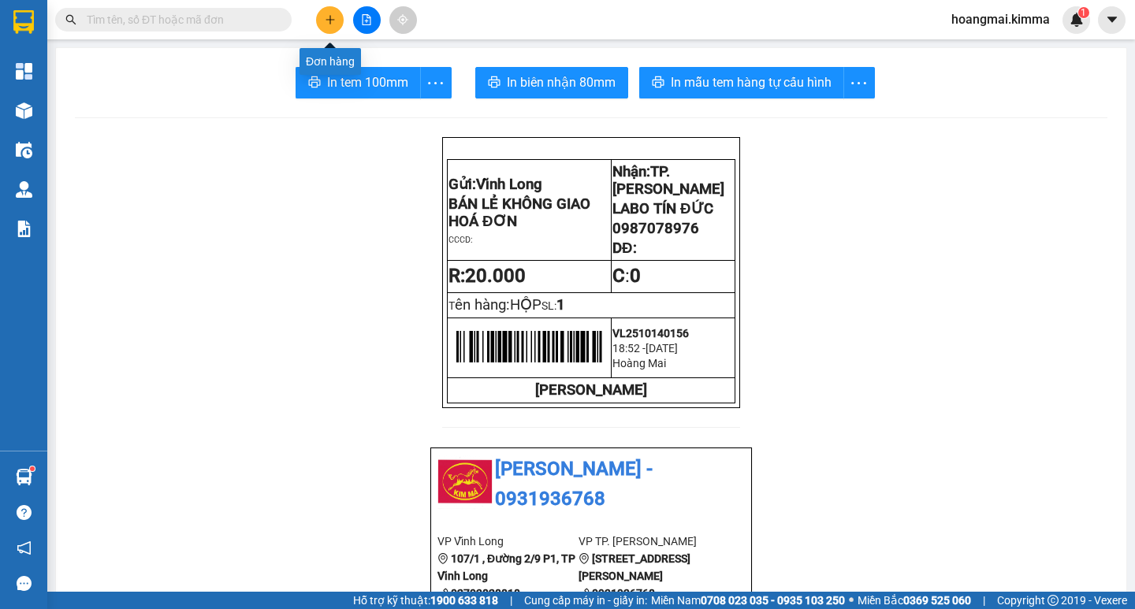
click at [330, 26] on button at bounding box center [330, 20] width 28 height 28
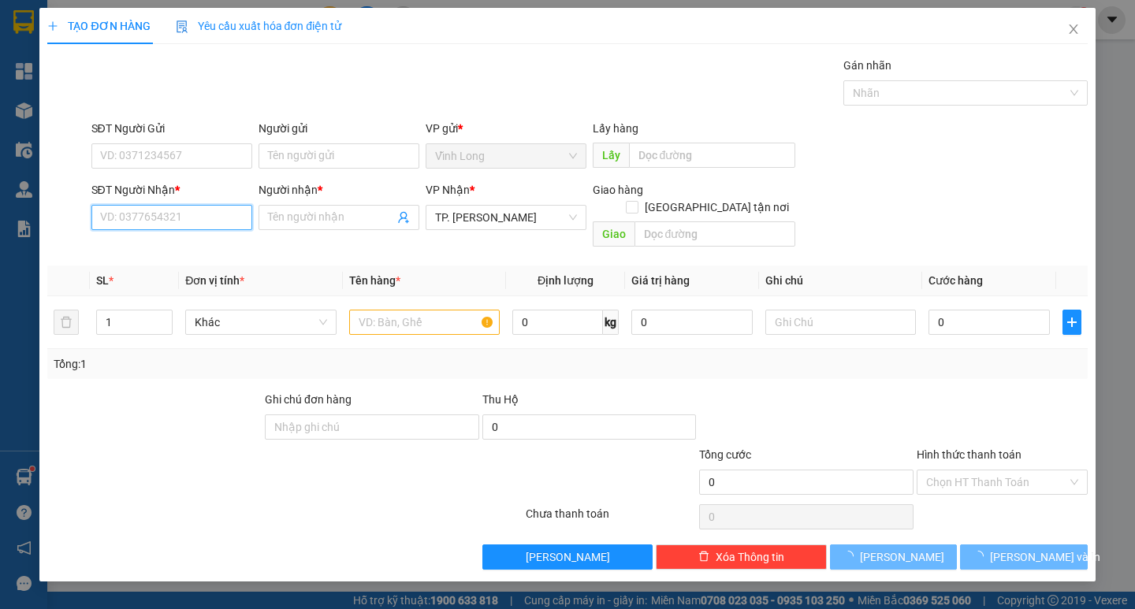
click at [169, 217] on input "SĐT Người Nhận *" at bounding box center [171, 217] width 161 height 25
click at [172, 217] on input "SĐT Người Nhận *" at bounding box center [171, 217] width 161 height 25
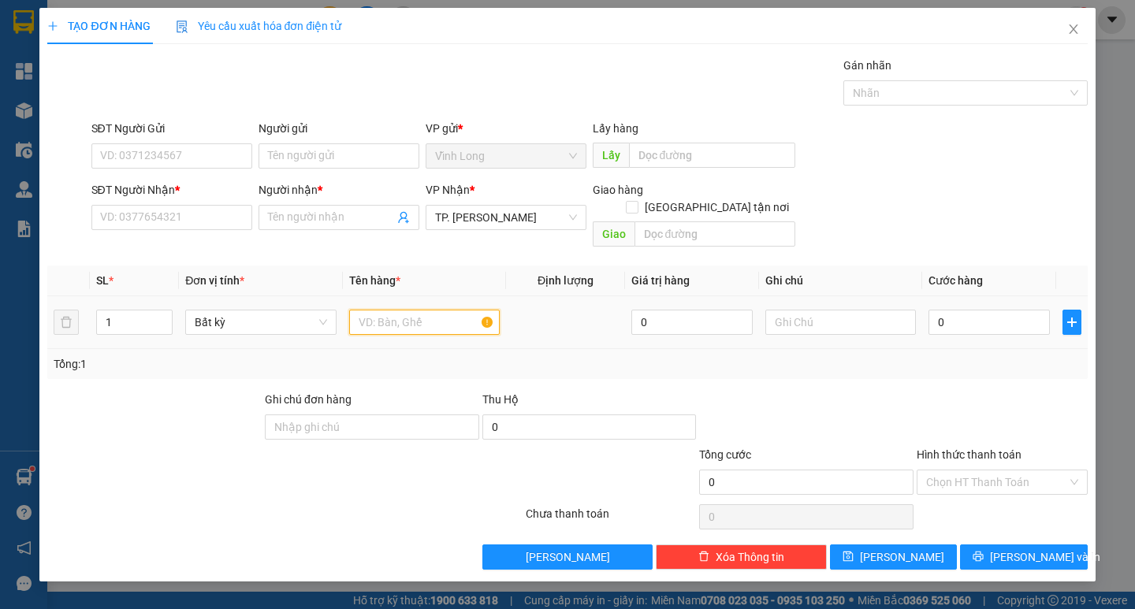
click at [431, 310] on input "text" at bounding box center [424, 322] width 151 height 25
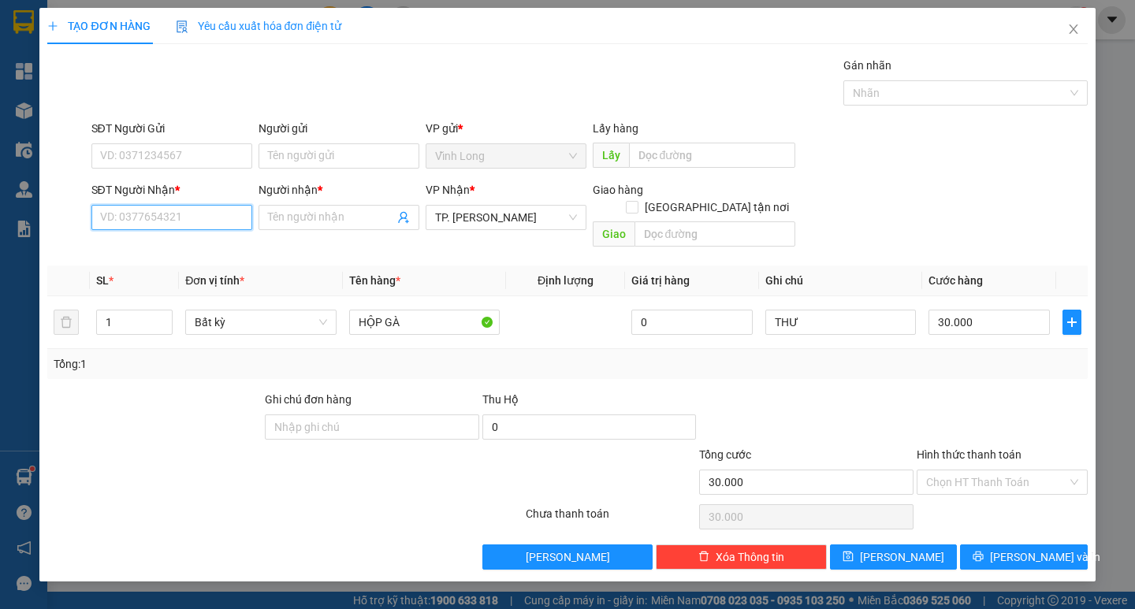
click at [224, 225] on input "SĐT Người Nhận *" at bounding box center [171, 217] width 161 height 25
click at [193, 244] on div "0909779191 - BUN" at bounding box center [172, 248] width 142 height 17
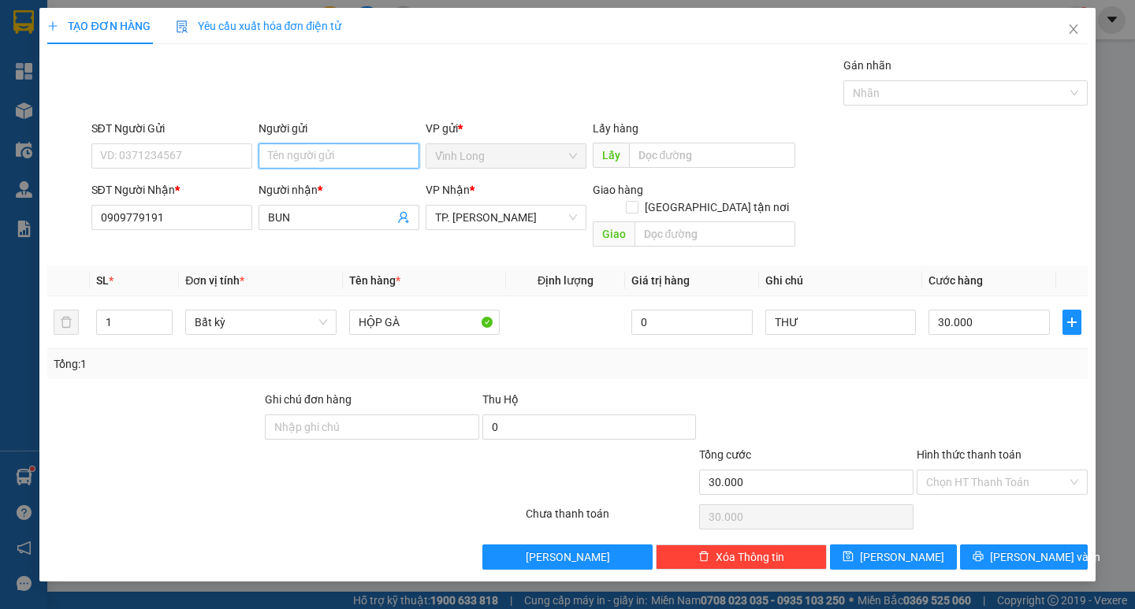
click at [290, 165] on input "Người gửi" at bounding box center [339, 155] width 161 height 25
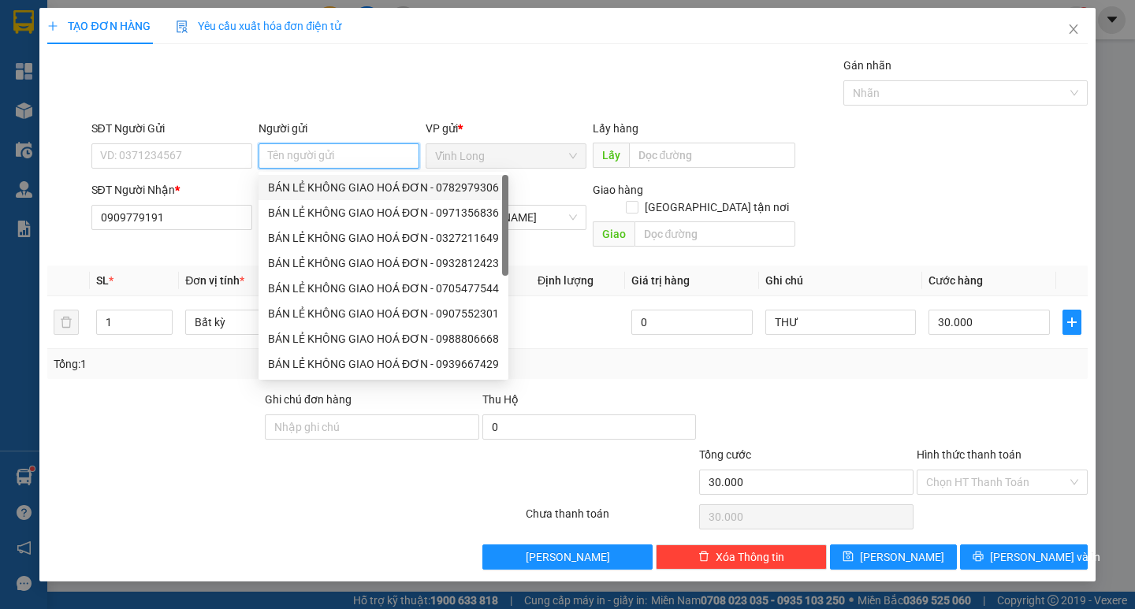
drag, startPoint x: 313, startPoint y: 180, endPoint x: 281, endPoint y: 181, distance: 31.5
click at [310, 180] on div "BÁN LẺ KHÔNG GIAO HOÁ ĐƠN - 0782979306" at bounding box center [383, 187] width 231 height 17
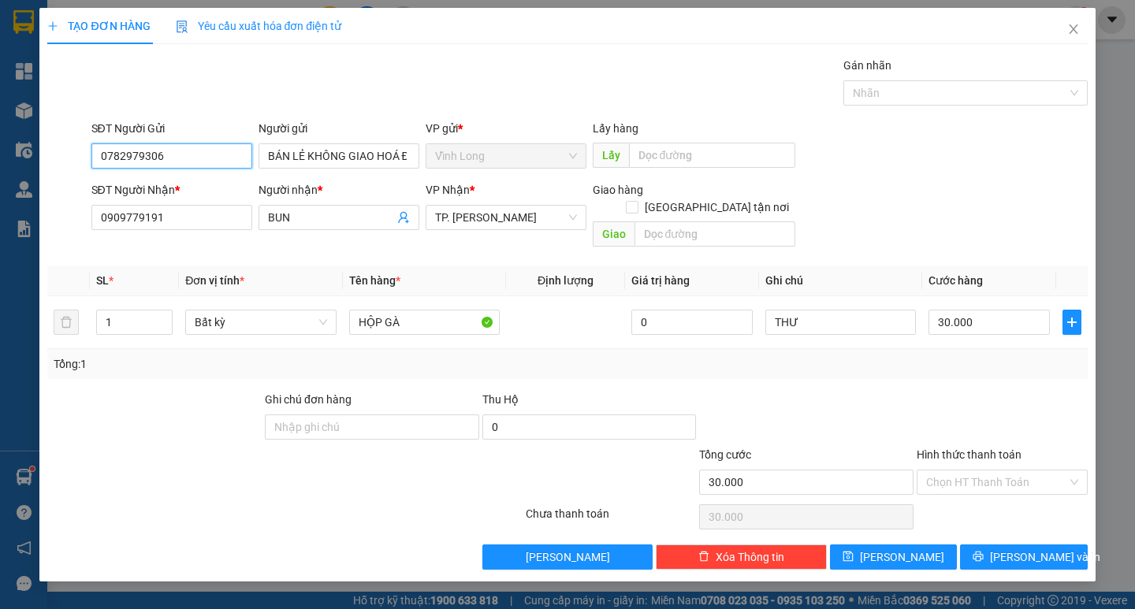
click at [212, 148] on input "0782979306" at bounding box center [171, 155] width 161 height 25
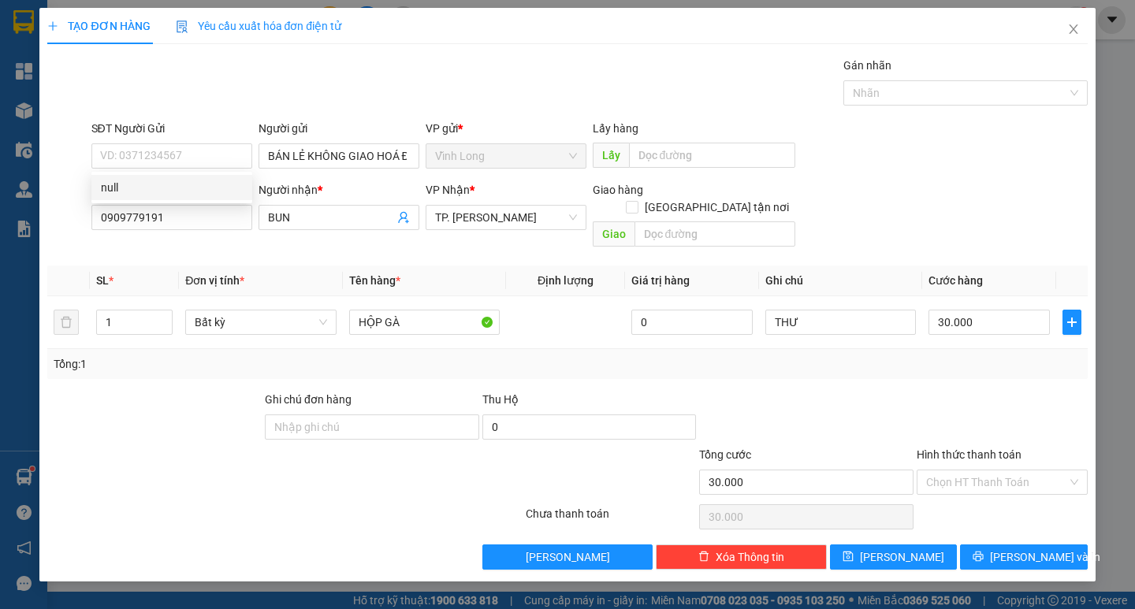
click at [877, 402] on div at bounding box center [807, 418] width 218 height 55
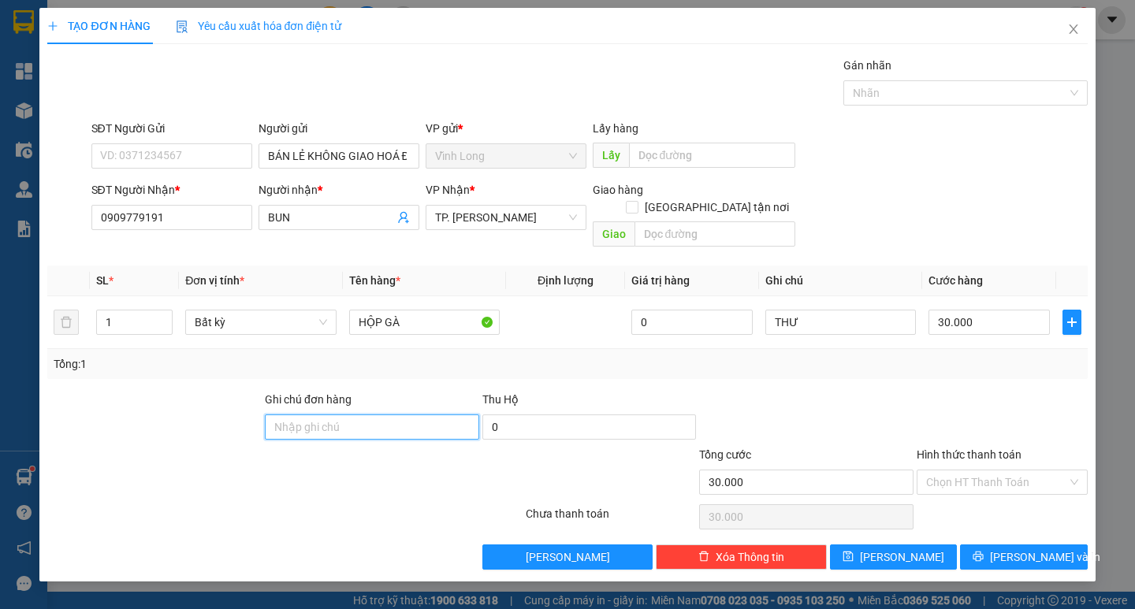
click at [366, 416] on input "Ghi chú đơn hàng" at bounding box center [372, 427] width 214 height 25
click at [933, 371] on div "Transit Pickup Surcharge Ids Transit Deliver Surcharge Ids Transit Deliver Surc…" at bounding box center [567, 313] width 1040 height 513
click at [347, 415] on input "800.000" at bounding box center [372, 427] width 214 height 25
click at [387, 457] on div at bounding box center [437, 473] width 174 height 55
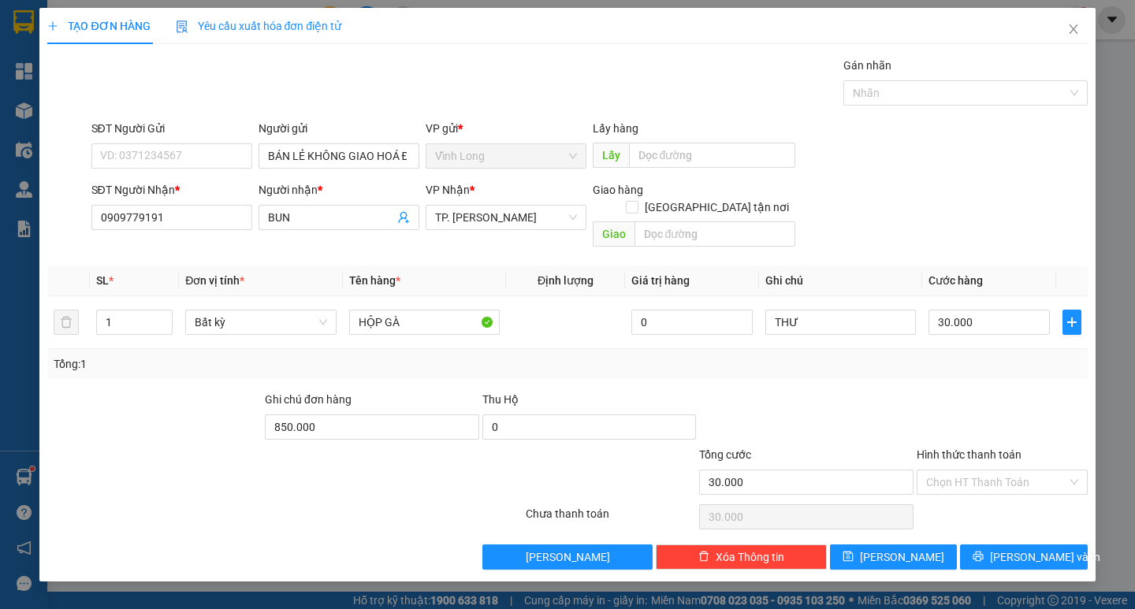
click at [897, 391] on div at bounding box center [807, 418] width 218 height 55
click at [178, 153] on input "SĐT Người Gửi" at bounding box center [171, 155] width 161 height 25
click at [937, 363] on div "Transit Pickup Surcharge Ids Transit Deliver Surcharge Ids Transit Deliver Surc…" at bounding box center [567, 313] width 1040 height 513
click at [837, 310] on input "THƯ" at bounding box center [841, 322] width 151 height 25
click at [868, 391] on div at bounding box center [807, 418] width 218 height 55
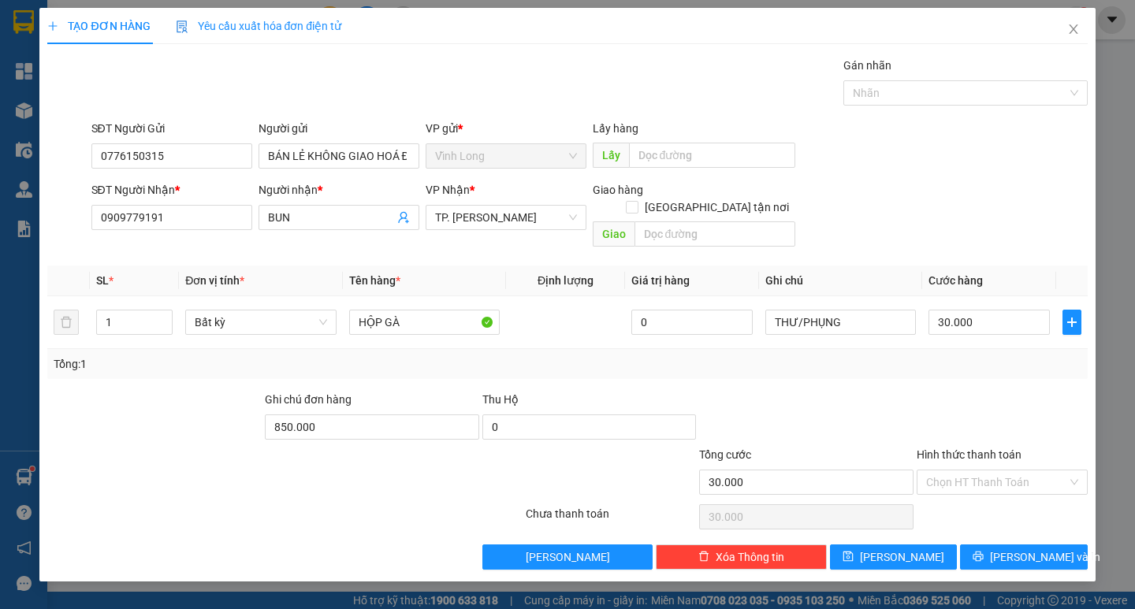
click at [830, 409] on div at bounding box center [807, 418] width 218 height 55
click at [996, 391] on div at bounding box center [1002, 418] width 174 height 55
click at [993, 356] on div "Tổng: 1" at bounding box center [567, 364] width 1027 height 17
click at [997, 471] on input "Hình thức thanh toán" at bounding box center [996, 483] width 141 height 24
click at [1002, 490] on div "Tại văn phòng" at bounding box center [1002, 496] width 152 height 17
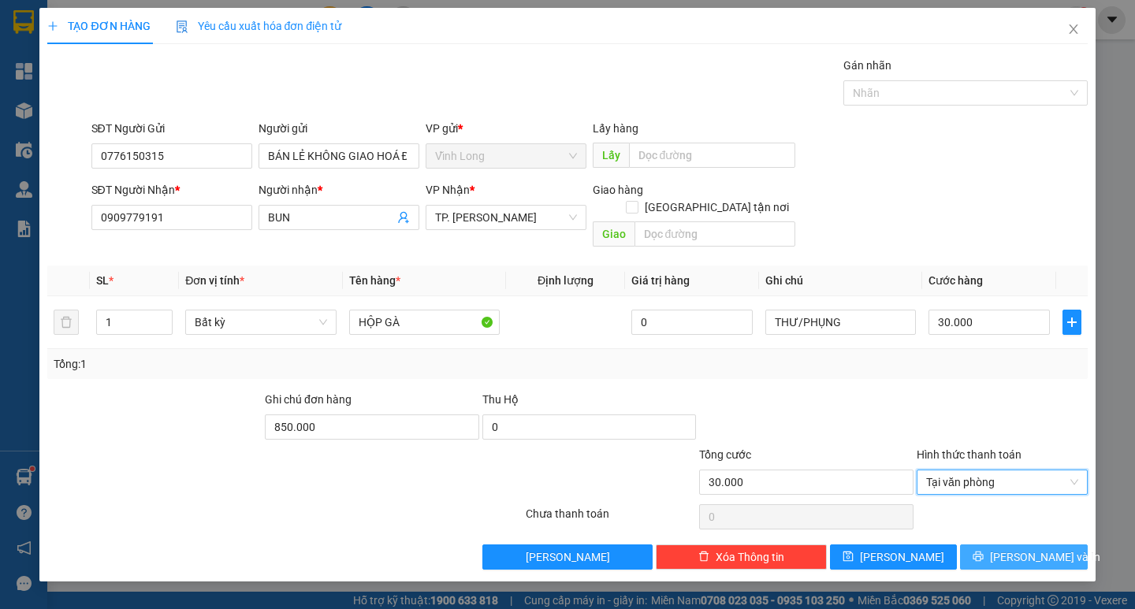
click at [1030, 549] on span "[PERSON_NAME] và In" at bounding box center [1045, 557] width 110 height 17
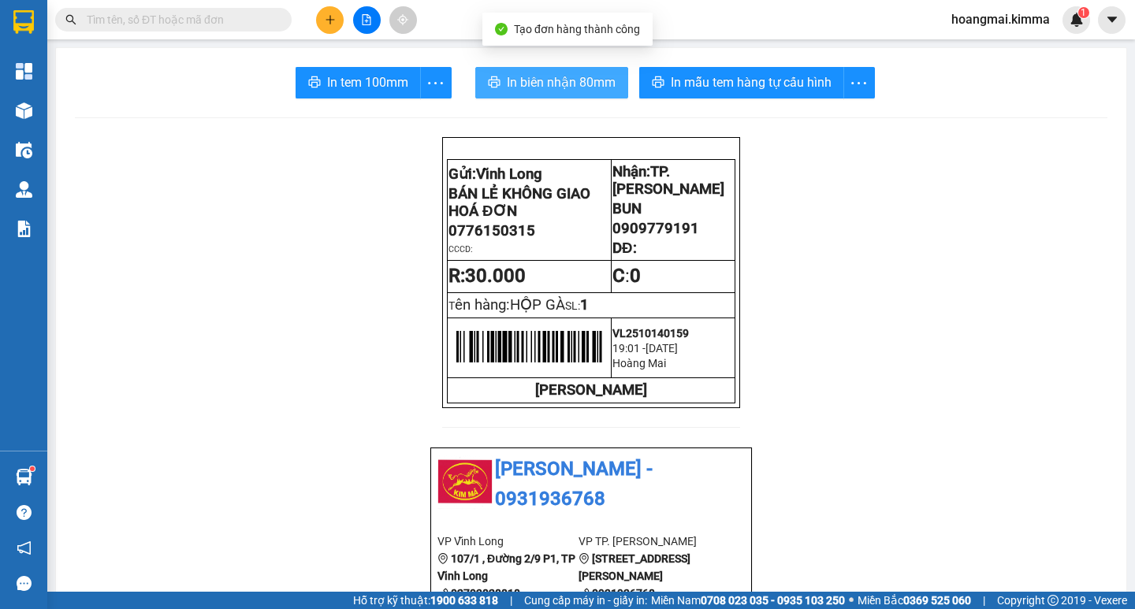
click at [549, 96] on button "In biên nhận 80mm" at bounding box center [551, 83] width 153 height 32
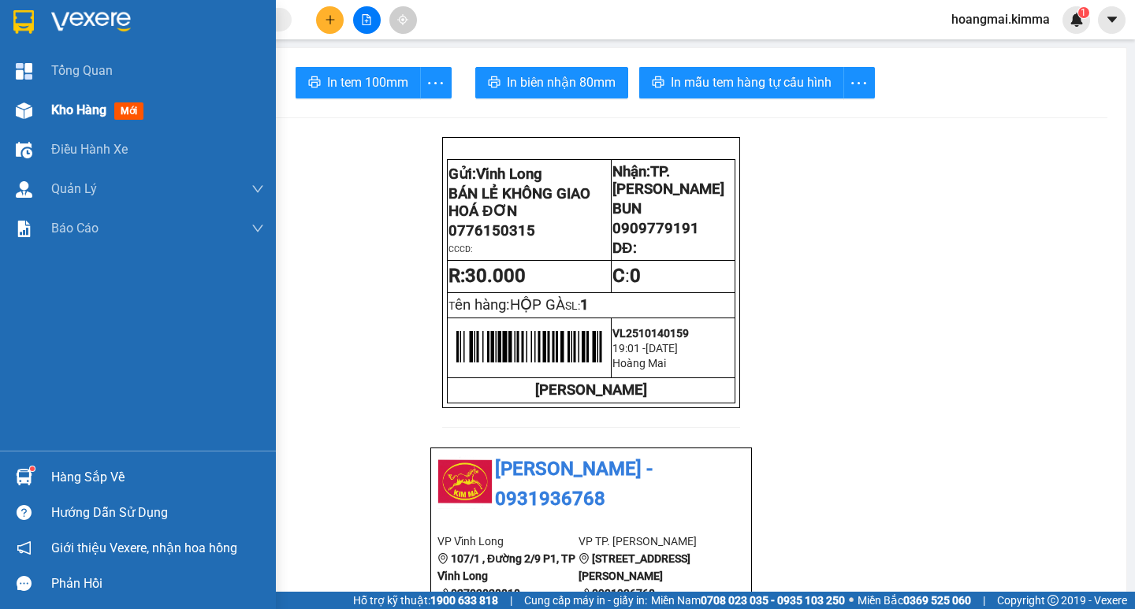
click at [79, 112] on span "Kho hàng" at bounding box center [78, 109] width 55 height 15
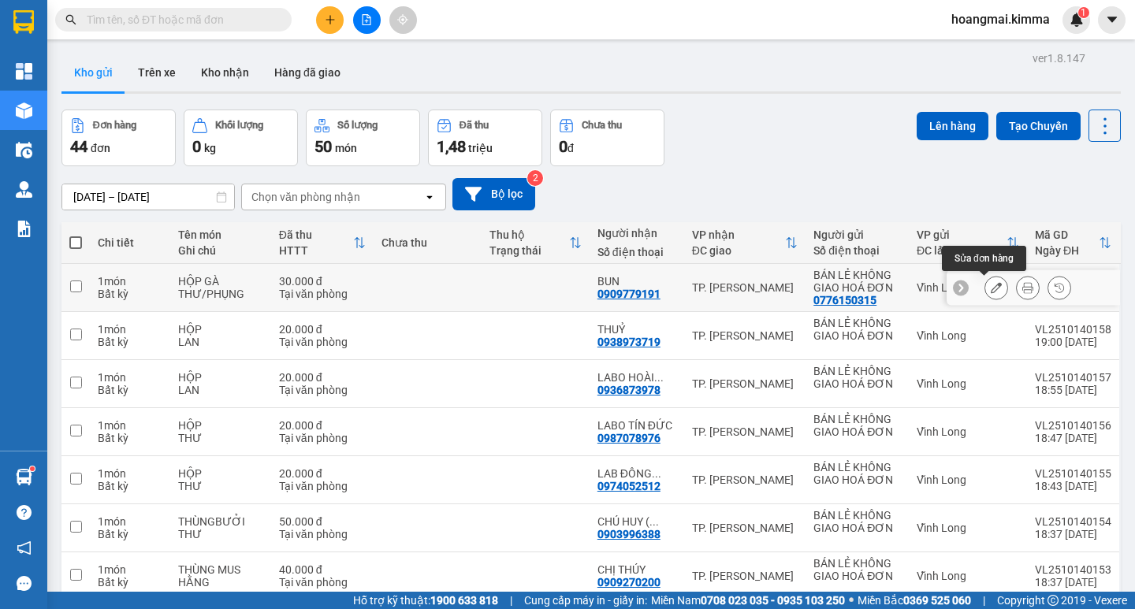
click at [991, 288] on icon at bounding box center [996, 287] width 11 height 11
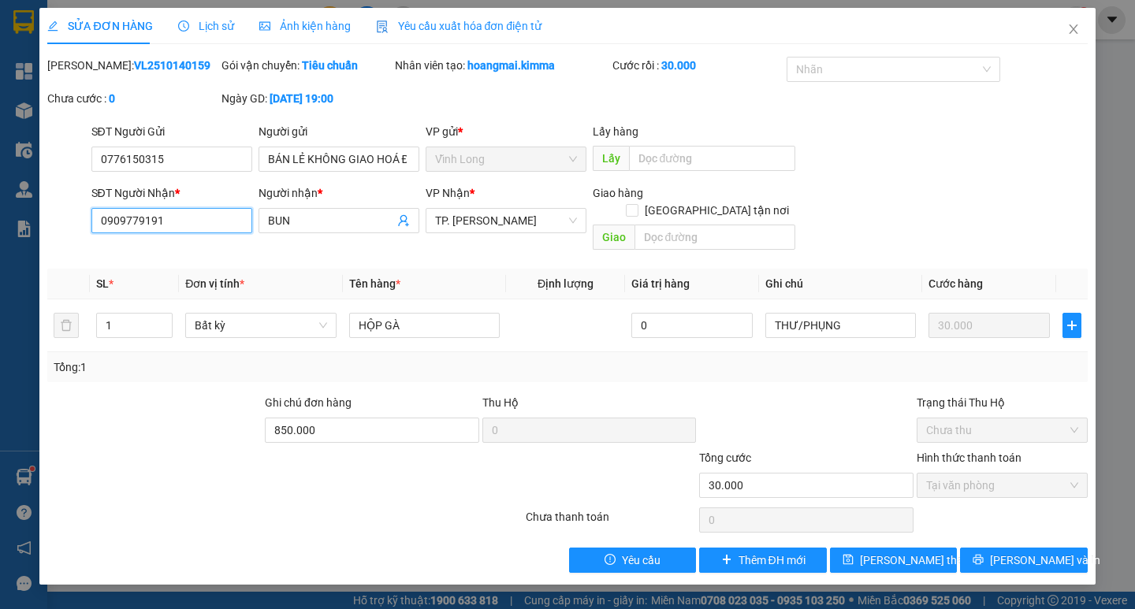
click at [181, 219] on input "0909779191" at bounding box center [171, 220] width 161 height 25
drag, startPoint x: 181, startPoint y: 219, endPoint x: 961, endPoint y: 3, distance: 809.8
click at [1075, 28] on icon "close" at bounding box center [1073, 29] width 13 height 13
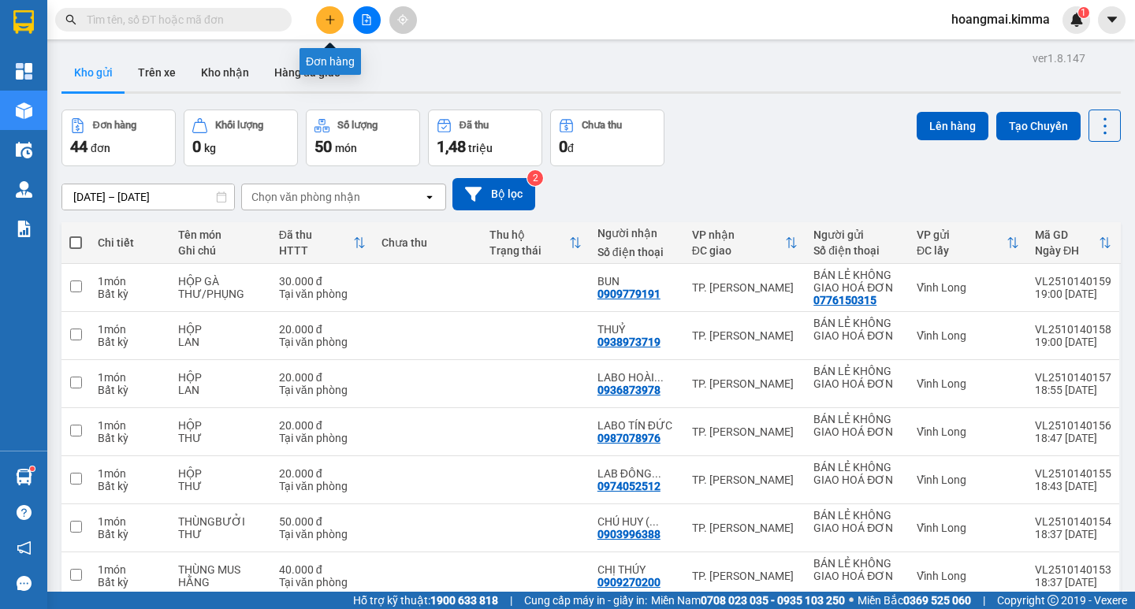
click at [323, 23] on button at bounding box center [330, 20] width 28 height 28
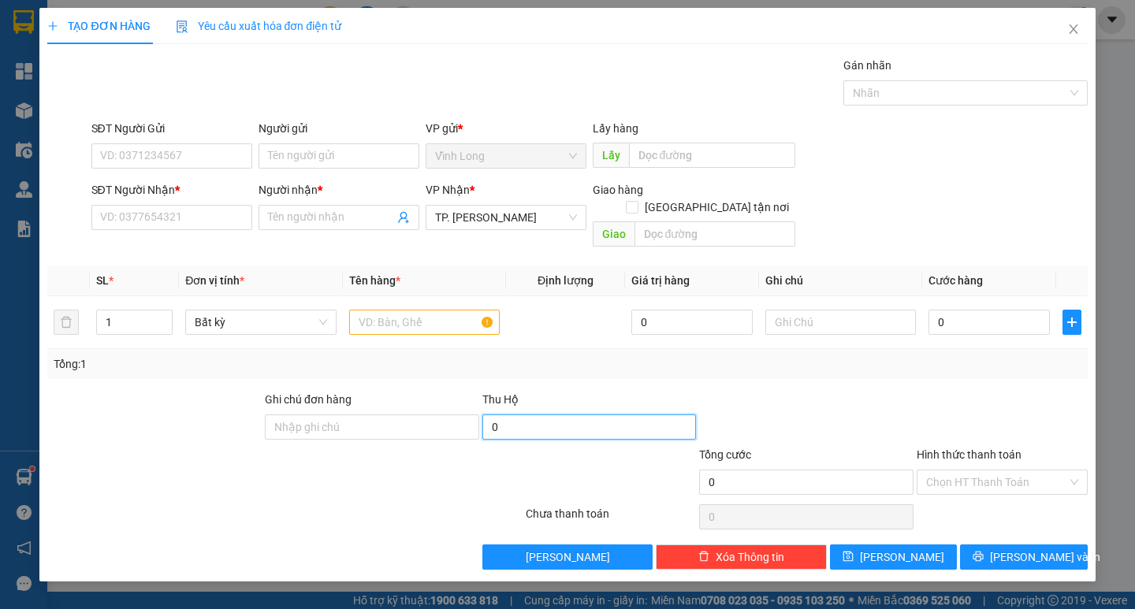
click at [533, 415] on input "0" at bounding box center [589, 427] width 214 height 25
click at [825, 408] on div at bounding box center [807, 418] width 218 height 55
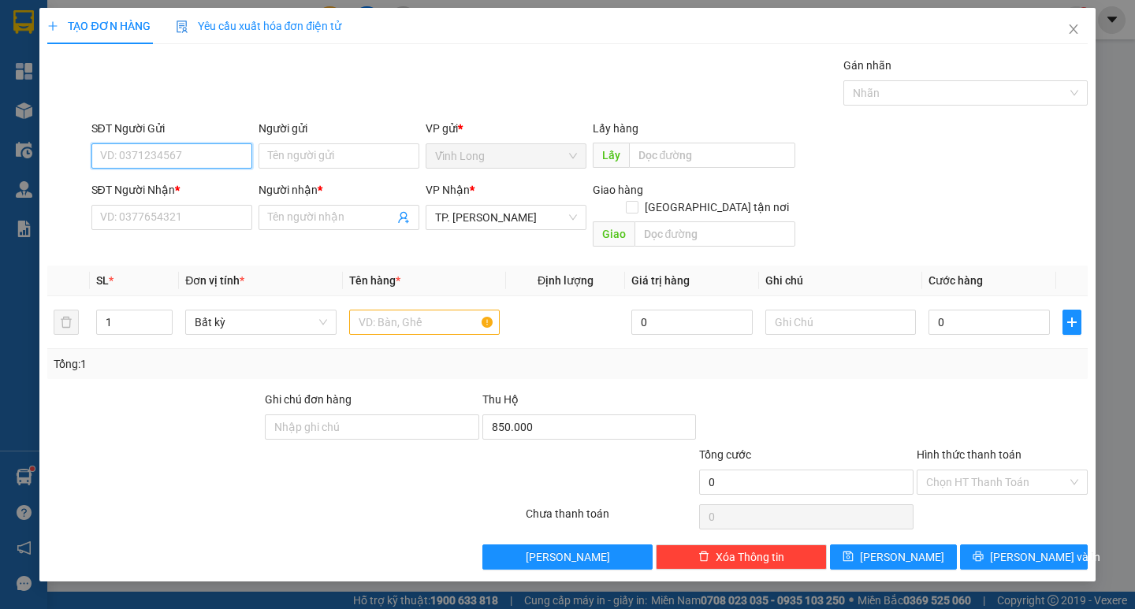
click at [212, 159] on input "SĐT Người Gửi" at bounding box center [171, 155] width 161 height 25
click at [184, 186] on div "0776150315 - BÁN LẺ KHÔNG GIAO HOÁ ĐƠN" at bounding box center [216, 187] width 231 height 17
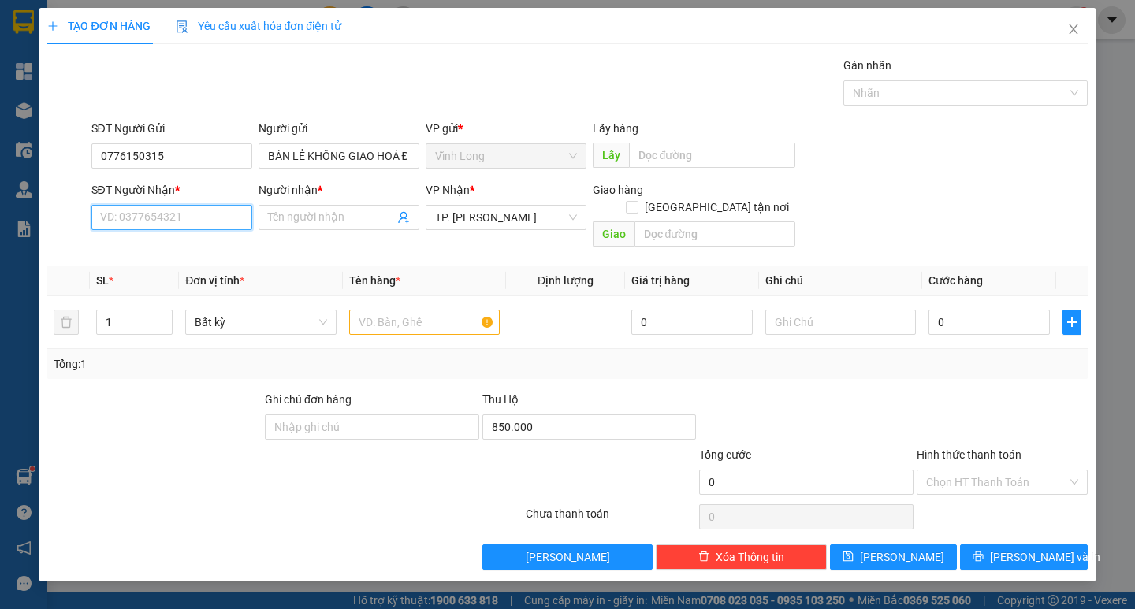
click at [210, 225] on input "SĐT Người Nhận *" at bounding box center [171, 217] width 161 height 25
click at [206, 248] on div "0909779191 - BUN" at bounding box center [172, 248] width 142 height 17
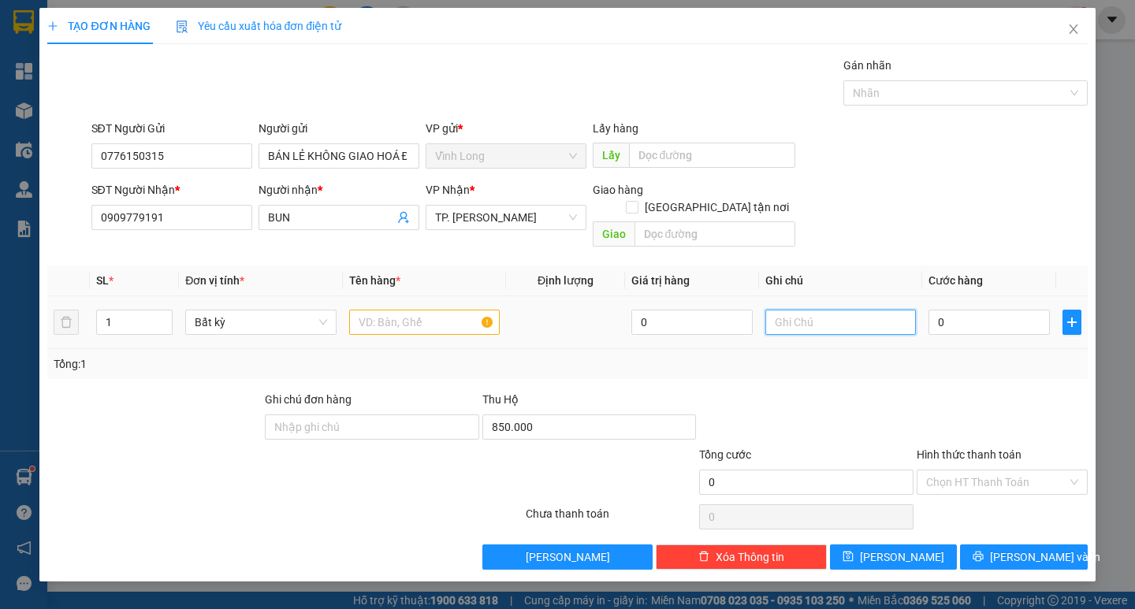
click at [809, 311] on input "text" at bounding box center [841, 322] width 151 height 25
click at [389, 310] on input "text" at bounding box center [424, 322] width 151 height 25
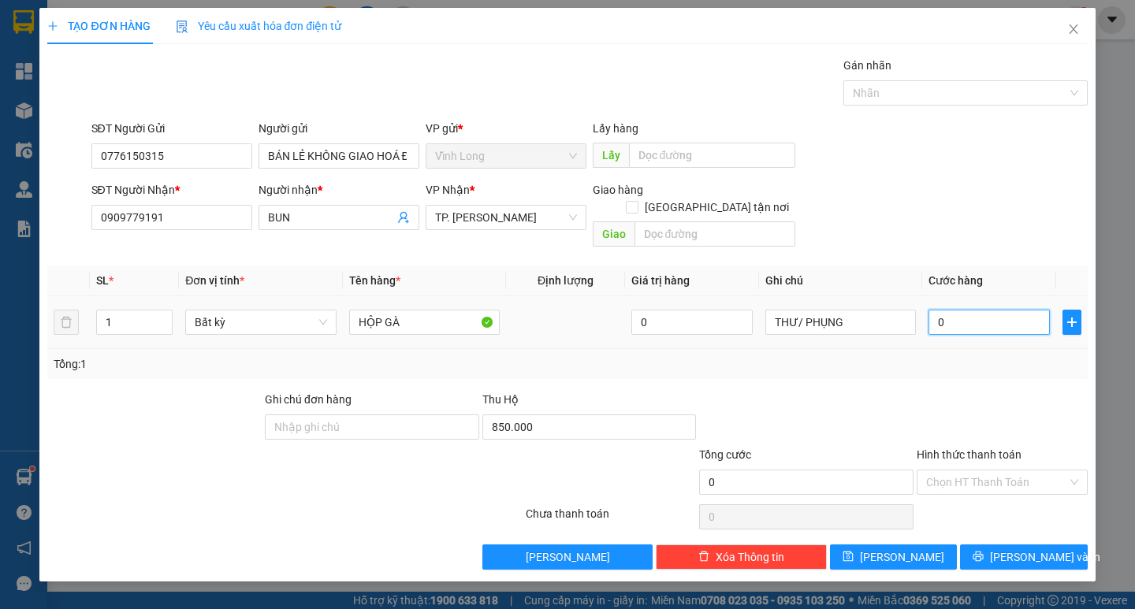
click at [1000, 310] on input "0" at bounding box center [989, 322] width 121 height 25
click at [1032, 370] on div "Transit Pickup Surcharge Ids Transit Deliver Surcharge Ids Transit Deliver Surc…" at bounding box center [567, 313] width 1040 height 513
click at [1011, 471] on input "Hình thức thanh toán" at bounding box center [996, 483] width 141 height 24
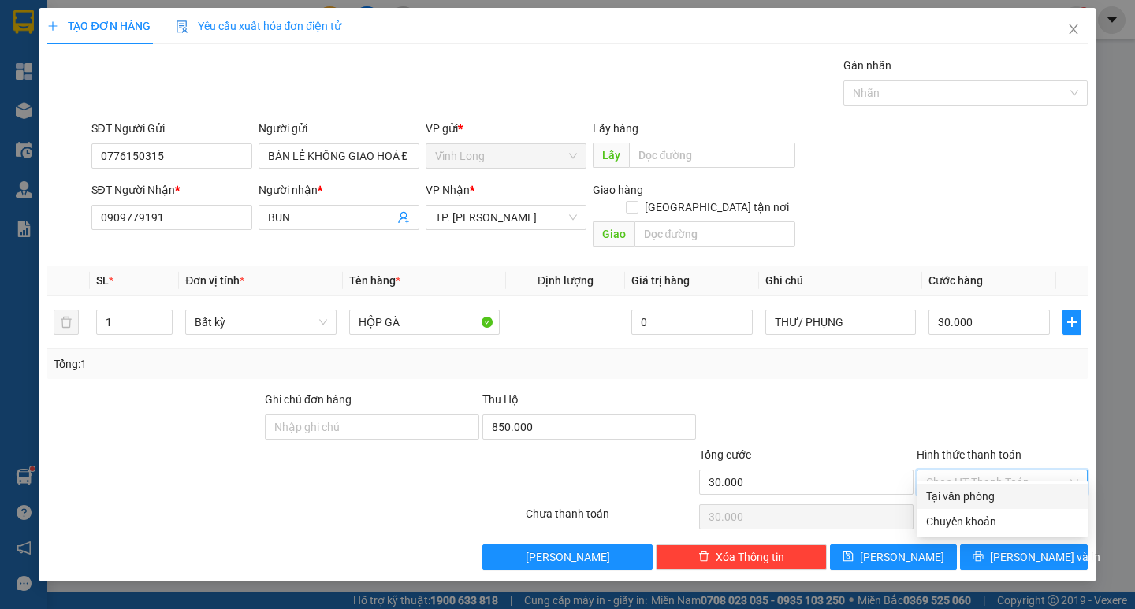
click at [987, 492] on div "Tại văn phòng" at bounding box center [1002, 496] width 152 height 17
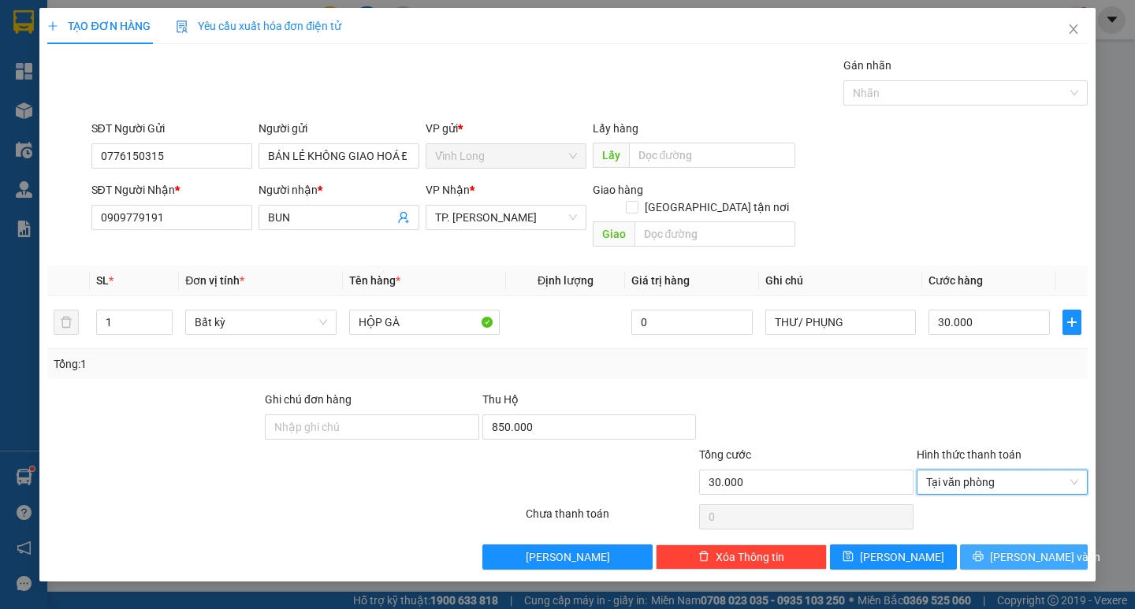
click at [1035, 549] on span "[PERSON_NAME] và In" at bounding box center [1045, 557] width 110 height 17
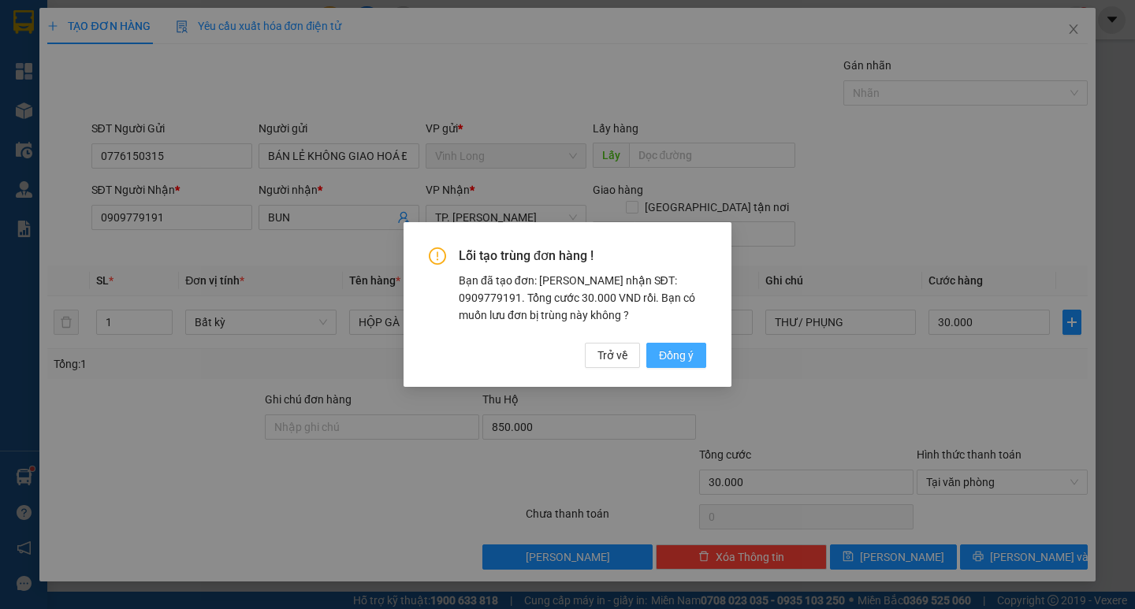
click at [681, 356] on span "Đồng ý" at bounding box center [676, 355] width 35 height 17
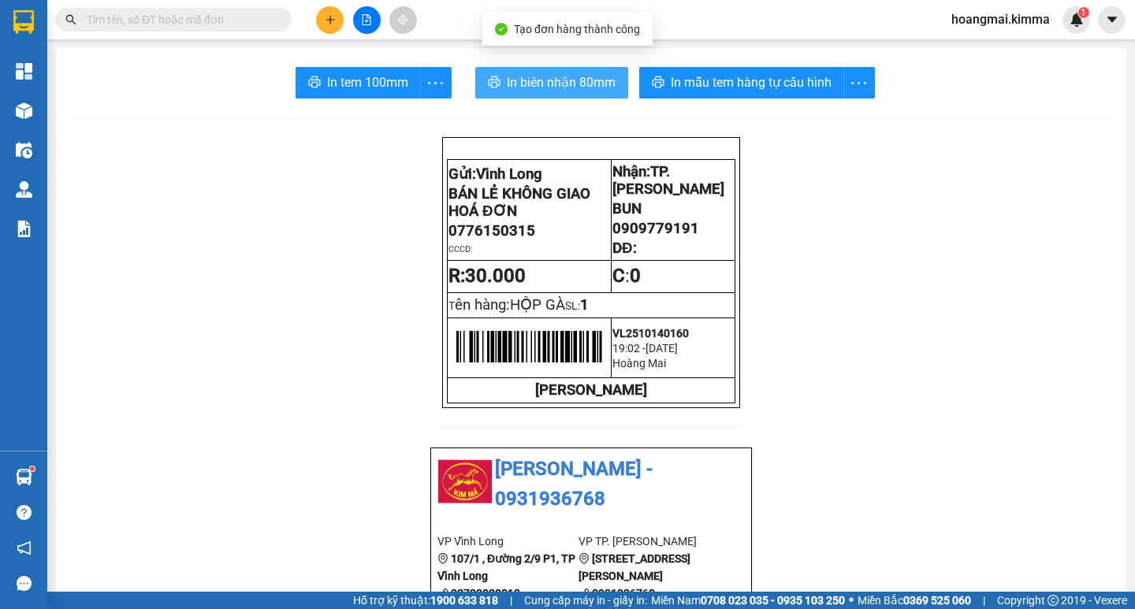
click at [549, 77] on span "In biên nhận 80mm" at bounding box center [561, 83] width 109 height 20
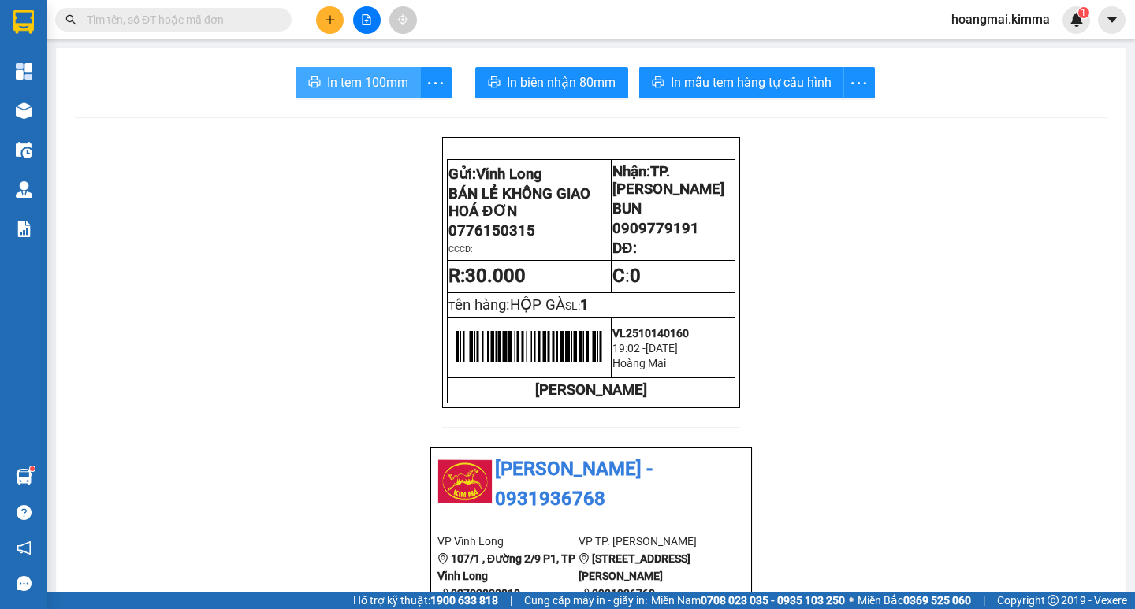
click at [354, 80] on span "In tem 100mm" at bounding box center [367, 83] width 81 height 20
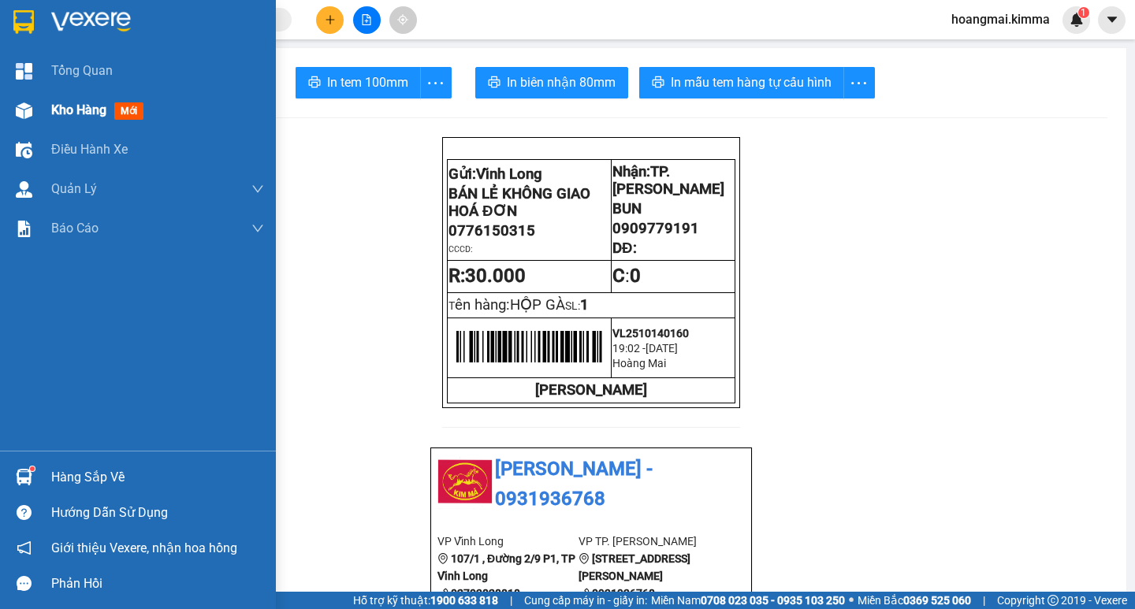
click at [76, 111] on span "Kho hàng" at bounding box center [78, 109] width 55 height 15
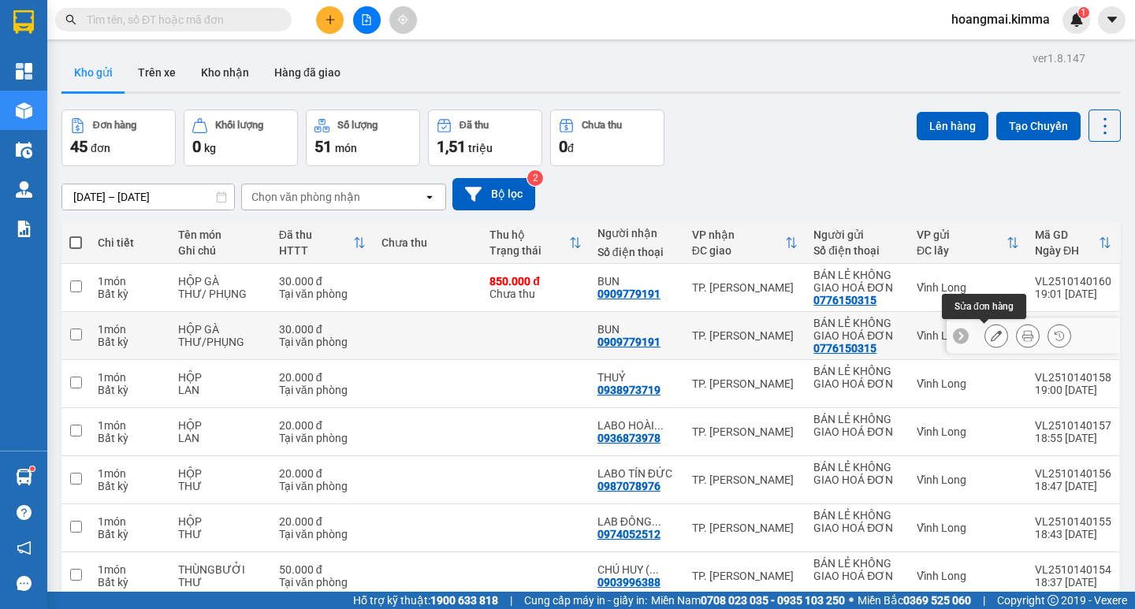
click at [991, 335] on icon at bounding box center [996, 335] width 11 height 11
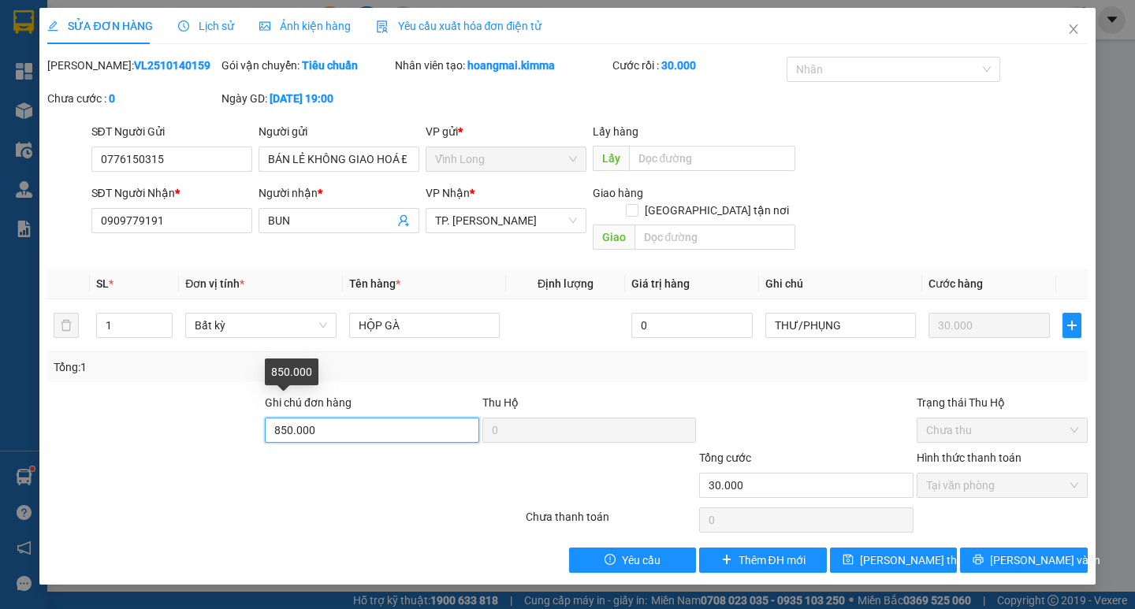
click at [399, 418] on input "850.000" at bounding box center [372, 430] width 214 height 25
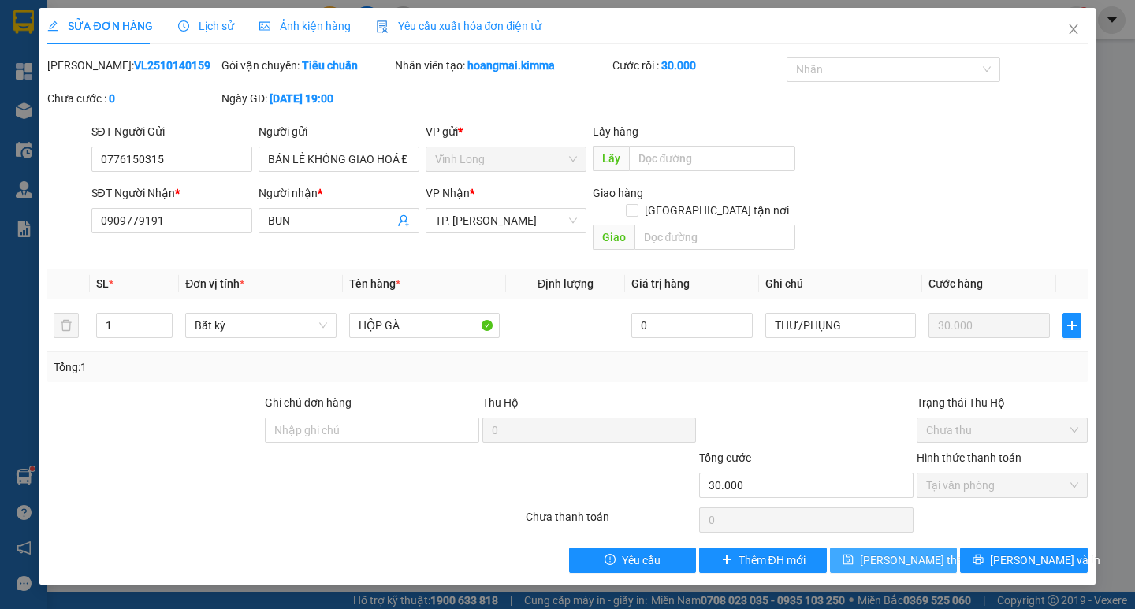
click at [915, 552] on span "[PERSON_NAME] thay đổi" at bounding box center [923, 560] width 126 height 17
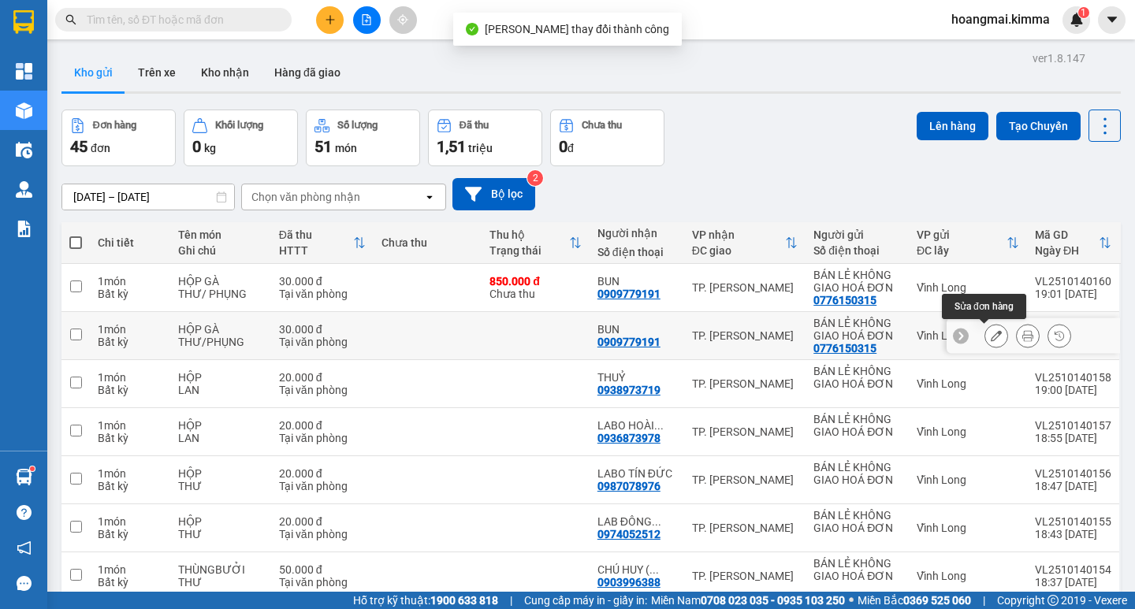
click at [991, 336] on icon at bounding box center [996, 335] width 11 height 11
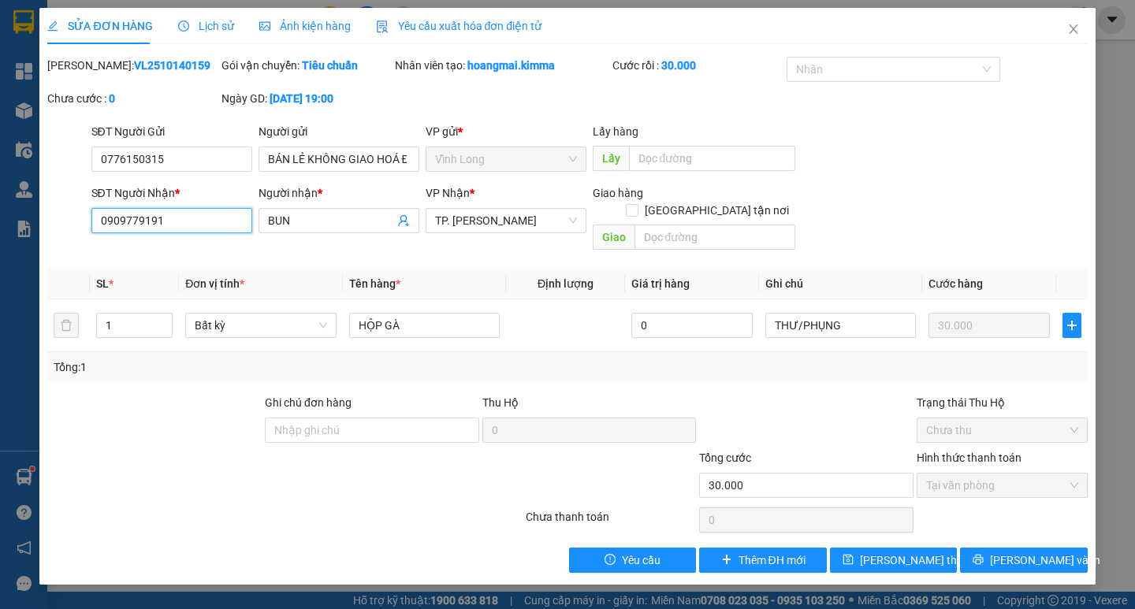
click at [173, 225] on input "0909779191" at bounding box center [171, 220] width 161 height 25
click at [193, 158] on input "0776150315" at bounding box center [171, 159] width 161 height 25
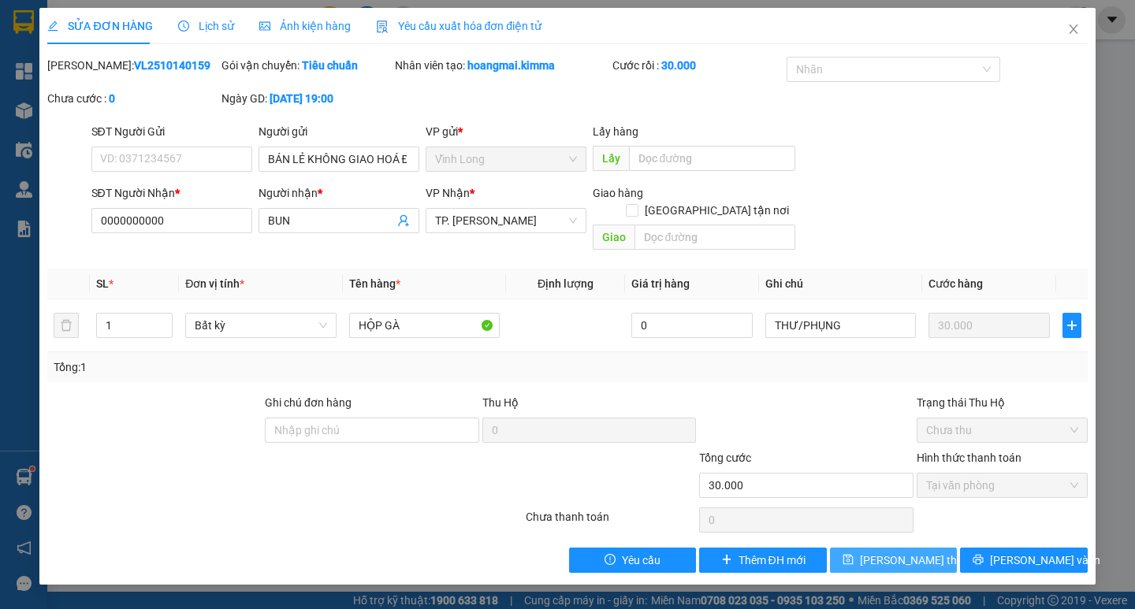
drag, startPoint x: 903, startPoint y: 540, endPoint x: 893, endPoint y: 546, distance: 12.0
click at [903, 552] on span "[PERSON_NAME] thay đổi" at bounding box center [923, 560] width 126 height 17
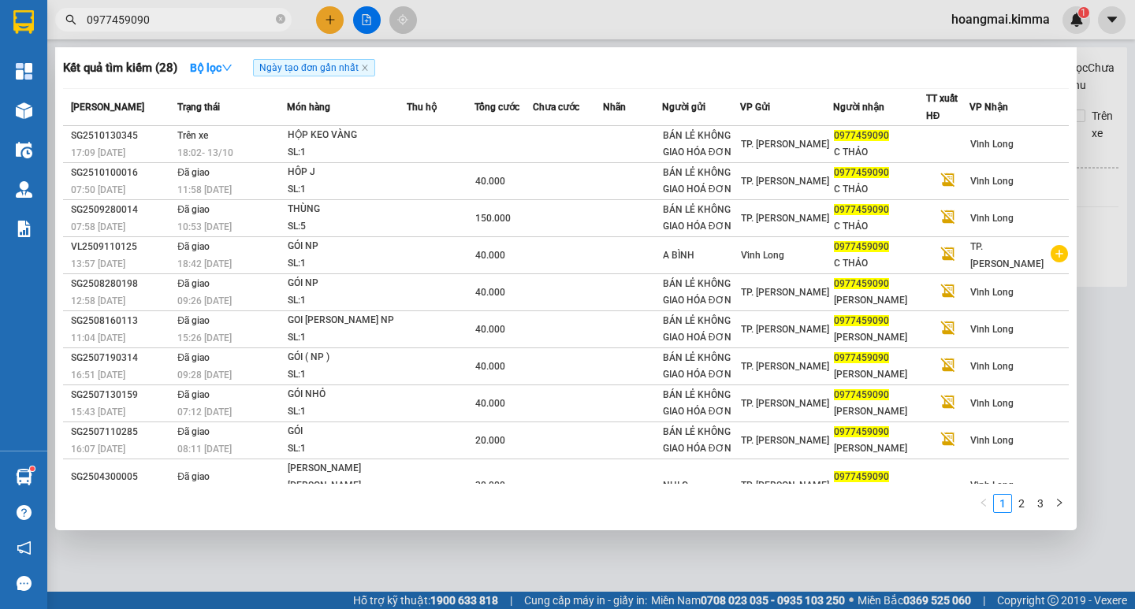
drag, startPoint x: 281, startPoint y: 17, endPoint x: 259, endPoint y: 17, distance: 21.3
click at [275, 17] on span "0977459090" at bounding box center [173, 20] width 237 height 24
drag, startPoint x: 257, startPoint y: 17, endPoint x: 247, endPoint y: 16, distance: 10.4
click at [235, 16] on input "0977459090" at bounding box center [180, 19] width 186 height 17
click at [275, 20] on span "0977459090" at bounding box center [173, 20] width 237 height 24
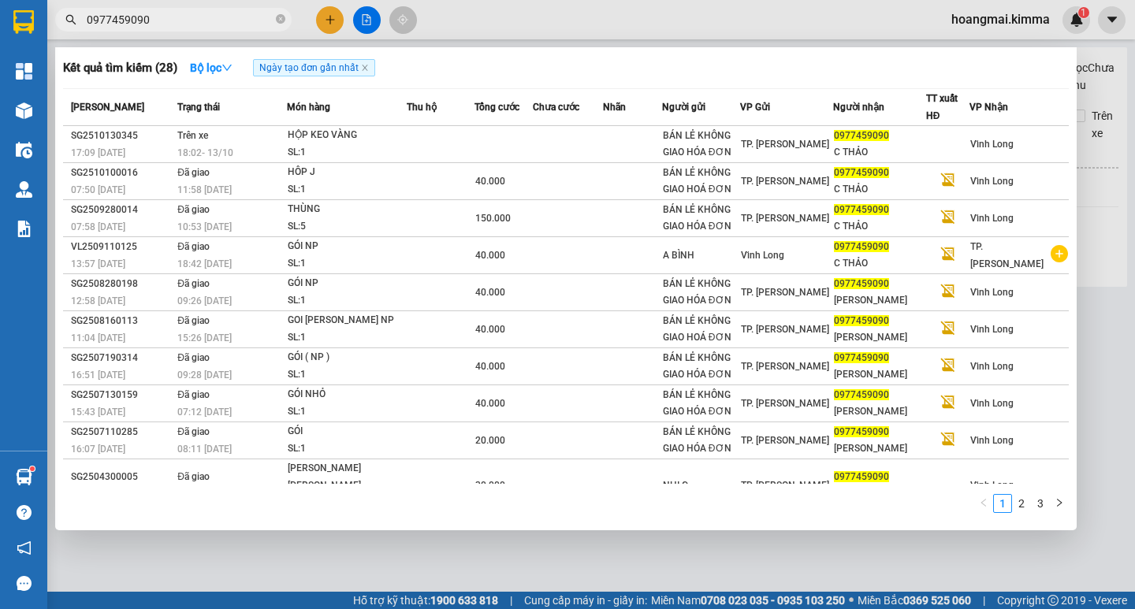
click at [277, 20] on icon "close-circle" at bounding box center [280, 18] width 9 height 9
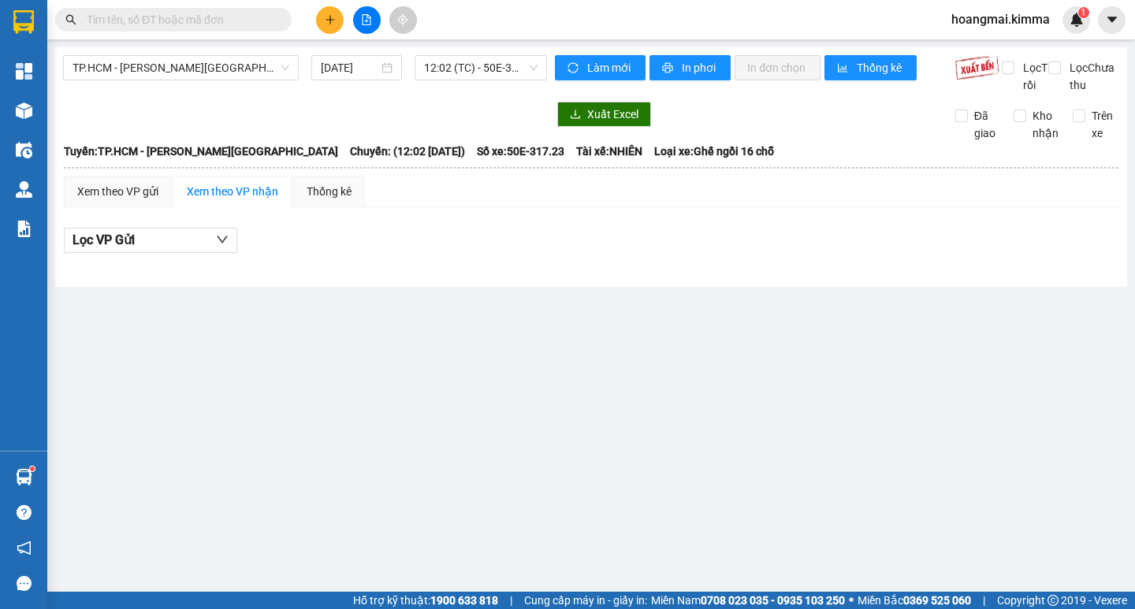
paste input "03555591877"
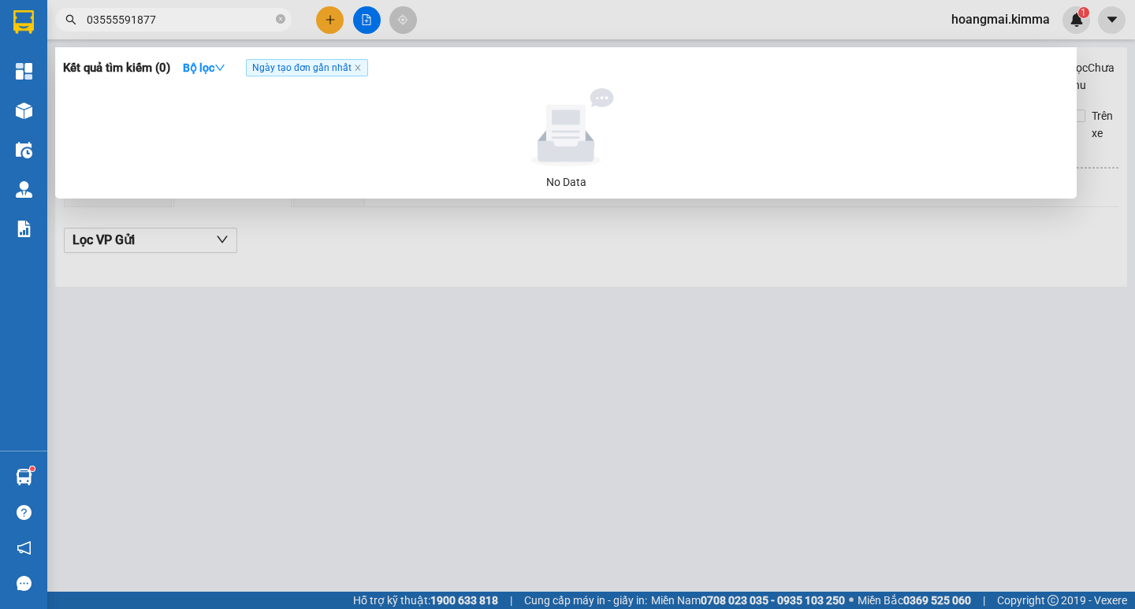
drag, startPoint x: 129, startPoint y: 20, endPoint x: 5, endPoint y: 20, distance: 124.6
click at [5, 20] on section "Kết quả tìm kiếm ( 0 ) Bộ lọc Ngày tạo đơn gần nhất No Data 03555591877 hoangma…" at bounding box center [567, 304] width 1135 height 609
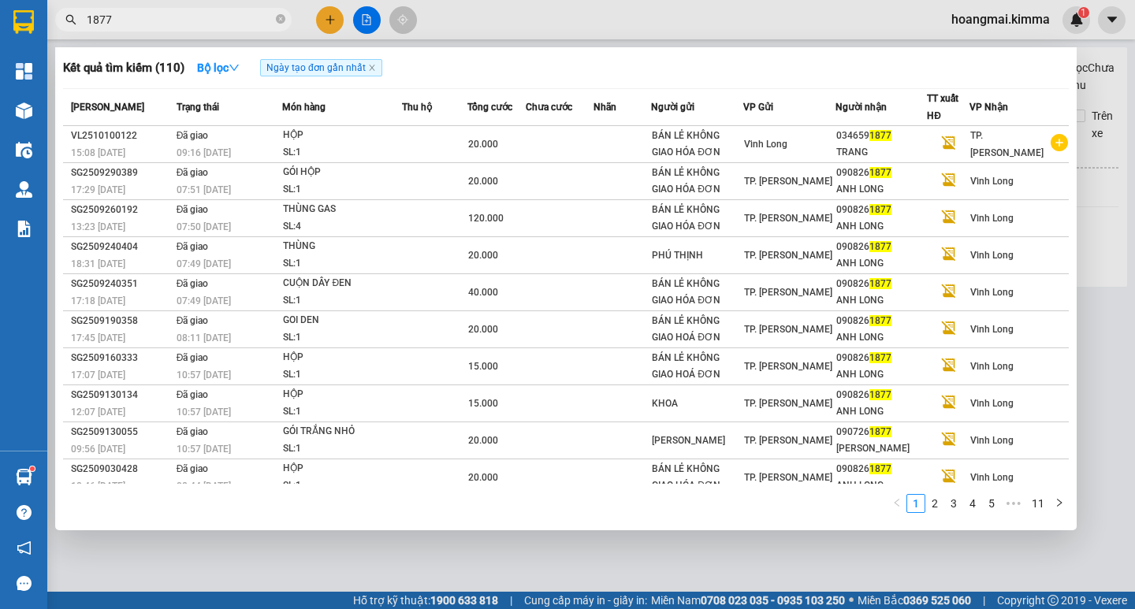
type input "1877"
